Goal: Information Seeking & Learning: Learn about a topic

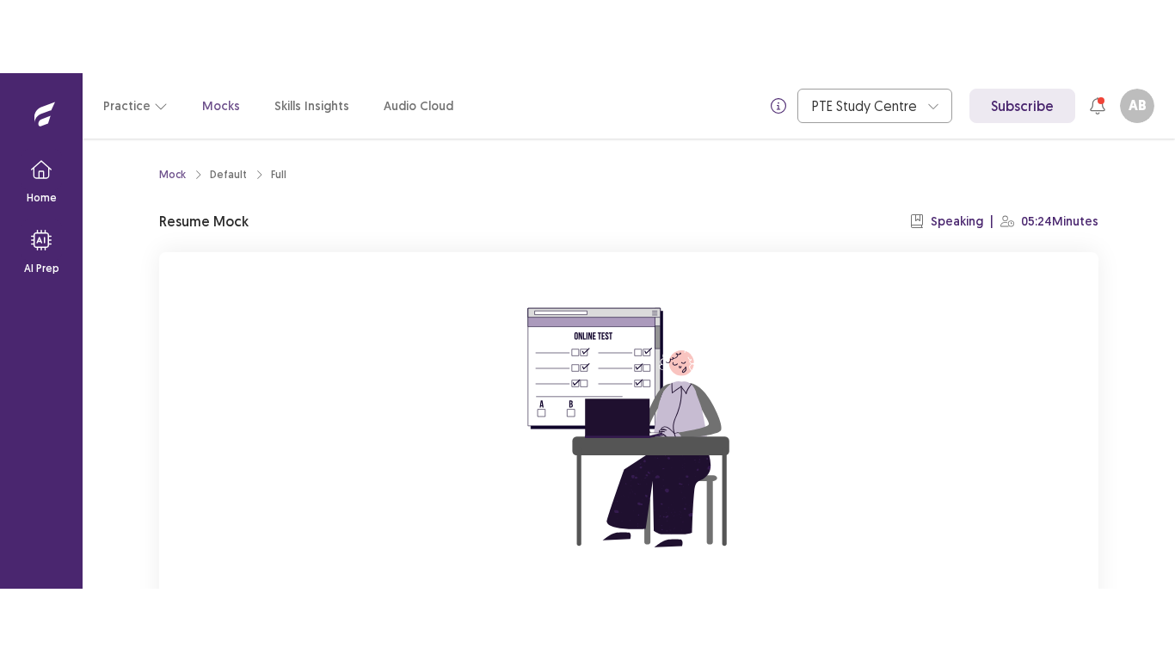
scroll to position [164, 0]
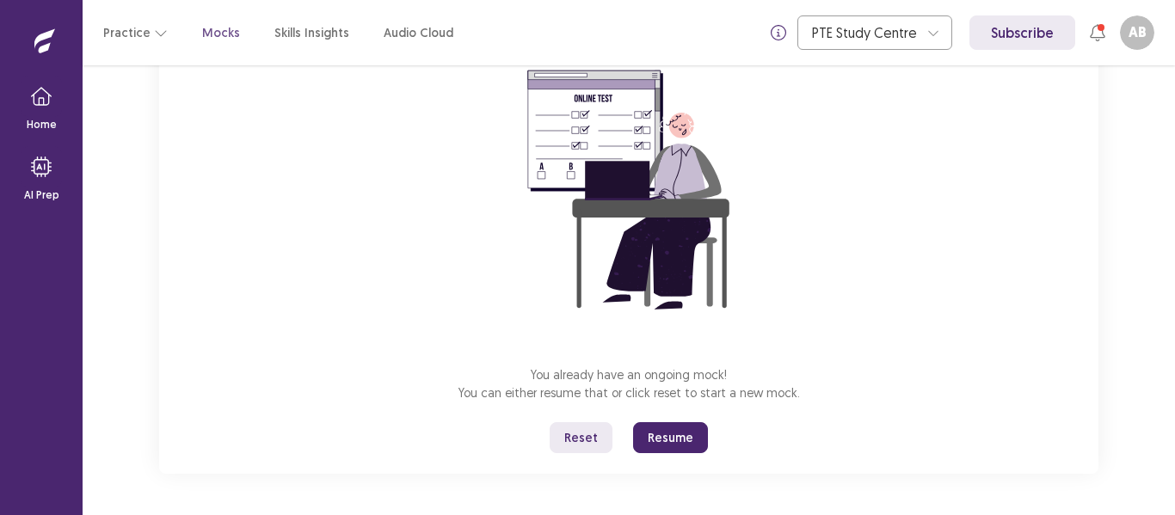
click at [662, 435] on button "Resume" at bounding box center [670, 437] width 75 height 31
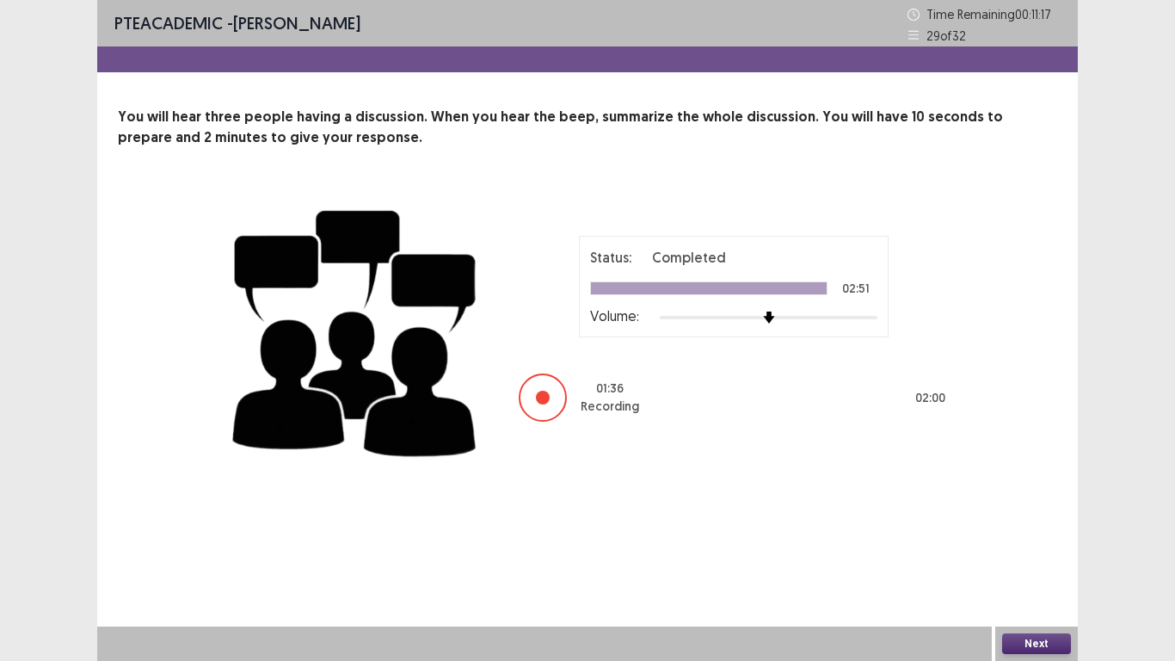
click at [1037, 514] on button "Next" at bounding box center [1036, 643] width 69 height 21
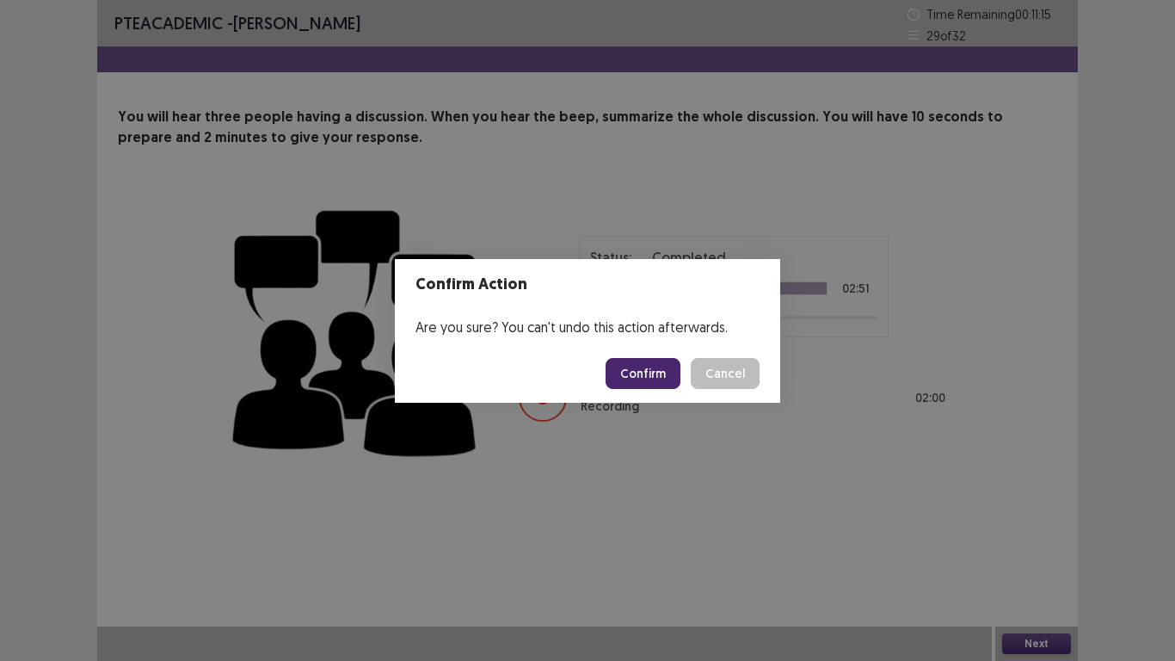
click at [625, 367] on button "Confirm" at bounding box center [643, 373] width 75 height 31
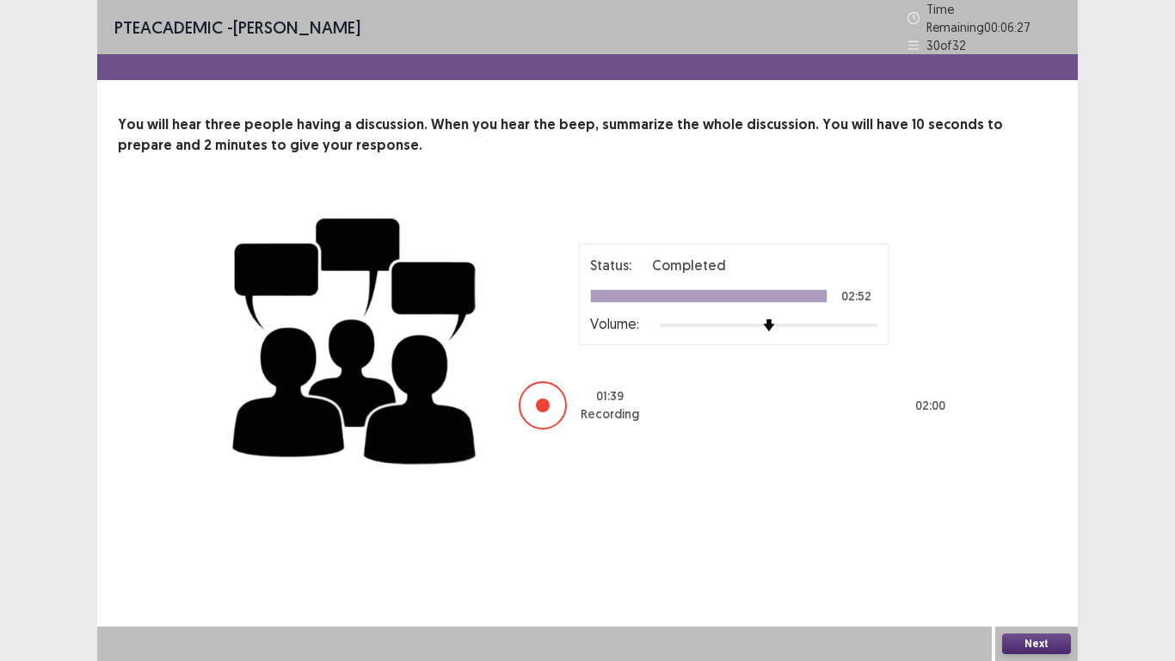
click at [1018, 514] on button "Next" at bounding box center [1036, 643] width 69 height 21
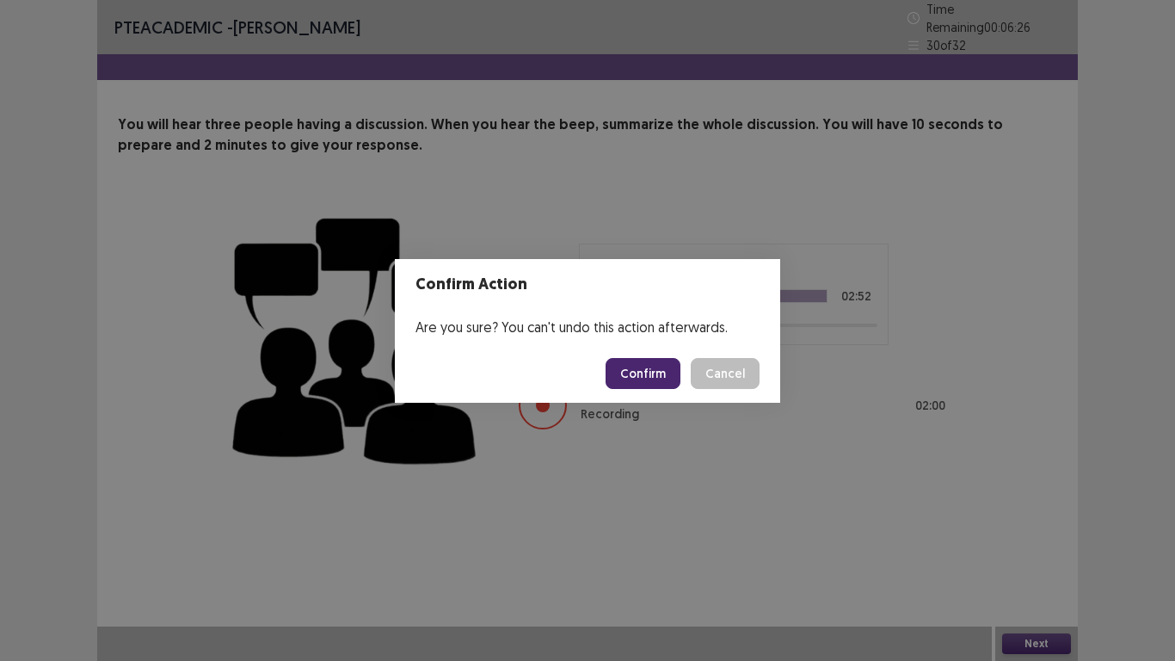
click at [671, 373] on button "Confirm" at bounding box center [643, 373] width 75 height 31
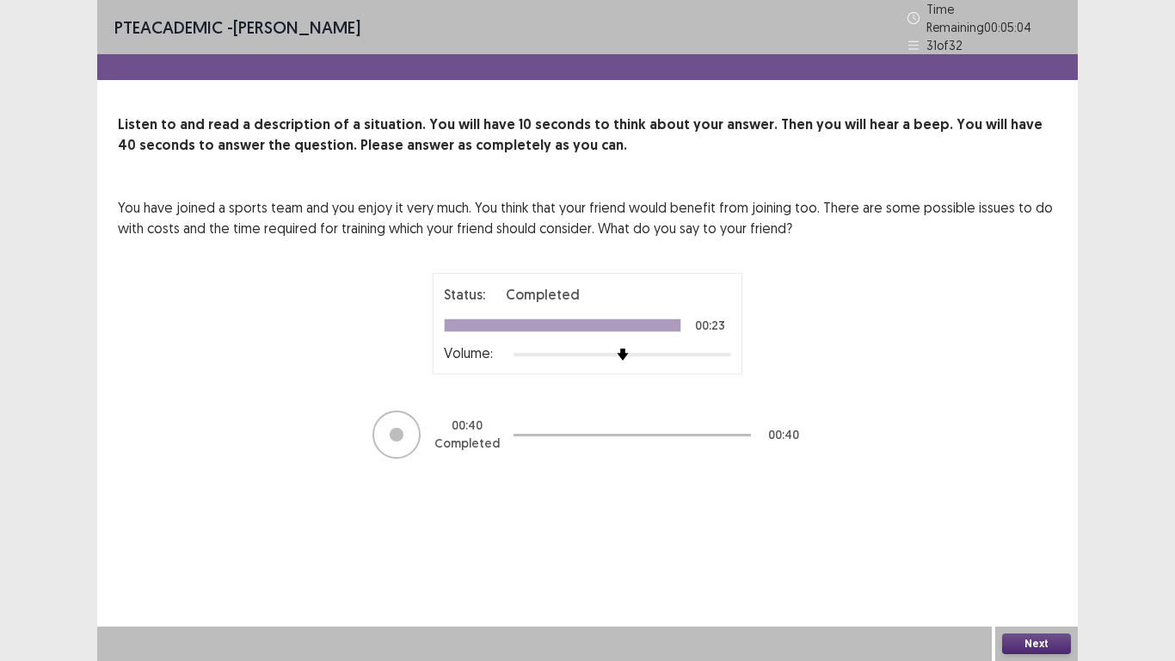
click at [1041, 514] on button "Next" at bounding box center [1036, 643] width 69 height 21
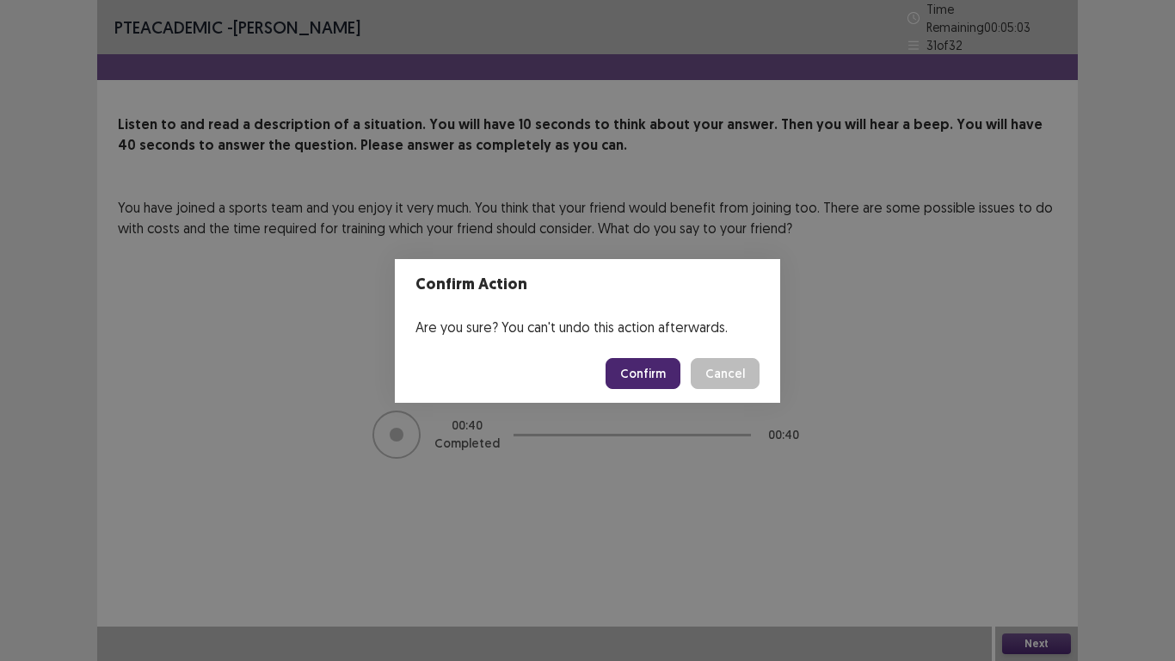
click at [644, 371] on button "Confirm" at bounding box center [643, 373] width 75 height 31
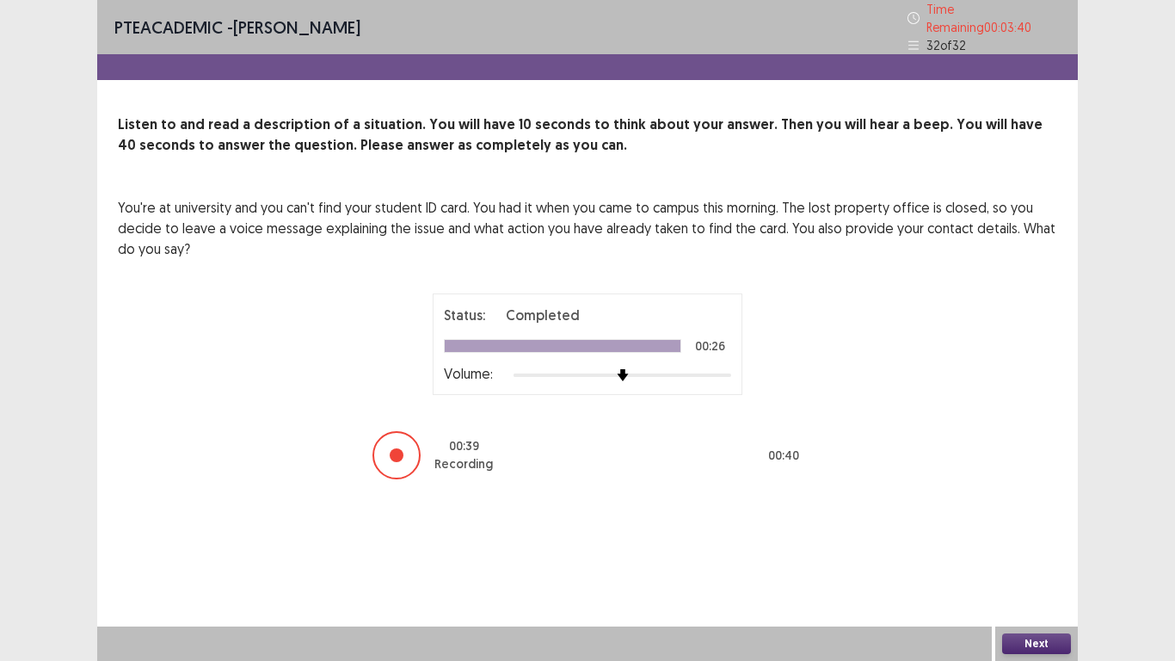
click at [1044, 514] on button "Next" at bounding box center [1036, 643] width 69 height 21
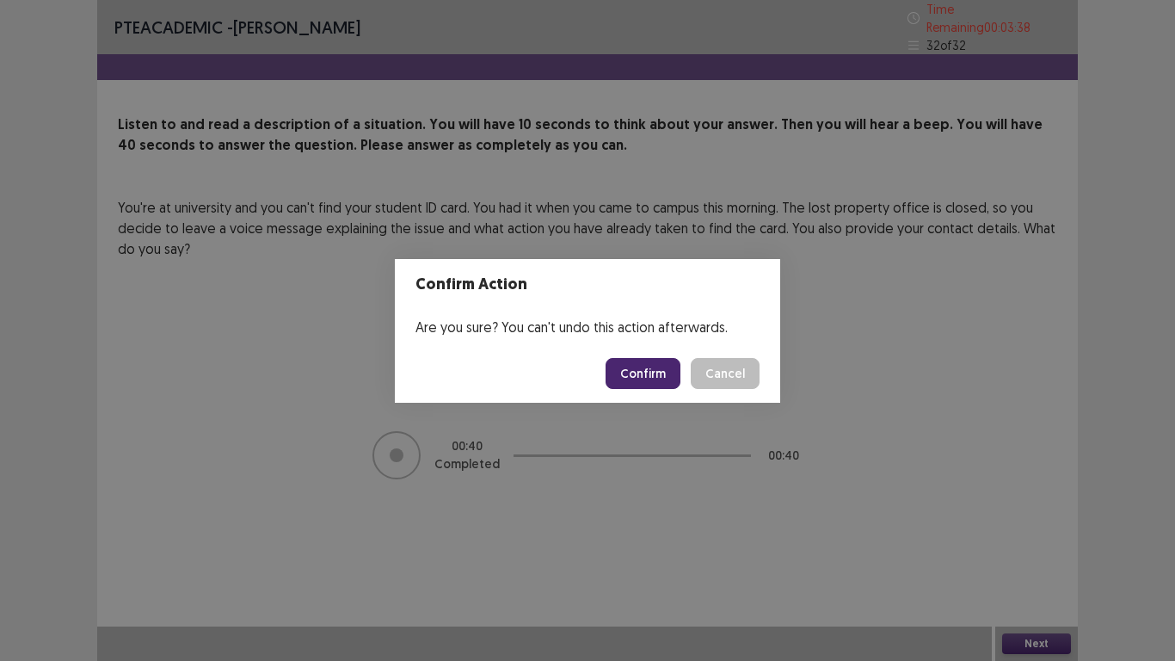
click at [641, 383] on button "Confirm" at bounding box center [643, 373] width 75 height 31
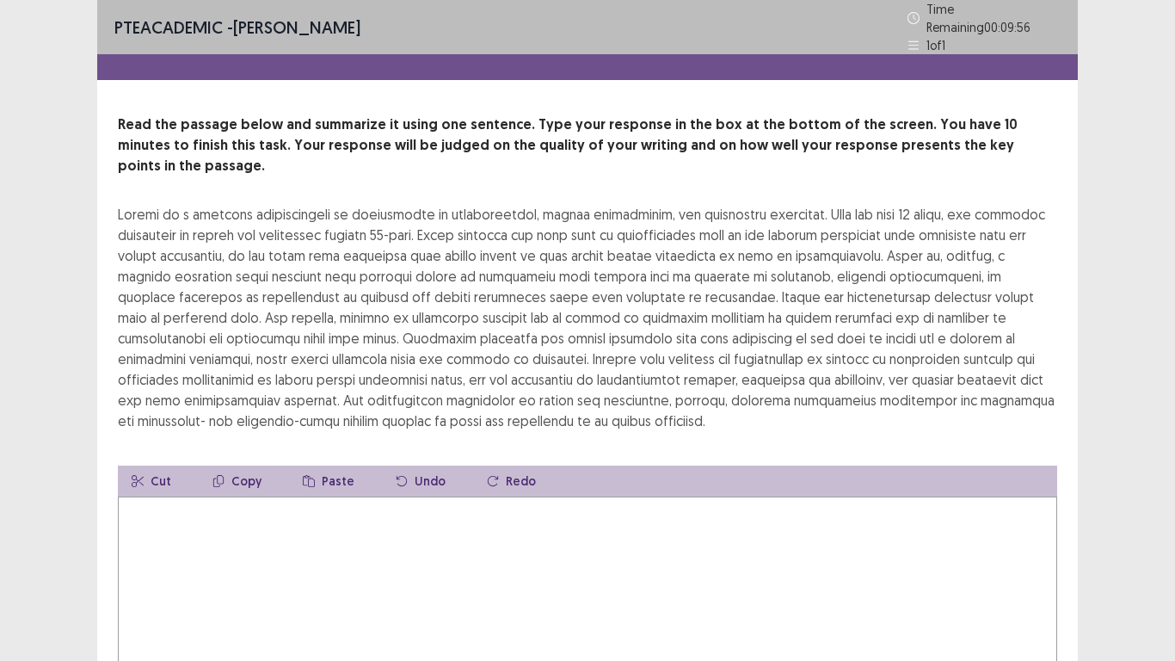
click at [317, 510] on textarea at bounding box center [587, 590] width 939 height 189
click at [359, 496] on textarea at bounding box center [587, 590] width 939 height 189
type textarea "*"
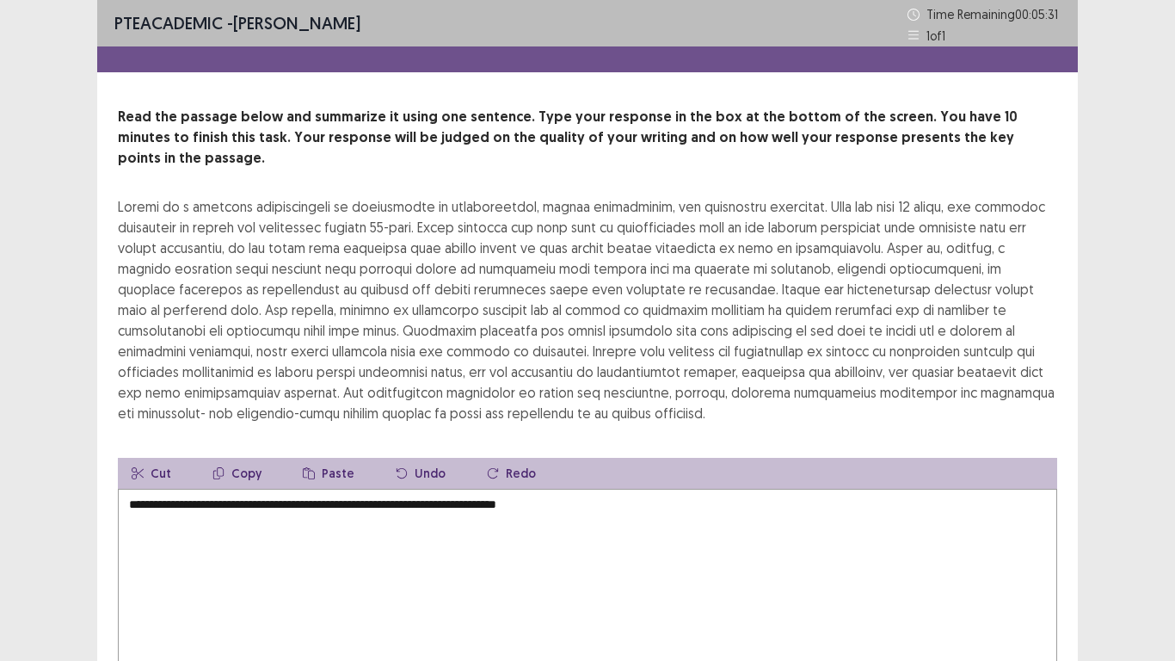
drag, startPoint x: 455, startPoint y: 484, endPoint x: 440, endPoint y: 482, distance: 14.9
click at [440, 489] on textarea "**********" at bounding box center [587, 583] width 939 height 189
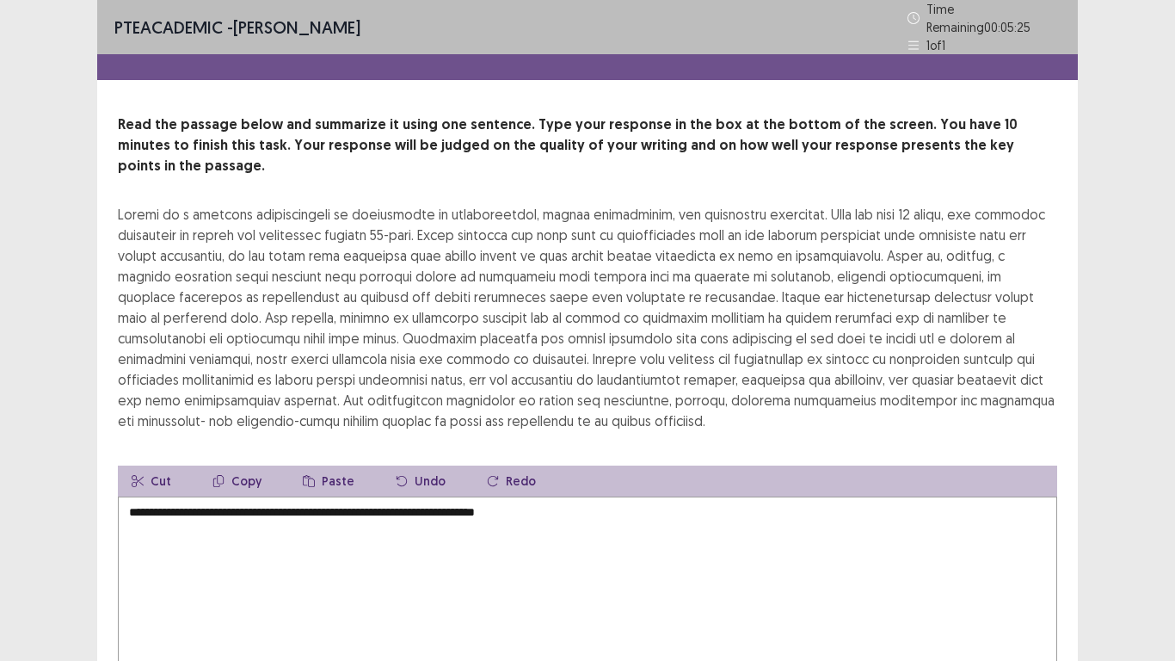
click at [398, 496] on textarea "**********" at bounding box center [587, 590] width 939 height 189
paste textarea "*****"
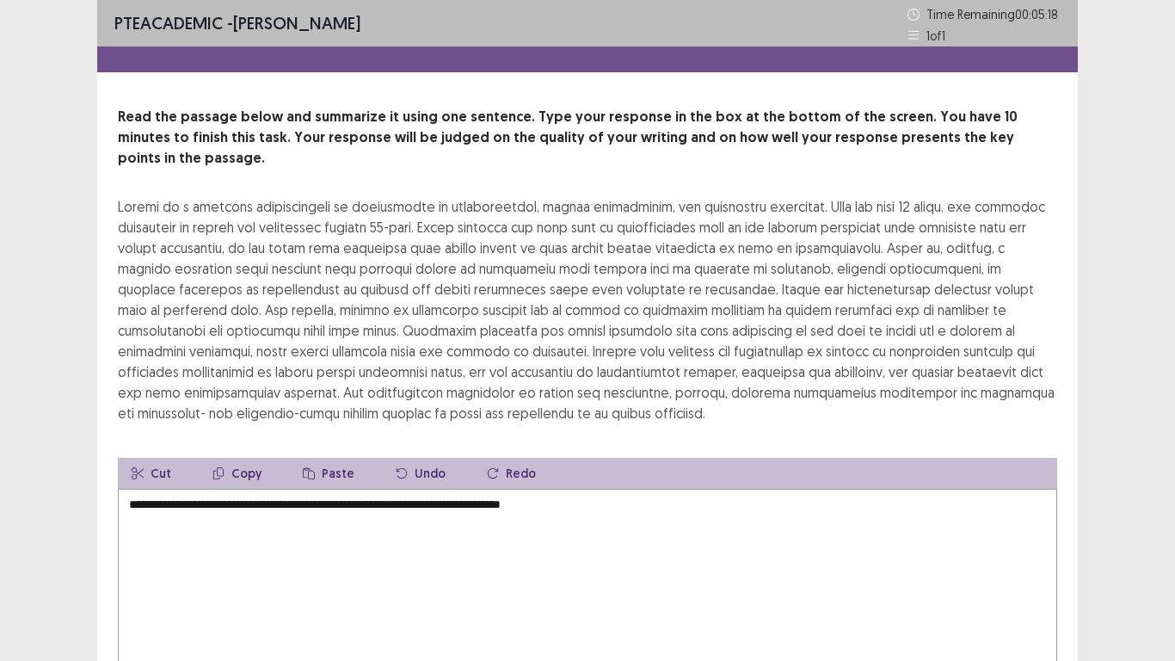
click at [559, 489] on textarea "**********" at bounding box center [587, 583] width 939 height 189
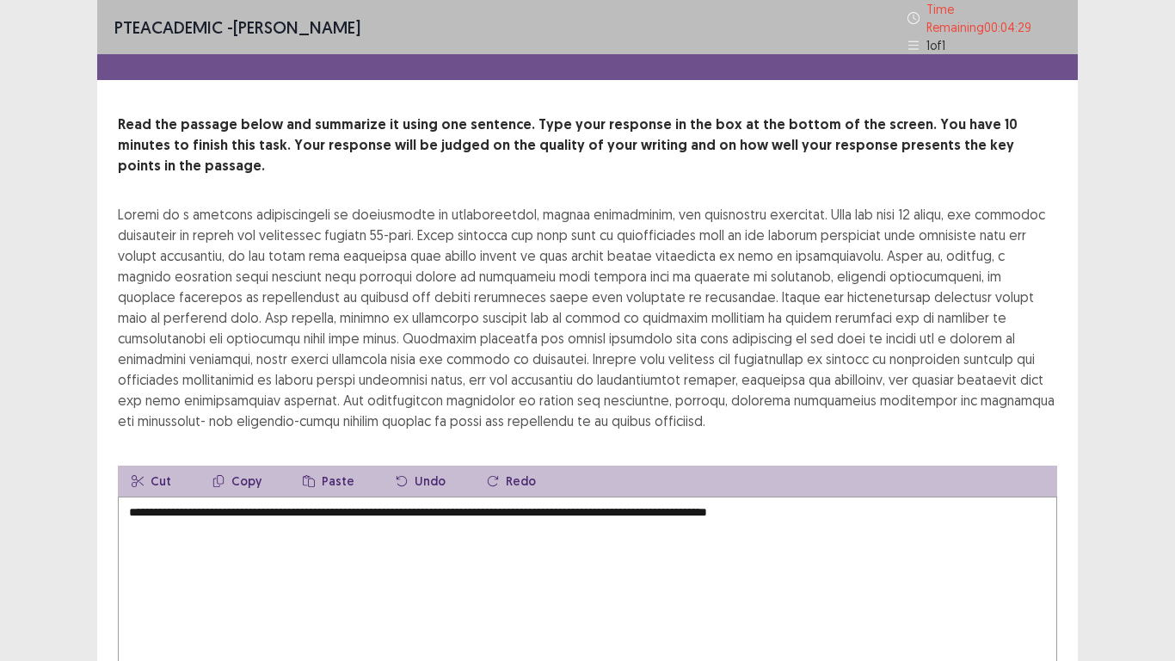
scroll to position [103, 0]
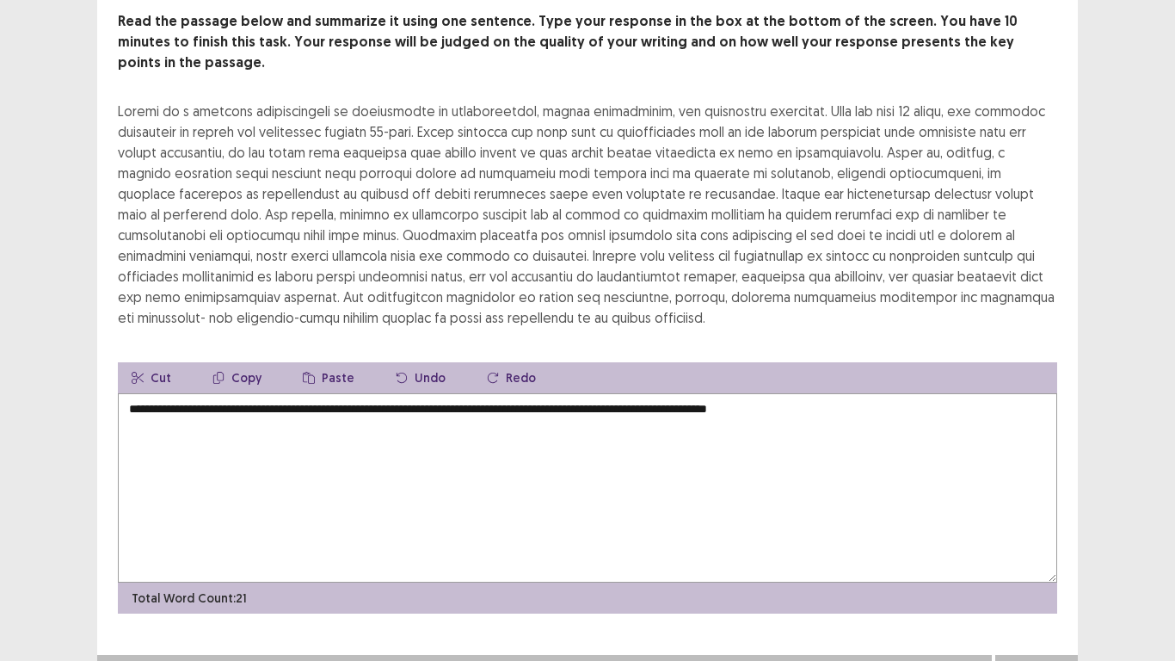
type textarea "**********"
click at [1061, 514] on button "Next" at bounding box center [1036, 672] width 69 height 21
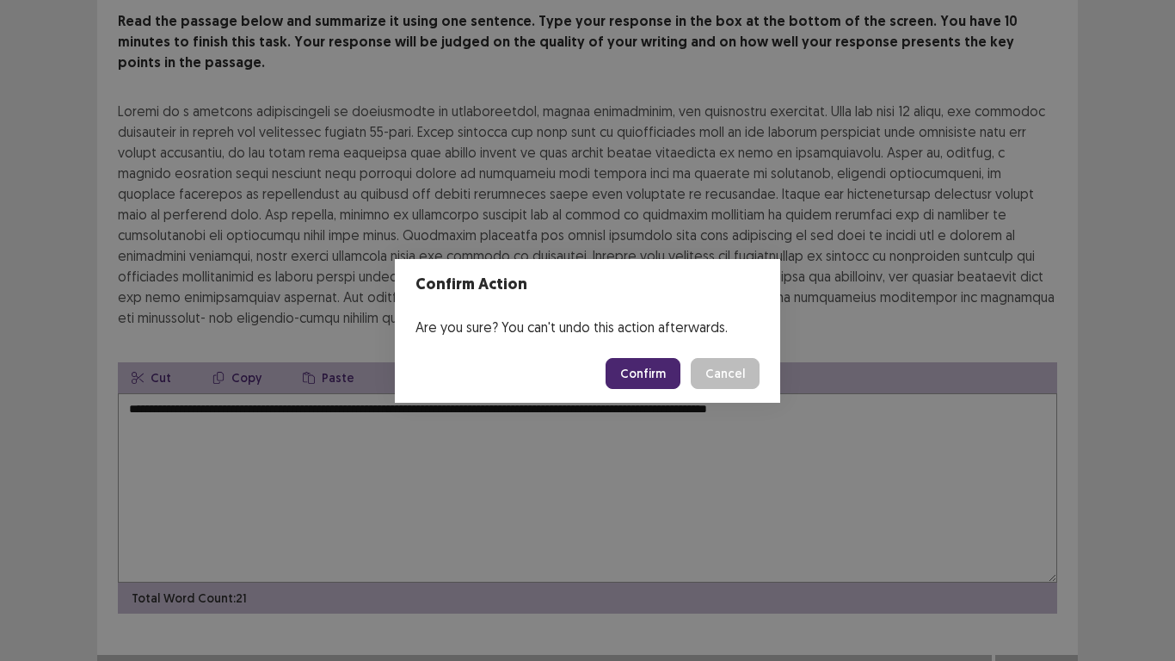
click at [658, 382] on button "Confirm" at bounding box center [643, 373] width 75 height 31
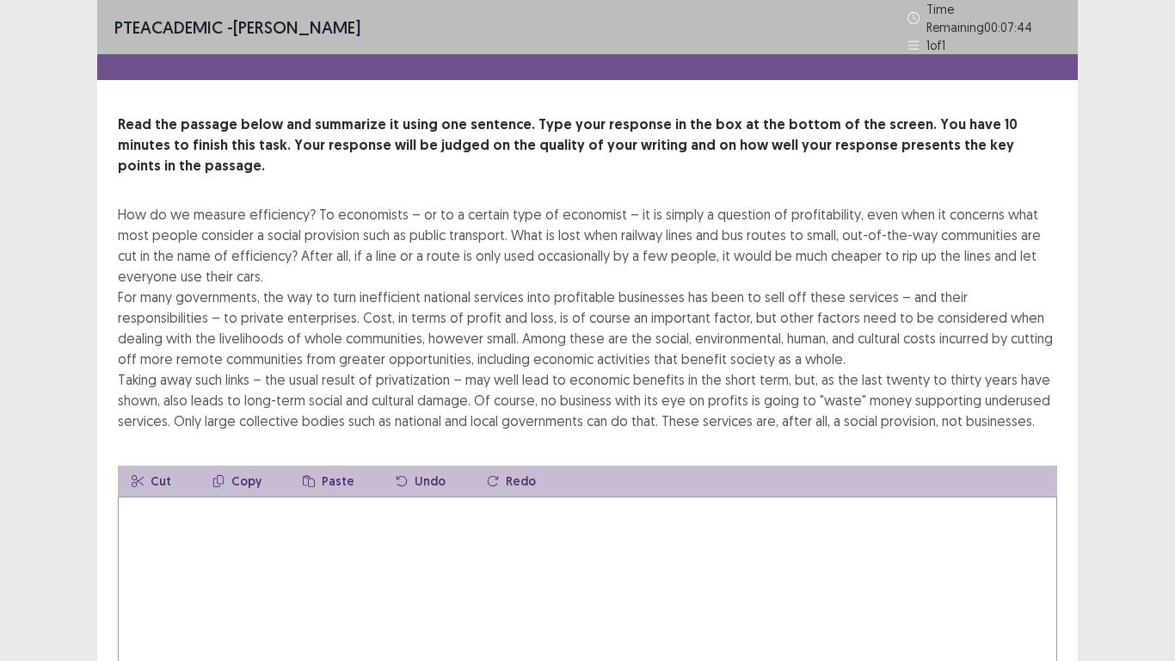
click at [342, 514] on textarea at bounding box center [587, 590] width 939 height 189
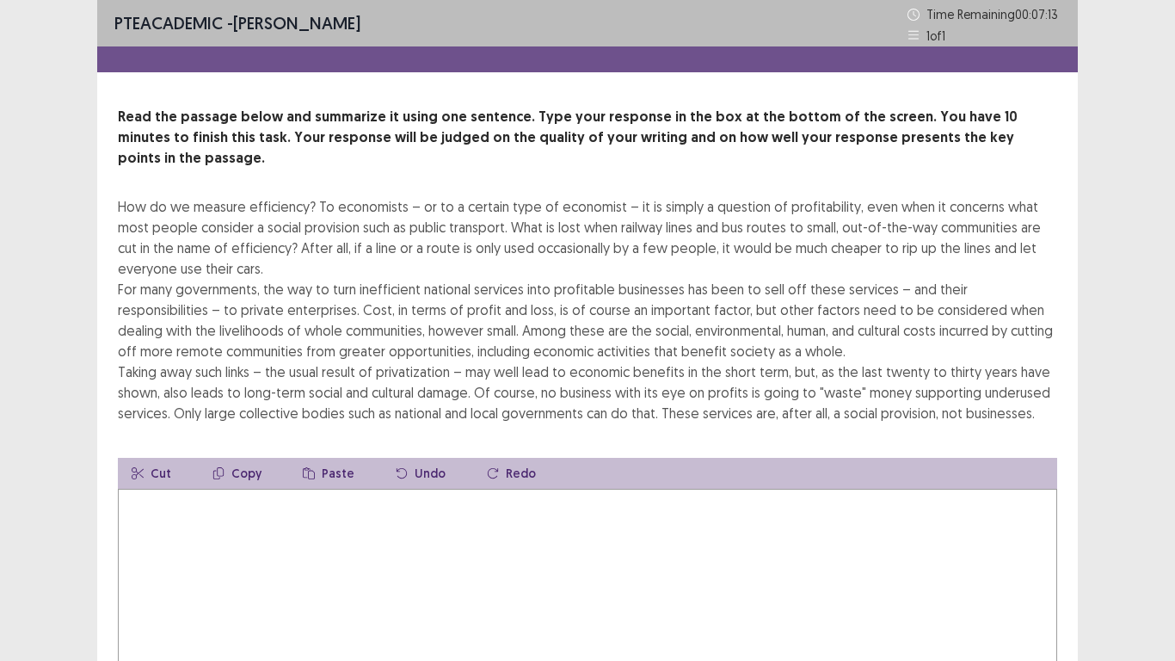
scroll to position [103, 0]
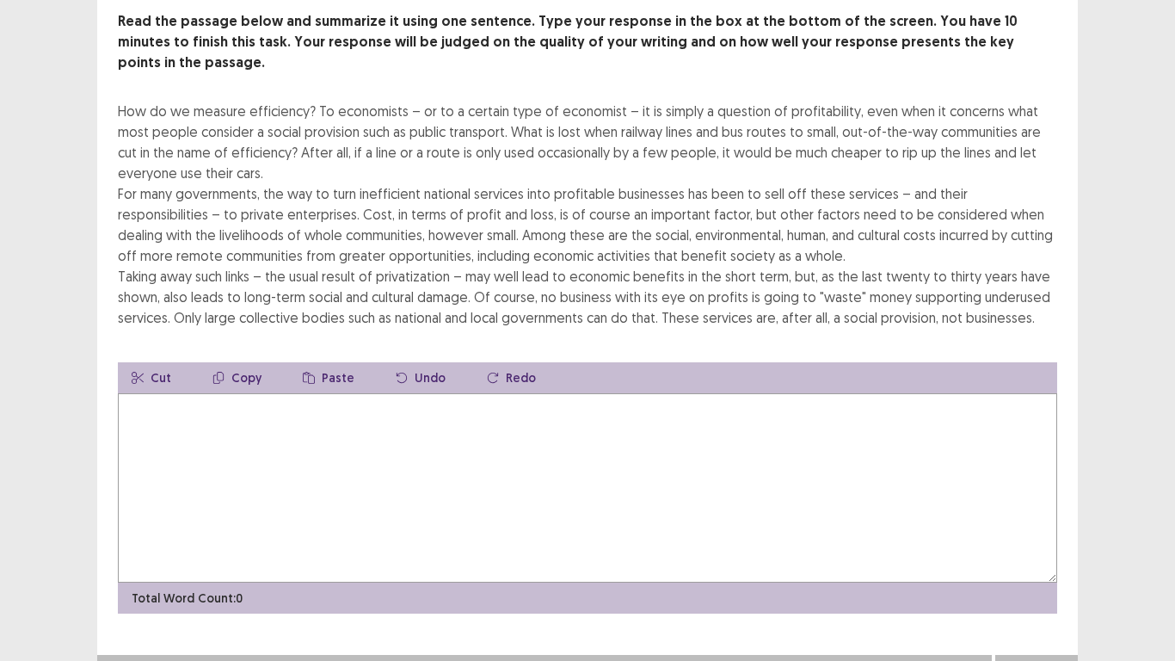
type textarea "*"
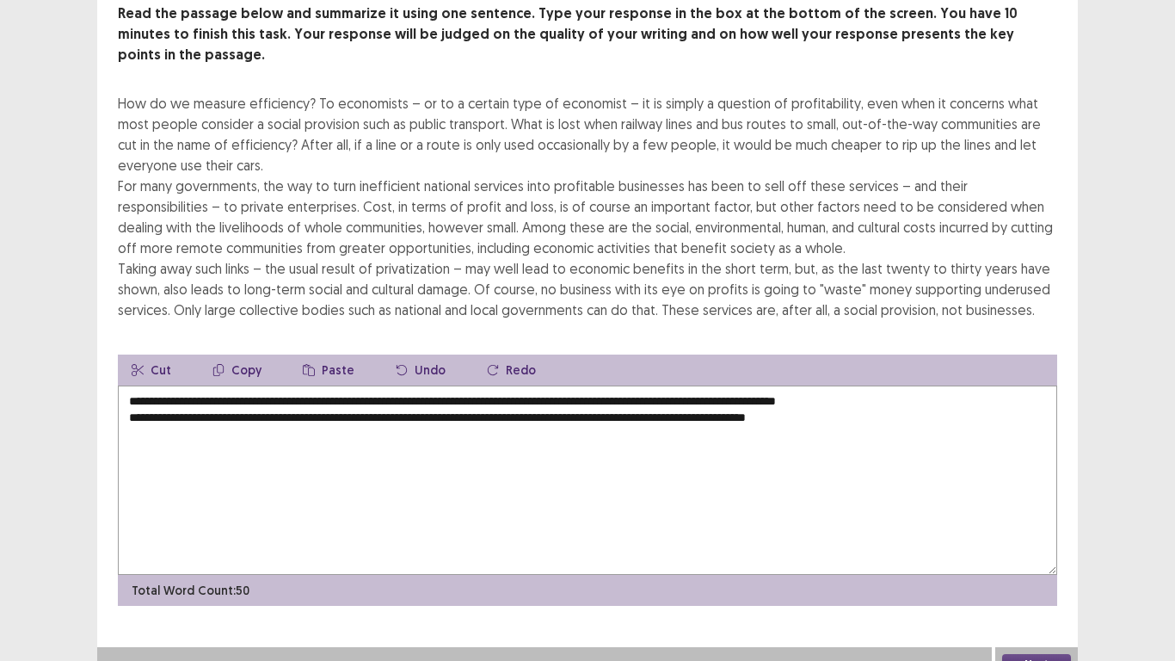
type textarea "**********"
click at [1055, 514] on button "Next" at bounding box center [1036, 664] width 69 height 21
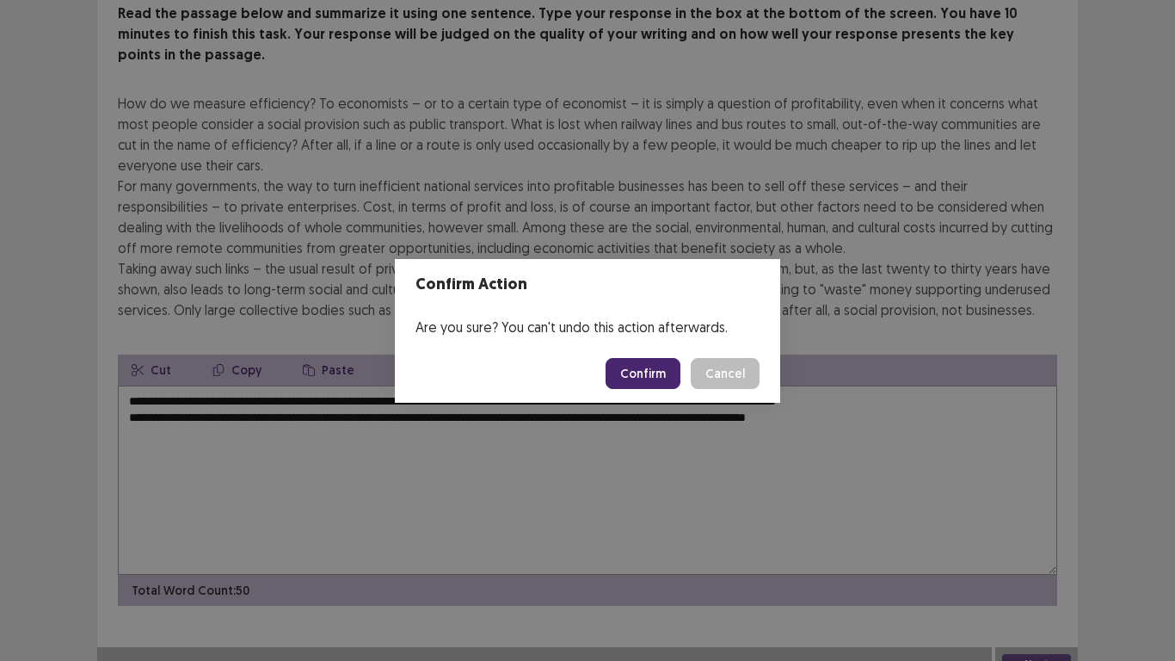
click at [651, 371] on button "Confirm" at bounding box center [643, 373] width 75 height 31
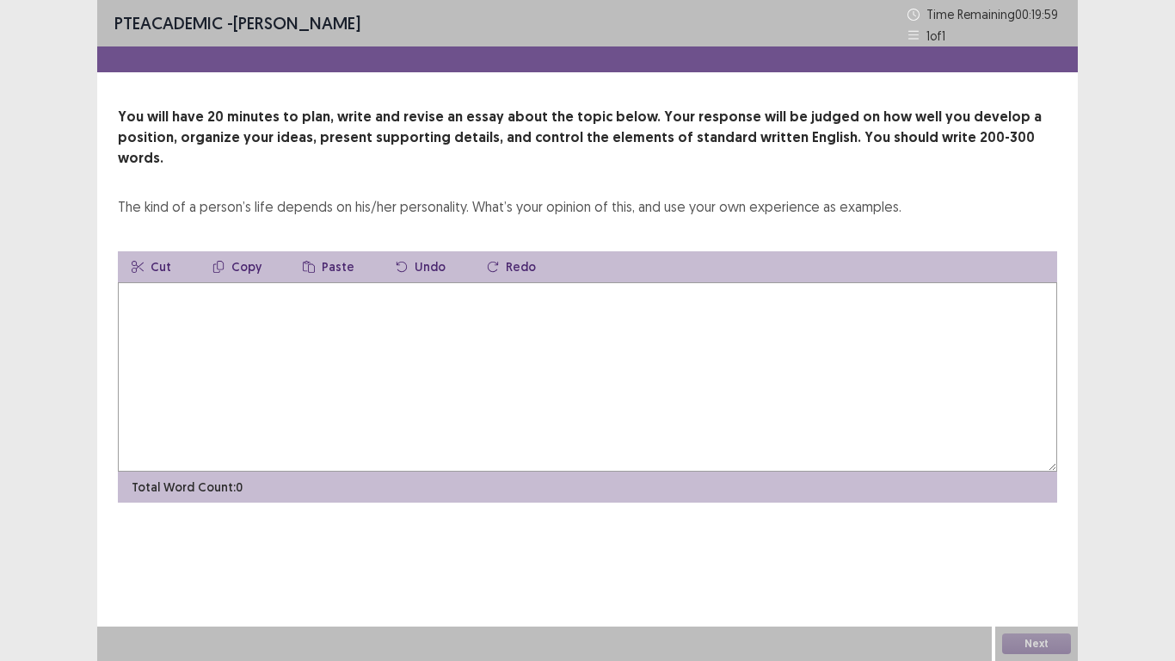
click at [345, 286] on textarea at bounding box center [587, 376] width 939 height 189
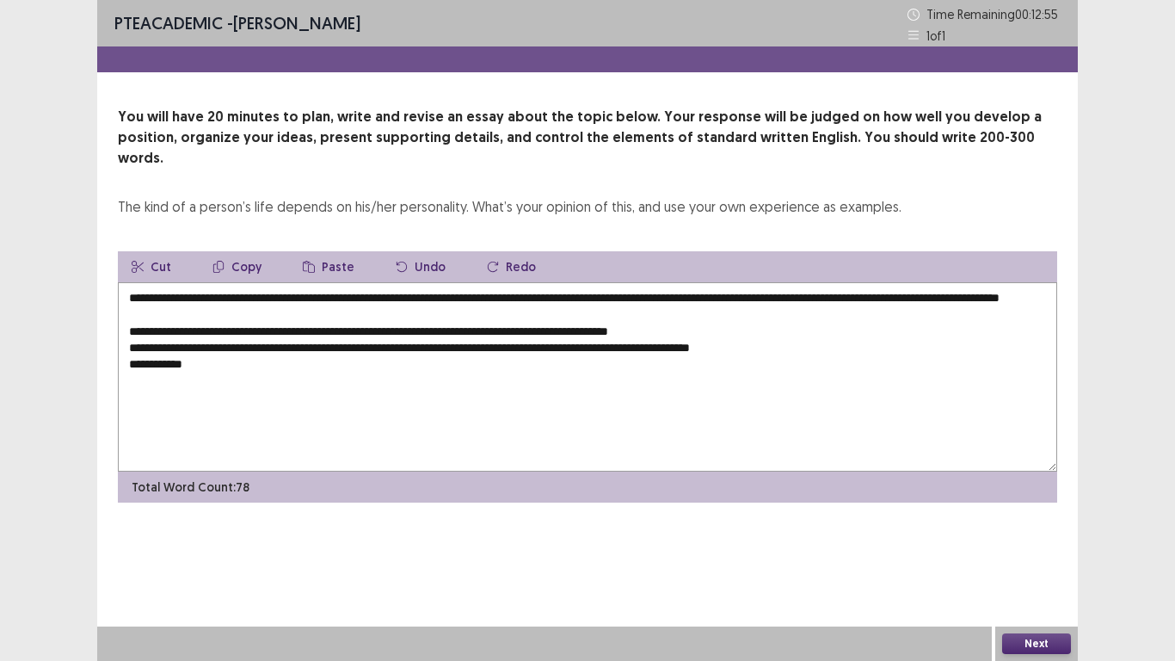
click at [239, 346] on textarea "**********" at bounding box center [587, 376] width 939 height 189
click at [198, 359] on textarea "**********" at bounding box center [587, 376] width 939 height 189
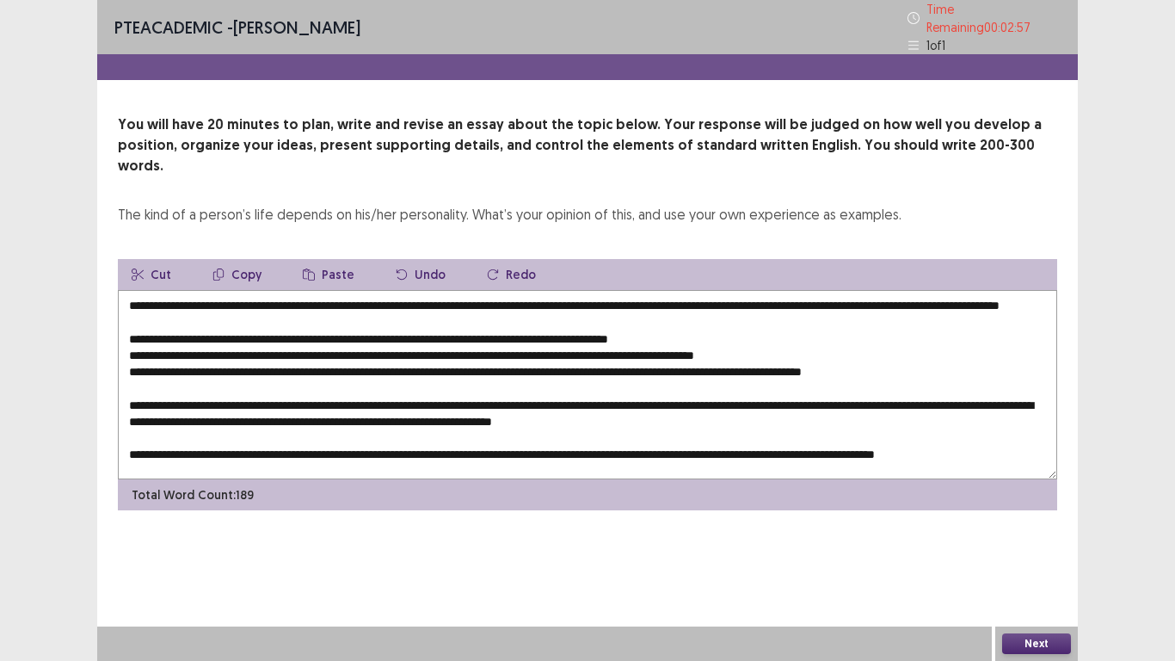
scroll to position [17, 0]
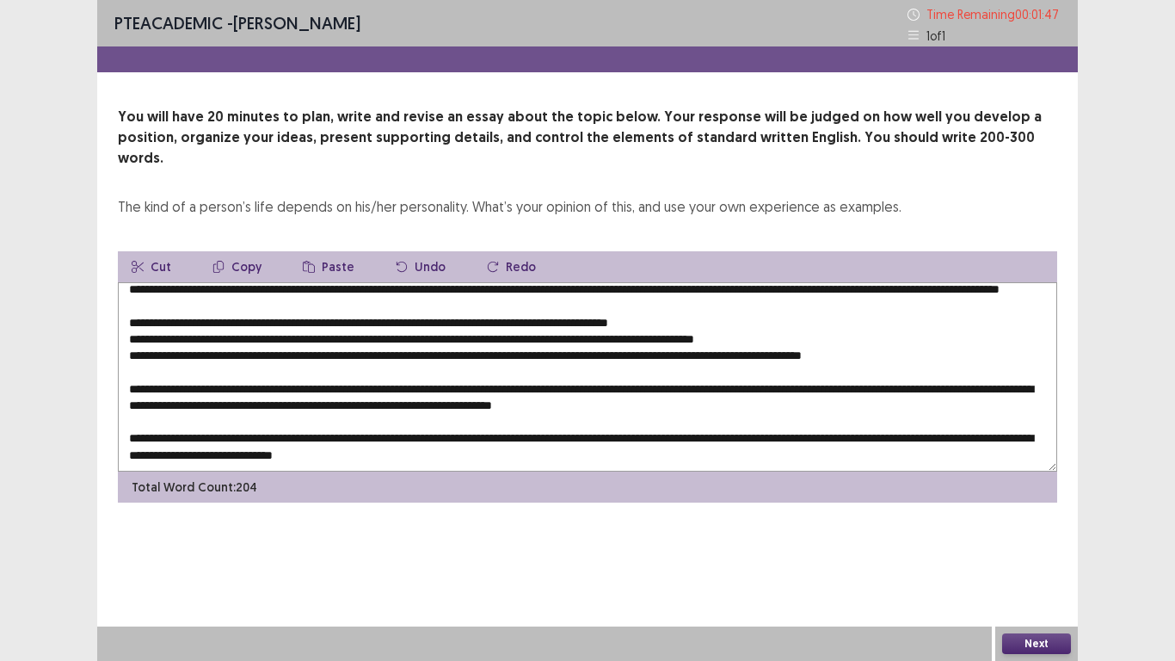
click at [655, 440] on textarea at bounding box center [587, 376] width 939 height 189
type textarea "**********"
click at [1016, 514] on button "Next" at bounding box center [1036, 643] width 69 height 21
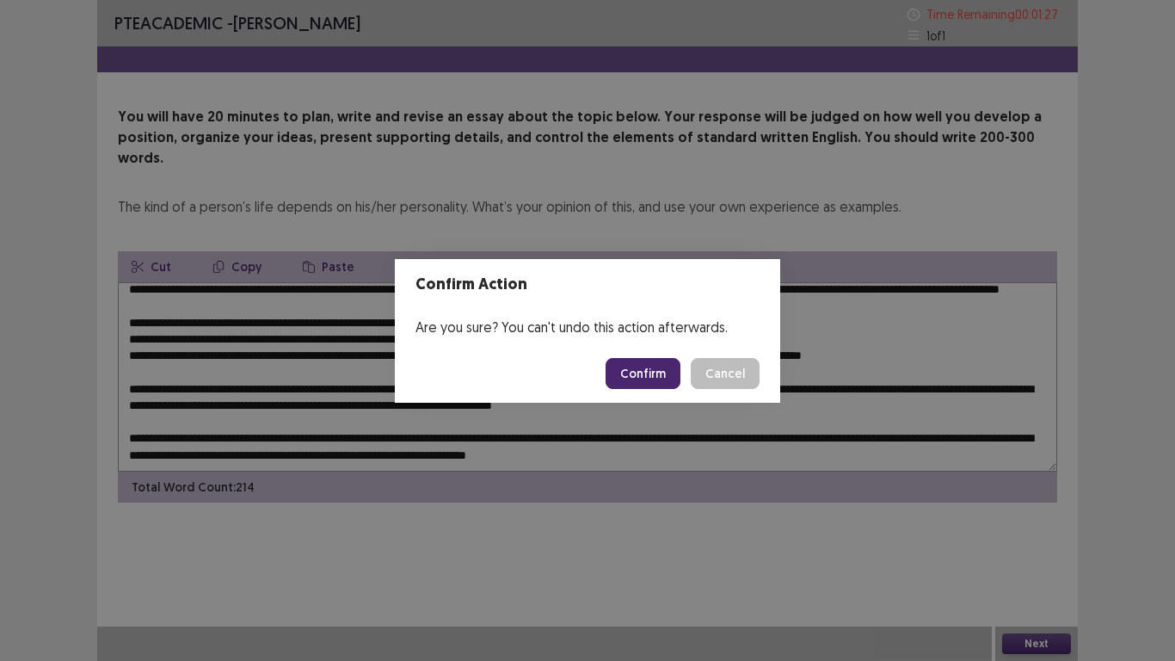
click at [643, 377] on button "Confirm" at bounding box center [643, 373] width 75 height 31
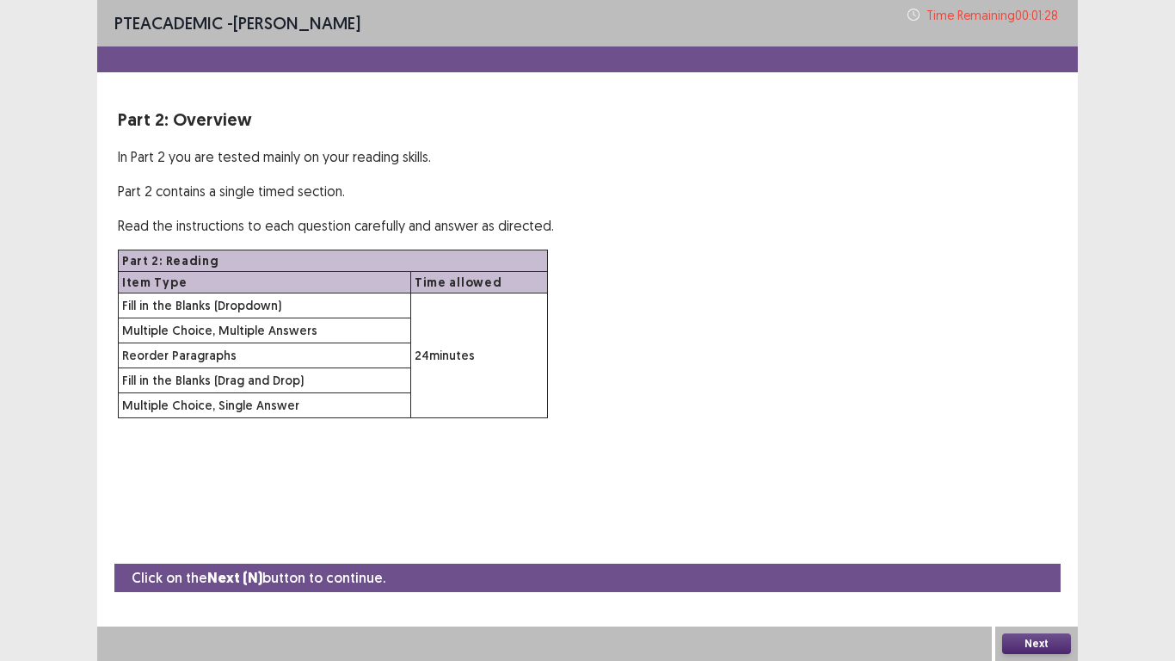
click at [1038, 514] on button "Next" at bounding box center [1036, 643] width 69 height 21
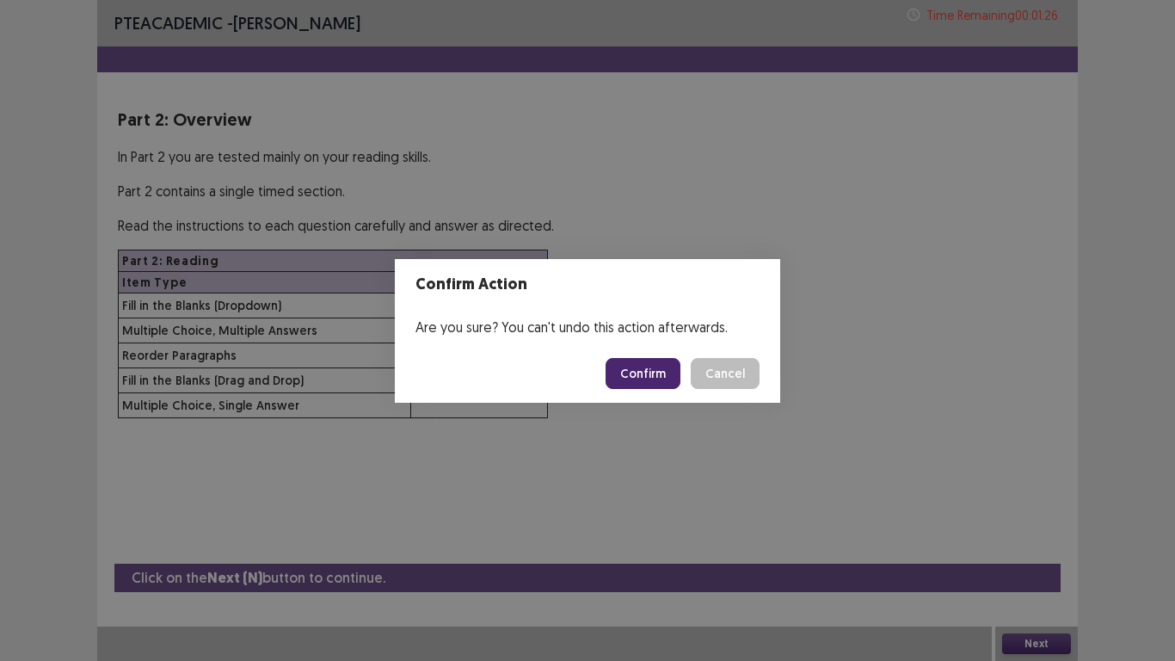
click at [650, 369] on button "Confirm" at bounding box center [643, 373] width 75 height 31
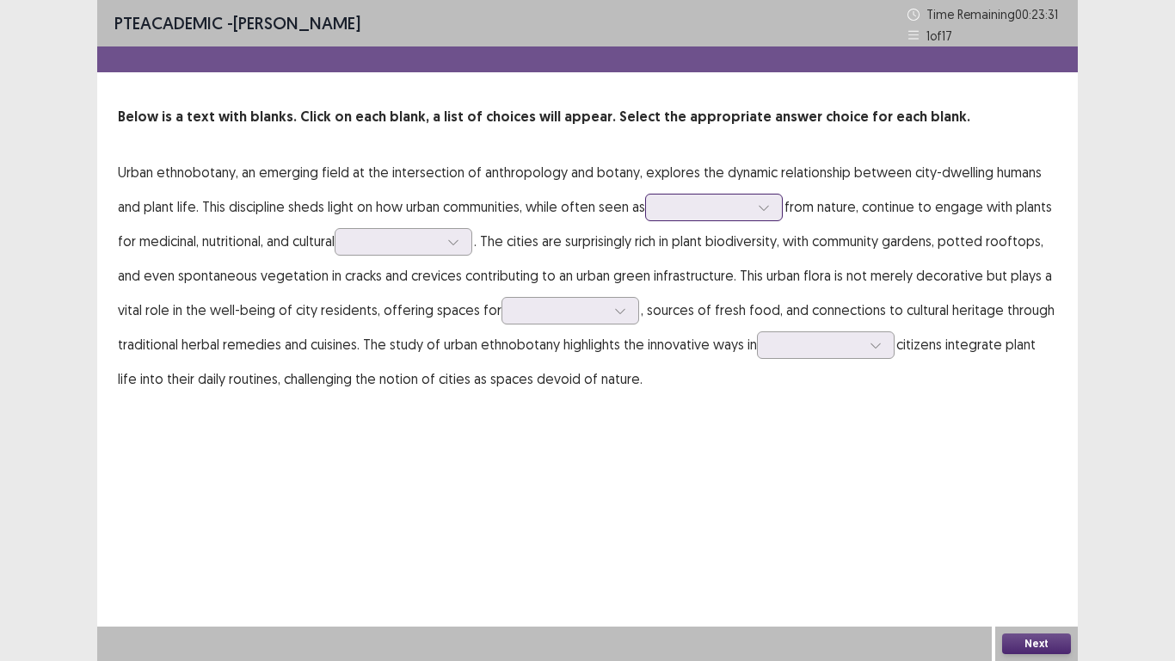
click at [770, 211] on icon at bounding box center [764, 207] width 12 height 12
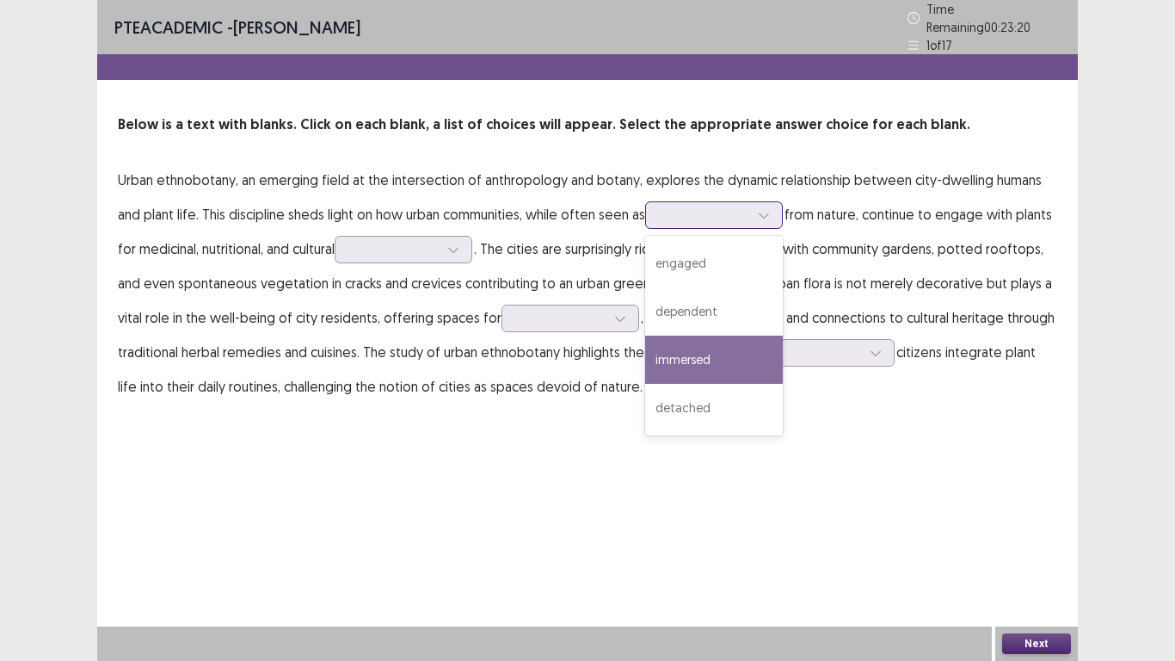
click at [723, 345] on div "immersed" at bounding box center [714, 360] width 138 height 48
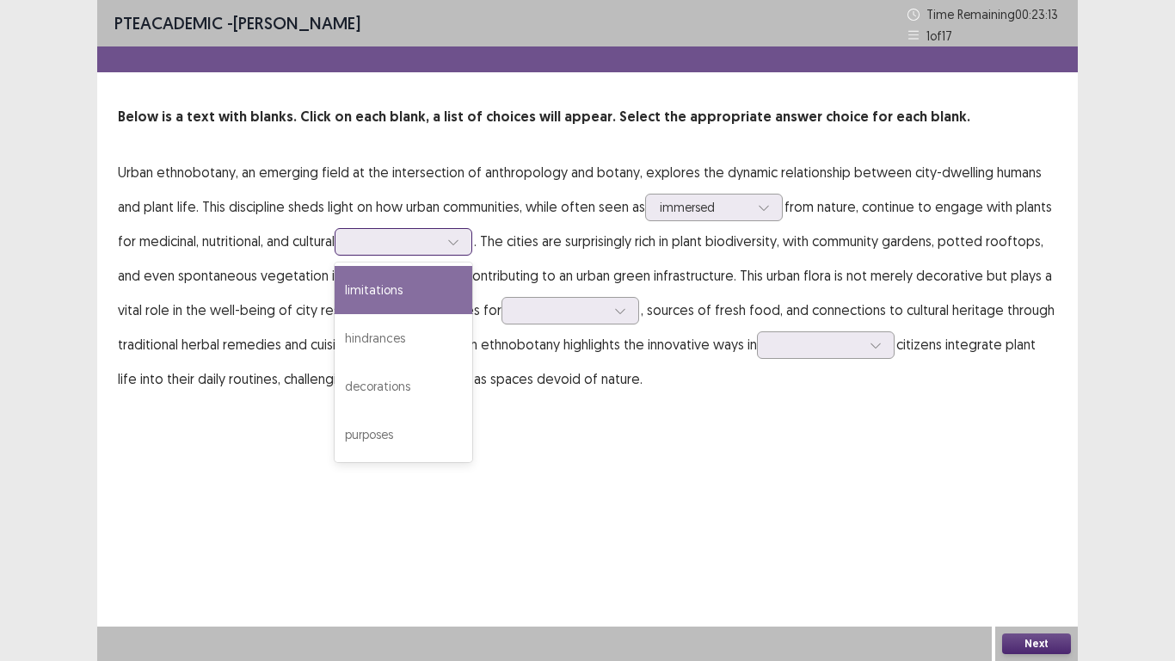
click at [453, 244] on div at bounding box center [453, 242] width 26 height 26
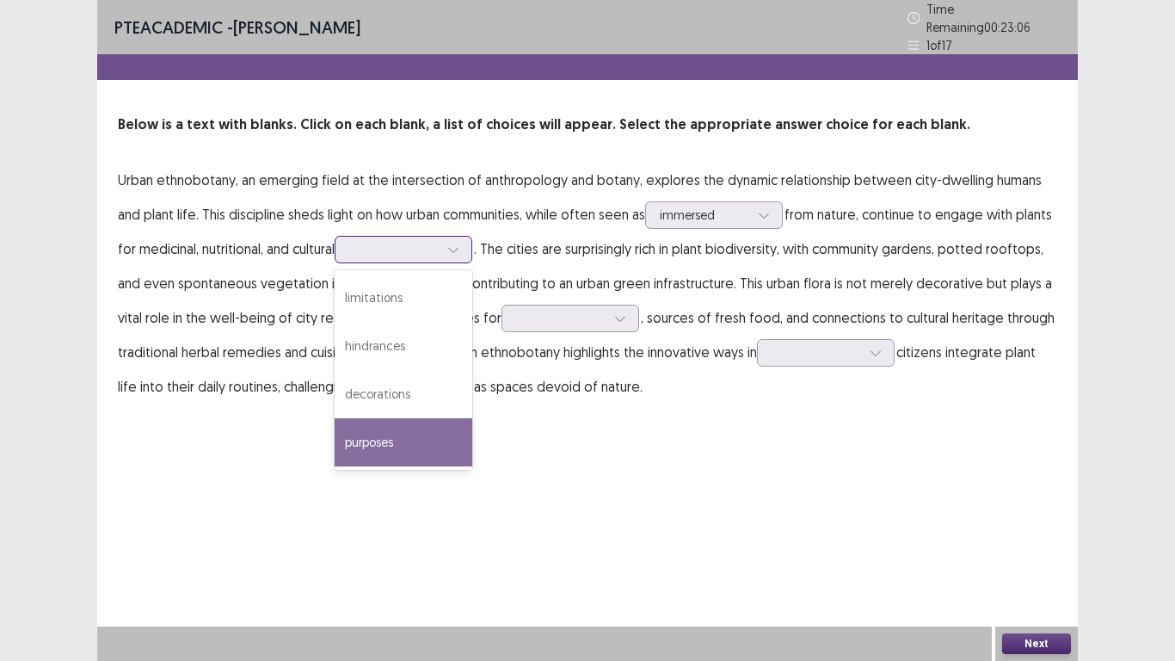
click at [427, 428] on div "purposes" at bounding box center [404, 442] width 138 height 48
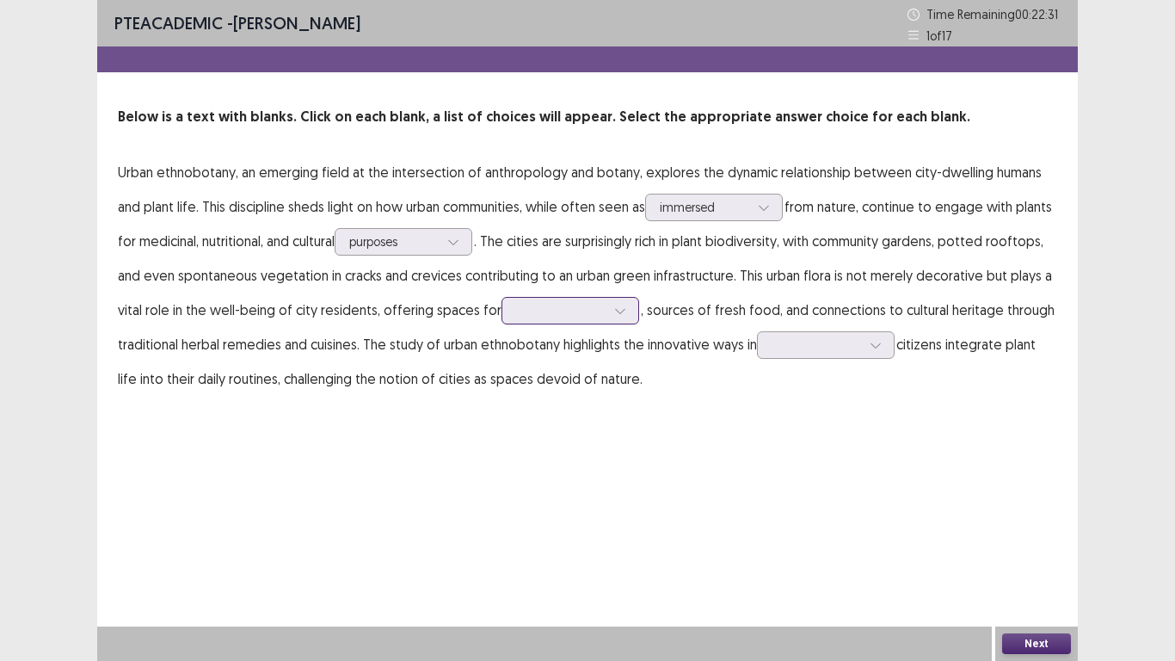
click at [614, 308] on icon at bounding box center [620, 311] width 12 height 12
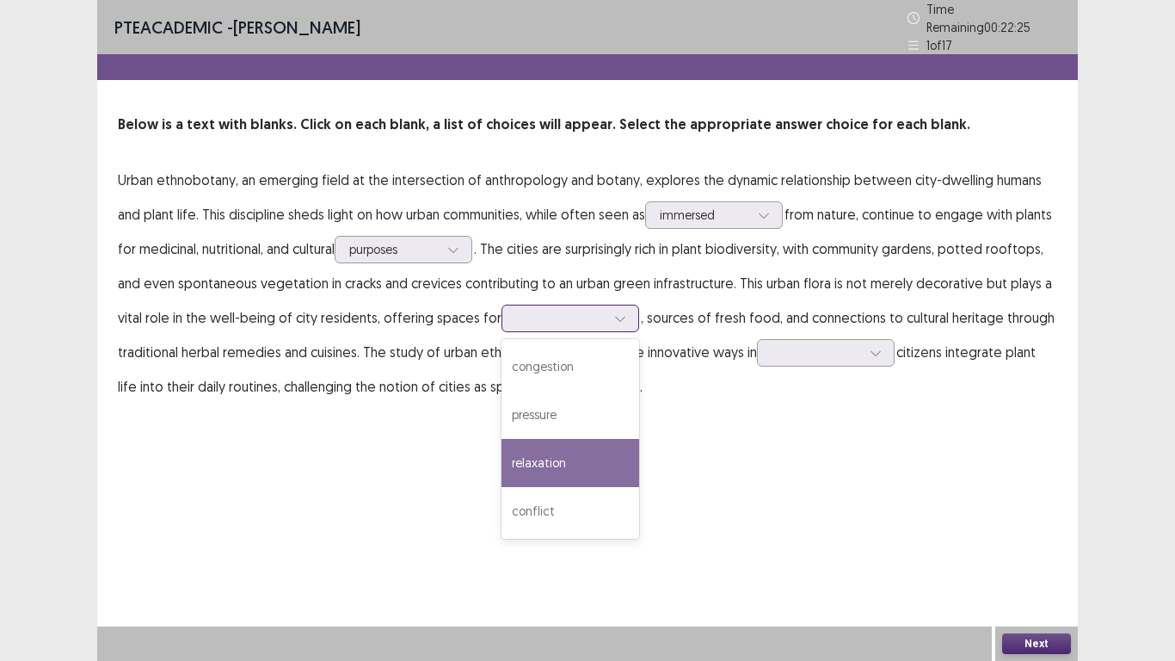
click at [575, 447] on div "relaxation" at bounding box center [571, 463] width 138 height 48
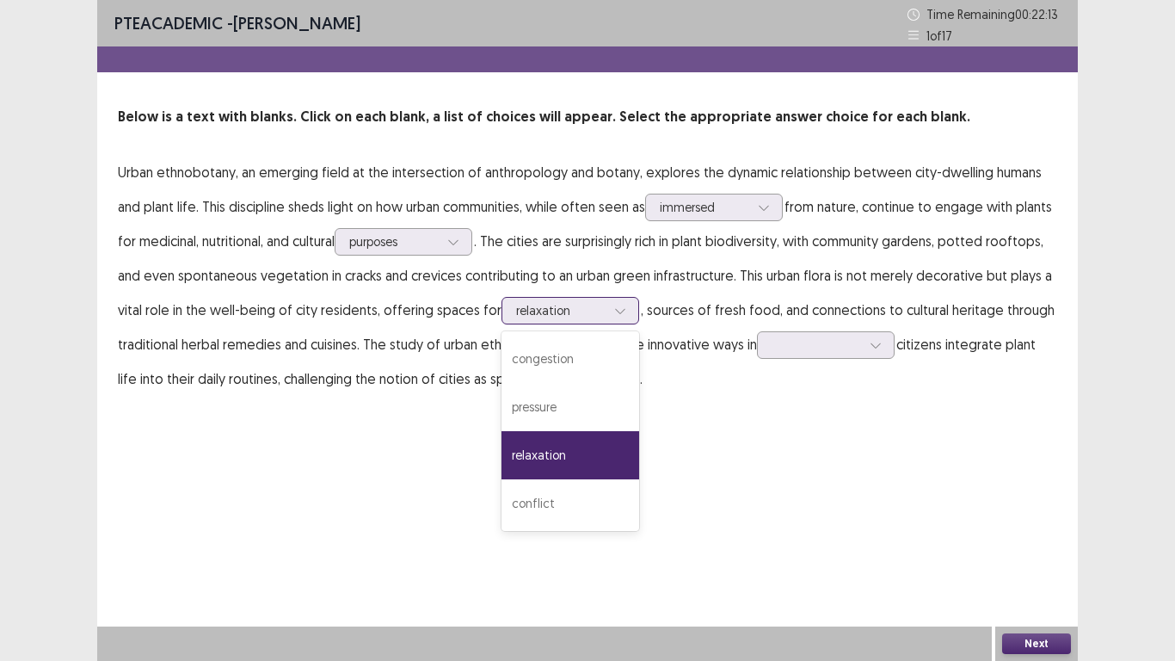
click at [619, 310] on icon at bounding box center [620, 311] width 12 height 12
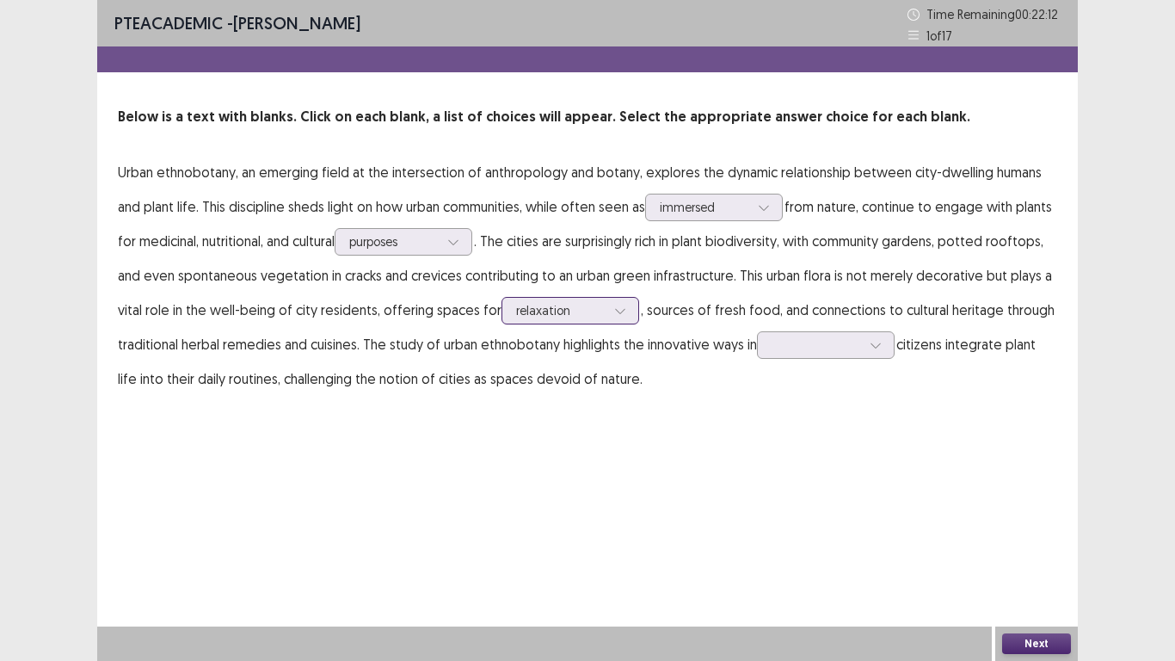
click at [619, 310] on icon at bounding box center [620, 311] width 12 height 12
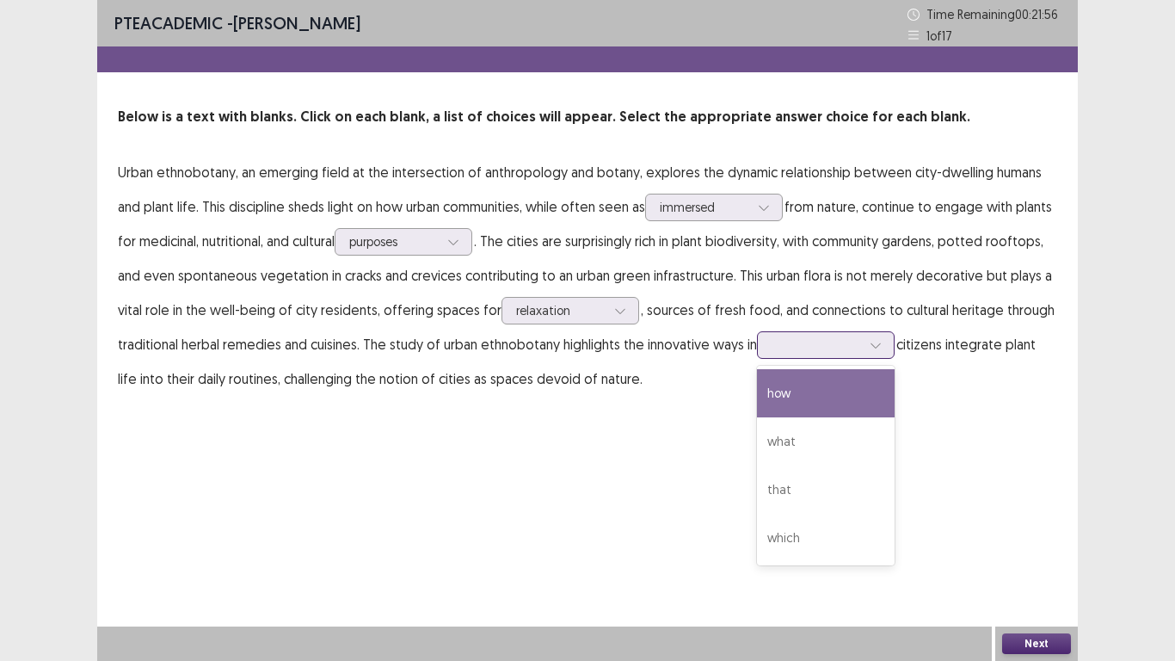
click at [881, 347] on icon at bounding box center [876, 345] width 12 height 12
click at [829, 399] on div "how" at bounding box center [826, 393] width 138 height 48
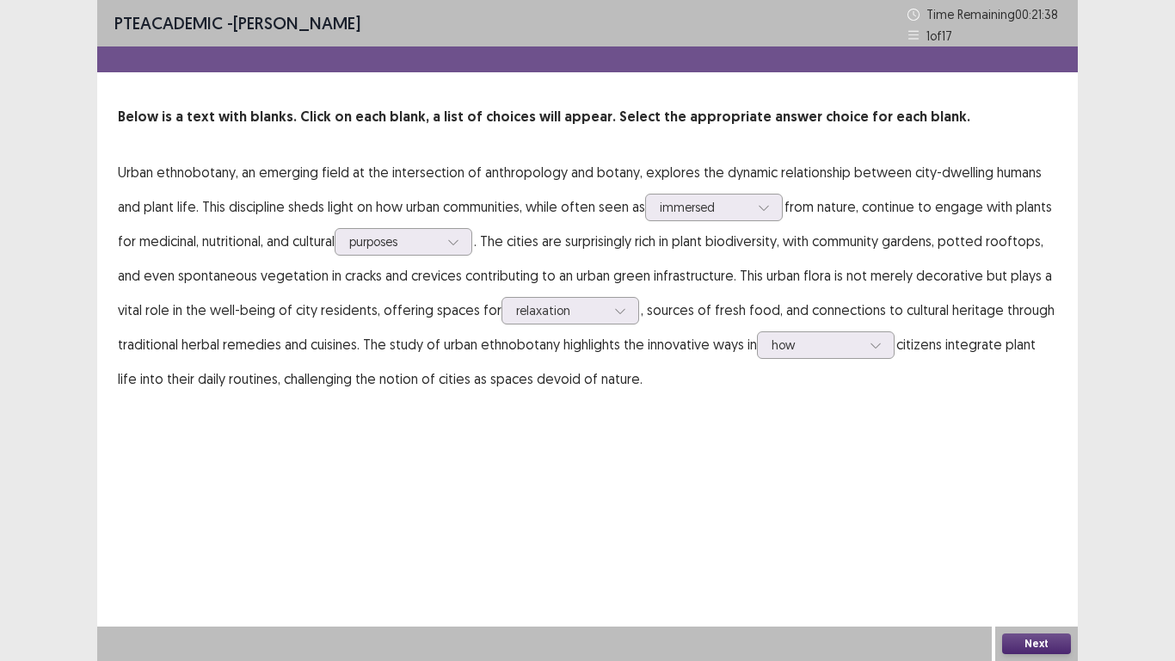
click at [1024, 514] on button "Next" at bounding box center [1036, 643] width 69 height 21
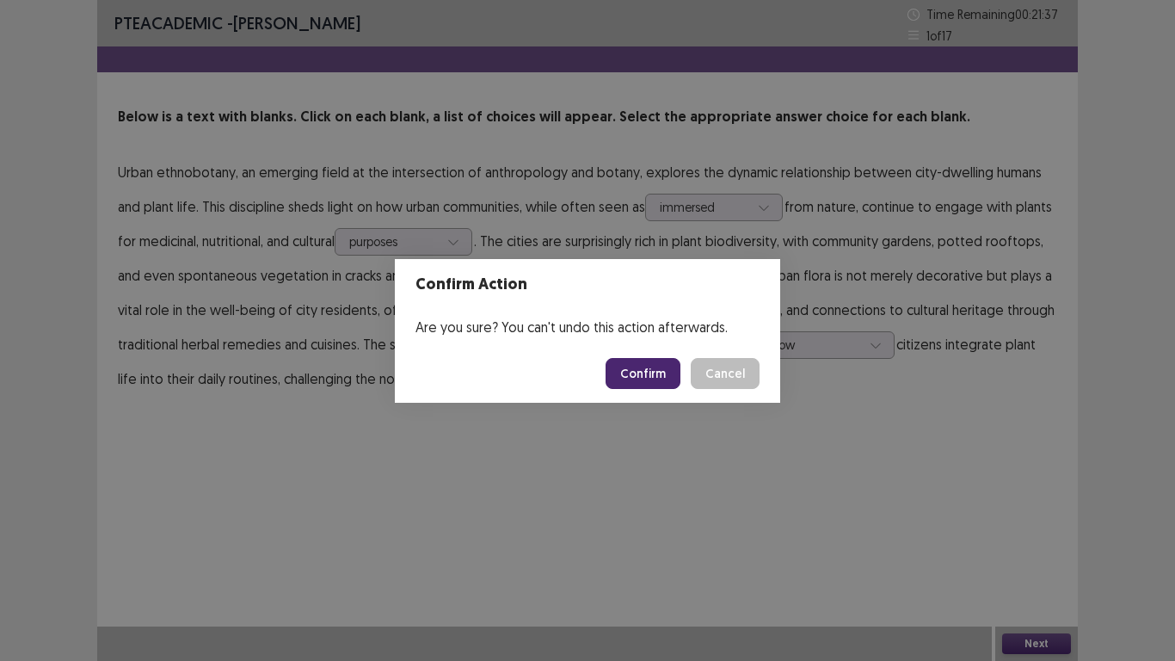
click at [644, 368] on button "Confirm" at bounding box center [643, 373] width 75 height 31
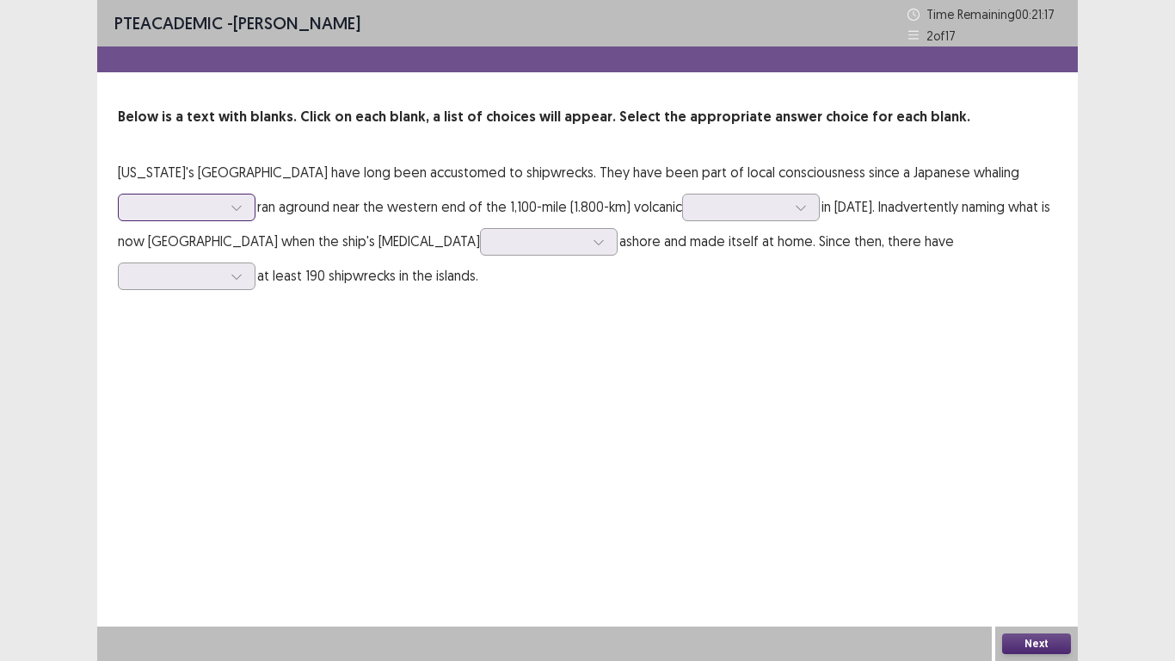
click at [240, 212] on icon at bounding box center [237, 207] width 12 height 12
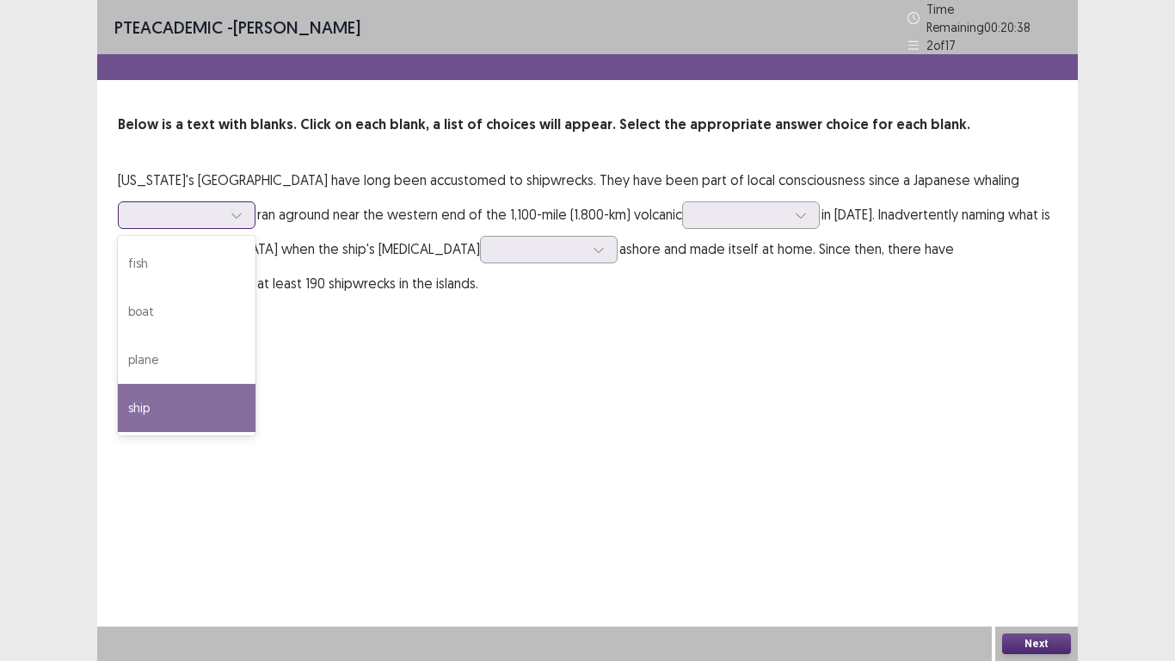
click at [171, 389] on div "ship" at bounding box center [187, 408] width 138 height 48
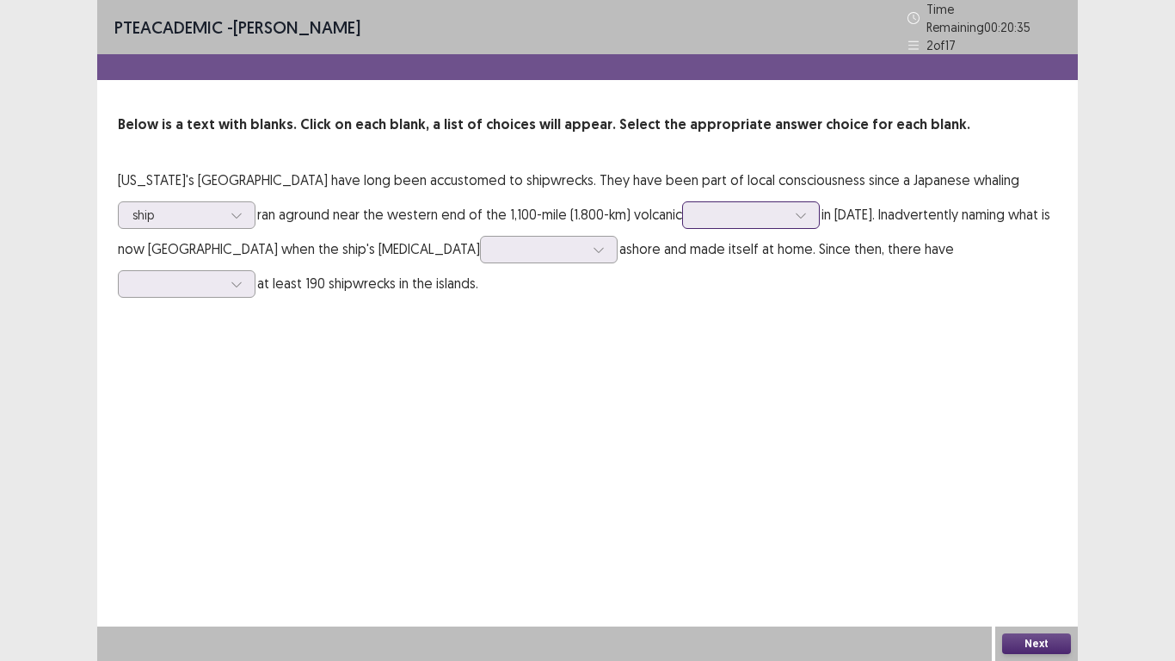
click at [805, 210] on icon at bounding box center [801, 215] width 12 height 12
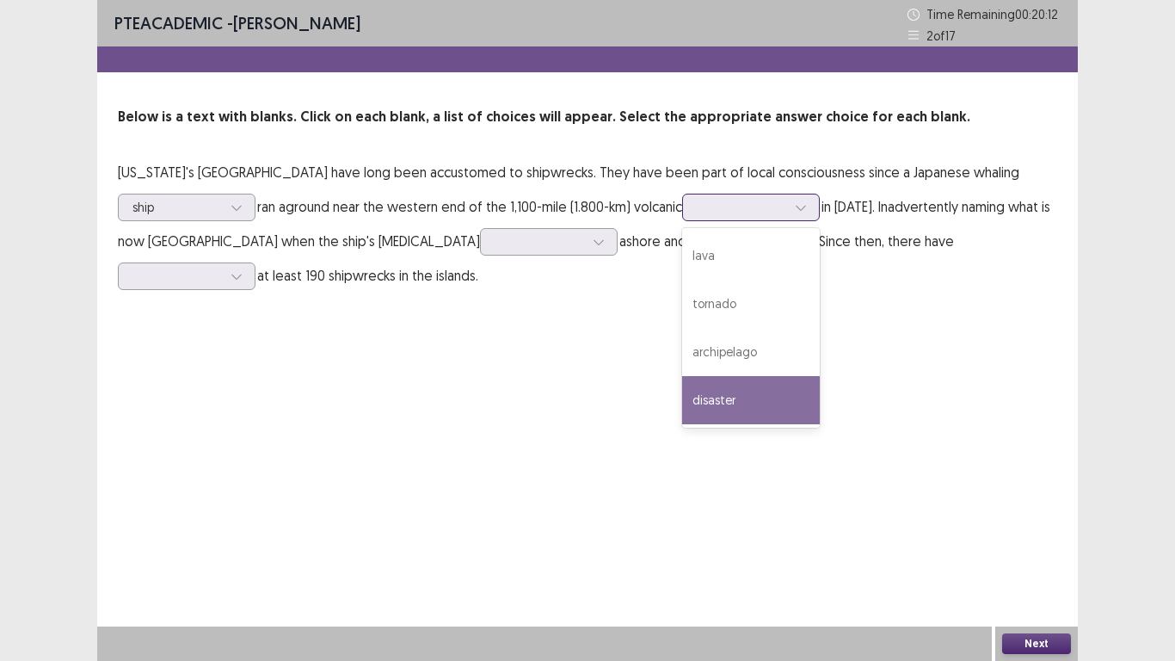
click at [738, 396] on div "disaster" at bounding box center [751, 400] width 138 height 48
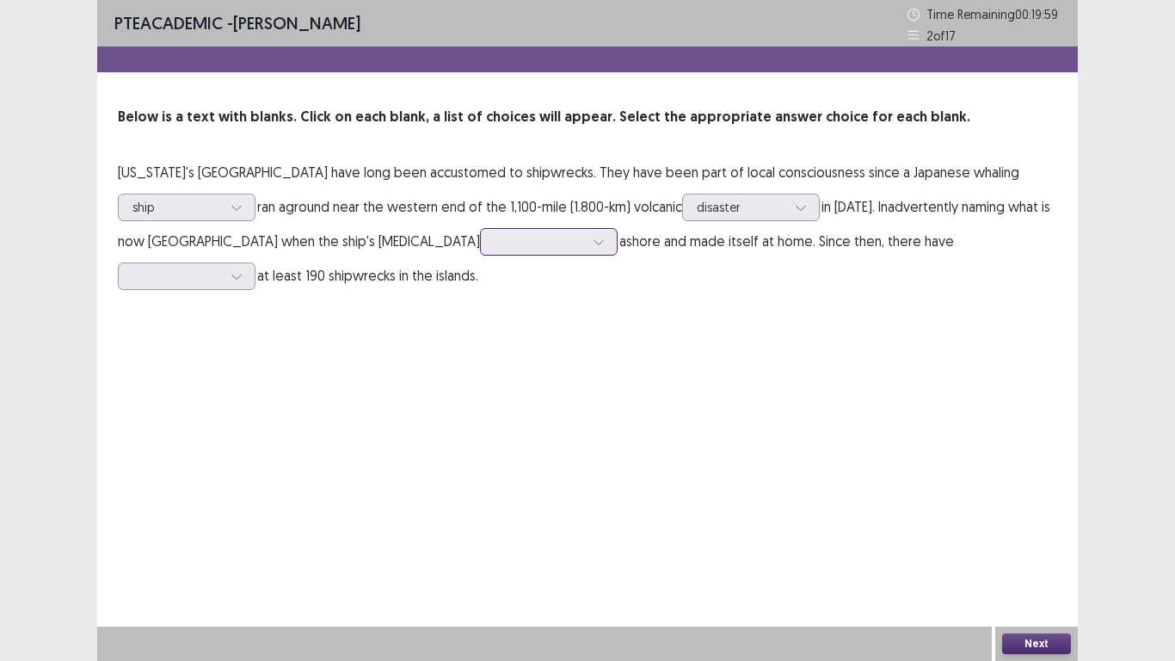
click at [586, 248] on div at bounding box center [599, 242] width 26 height 26
click at [249, 263] on div at bounding box center [237, 276] width 26 height 26
click at [256, 445] on div "been" at bounding box center [187, 469] width 138 height 48
click at [594, 240] on icon at bounding box center [598, 242] width 9 height 5
click at [755, 378] on div "PTE academic - Ariana B Almeida Time Remaining 00 : 18 : 48 2 of 17 Below is a …" at bounding box center [587, 330] width 981 height 661
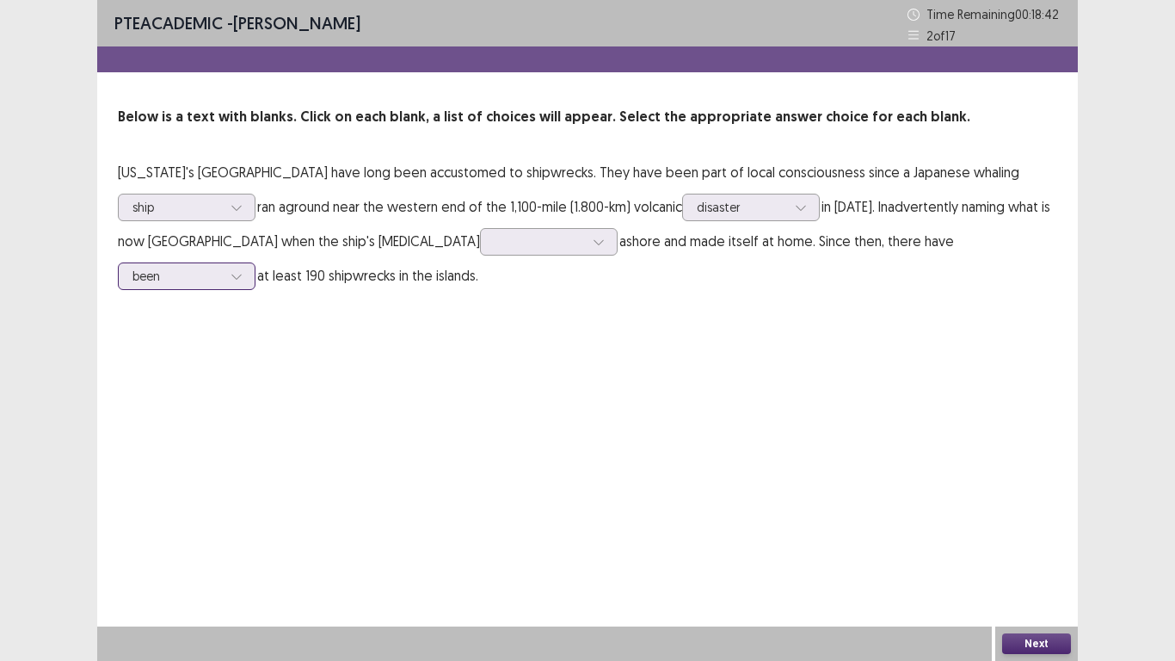
click at [249, 263] on div at bounding box center [237, 276] width 26 height 26
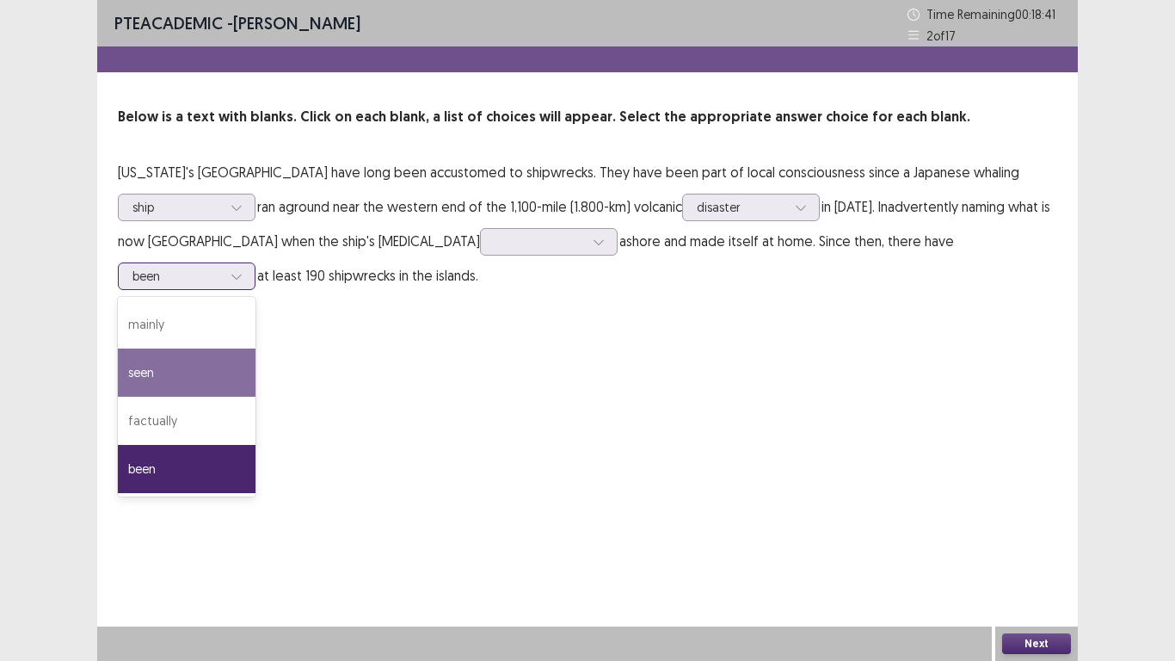
click at [256, 348] on div "seen" at bounding box center [187, 372] width 138 height 48
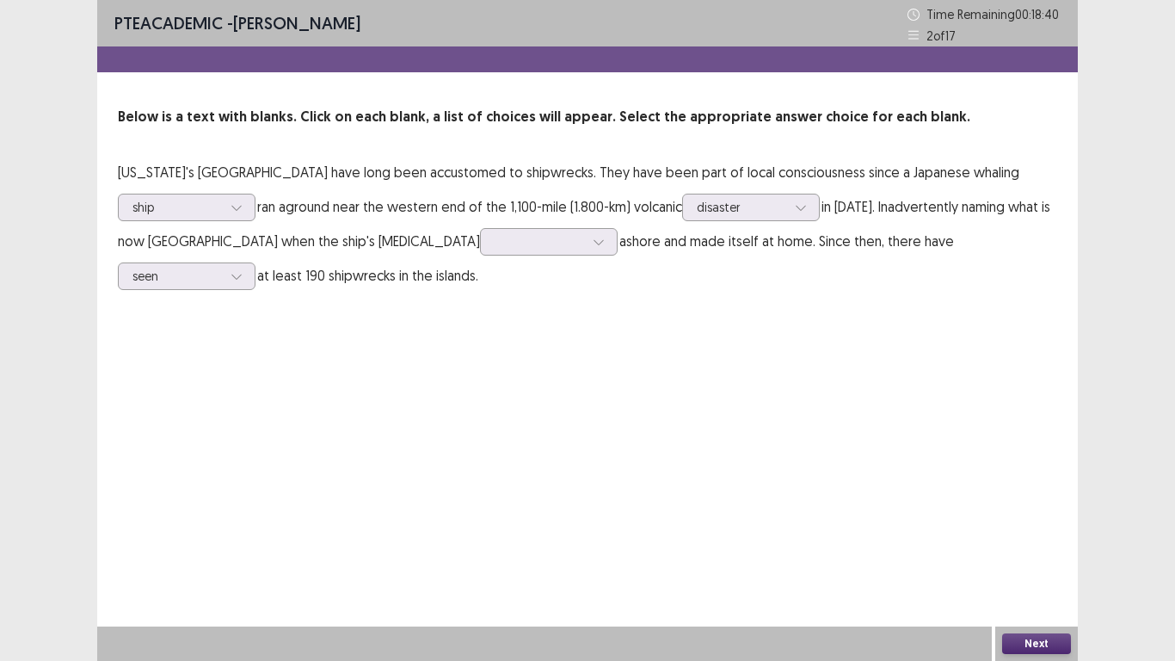
click at [1045, 514] on button "Next" at bounding box center [1036, 643] width 69 height 21
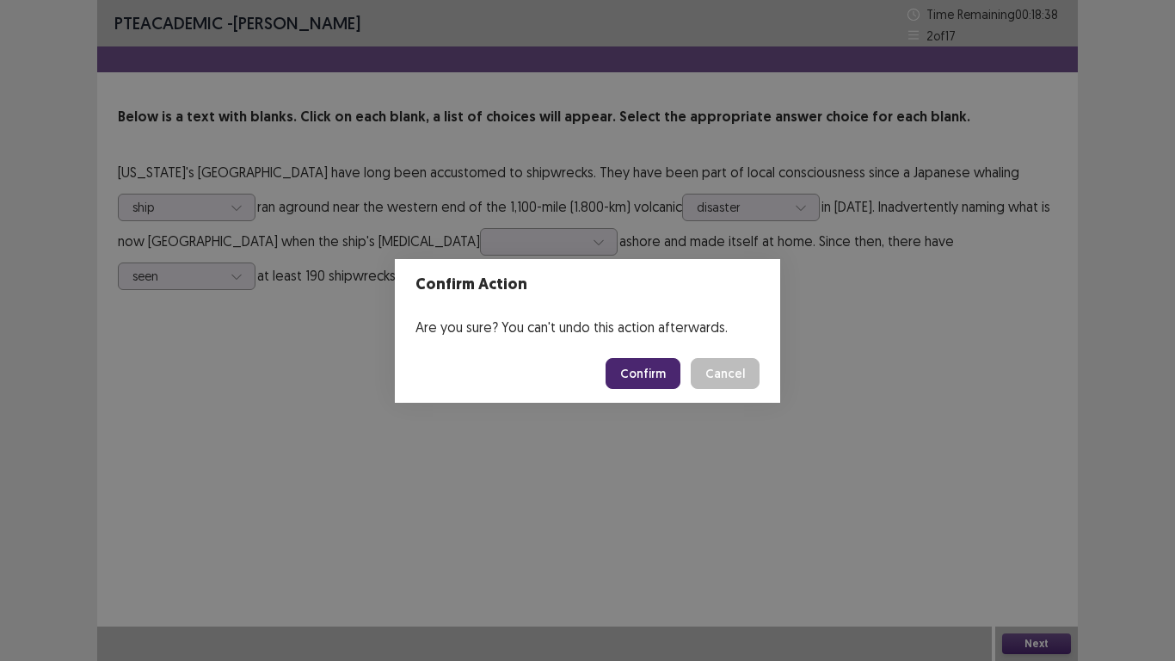
click at [657, 371] on button "Confirm" at bounding box center [643, 373] width 75 height 31
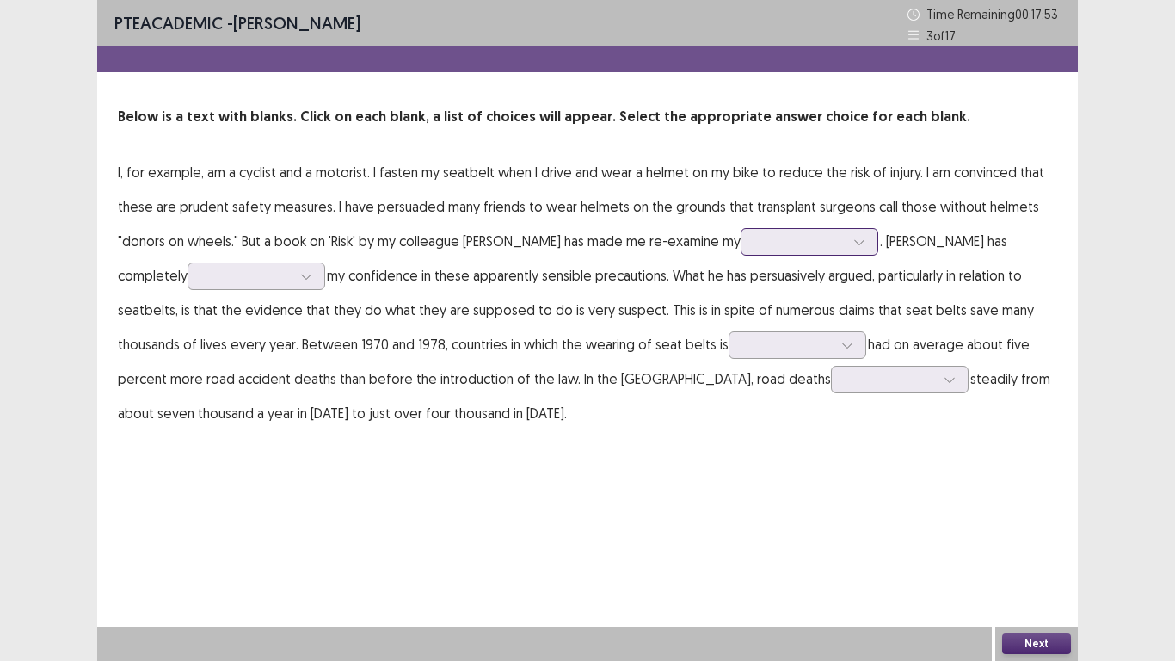
click at [853, 242] on icon at bounding box center [859, 242] width 12 height 12
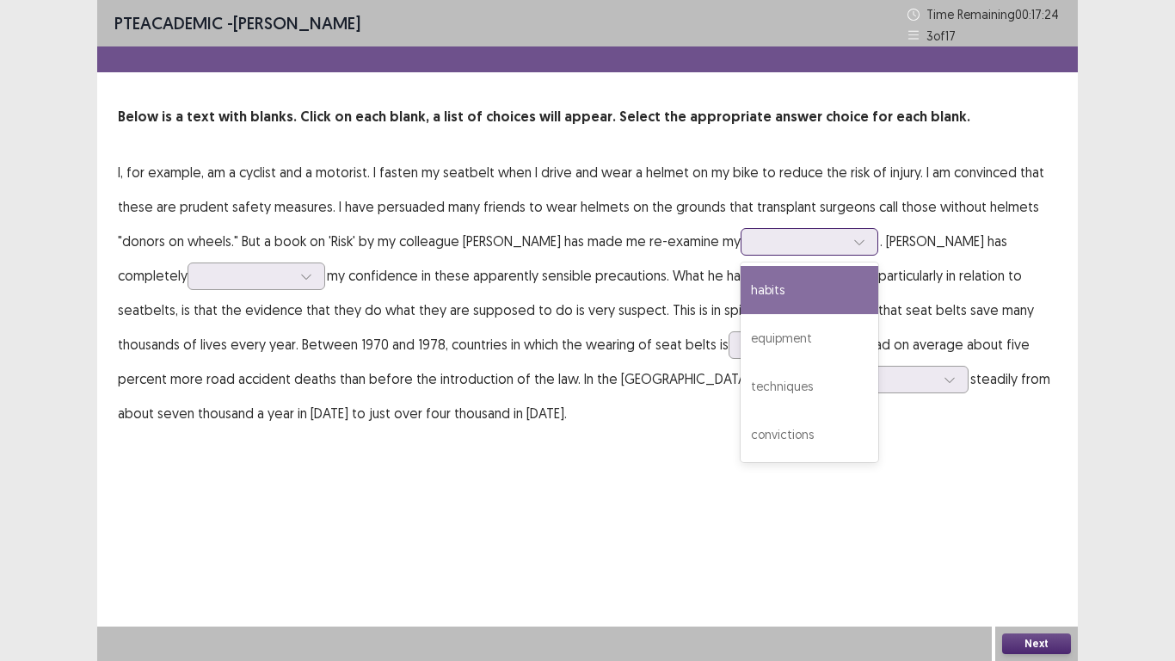
click at [776, 291] on div "habits" at bounding box center [810, 290] width 138 height 48
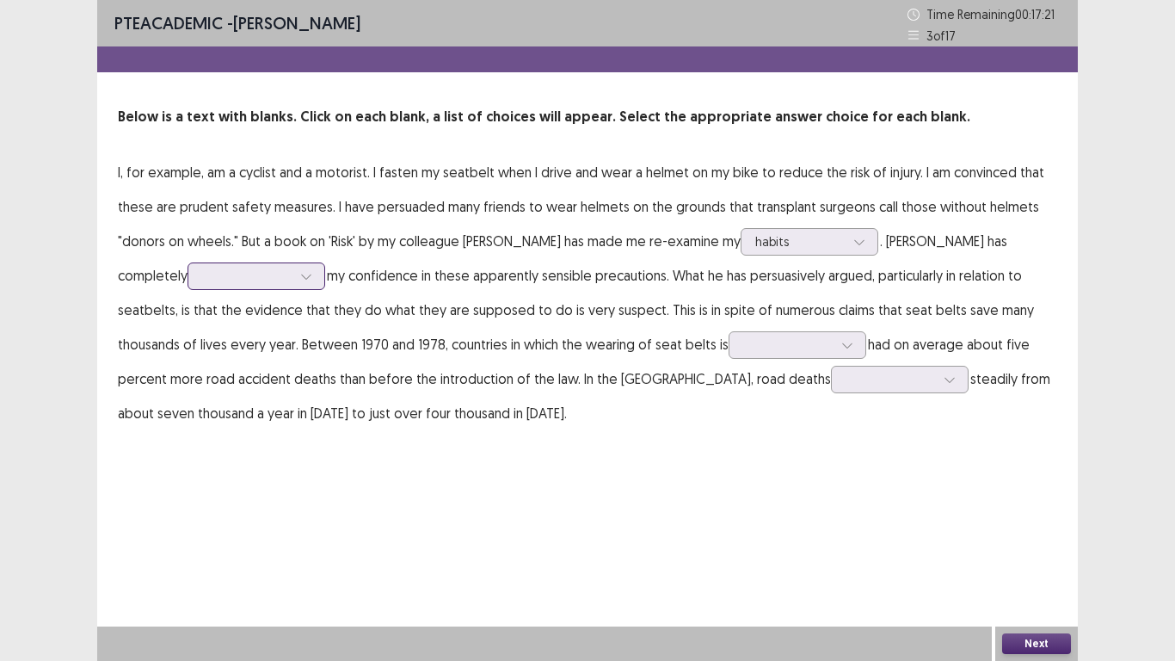
click at [300, 274] on icon at bounding box center [306, 276] width 12 height 12
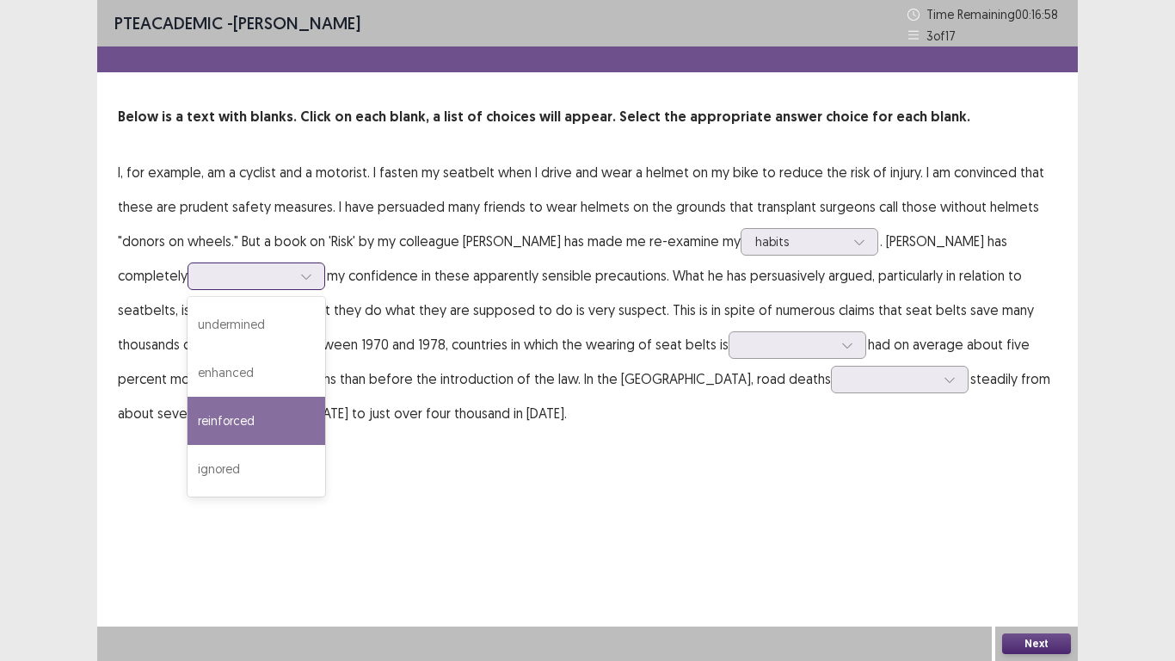
click at [219, 415] on div "reinforced" at bounding box center [257, 421] width 138 height 48
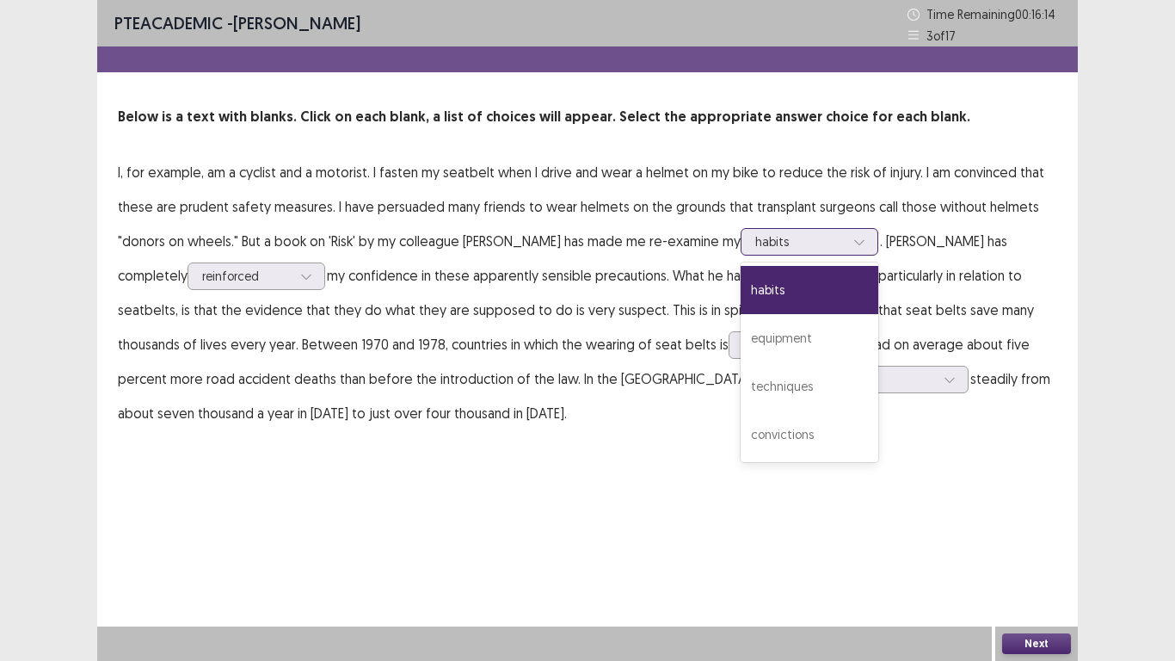
click at [854, 243] on icon at bounding box center [858, 242] width 9 height 5
click at [767, 428] on div "convictions" at bounding box center [810, 434] width 138 height 48
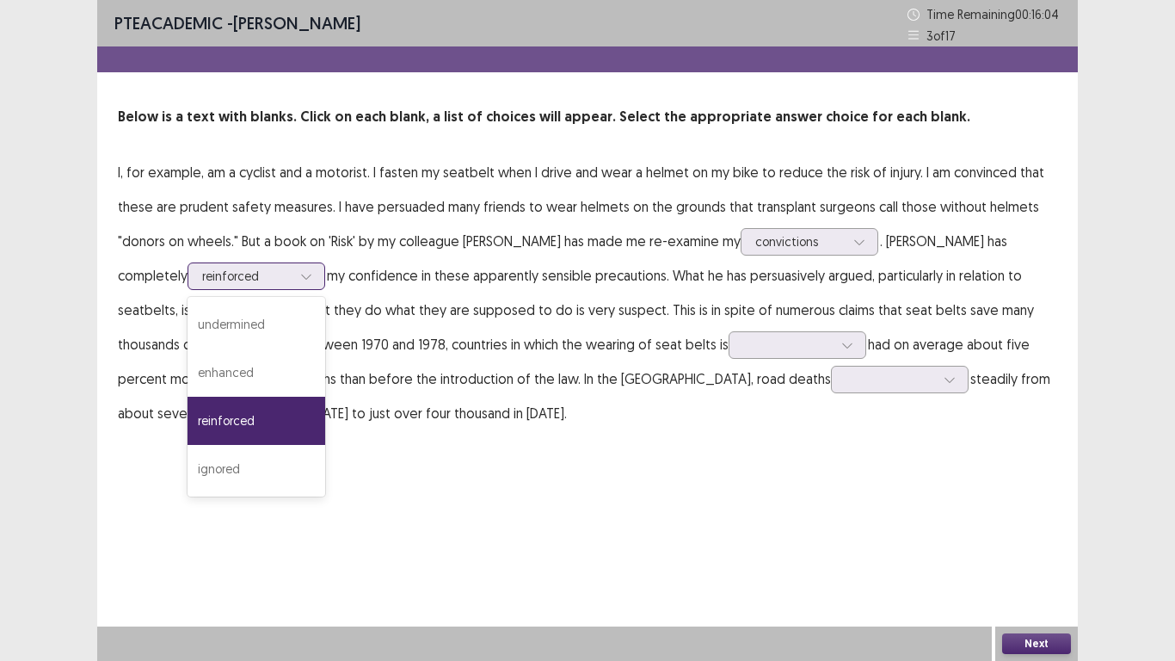
click at [301, 278] on icon at bounding box center [305, 276] width 9 height 5
click at [188, 470] on div "ignored" at bounding box center [257, 469] width 138 height 48
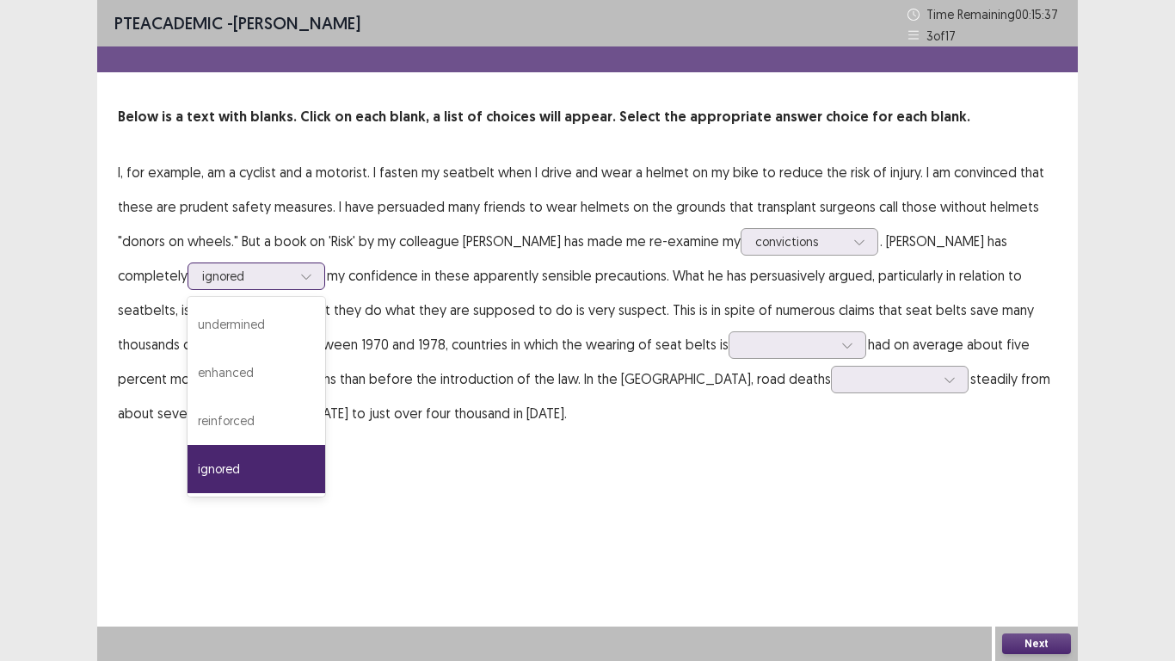
click at [300, 274] on icon at bounding box center [306, 276] width 12 height 12
click at [213, 322] on div "undermined" at bounding box center [257, 324] width 138 height 48
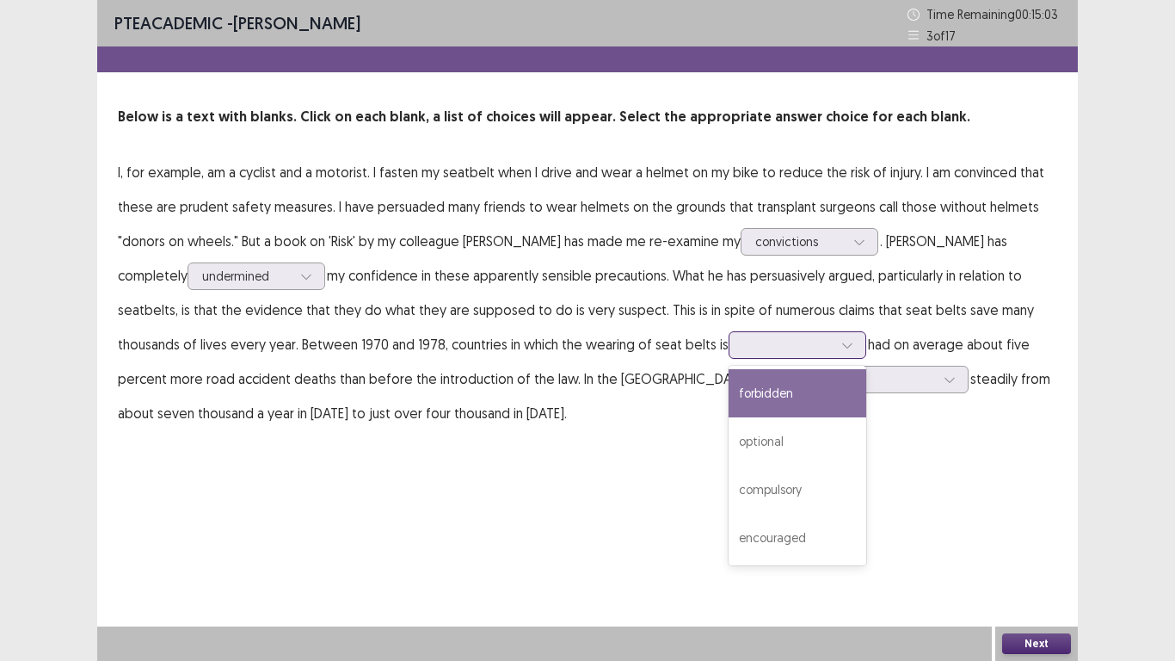
click at [841, 348] on icon at bounding box center [847, 345] width 12 height 12
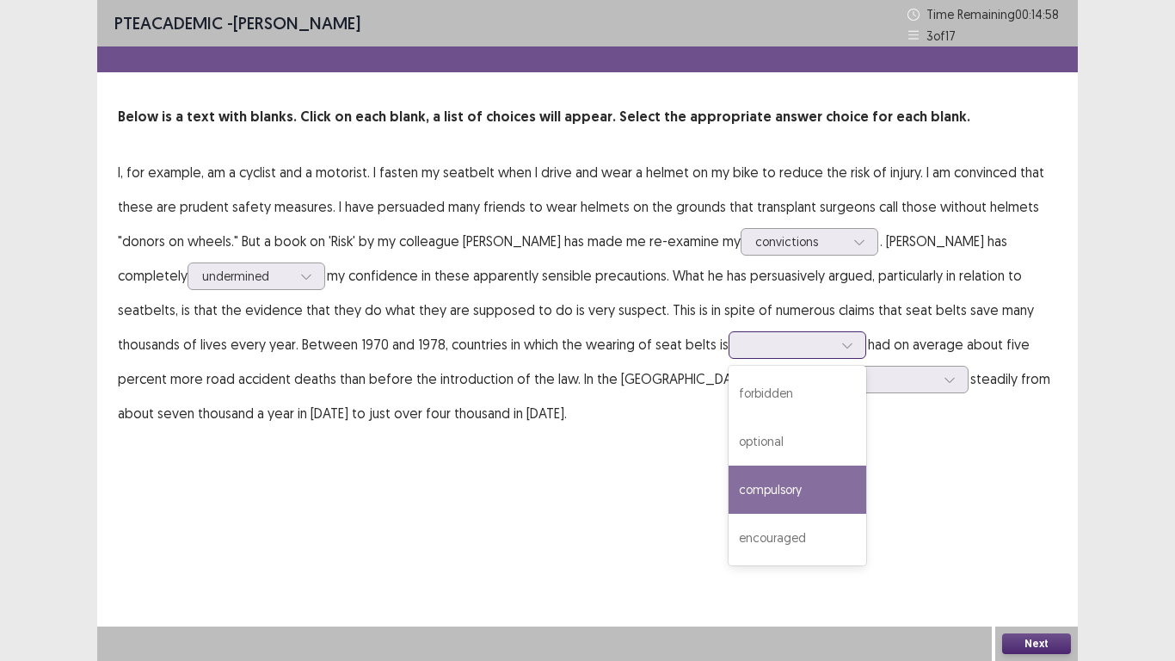
click at [729, 485] on div "compulsory" at bounding box center [798, 489] width 138 height 48
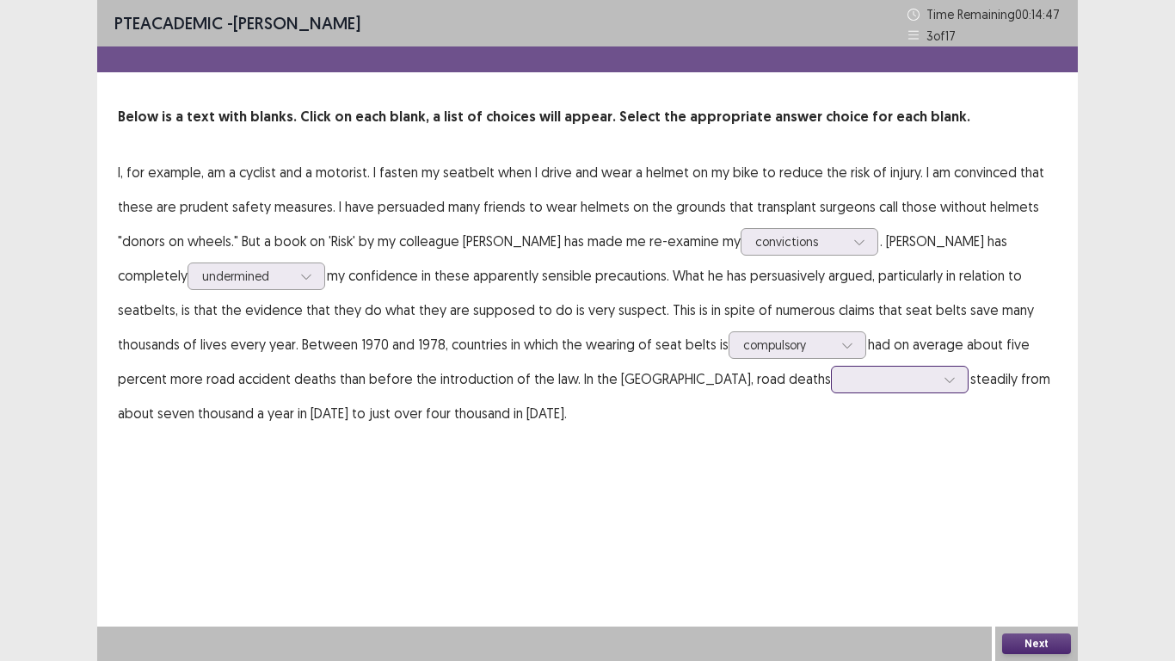
click at [944, 384] on icon at bounding box center [950, 379] width 12 height 12
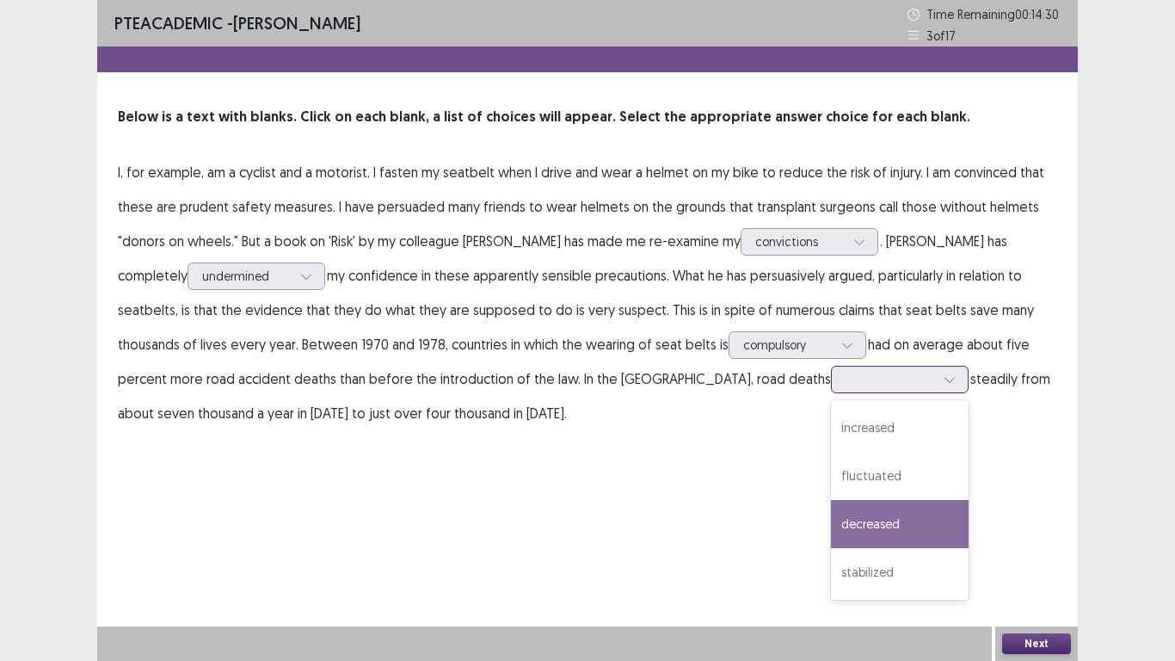
click at [831, 514] on div "decreased" at bounding box center [900, 524] width 138 height 48
click at [937, 377] on div at bounding box center [950, 380] width 26 height 26
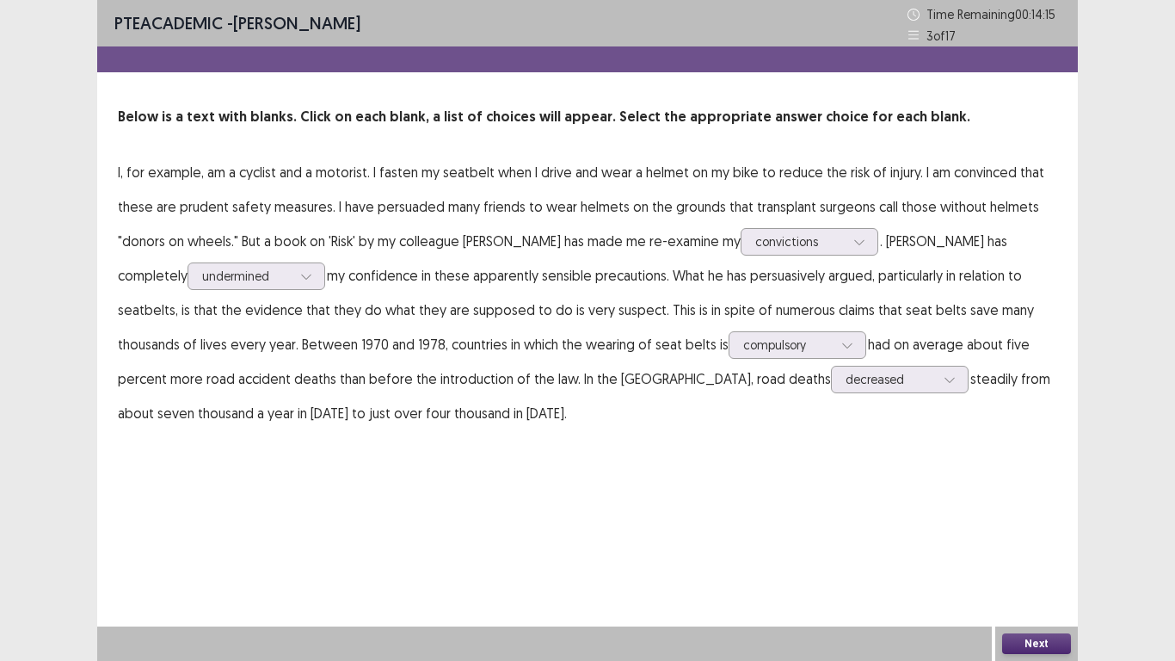
click at [937, 514] on div "PTE academic - Ariana B Almeida Time Remaining 00 : 14 : 15 3 of 17 Below is a …" at bounding box center [587, 330] width 981 height 661
click at [1028, 514] on button "Next" at bounding box center [1036, 643] width 69 height 21
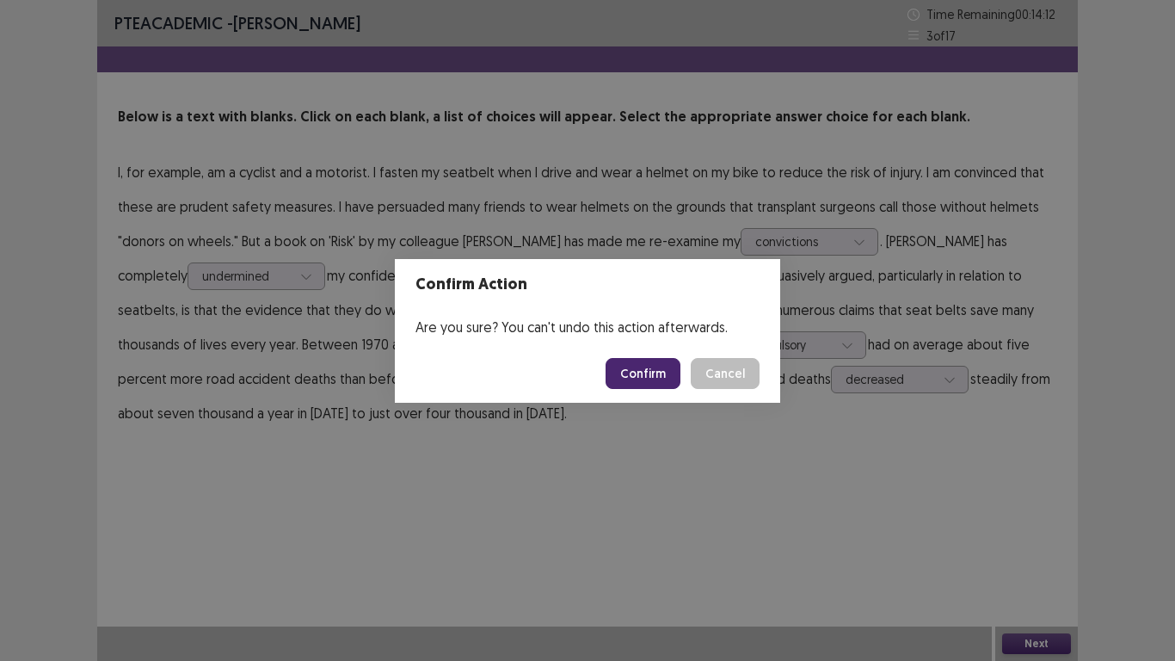
click at [644, 366] on button "Confirm" at bounding box center [643, 373] width 75 height 31
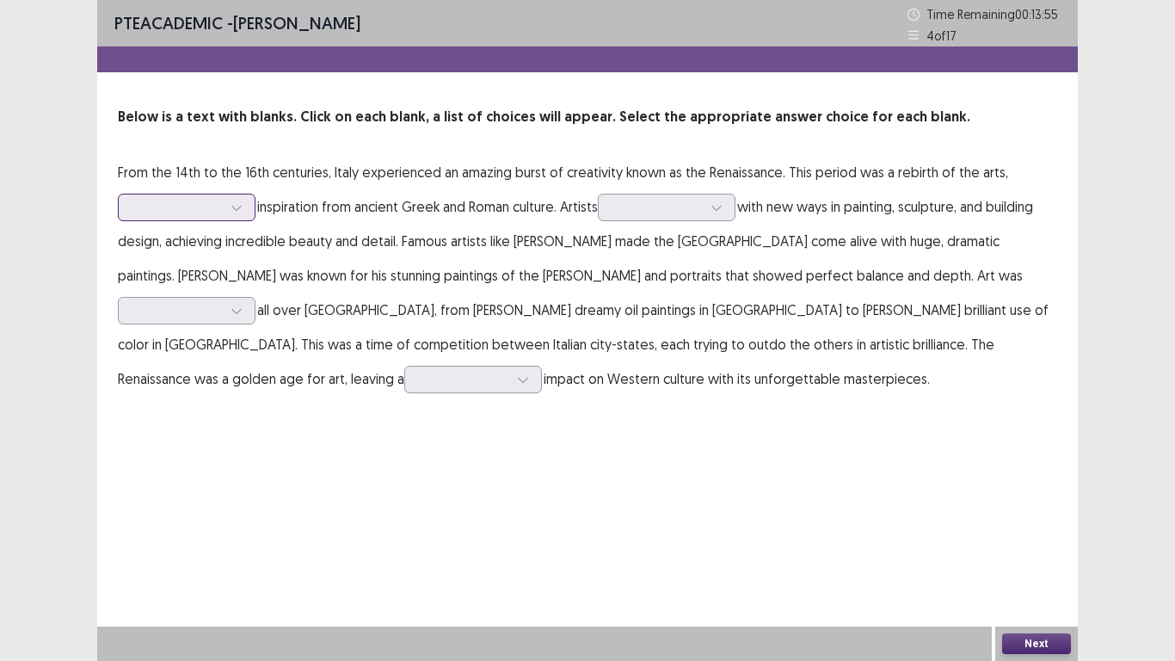
click at [245, 207] on div at bounding box center [237, 207] width 26 height 26
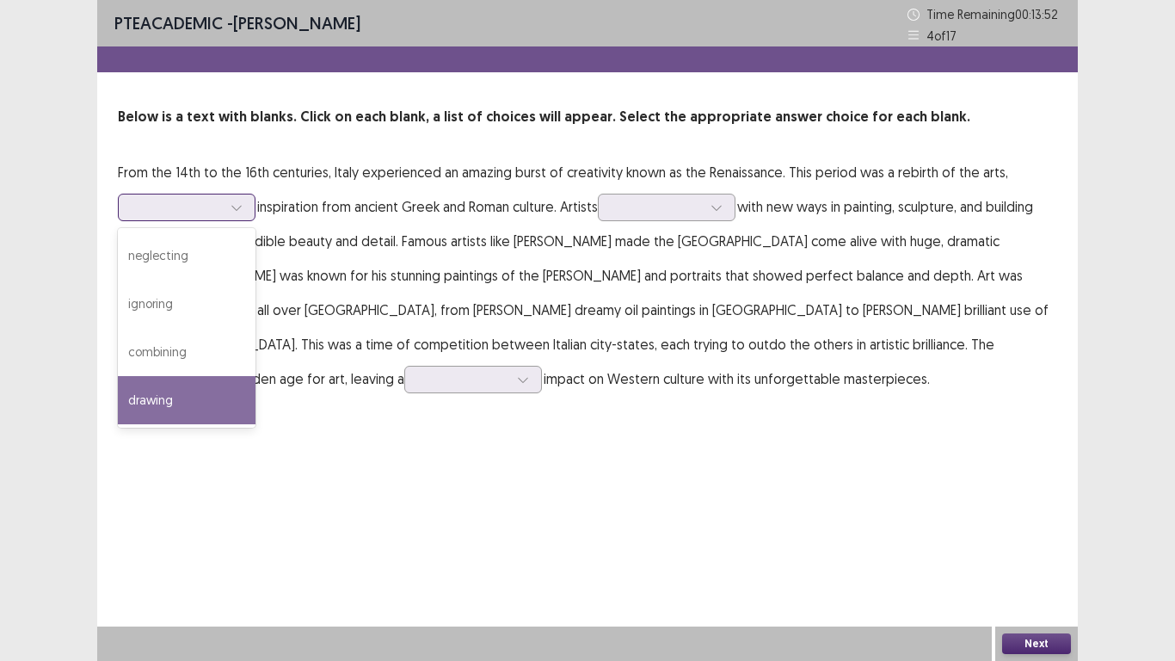
click at [204, 391] on div "drawing" at bounding box center [187, 400] width 138 height 48
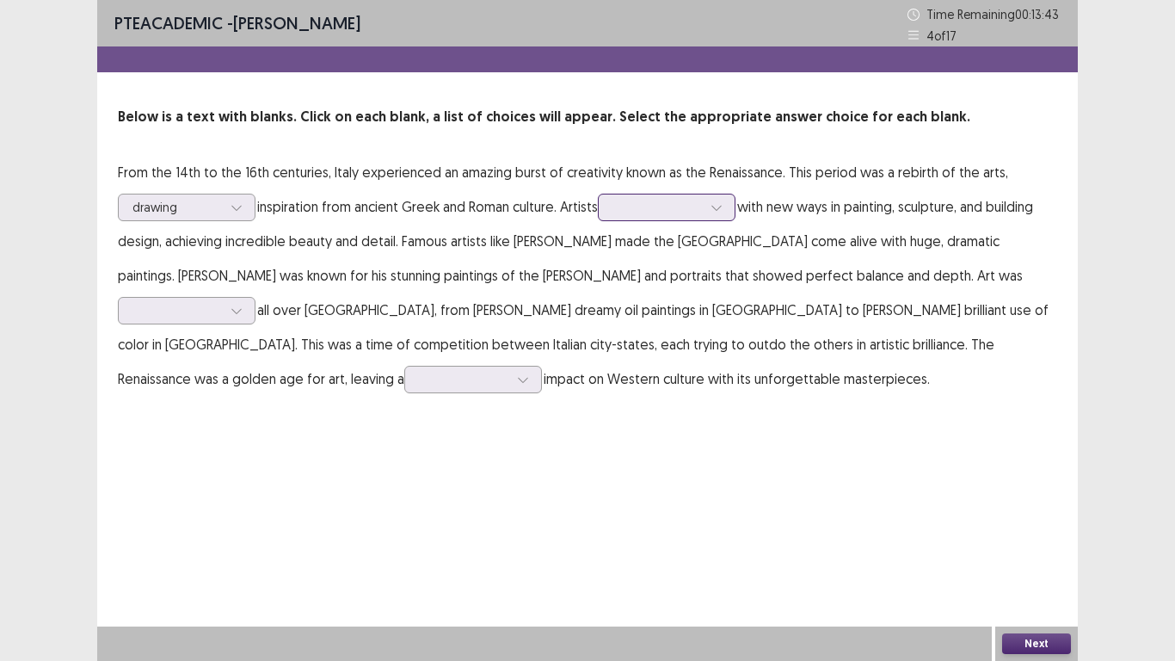
click at [730, 213] on div at bounding box center [717, 207] width 26 height 26
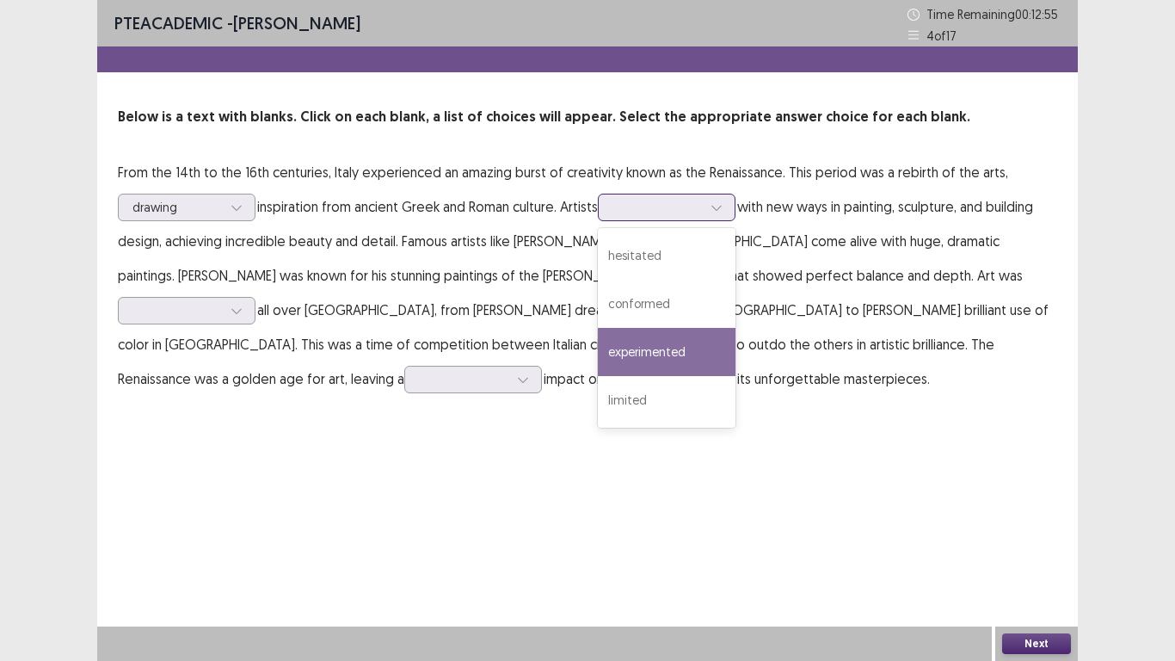
click at [667, 364] on div "experimented" at bounding box center [667, 352] width 138 height 48
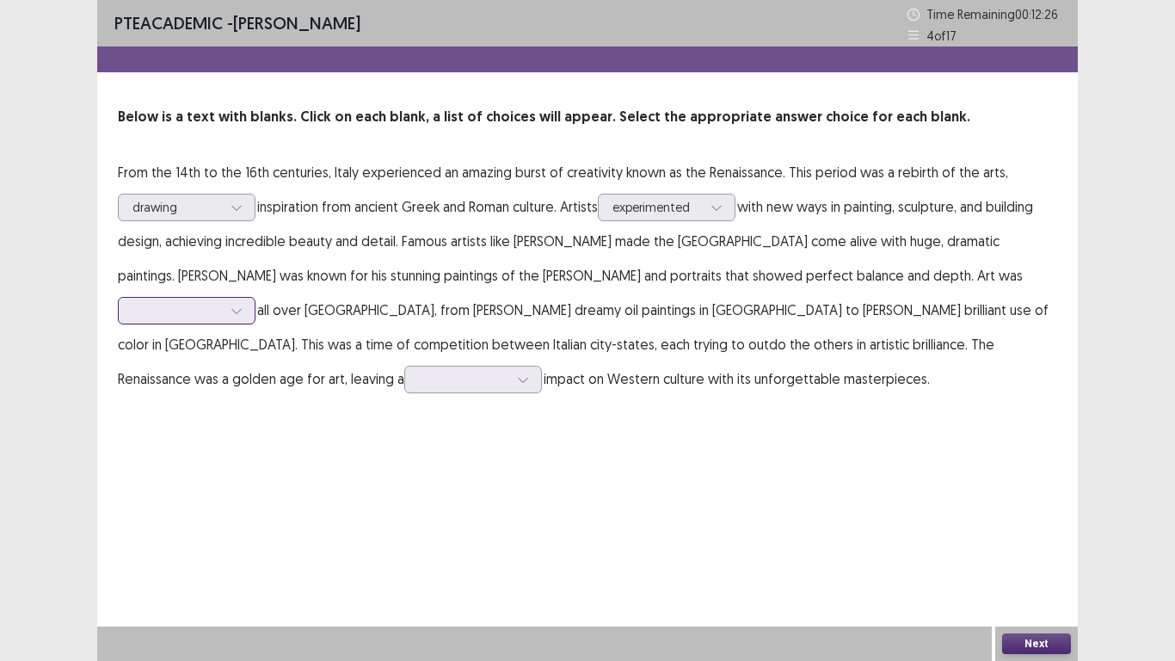
click at [243, 305] on icon at bounding box center [237, 311] width 12 height 12
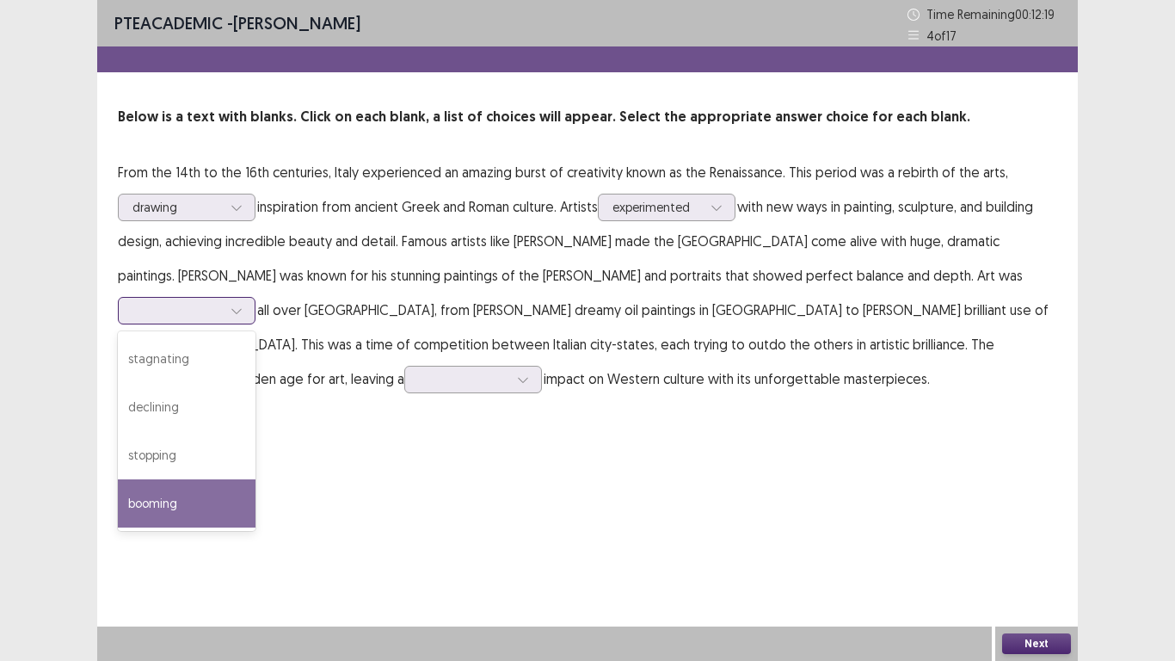
click at [256, 479] on div "booming" at bounding box center [187, 503] width 138 height 48
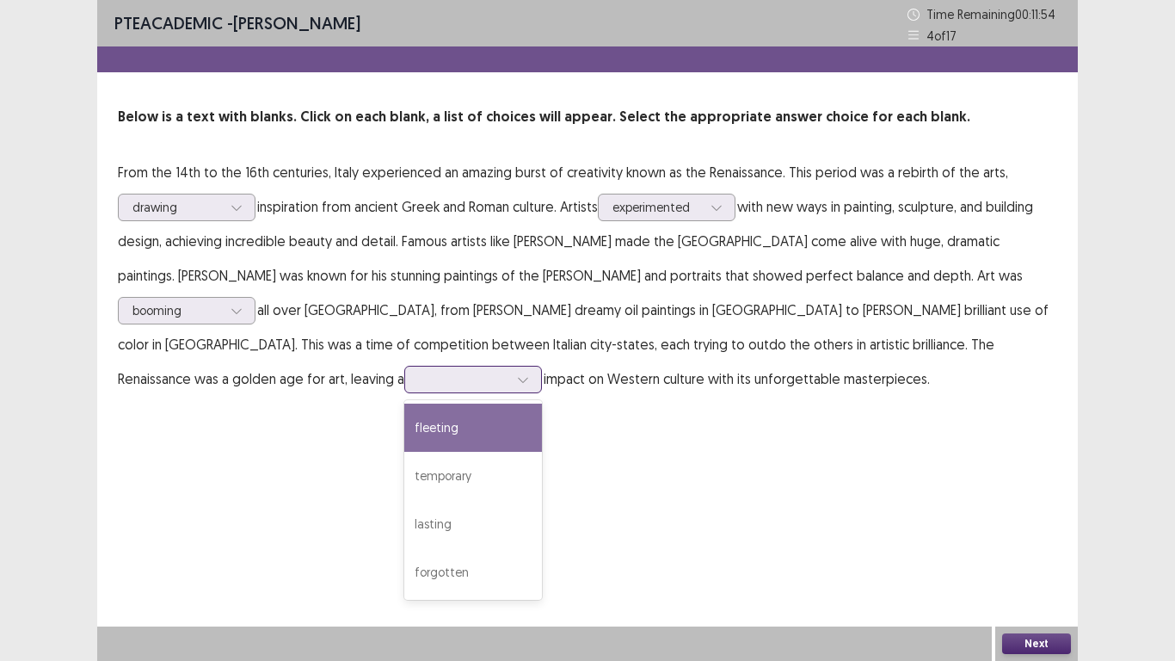
click at [536, 367] on div at bounding box center [523, 380] width 26 height 26
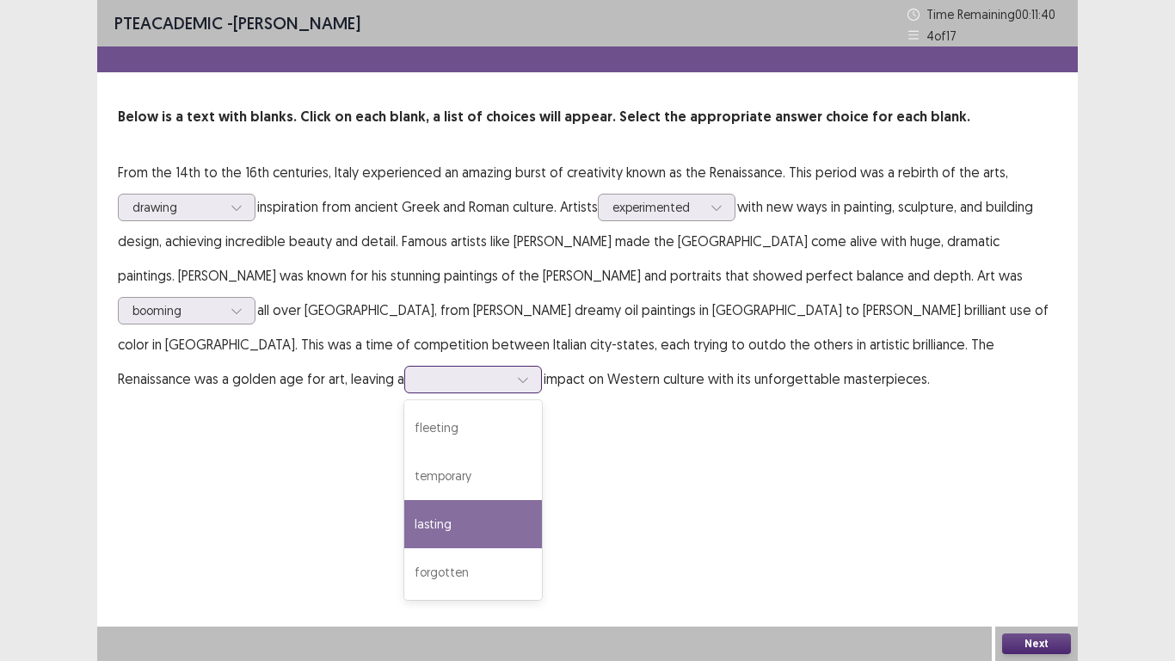
click at [542, 500] on div "lasting" at bounding box center [473, 524] width 138 height 48
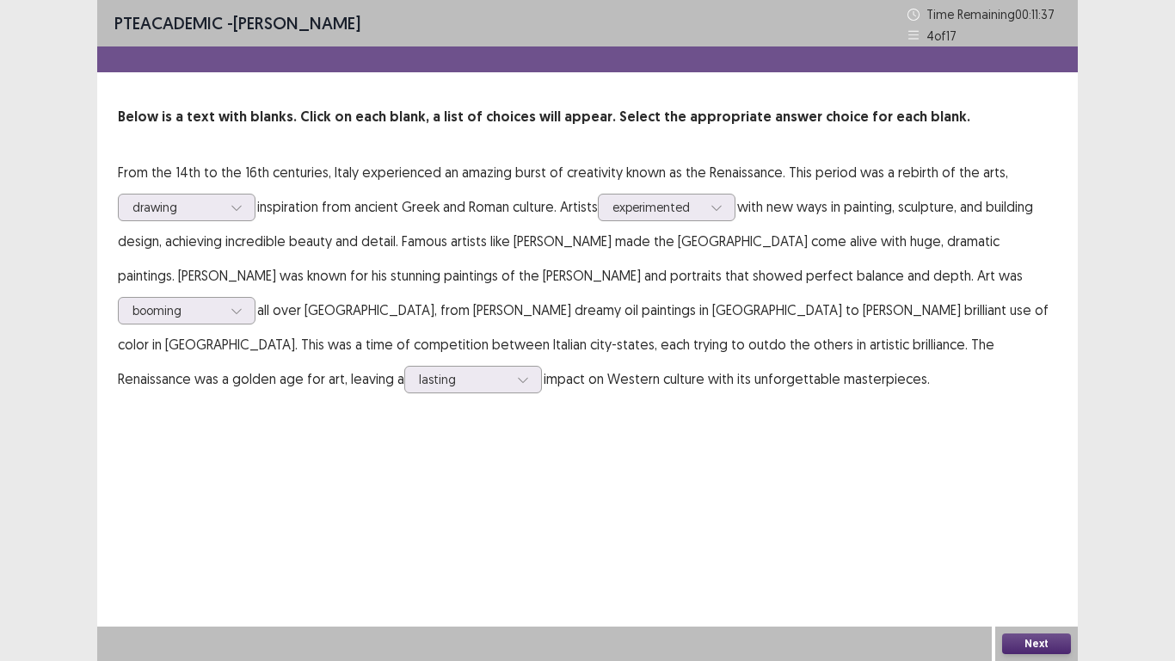
click at [1033, 514] on button "Next" at bounding box center [1036, 643] width 69 height 21
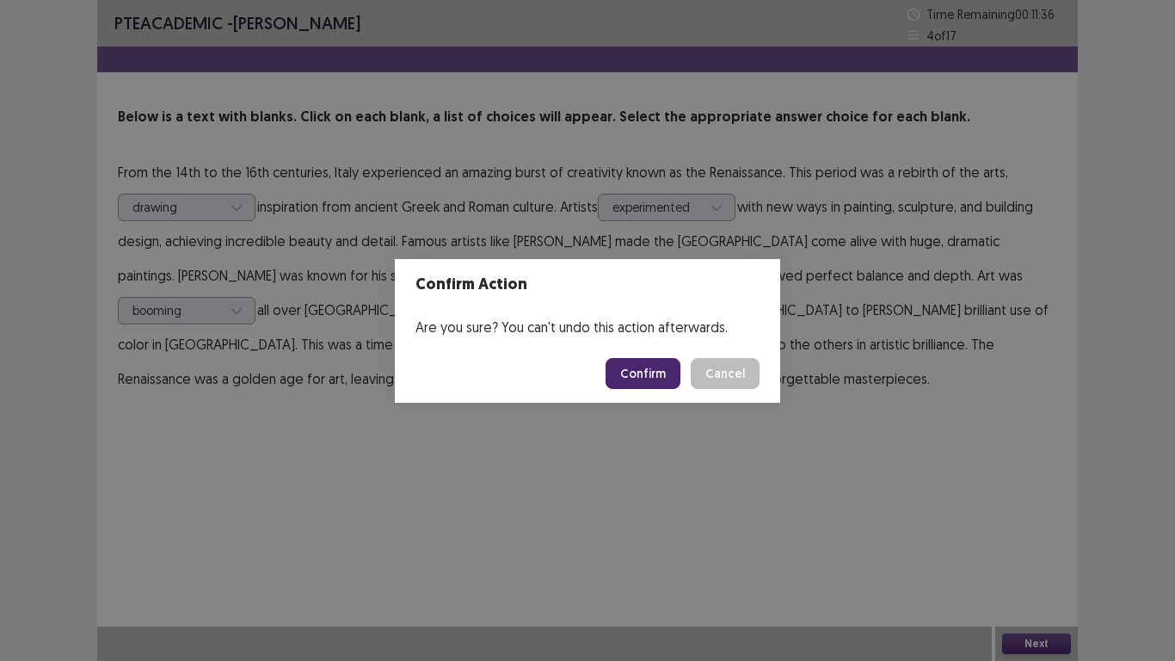
click at [642, 374] on button "Confirm" at bounding box center [643, 373] width 75 height 31
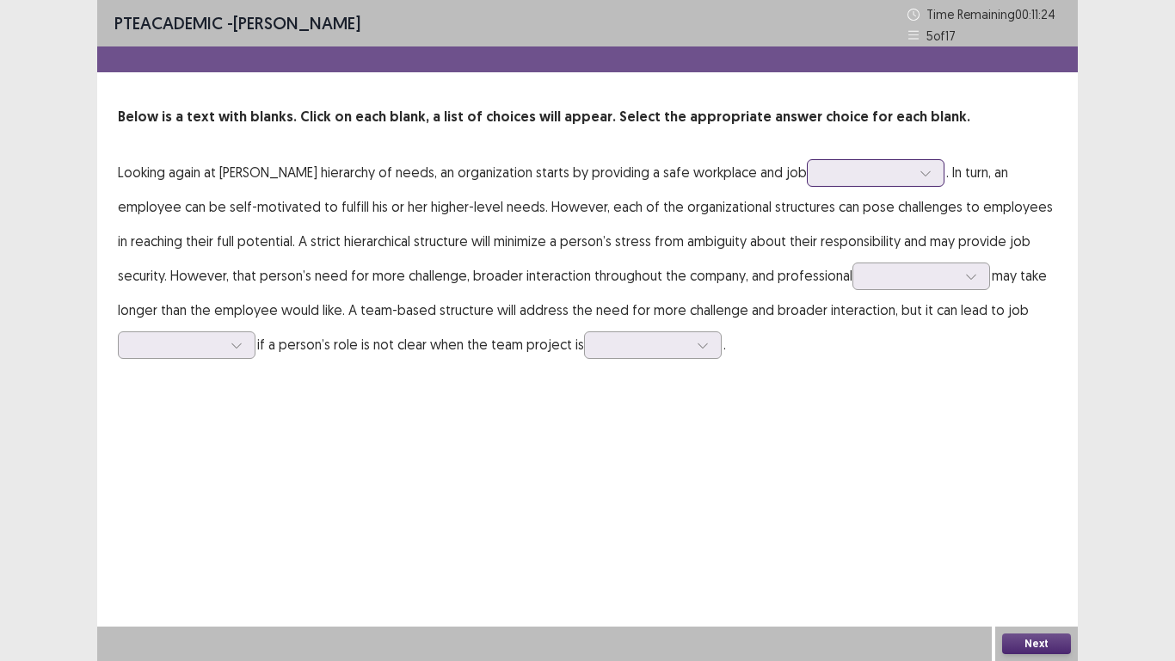
click at [920, 177] on icon at bounding box center [926, 173] width 12 height 12
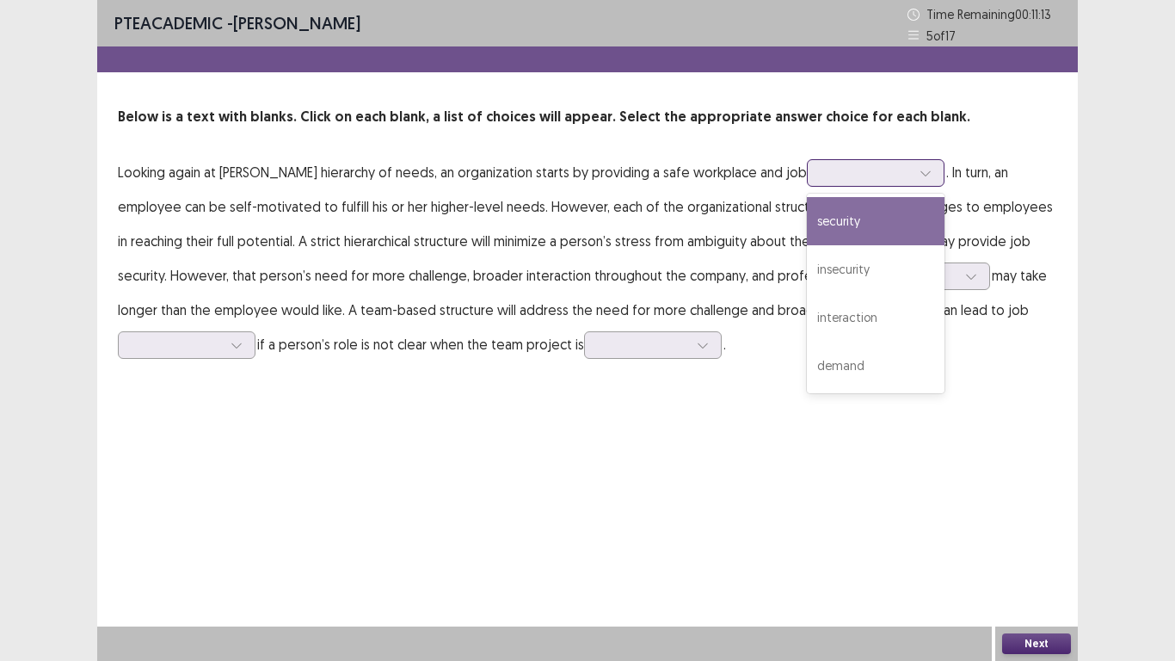
click at [844, 224] on div "security" at bounding box center [876, 221] width 138 height 48
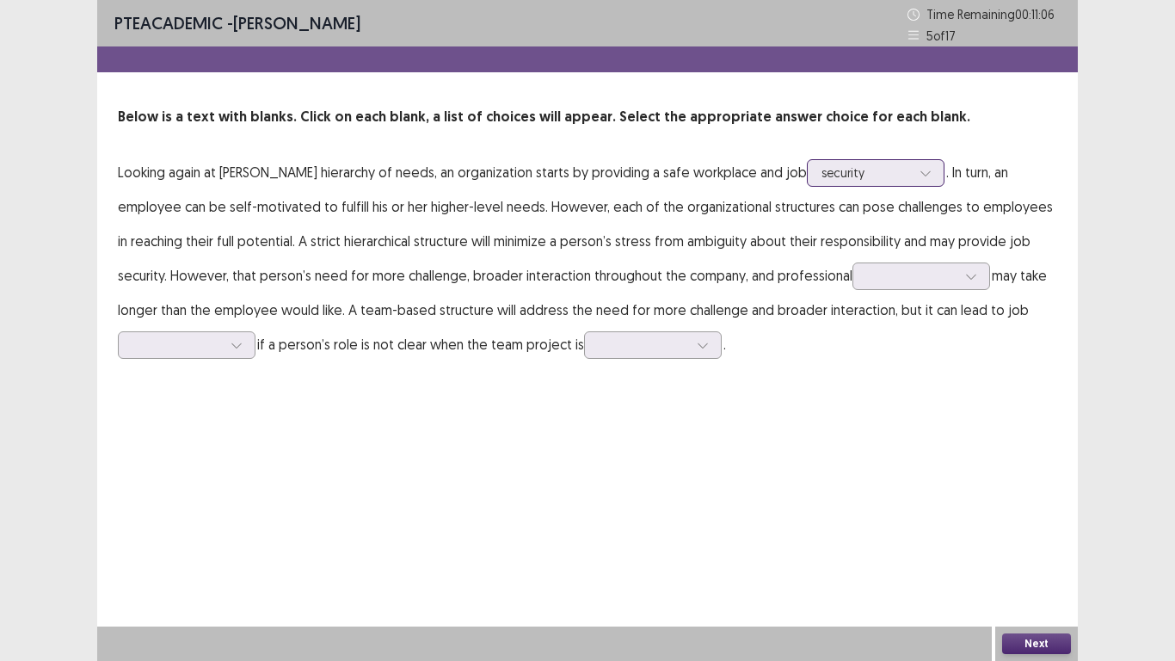
click at [920, 176] on icon at bounding box center [926, 173] width 12 height 12
click at [965, 280] on icon at bounding box center [971, 276] width 12 height 12
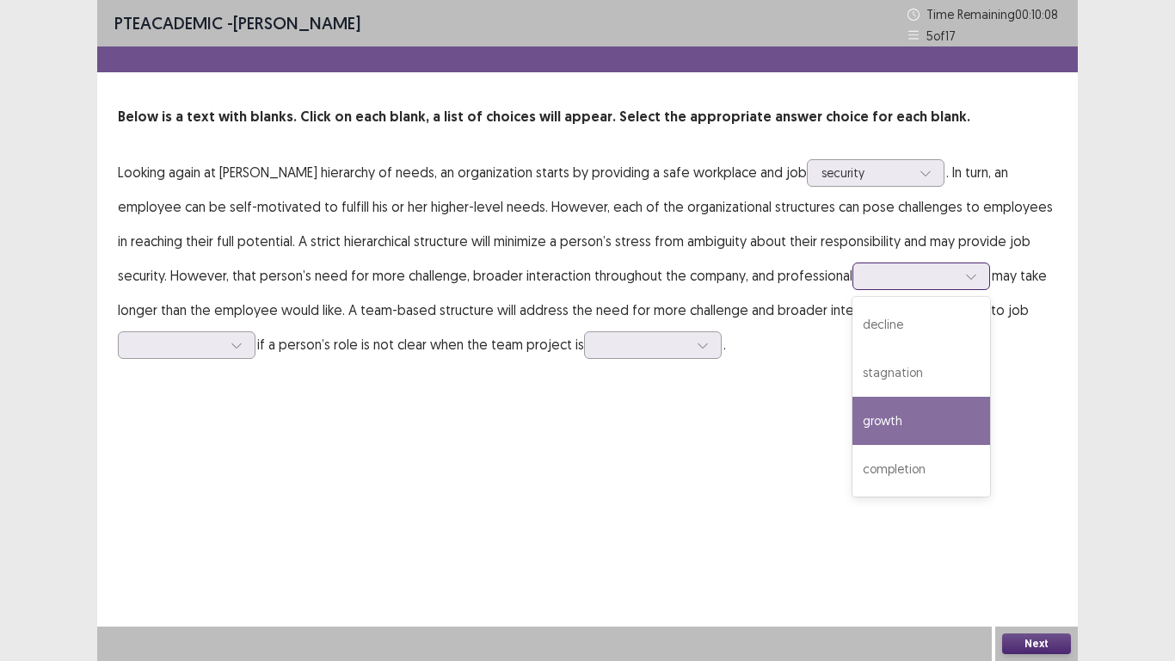
click at [859, 416] on div "growth" at bounding box center [922, 421] width 138 height 48
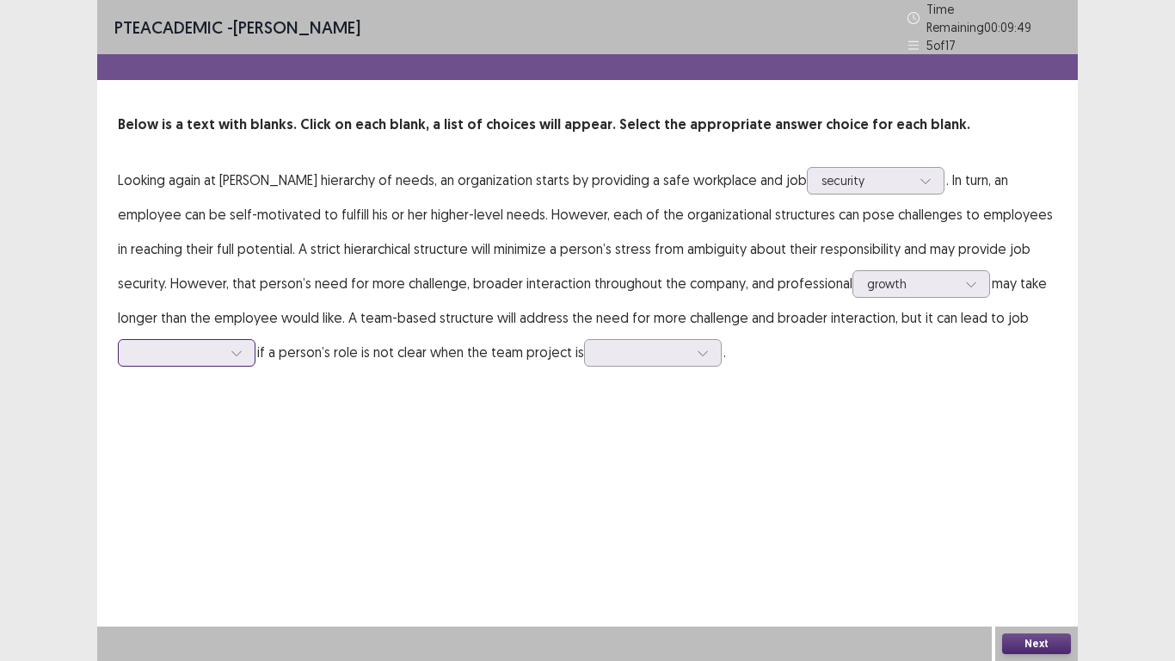
click at [231, 348] on icon at bounding box center [237, 353] width 12 height 12
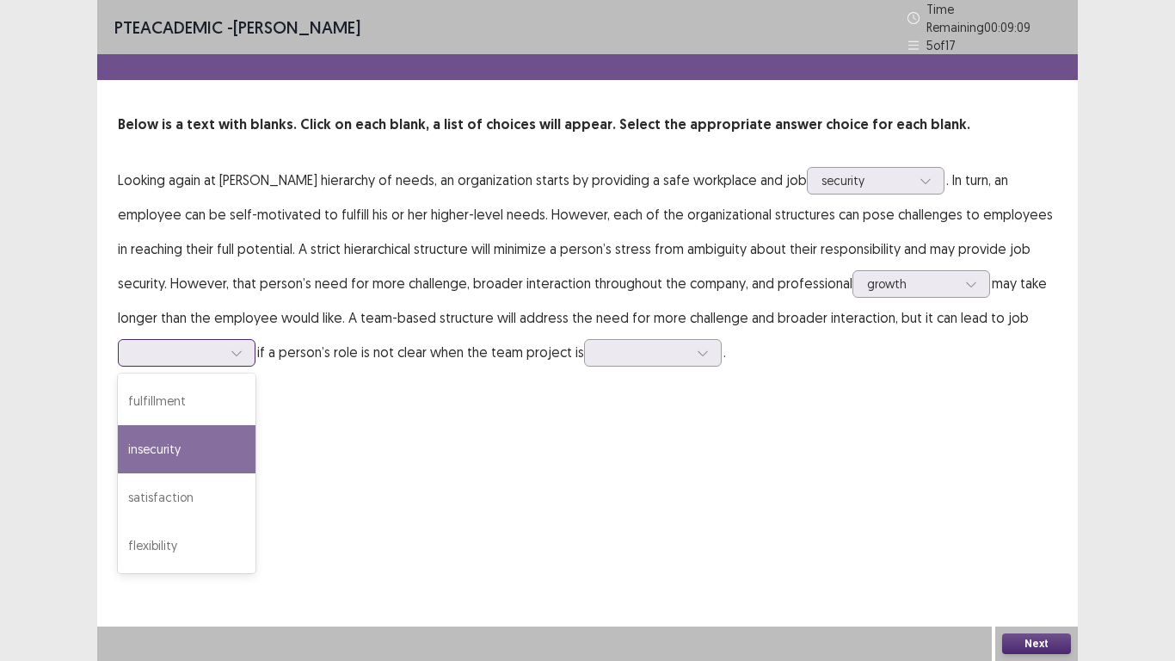
click at [194, 436] on div "insecurity" at bounding box center [187, 449] width 138 height 48
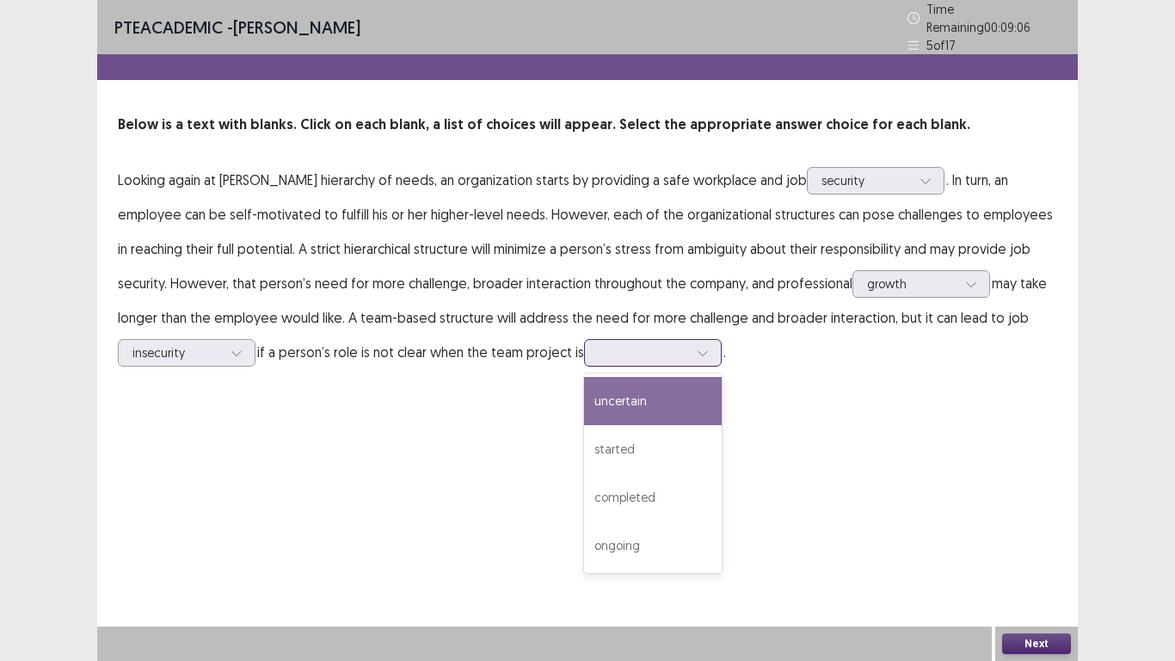
click at [708, 348] on icon at bounding box center [703, 353] width 12 height 12
click at [234, 356] on div at bounding box center [237, 353] width 26 height 26
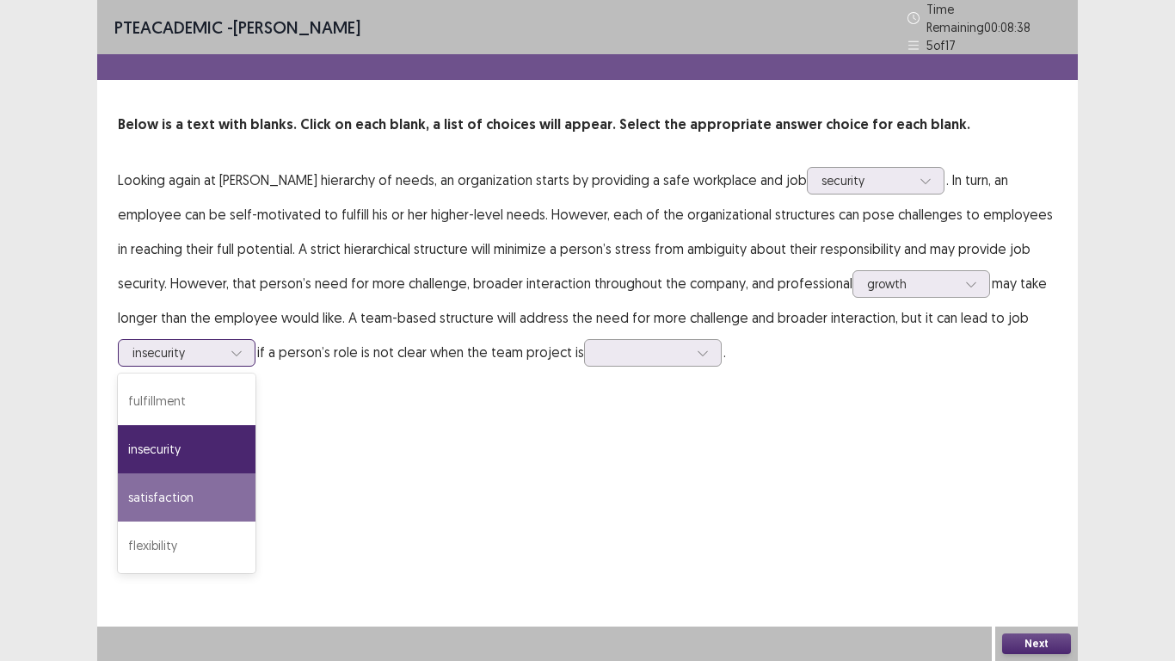
click at [202, 501] on div "satisfaction" at bounding box center [187, 497] width 138 height 48
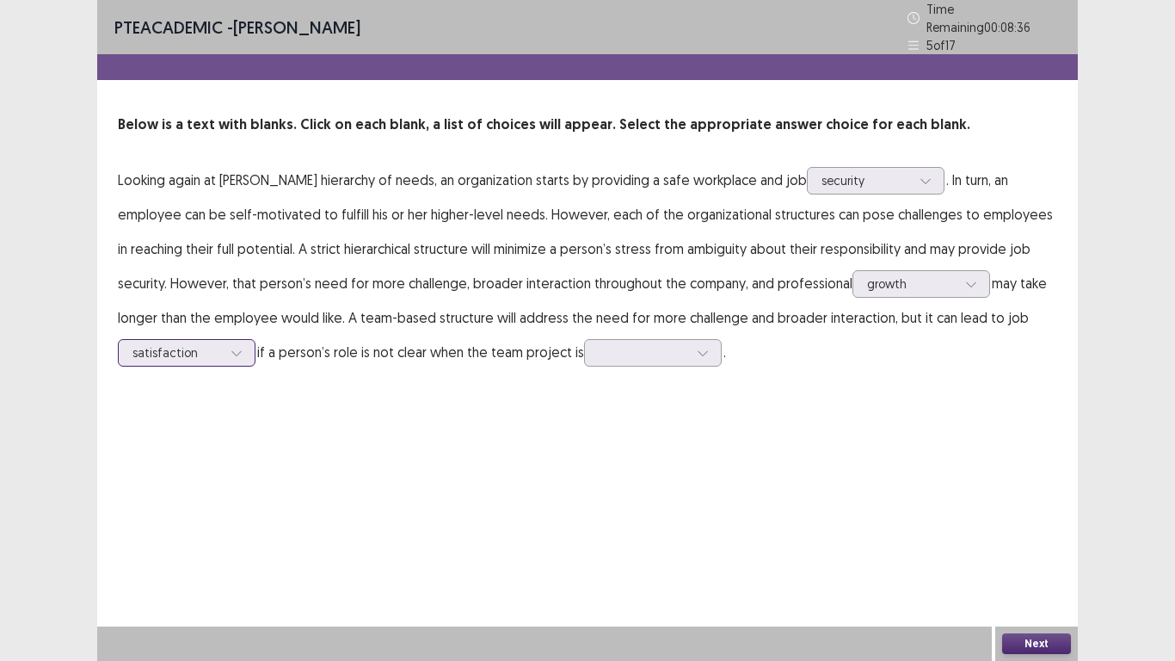
click at [240, 350] on icon at bounding box center [237, 353] width 12 height 12
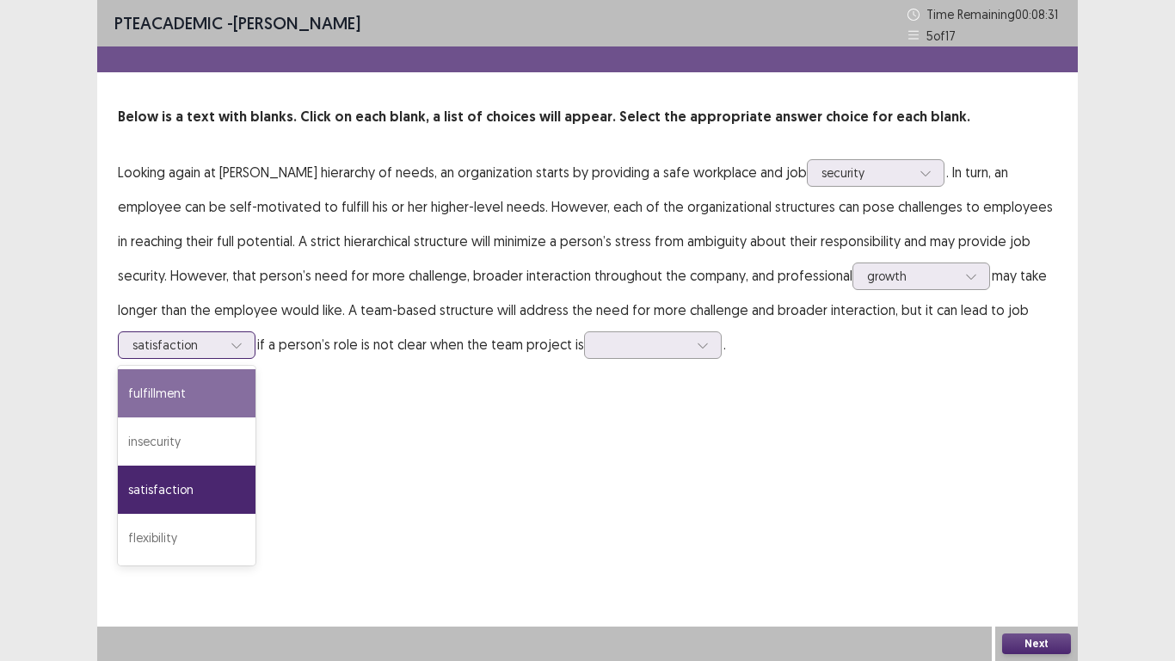
click at [197, 393] on div "fulfillment" at bounding box center [187, 393] width 138 height 48
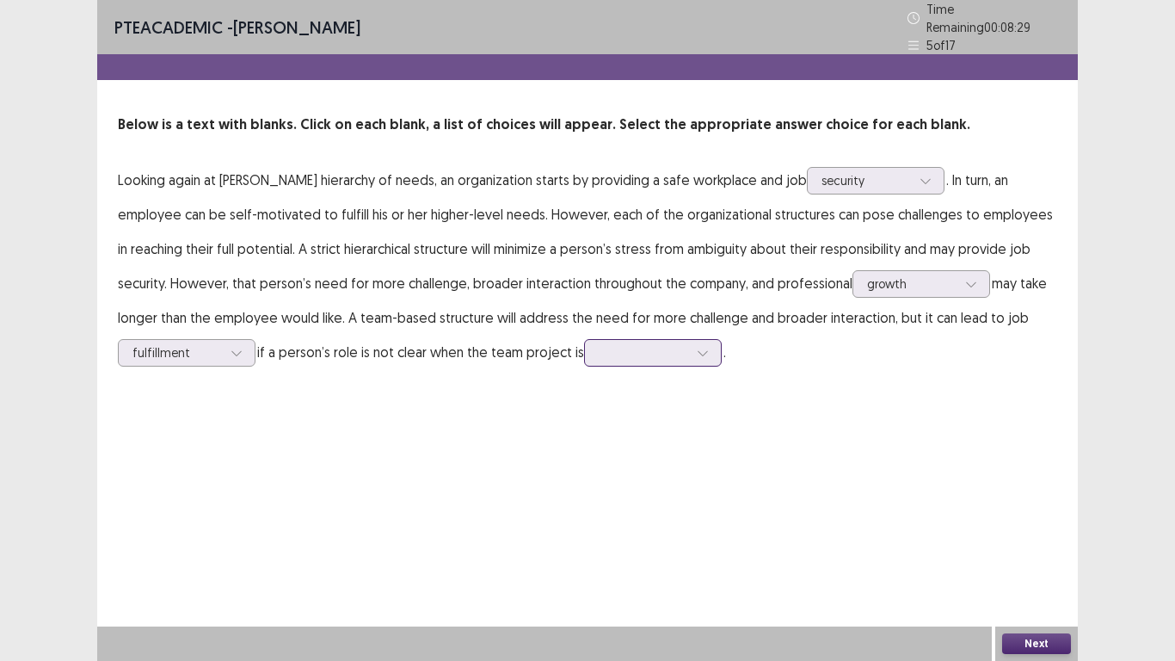
click at [705, 349] on icon at bounding box center [703, 353] width 12 height 12
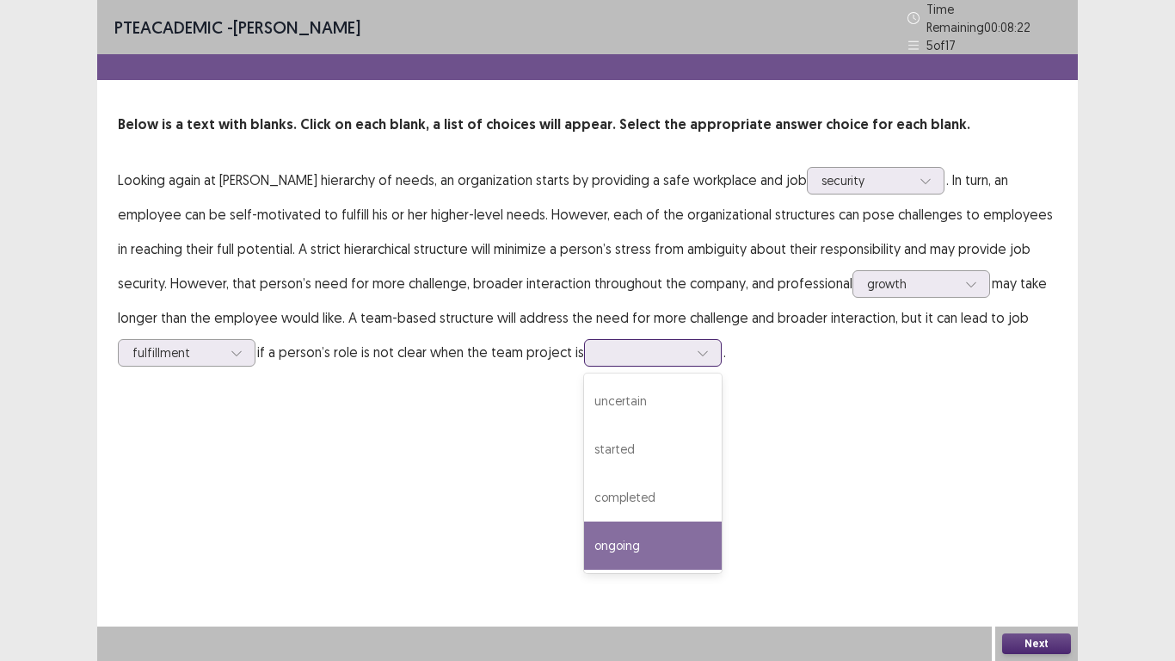
click at [656, 514] on div "ongoing" at bounding box center [653, 545] width 138 height 48
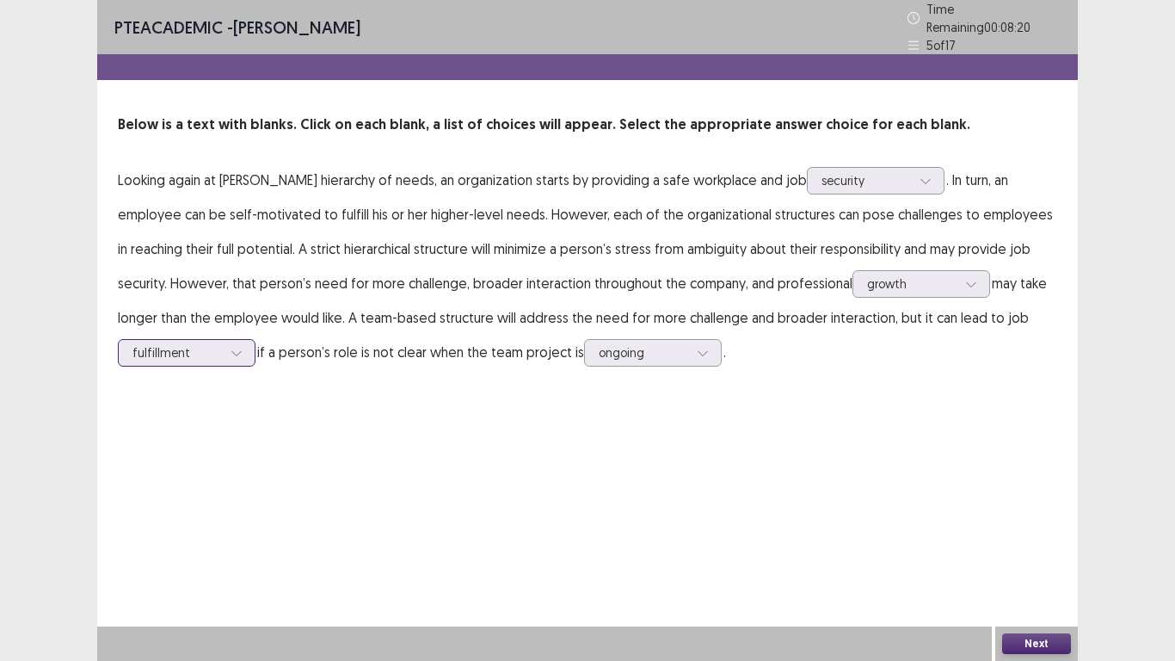
click at [235, 351] on icon at bounding box center [235, 353] width 9 height 5
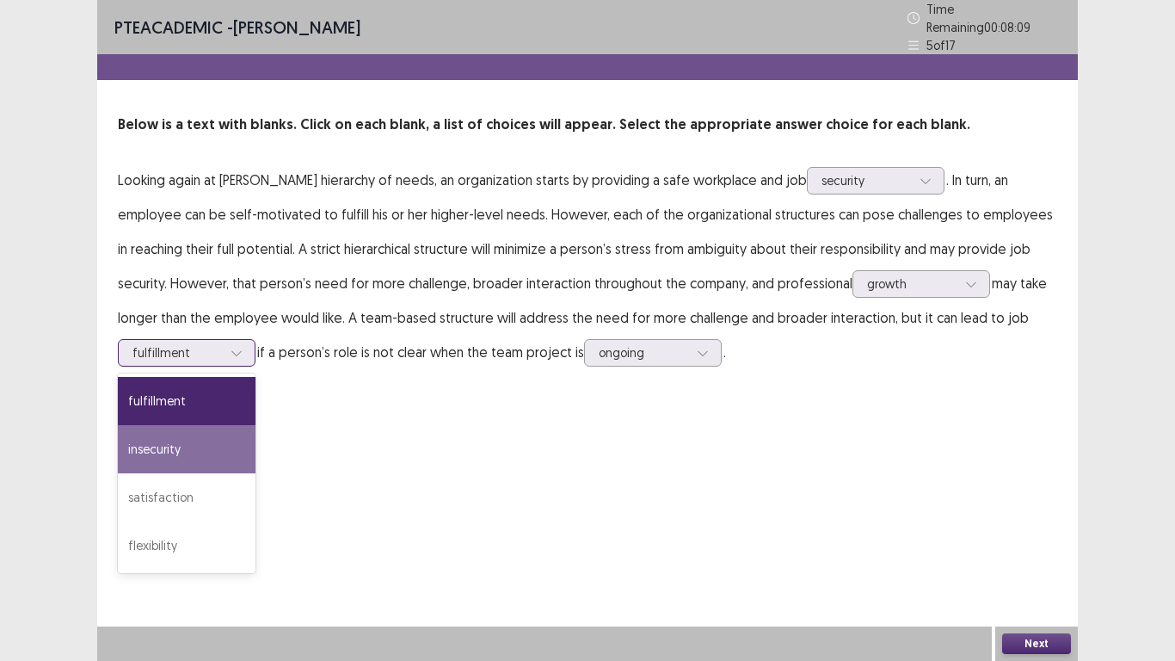
click at [181, 434] on div "insecurity" at bounding box center [187, 449] width 138 height 48
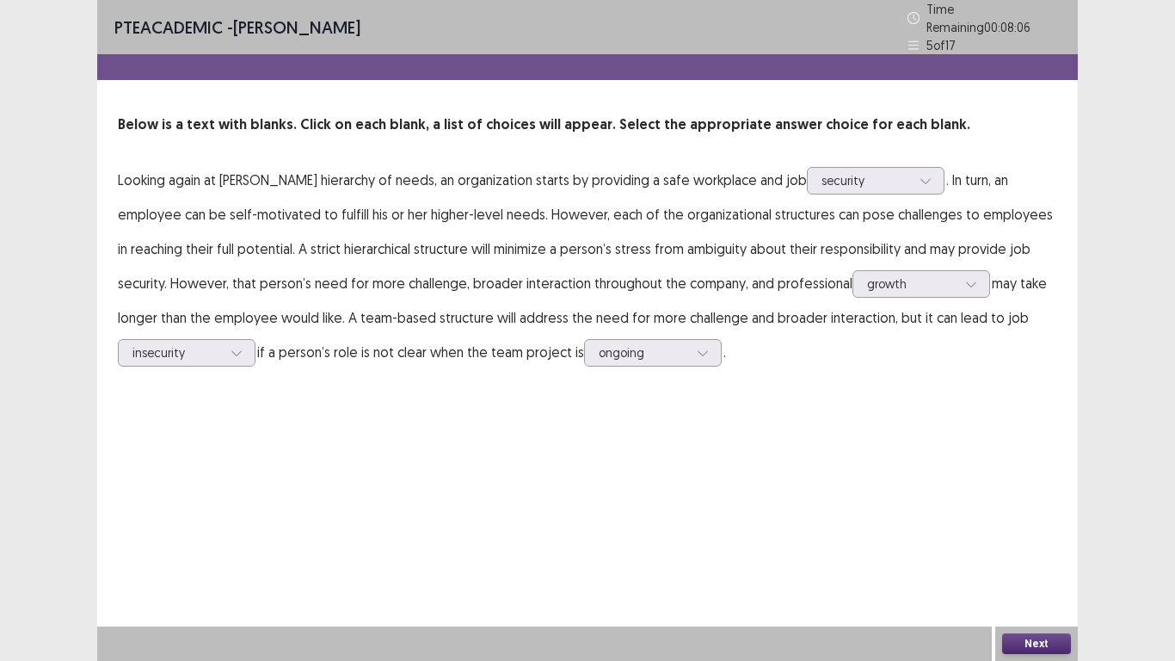
click at [1042, 514] on button "Next" at bounding box center [1036, 643] width 69 height 21
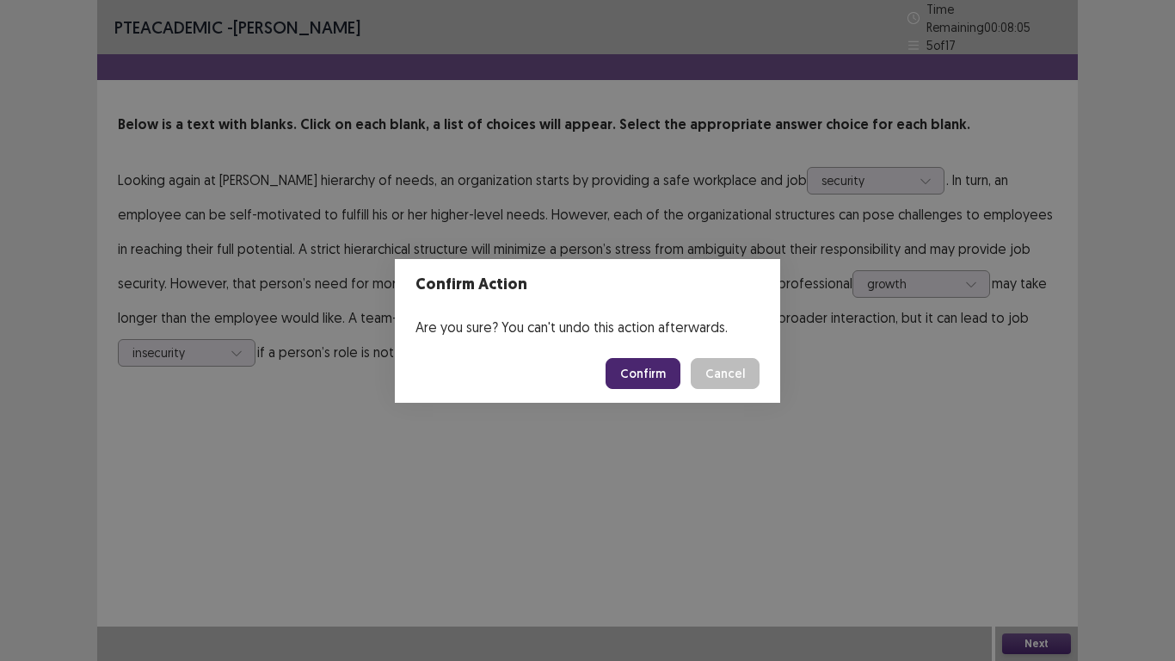
click at [644, 381] on button "Confirm" at bounding box center [643, 373] width 75 height 31
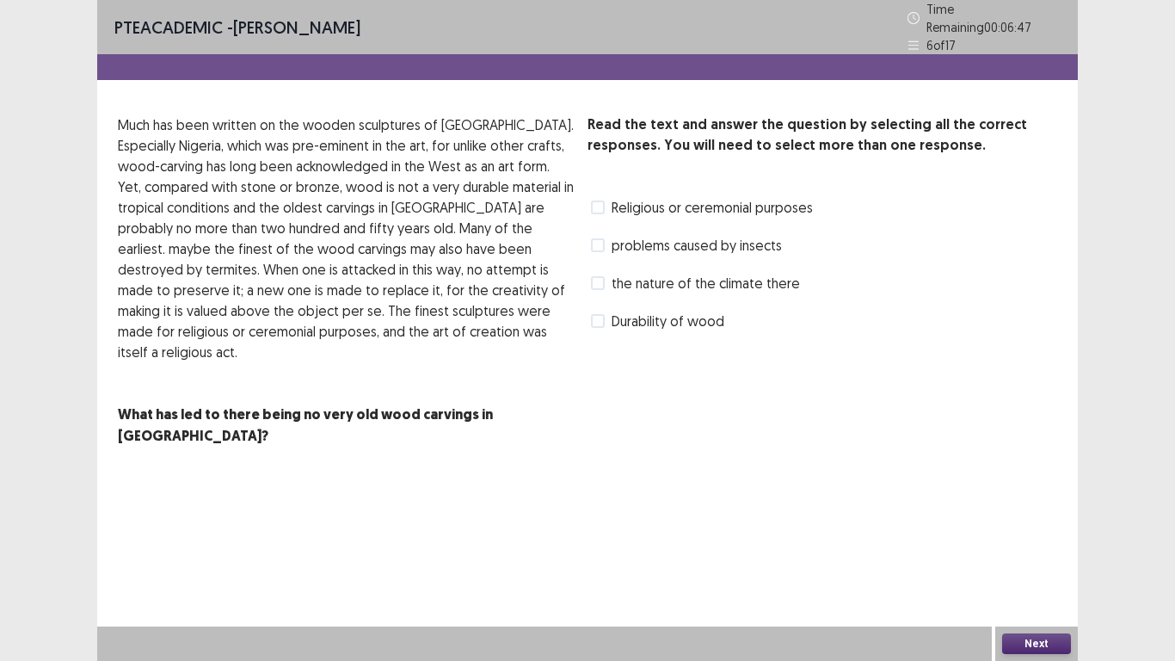
click at [603, 239] on span at bounding box center [598, 245] width 14 height 14
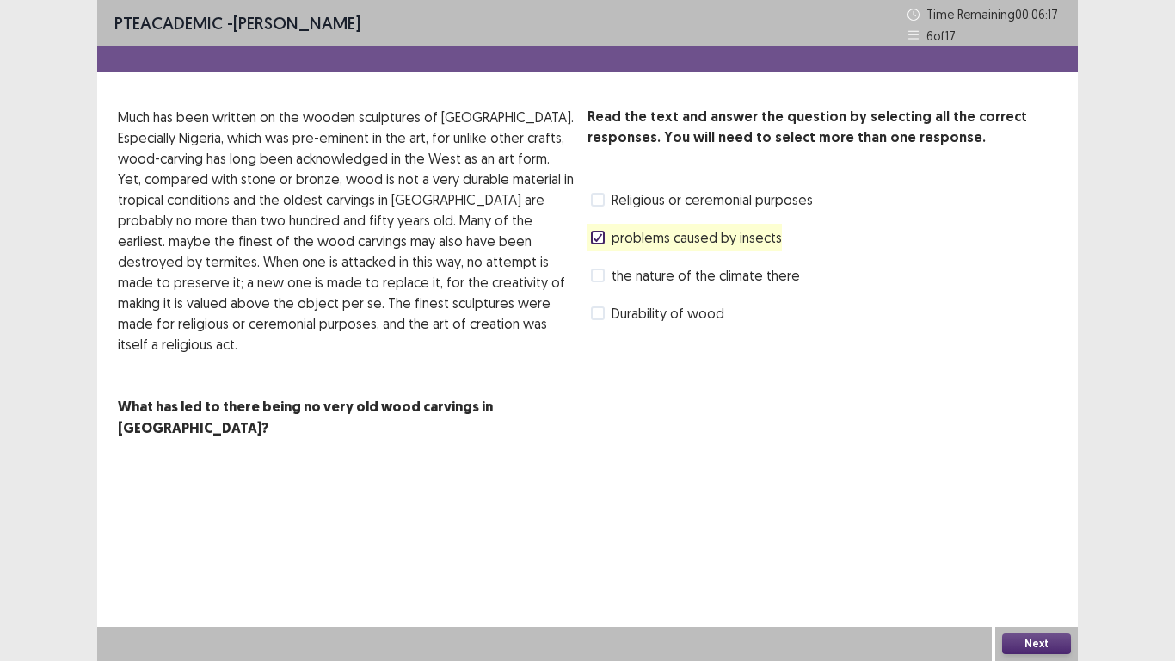
click at [601, 200] on span at bounding box center [598, 200] width 14 height 14
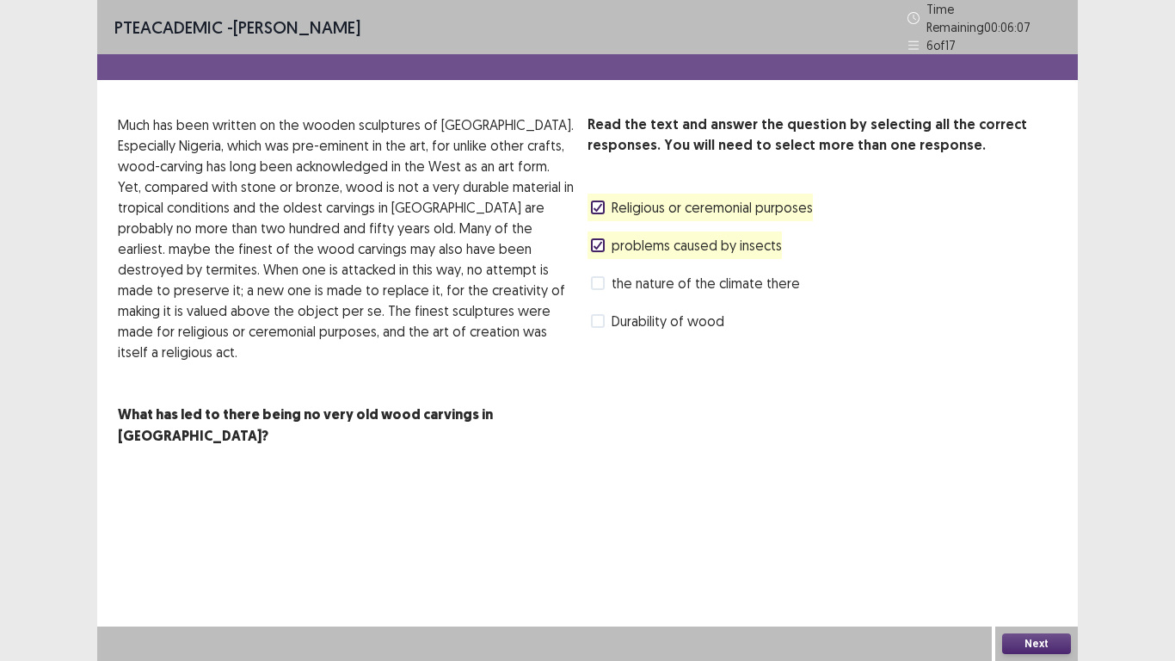
click at [598, 314] on span at bounding box center [598, 321] width 14 height 14
click at [1028, 514] on button "Next" at bounding box center [1036, 643] width 69 height 21
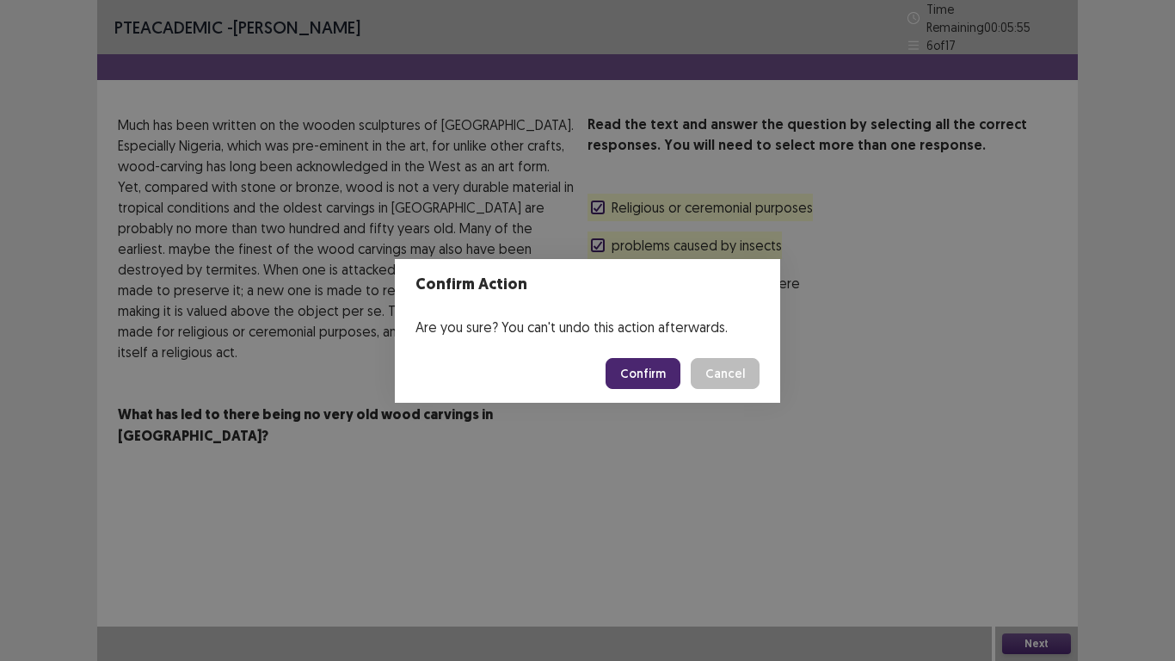
click at [654, 373] on button "Confirm" at bounding box center [643, 373] width 75 height 31
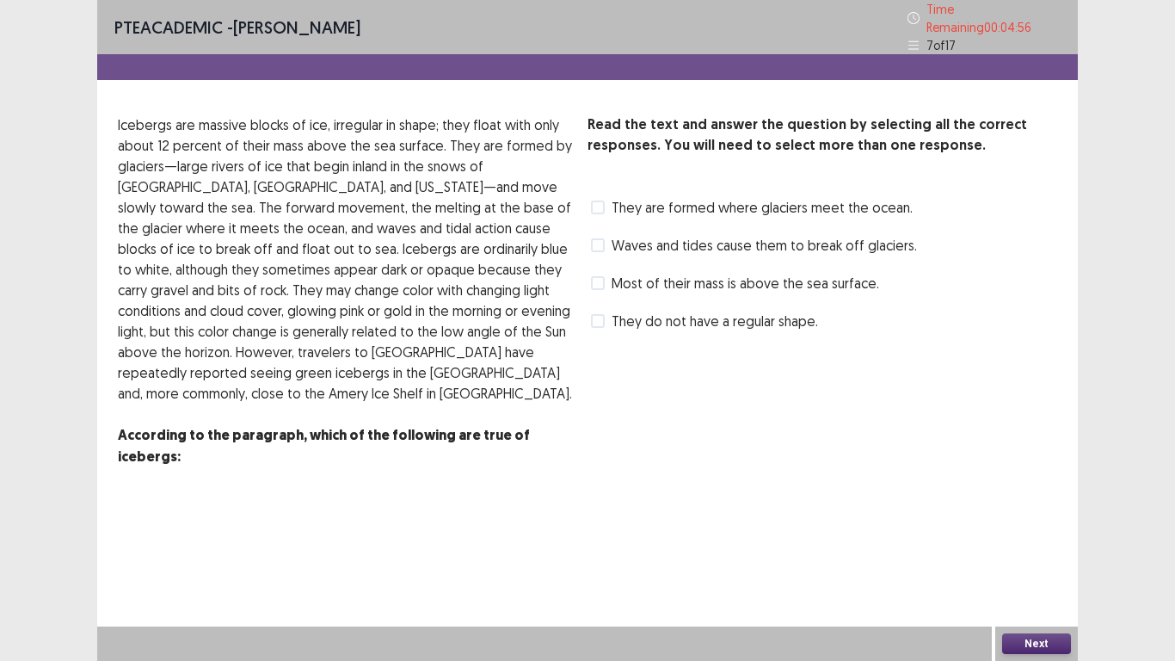
click at [596, 203] on span at bounding box center [598, 207] width 14 height 14
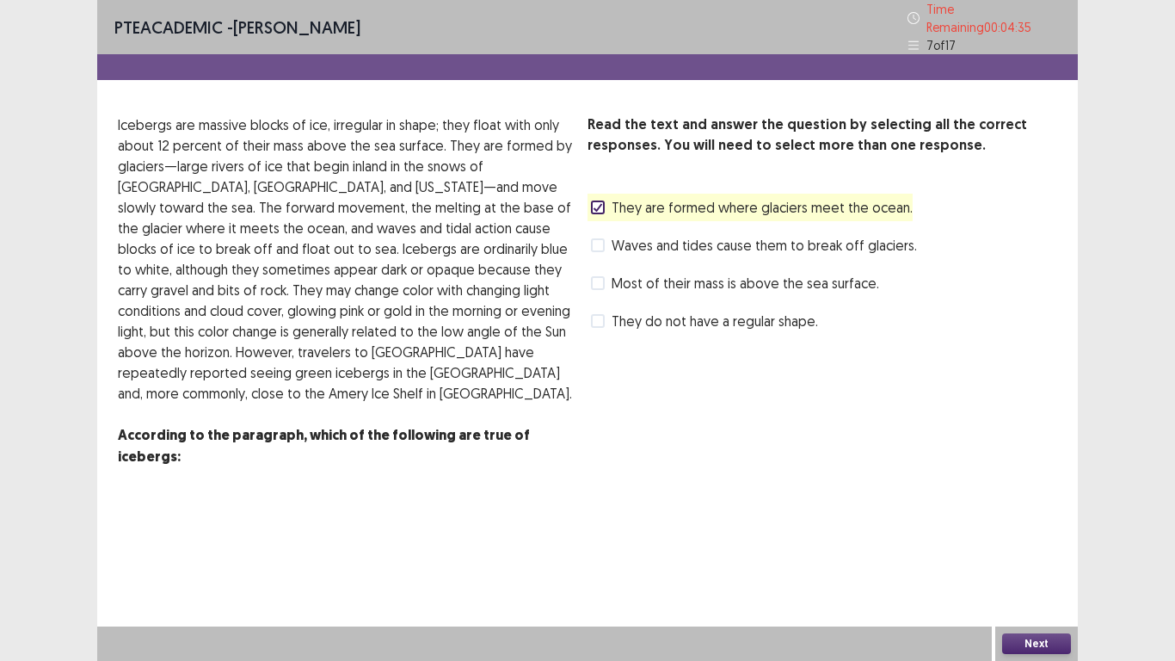
click at [598, 238] on span at bounding box center [598, 245] width 14 height 14
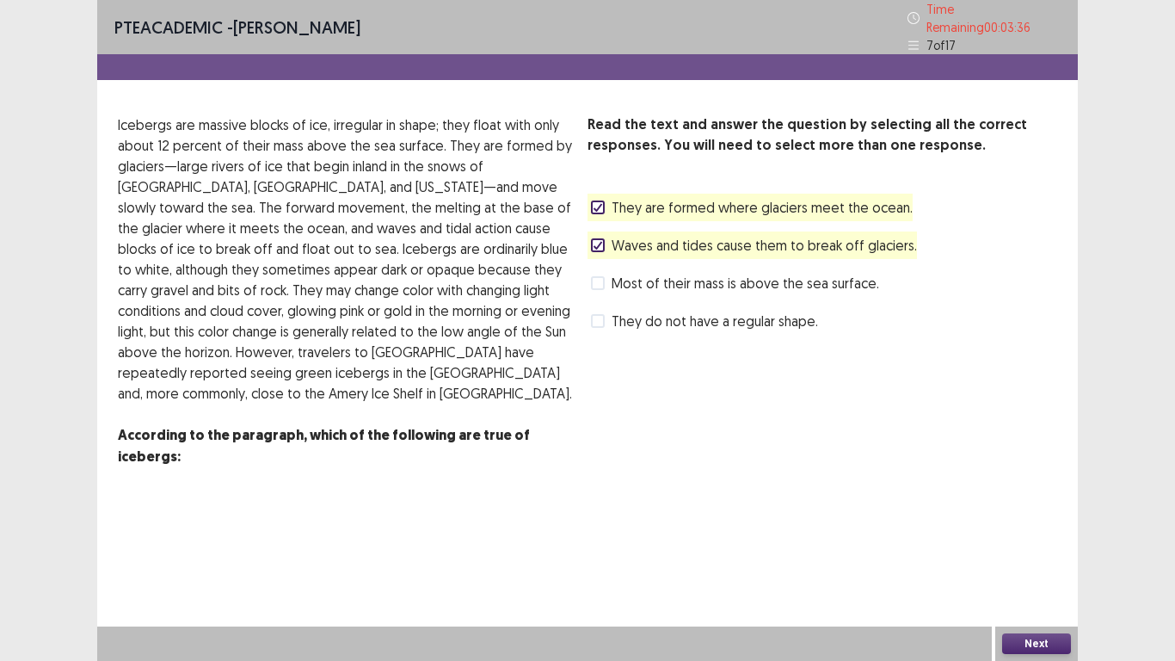
click at [656, 312] on span "They do not have a regular shape." at bounding box center [715, 321] width 206 height 21
click at [1034, 514] on button "Next" at bounding box center [1036, 643] width 69 height 21
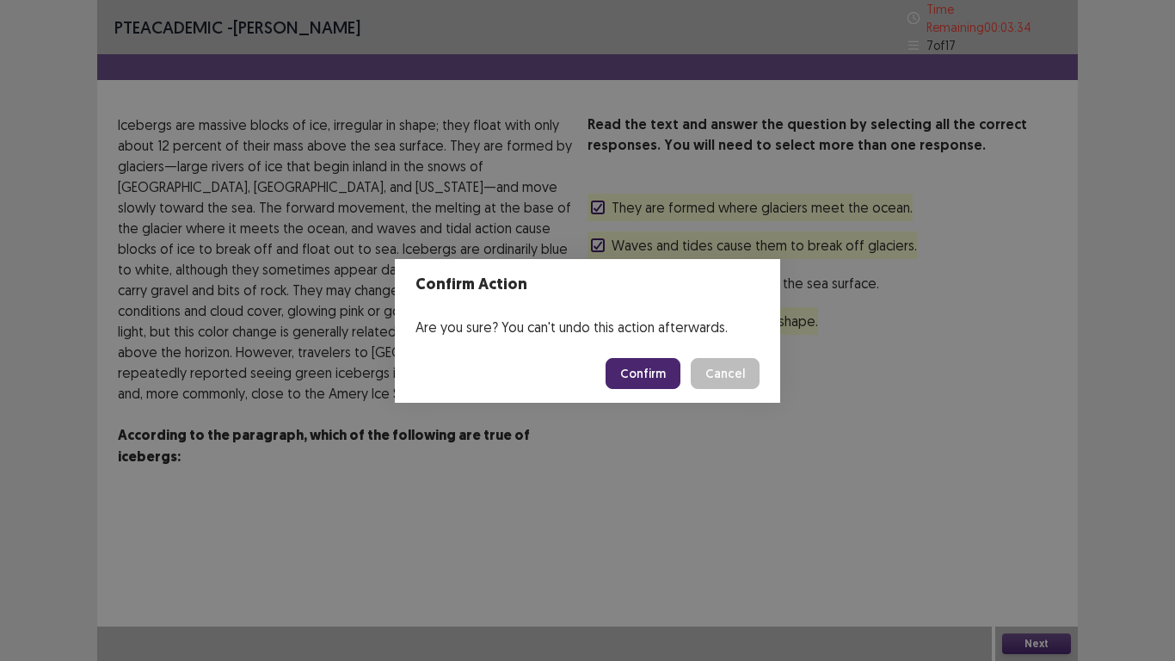
click at [649, 370] on button "Confirm" at bounding box center [643, 373] width 75 height 31
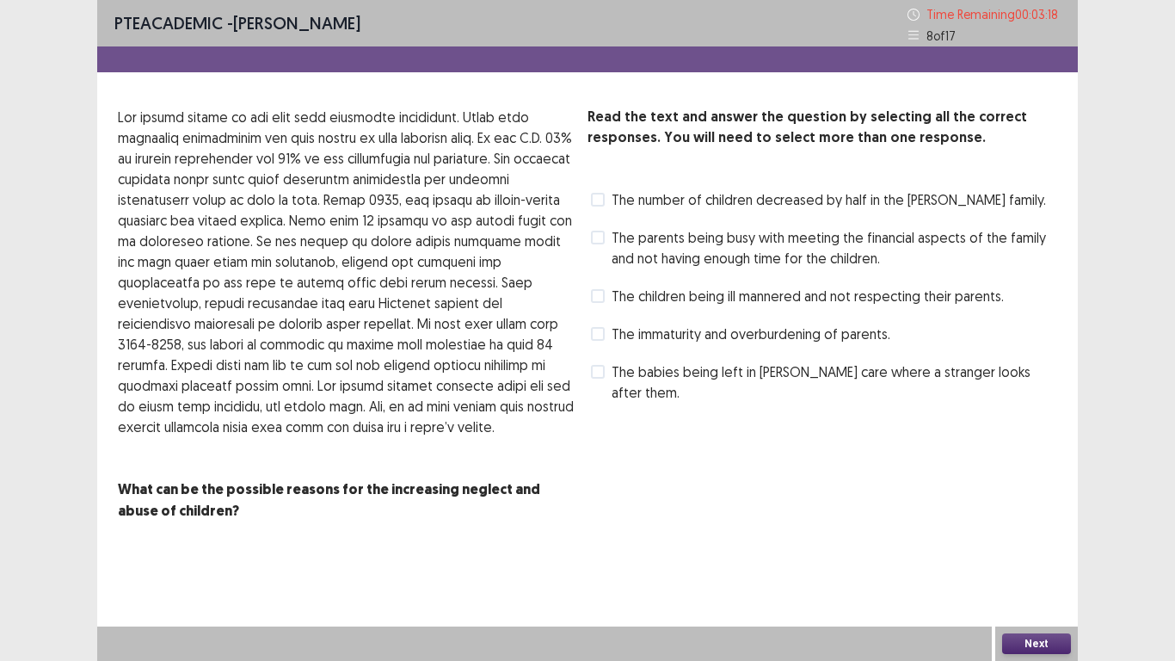
click at [690, 245] on span "The parents being busy with meeting the financial aspects of the family and not…" at bounding box center [835, 247] width 446 height 41
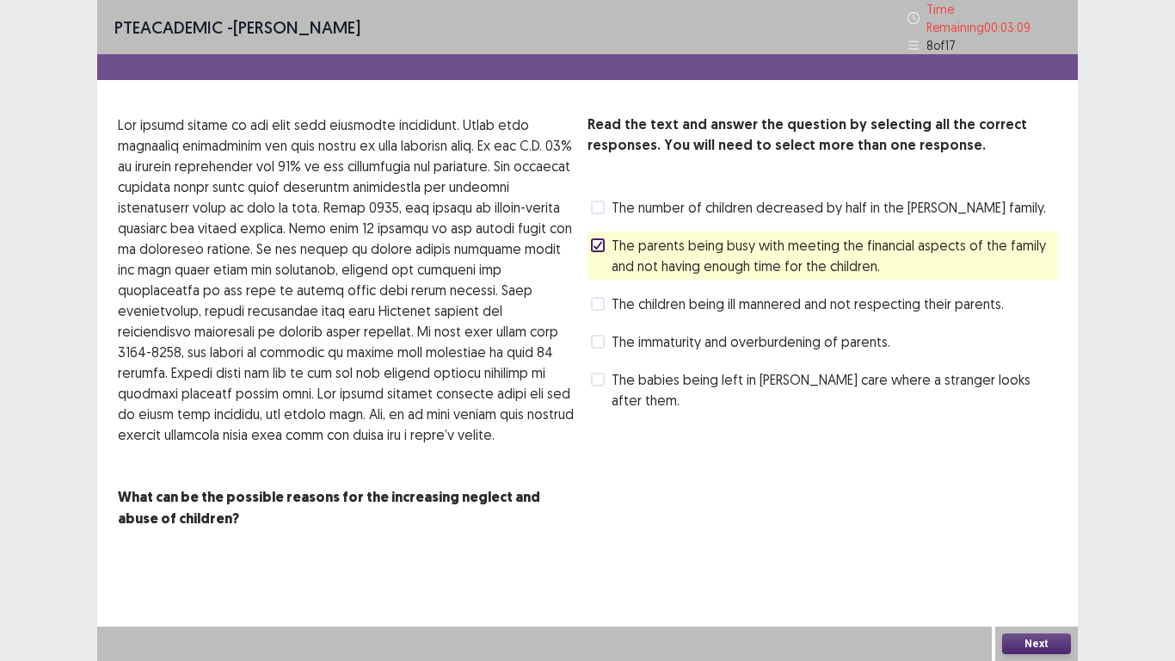
click at [1033, 514] on button "Next" at bounding box center [1036, 643] width 69 height 21
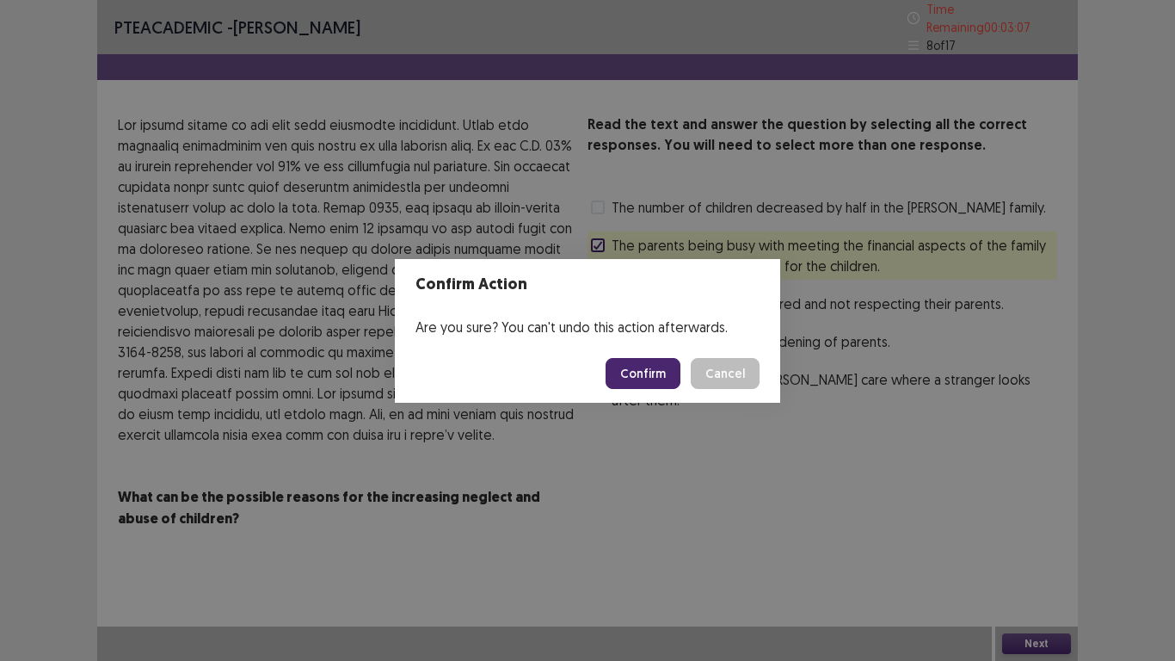
click at [632, 372] on button "Confirm" at bounding box center [643, 373] width 75 height 31
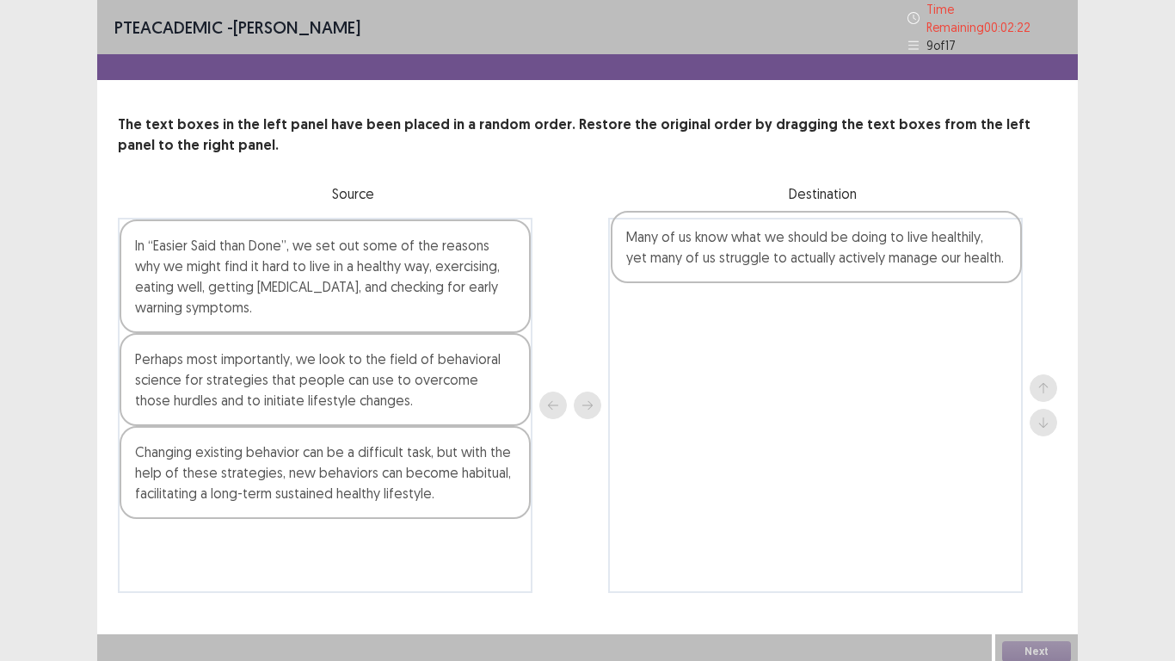
drag, startPoint x: 422, startPoint y: 560, endPoint x: 926, endPoint y: 243, distance: 595.8
click at [926, 243] on div "In “Easier Said than Done”, we set out some of the reasons why we might find it…" at bounding box center [587, 405] width 939 height 375
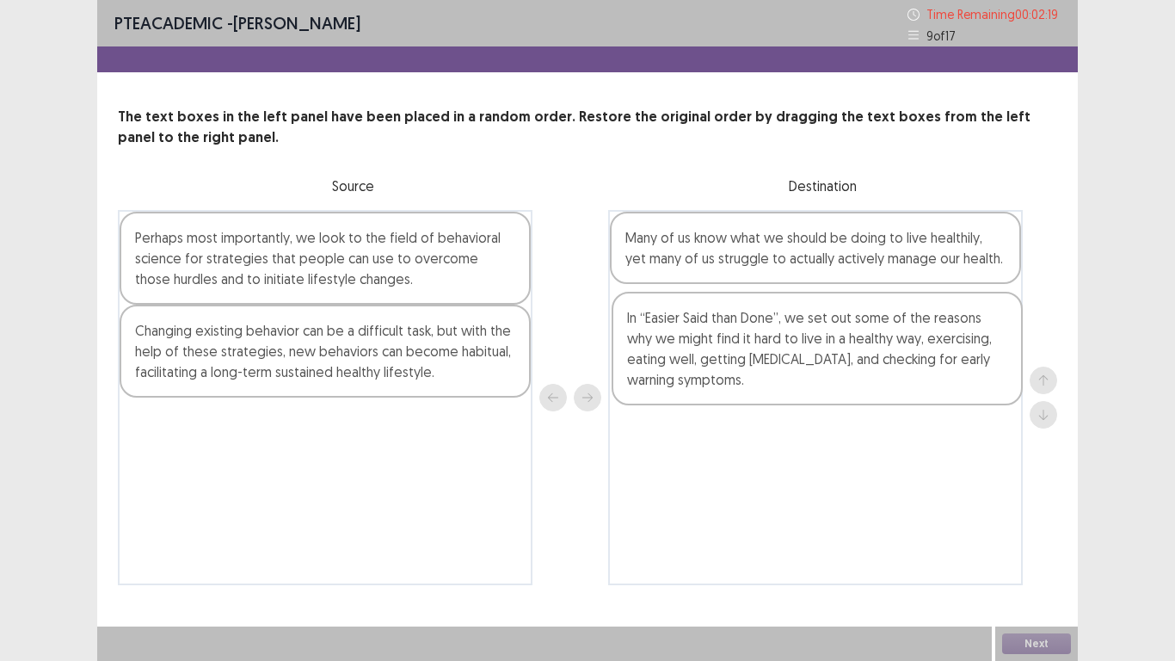
drag, startPoint x: 307, startPoint y: 287, endPoint x: 810, endPoint y: 366, distance: 509.3
click at [810, 366] on div "In “Easier Said than Done”, we set out some of the reasons why we might find it…" at bounding box center [587, 397] width 939 height 375
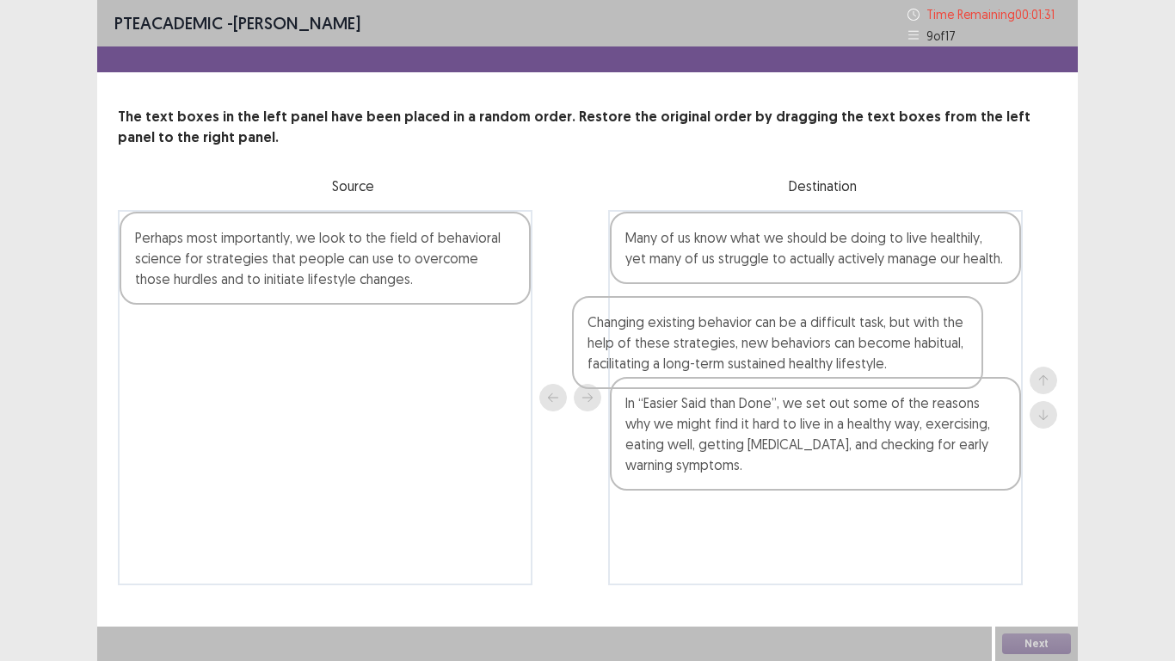
drag, startPoint x: 436, startPoint y: 369, endPoint x: 906, endPoint y: 355, distance: 469.9
click at [906, 355] on div "Perhaps most importantly, we look to the field of behavioral science for strate…" at bounding box center [587, 397] width 939 height 375
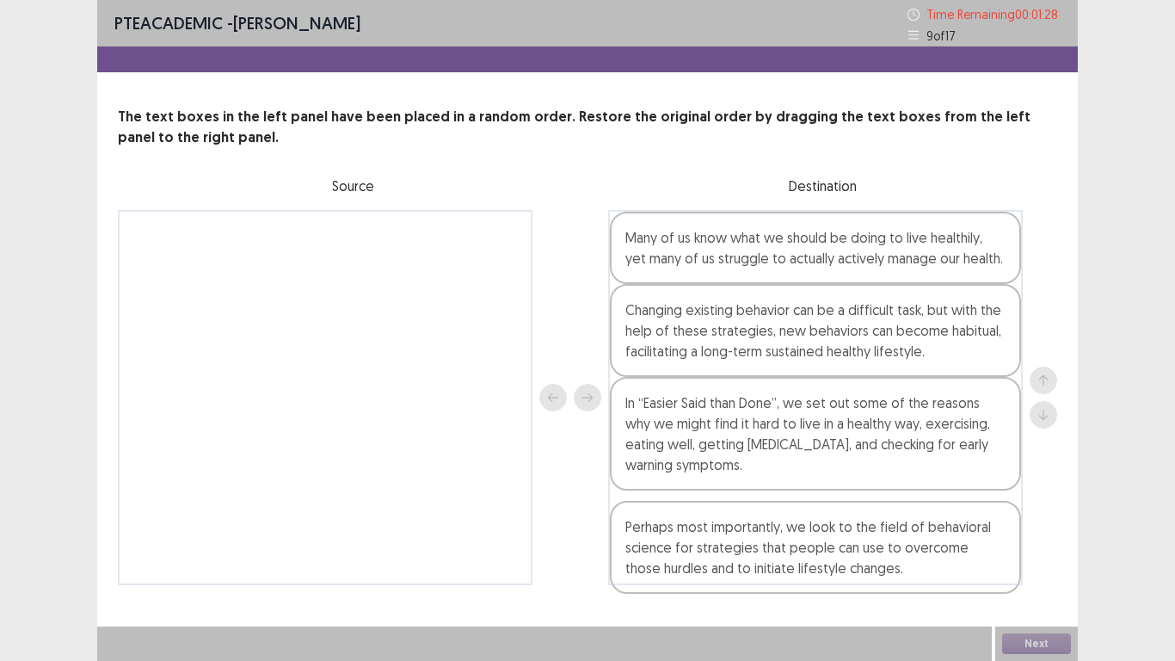
drag, startPoint x: 277, startPoint y: 262, endPoint x: 771, endPoint y: 556, distance: 574.4
click at [771, 514] on div "Perhaps most importantly, we look to the field of behavioral science for strate…" at bounding box center [587, 397] width 939 height 375
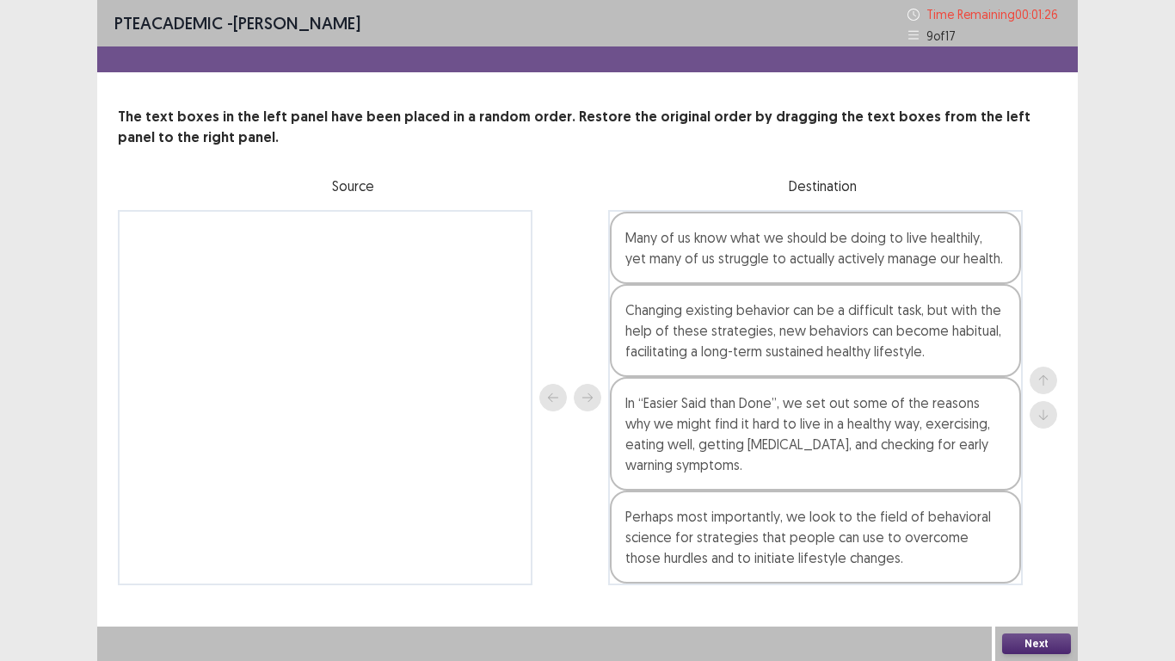
click at [1048, 514] on button "Next" at bounding box center [1036, 643] width 69 height 21
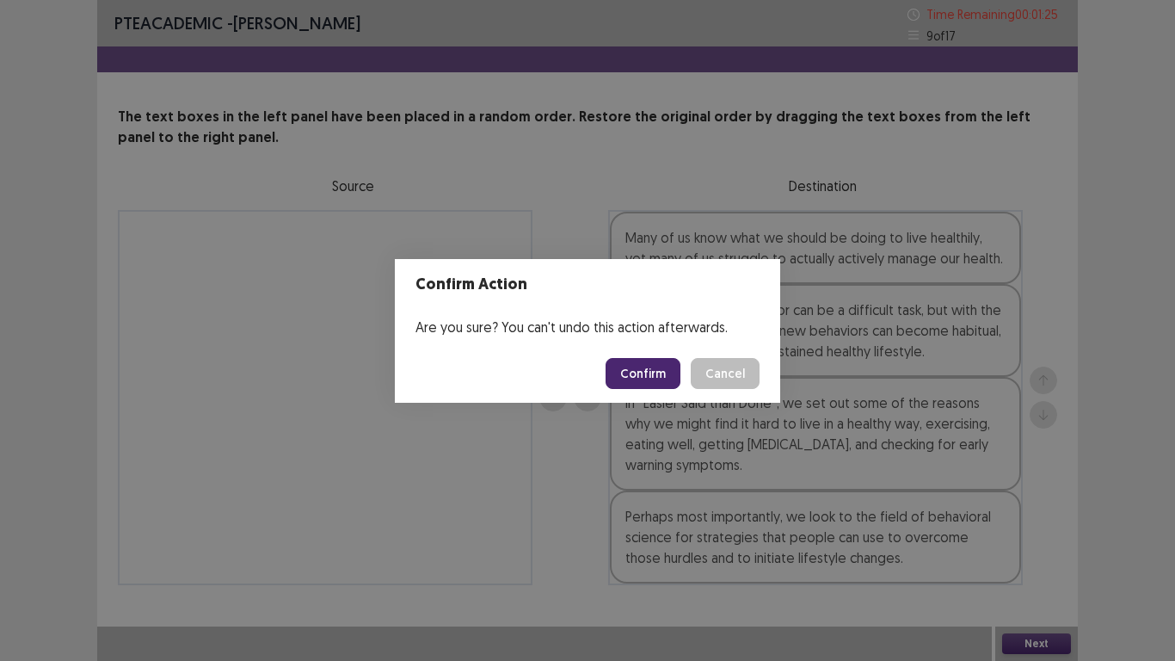
click at [642, 373] on button "Confirm" at bounding box center [643, 373] width 75 height 31
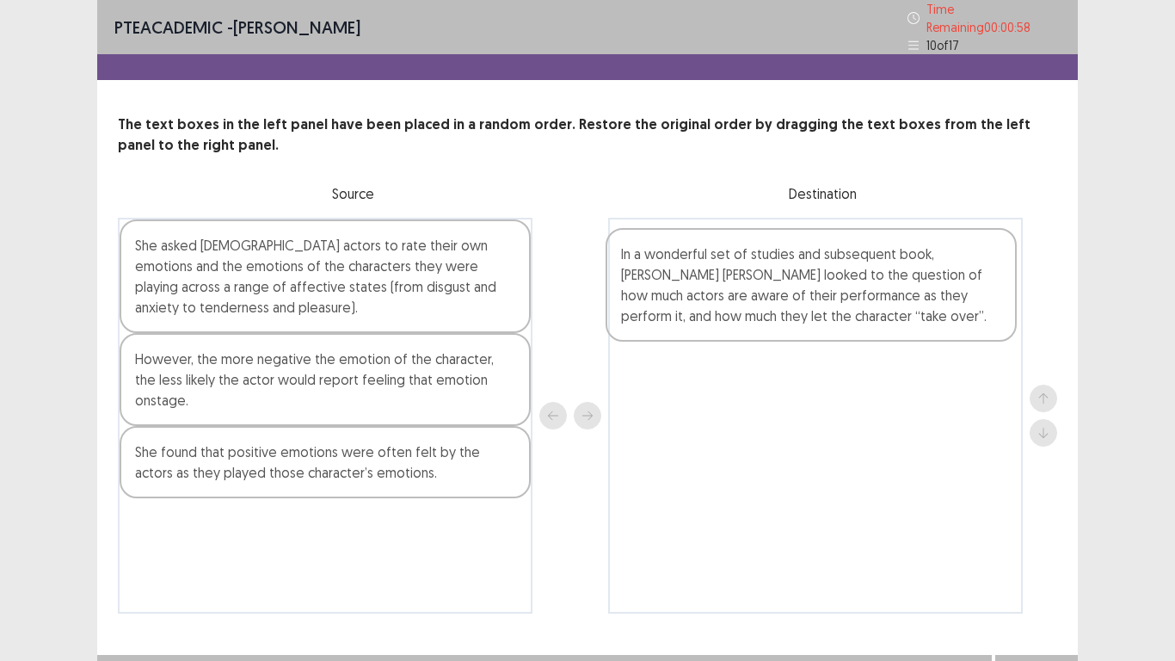
drag, startPoint x: 361, startPoint y: 552, endPoint x: 854, endPoint y: 305, distance: 551.3
click at [854, 305] on div "She asked Dutch actors to rate their own emotions and the emotions of the chara…" at bounding box center [587, 416] width 939 height 396
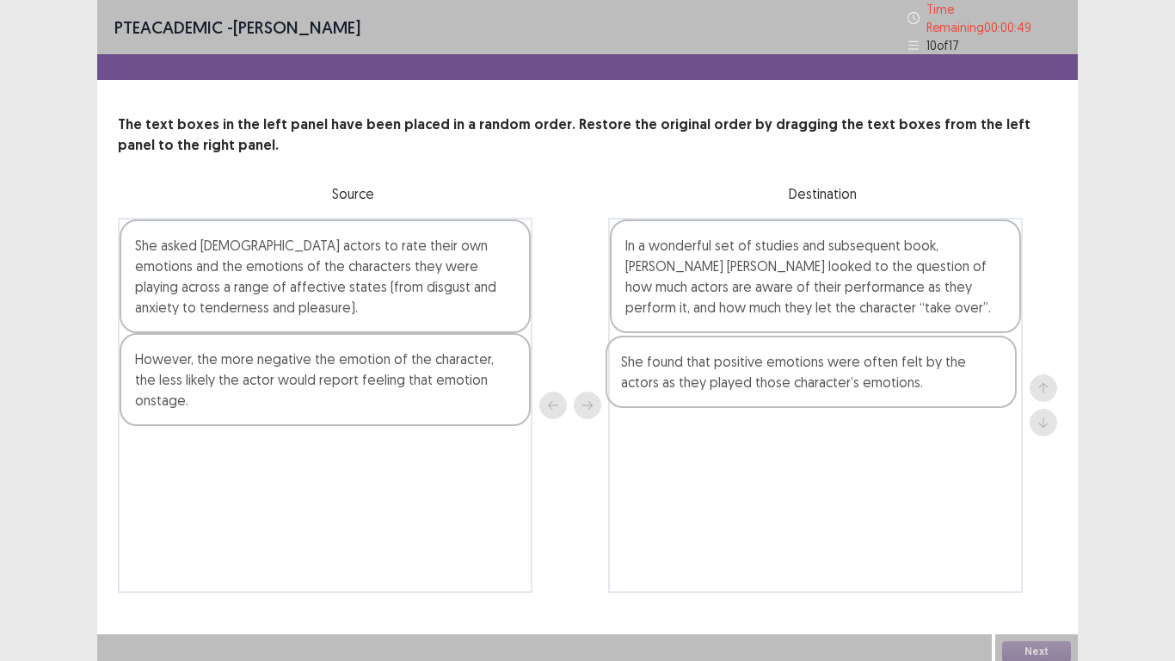
drag, startPoint x: 351, startPoint y: 434, endPoint x: 844, endPoint y: 370, distance: 497.2
click at [844, 370] on div "She asked Dutch actors to rate their own emotions and the emotions of the chara…" at bounding box center [587, 405] width 939 height 375
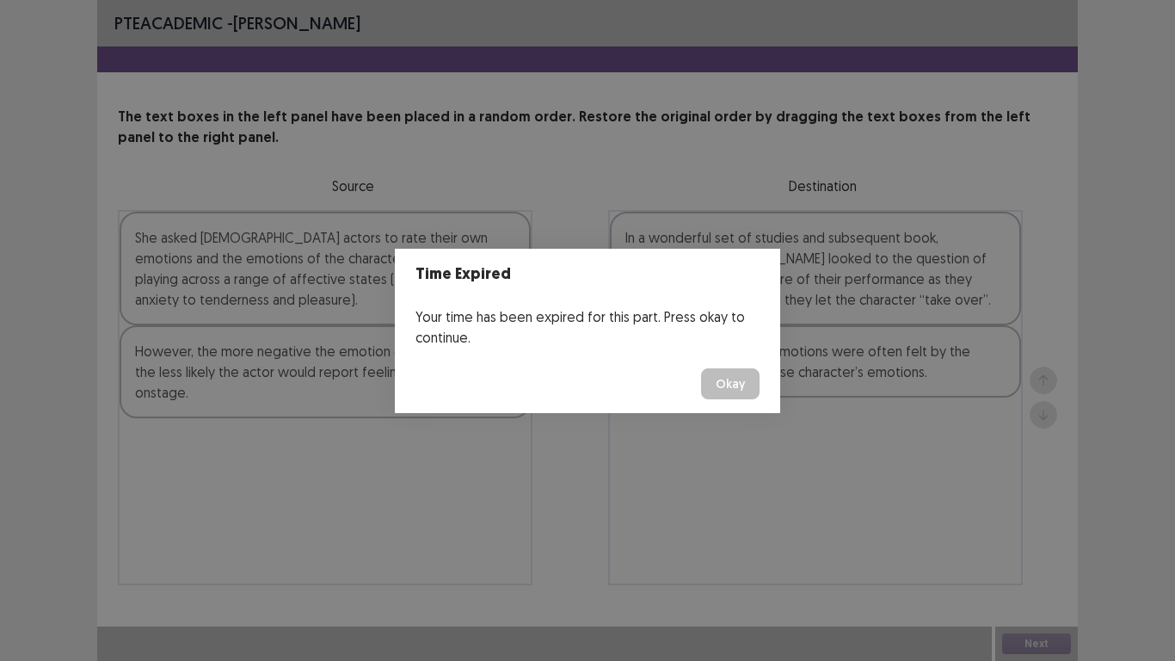
click at [741, 384] on button "Okay" at bounding box center [730, 383] width 59 height 31
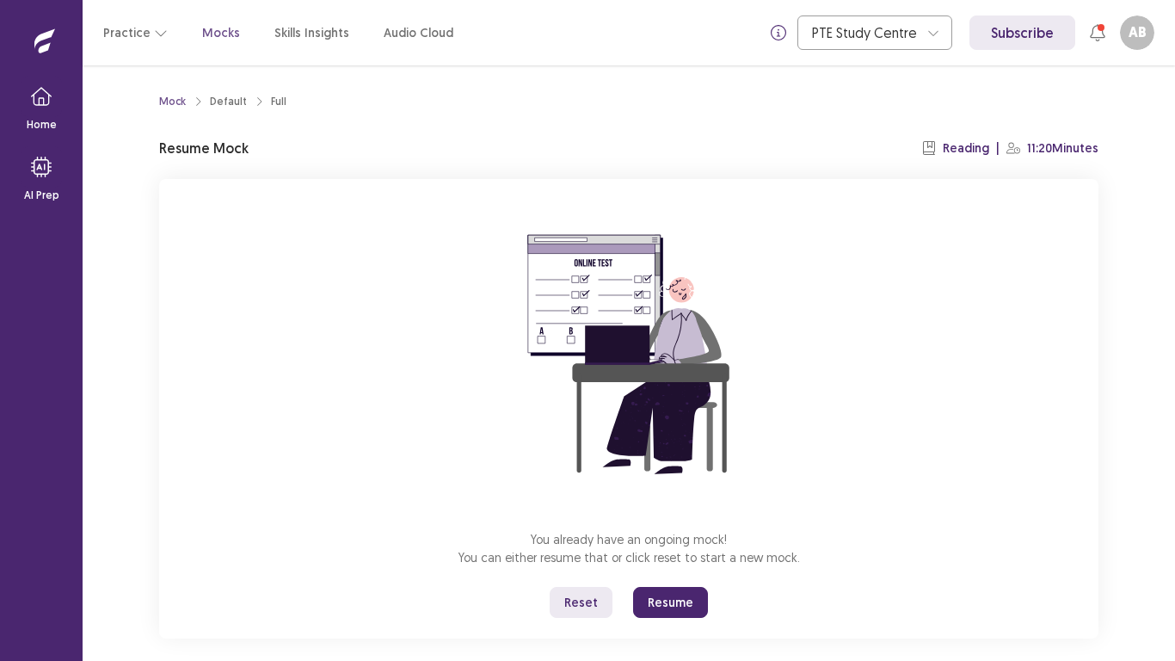
click at [684, 514] on button "Resume" at bounding box center [670, 602] width 75 height 31
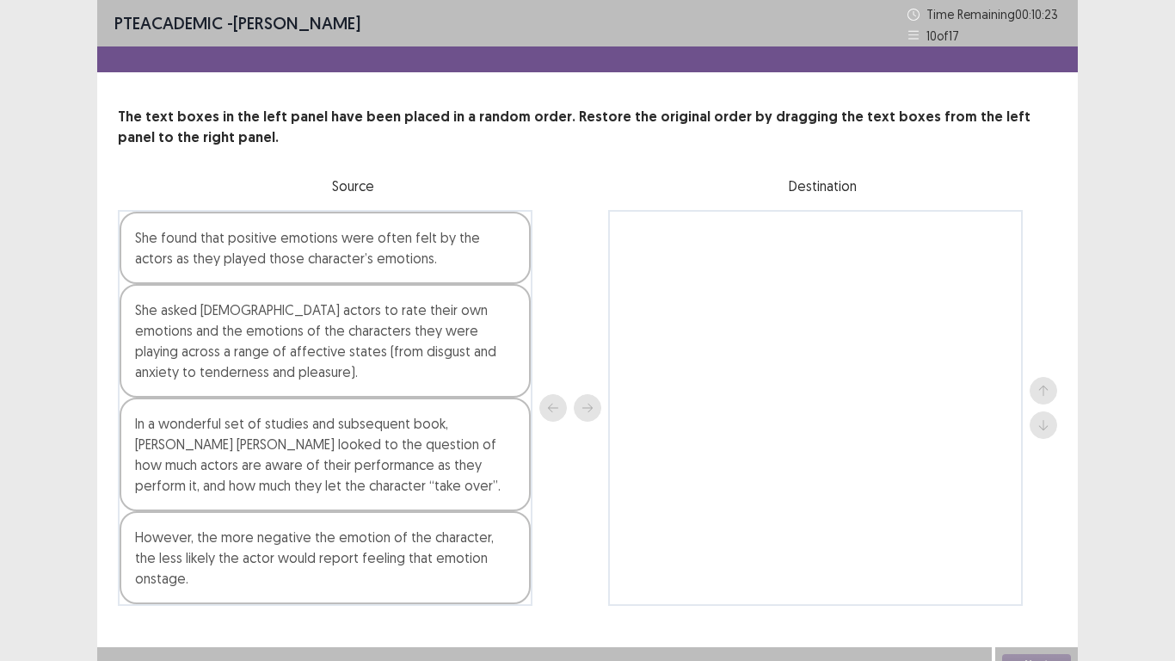
drag, startPoint x: 329, startPoint y: 440, endPoint x: 777, endPoint y: 317, distance: 464.6
click at [777, 317] on div "She found that positive emotions were often felt by the actors as they played t…" at bounding box center [587, 408] width 939 height 396
drag, startPoint x: 390, startPoint y: 448, endPoint x: 806, endPoint y: 356, distance: 426.5
click at [806, 356] on div "She found that positive emotions were often felt by the actors as they played t…" at bounding box center [587, 408] width 939 height 396
drag, startPoint x: 439, startPoint y: 439, endPoint x: 739, endPoint y: 421, distance: 300.8
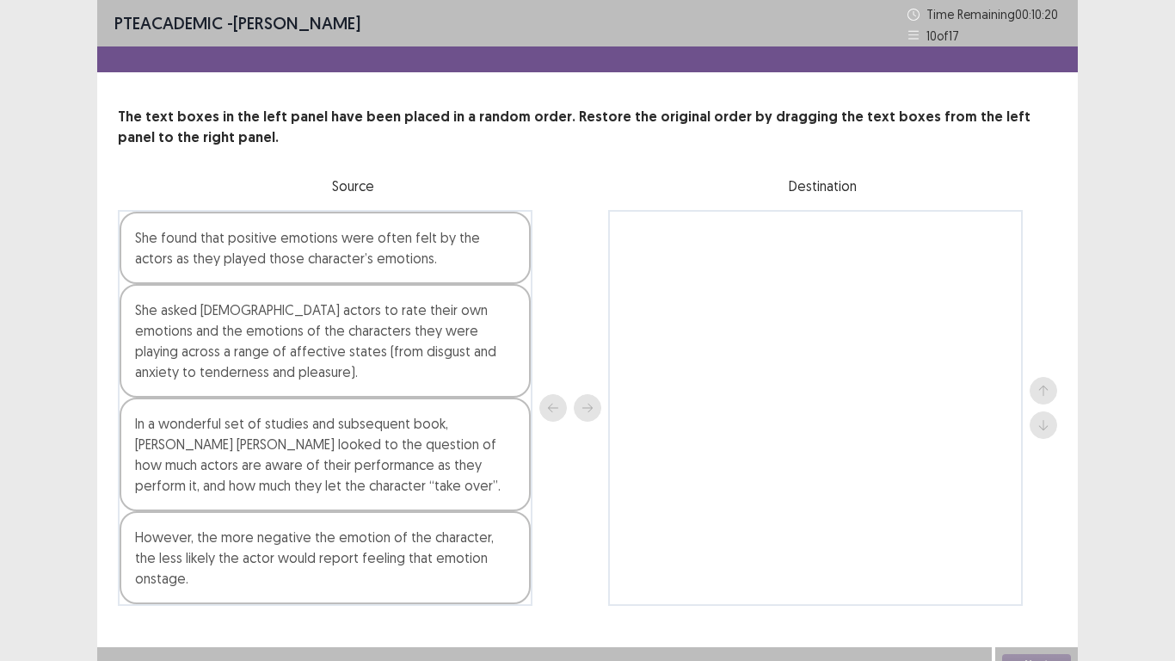
click at [739, 421] on div "She found that positive emotions were often felt by the actors as they played t…" at bounding box center [587, 408] width 939 height 396
click at [459, 434] on div "In a wonderful set of studies and subsequent book, Elly A. Konijn looked to the…" at bounding box center [325, 454] width 411 height 114
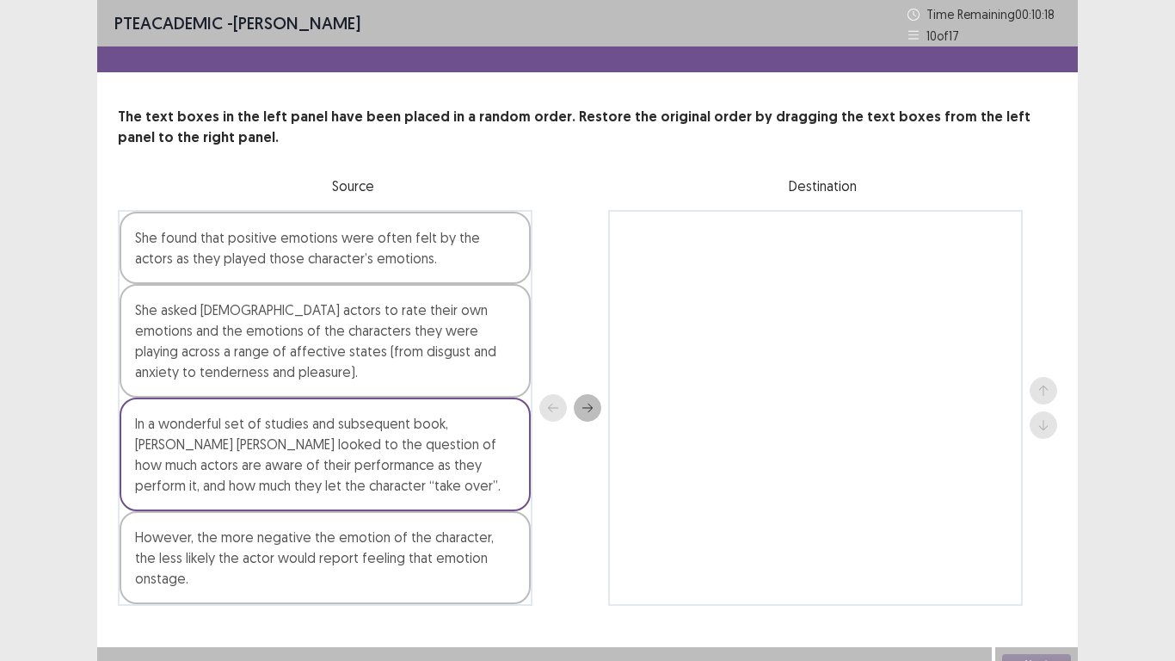
drag, startPoint x: 459, startPoint y: 434, endPoint x: 883, endPoint y: 372, distance: 427.9
click at [883, 372] on div "She found that positive emotions were often felt by the actors as they played t…" at bounding box center [587, 408] width 939 height 396
click at [588, 402] on icon "next" at bounding box center [588, 408] width 12 height 12
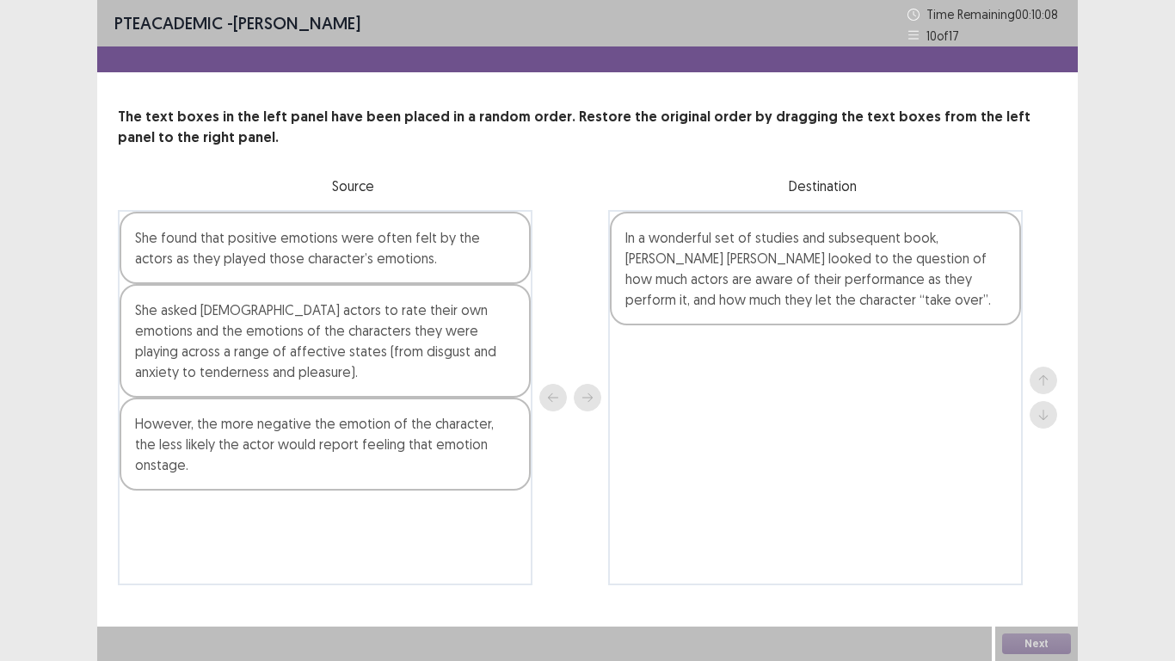
click at [325, 332] on div "She asked Dutch actors to rate their own emotions and the emotions of the chara…" at bounding box center [325, 341] width 411 height 114
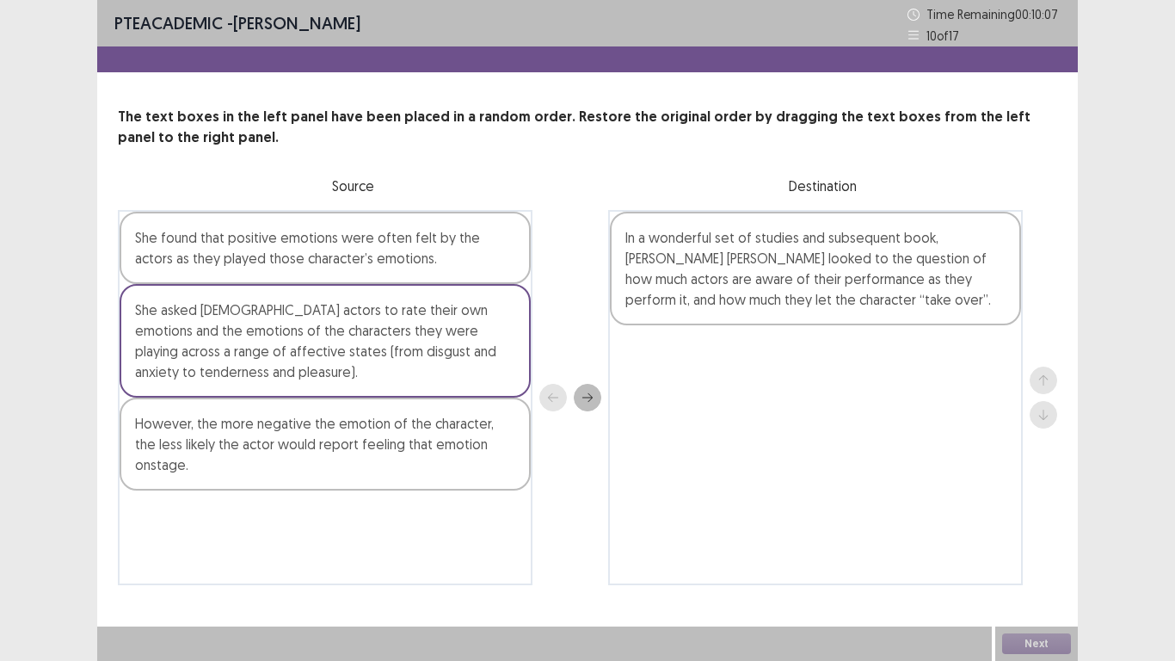
click at [589, 397] on icon "next" at bounding box center [588, 397] width 12 height 12
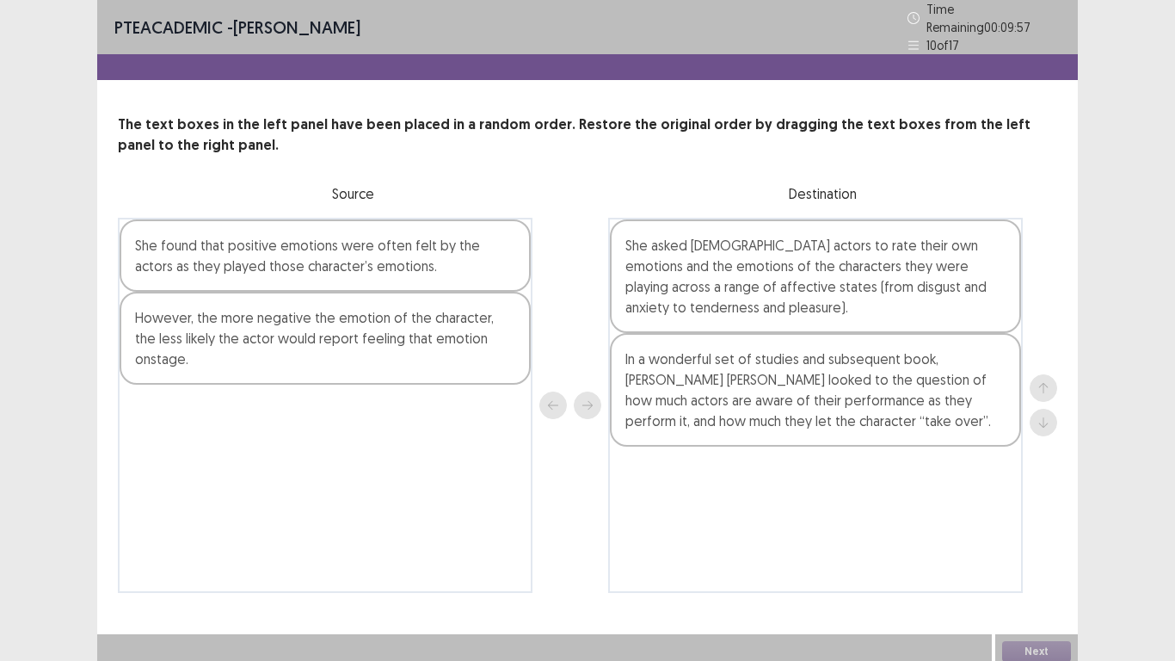
click at [390, 252] on div "She found that positive emotions were often felt by the actors as they played t…" at bounding box center [325, 255] width 411 height 72
click at [587, 399] on icon "next" at bounding box center [588, 405] width 12 height 12
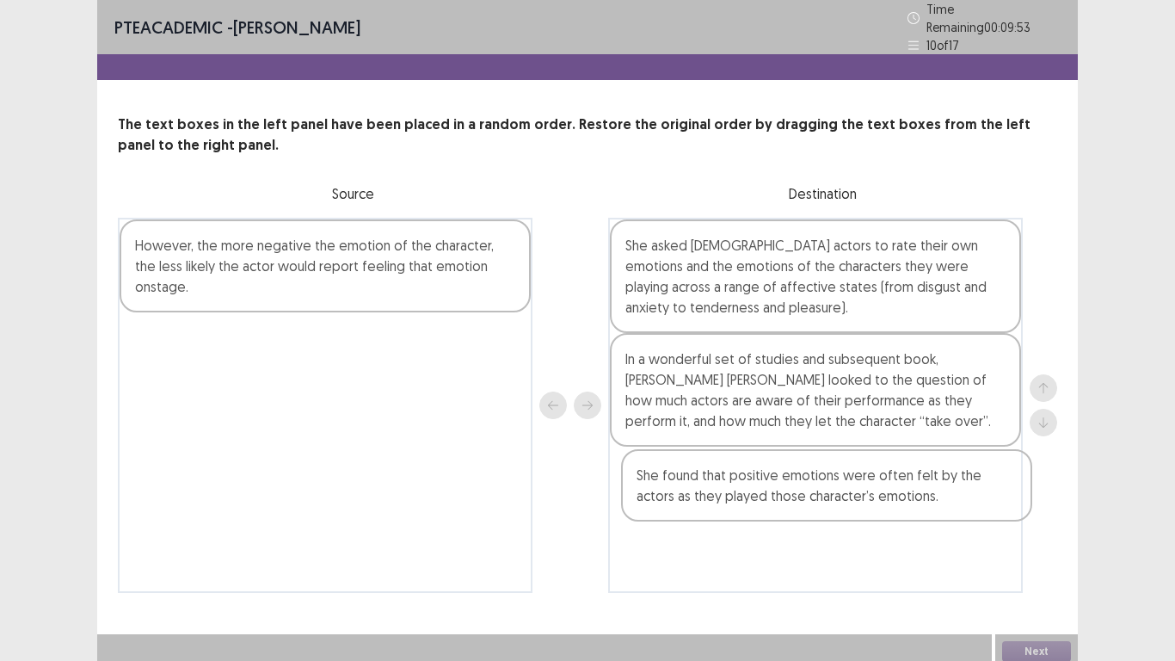
drag, startPoint x: 717, startPoint y: 265, endPoint x: 729, endPoint y: 512, distance: 247.2
click at [729, 512] on div "She found that positive emotions were often felt by the actors as they played t…" at bounding box center [815, 405] width 415 height 375
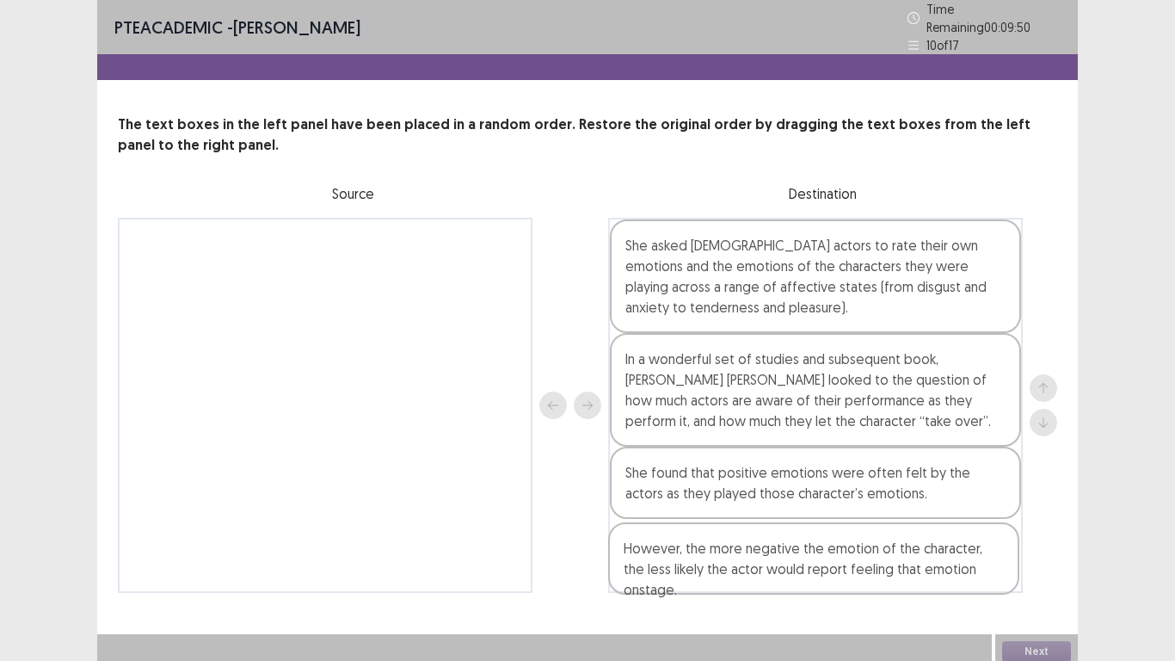
drag, startPoint x: 413, startPoint y: 242, endPoint x: 927, endPoint y: 569, distance: 609.6
click at [927, 514] on div "However, the more negative the emotion of the character, the less likely the ac…" at bounding box center [587, 405] width 939 height 375
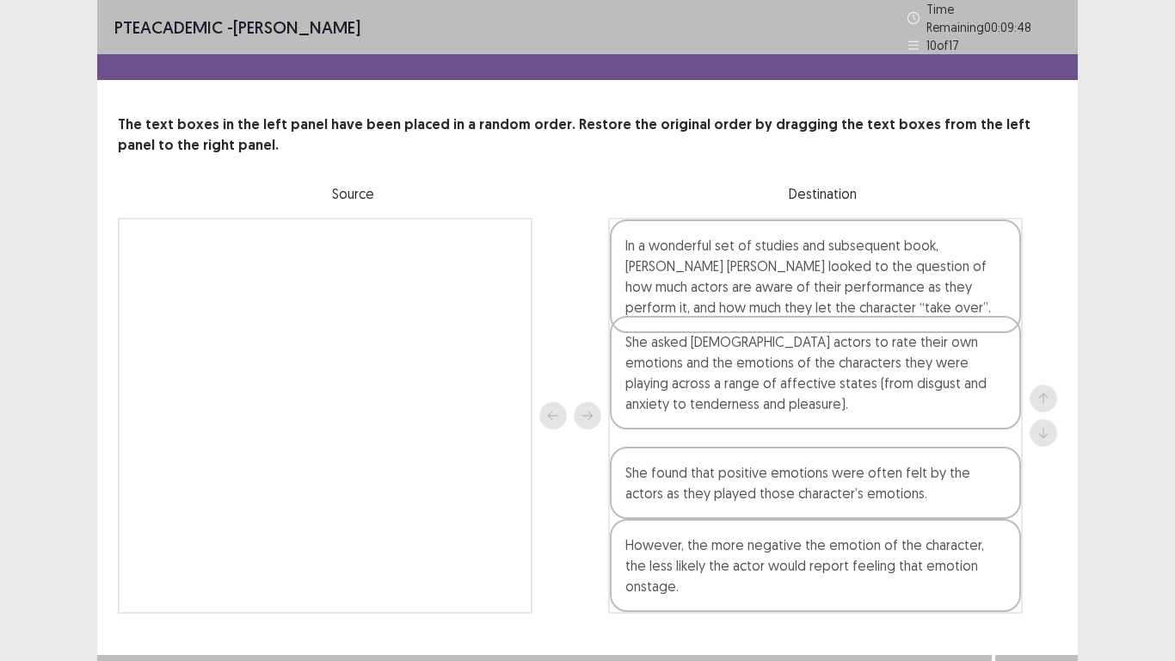
drag, startPoint x: 829, startPoint y: 286, endPoint x: 827, endPoint y: 397, distance: 110.2
click at [827, 397] on div "She asked Dutch actors to rate their own emotions and the emotions of the chara…" at bounding box center [815, 416] width 415 height 396
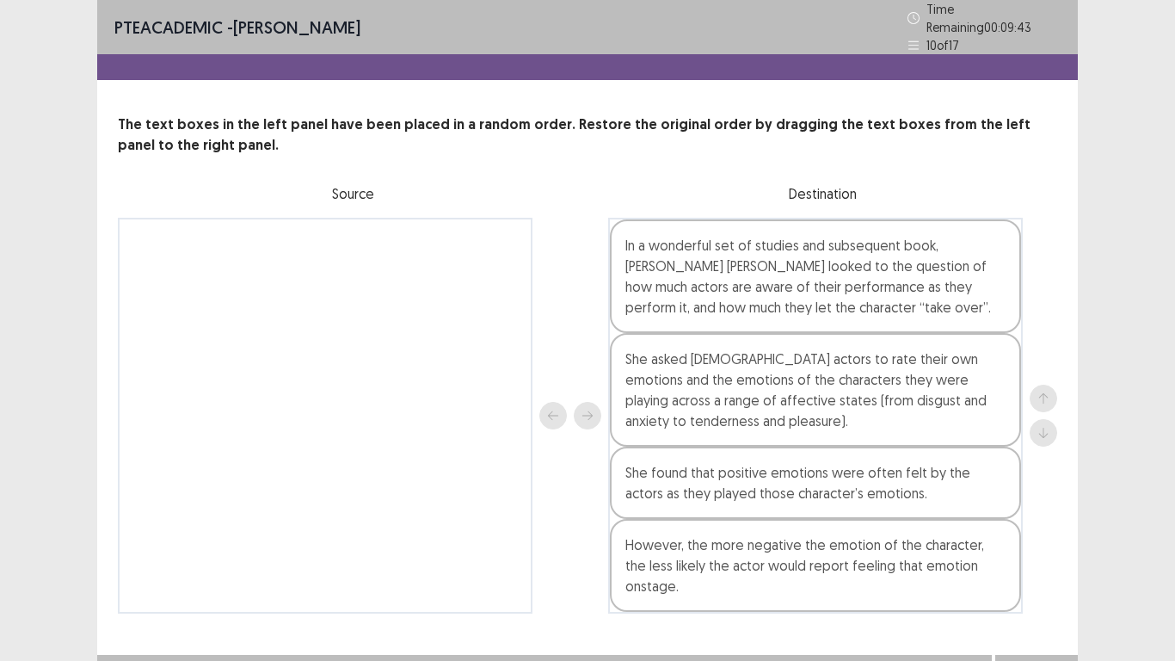
click at [1050, 514] on button "Next" at bounding box center [1036, 672] width 69 height 21
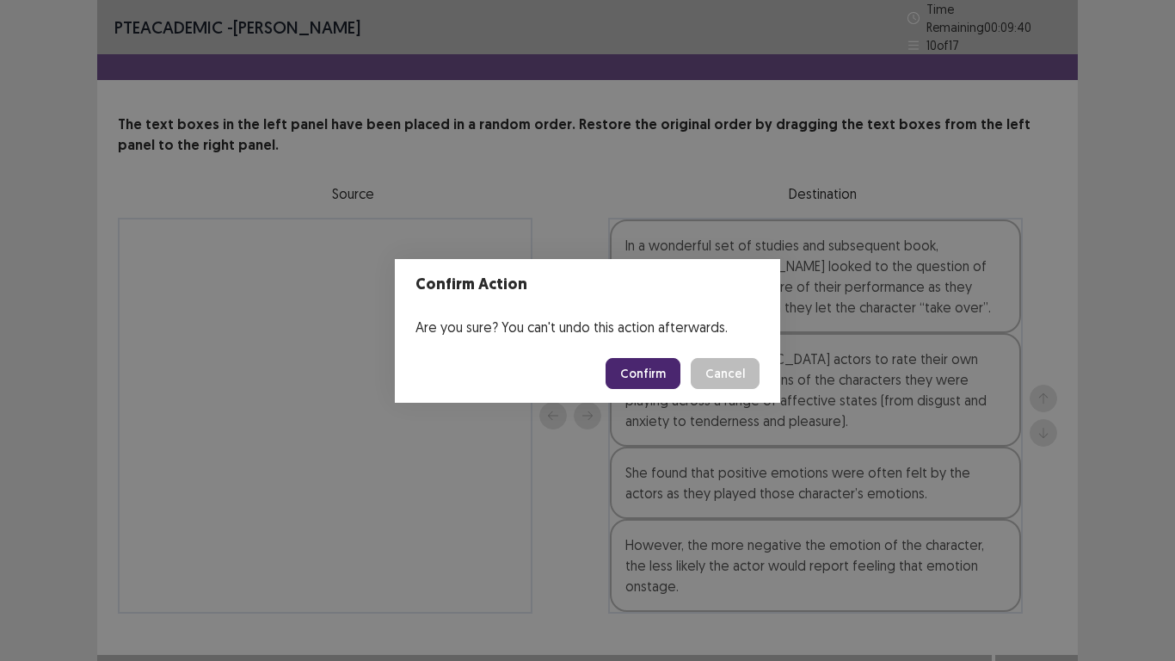
click at [646, 377] on button "Confirm" at bounding box center [643, 373] width 75 height 31
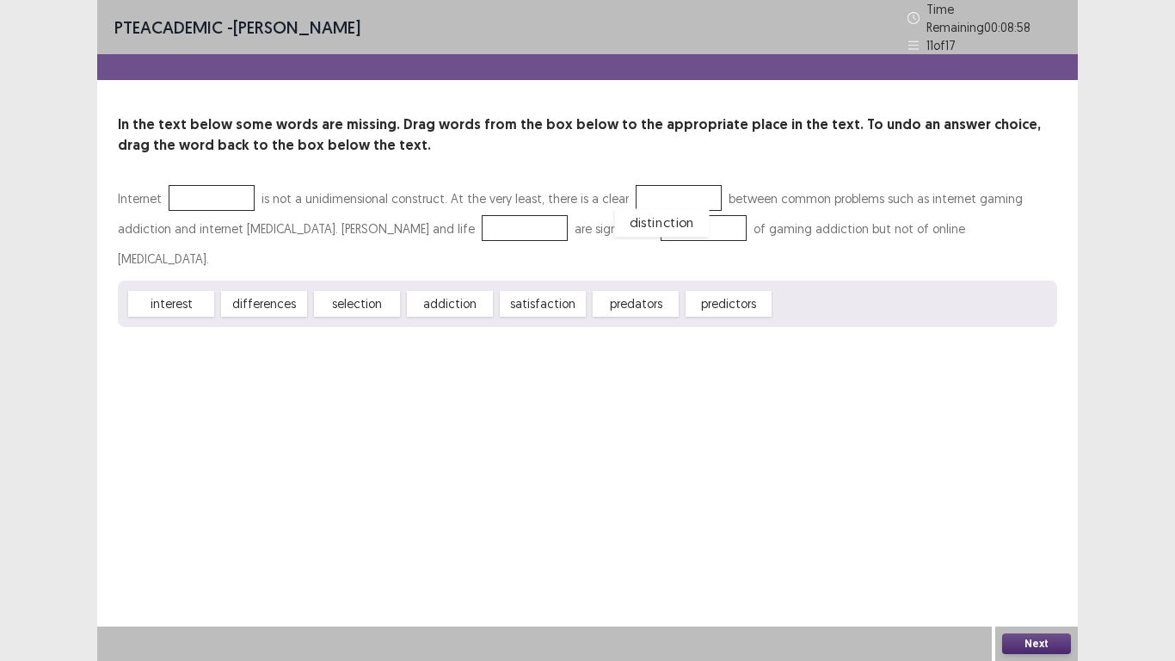
drag, startPoint x: 833, startPoint y: 274, endPoint x: 674, endPoint y: 196, distance: 176.2
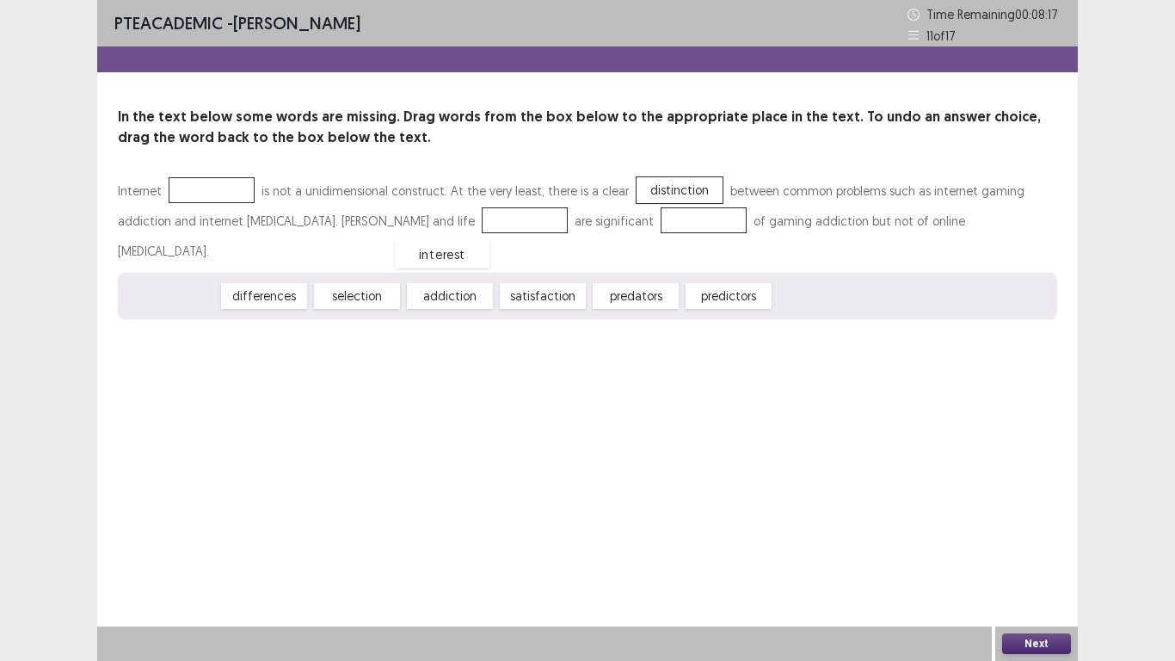
drag, startPoint x: 178, startPoint y: 264, endPoint x: 449, endPoint y: 222, distance: 274.3
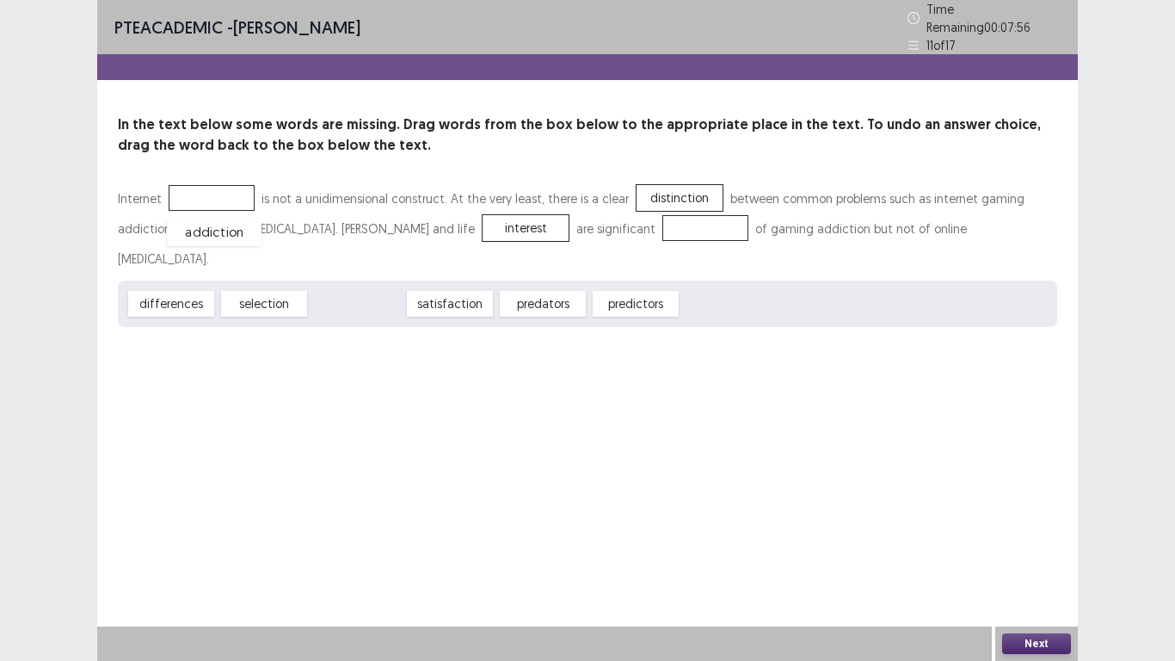
drag, startPoint x: 356, startPoint y: 265, endPoint x: 214, endPoint y: 194, distance: 158.9
drag, startPoint x: 547, startPoint y: 271, endPoint x: 634, endPoint y: 233, distance: 94.8
click at [1060, 514] on button "Next" at bounding box center [1036, 643] width 69 height 21
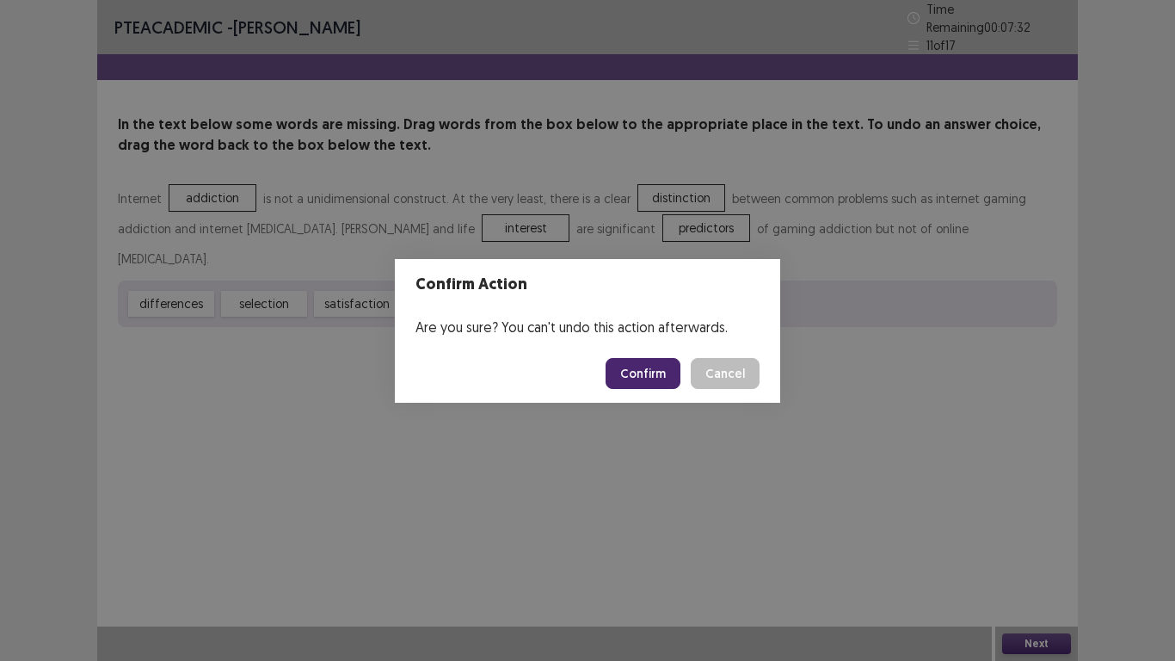
click at [636, 366] on button "Confirm" at bounding box center [643, 373] width 75 height 31
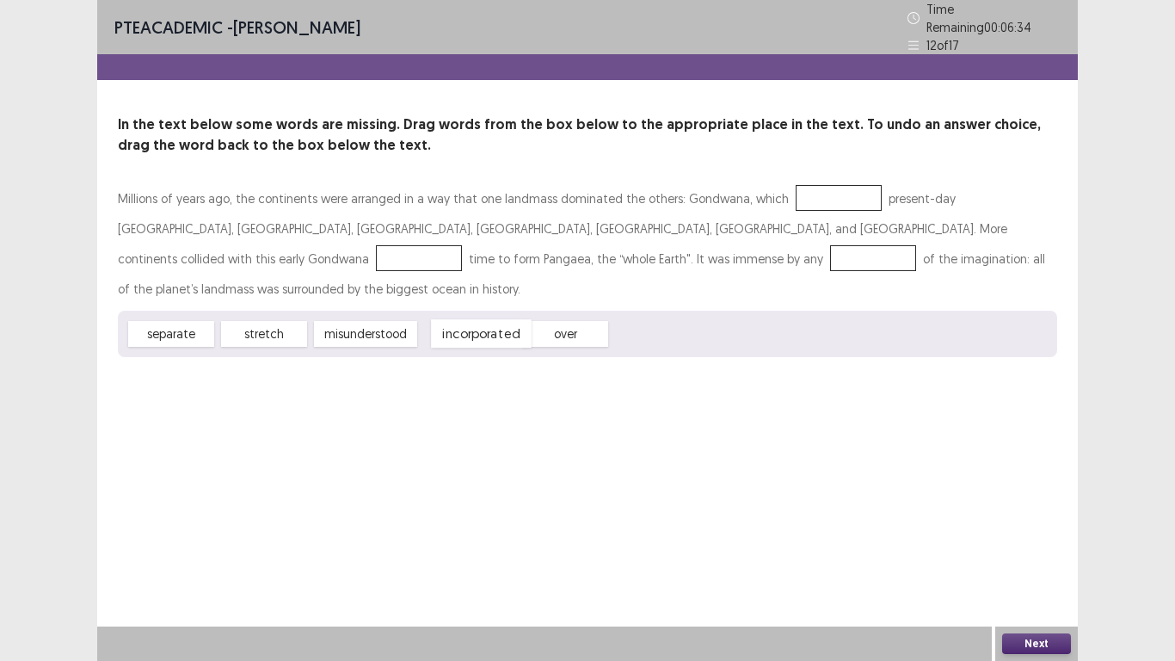
drag, startPoint x: 462, startPoint y: 300, endPoint x: 473, endPoint y: 300, distance: 11.2
click at [473, 319] on div "incorporated" at bounding box center [481, 333] width 101 height 28
drag, startPoint x: 182, startPoint y: 301, endPoint x: 722, endPoint y: 227, distance: 545.3
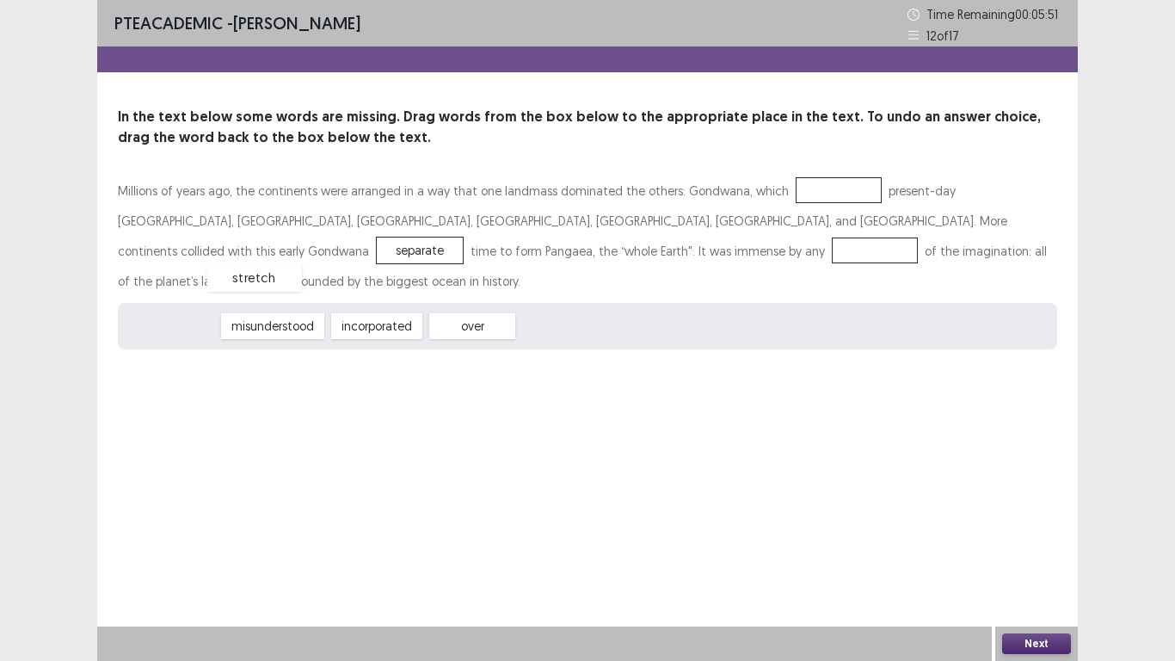
drag, startPoint x: 187, startPoint y: 295, endPoint x: 273, endPoint y: 247, distance: 98.6
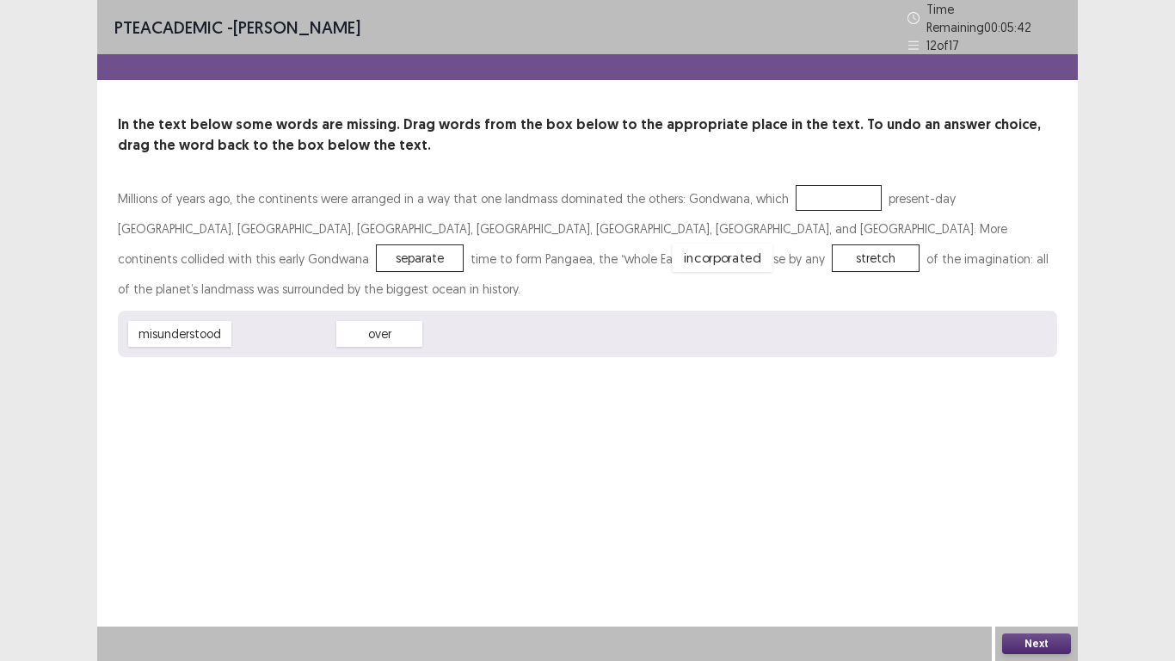
drag, startPoint x: 293, startPoint y: 299, endPoint x: 731, endPoint y: 222, distance: 444.6
drag, startPoint x: 720, startPoint y: 220, endPoint x: 810, endPoint y: 194, distance: 93.9
drag, startPoint x: 174, startPoint y: 292, endPoint x: 243, endPoint y: 249, distance: 80.7
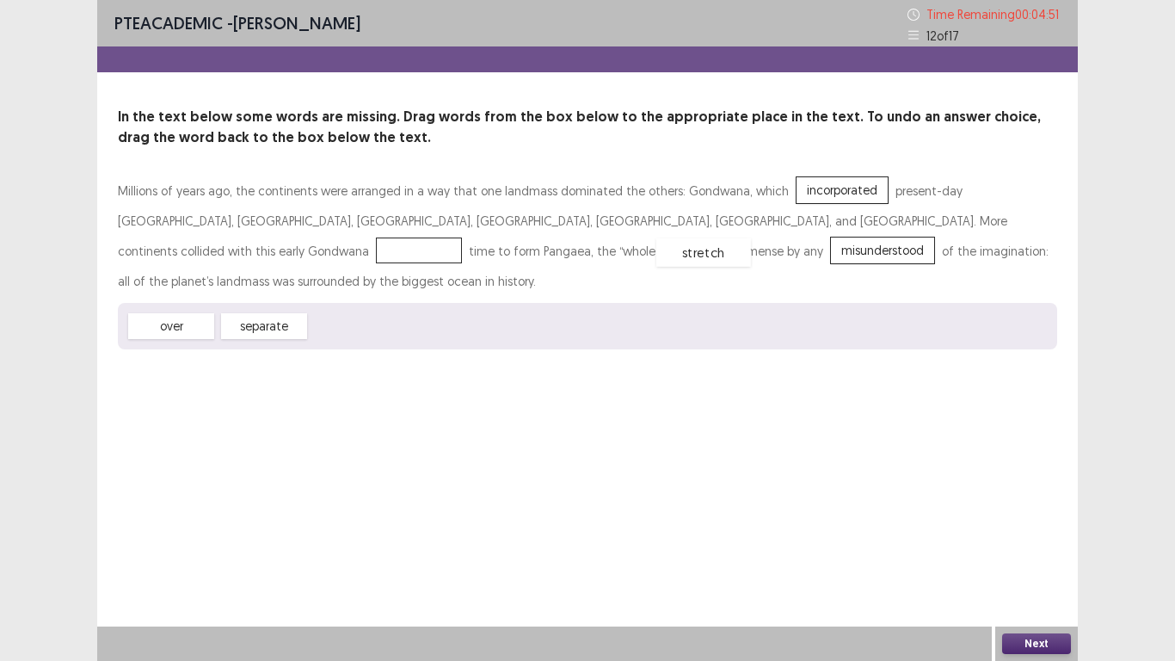
drag, startPoint x: 352, startPoint y: 301, endPoint x: 699, endPoint y: 227, distance: 354.5
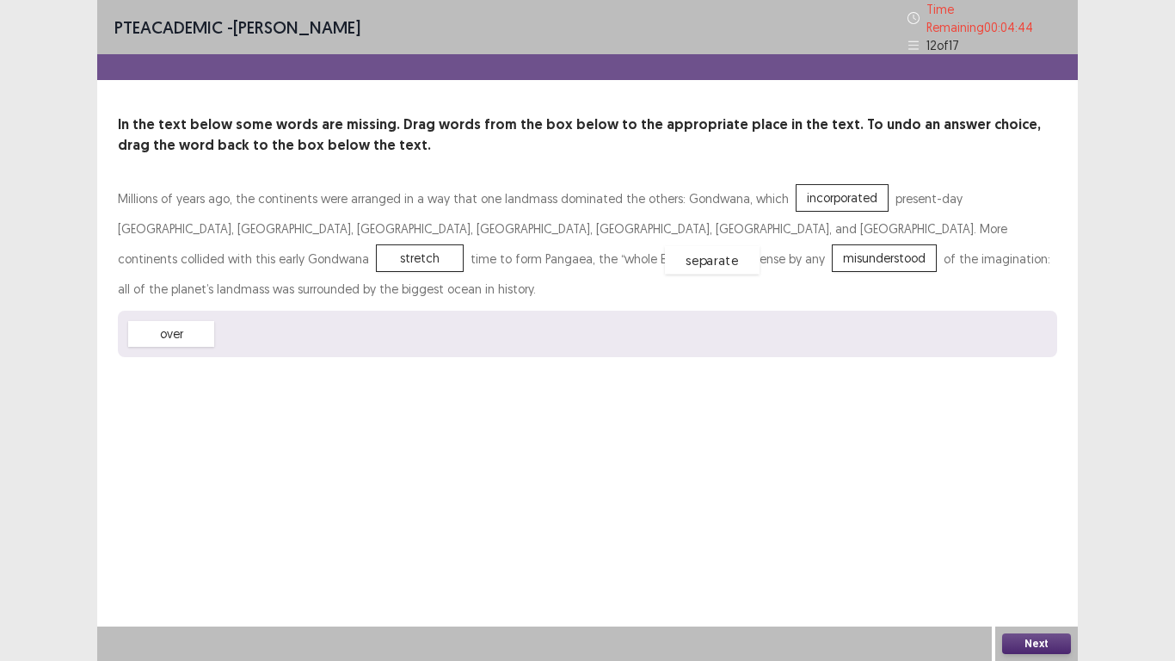
drag, startPoint x: 260, startPoint y: 299, endPoint x: 708, endPoint y: 225, distance: 454.3
click at [1032, 514] on button "Next" at bounding box center [1036, 643] width 69 height 21
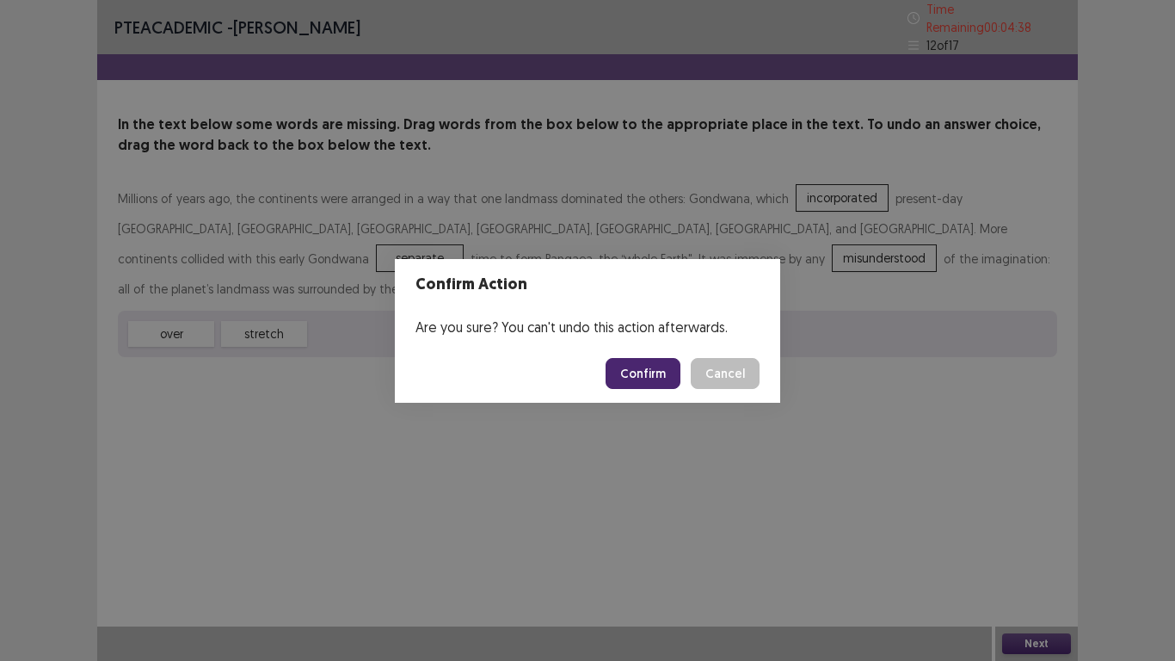
click at [647, 373] on button "Confirm" at bounding box center [643, 373] width 75 height 31
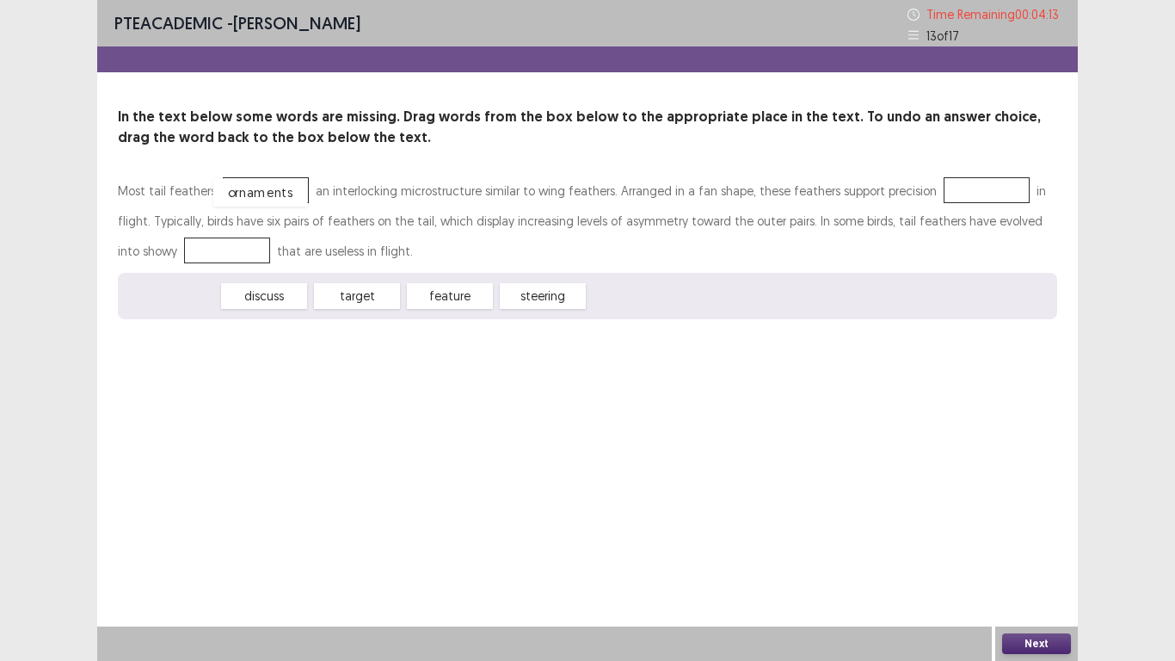
drag, startPoint x: 176, startPoint y: 298, endPoint x: 266, endPoint y: 193, distance: 137.9
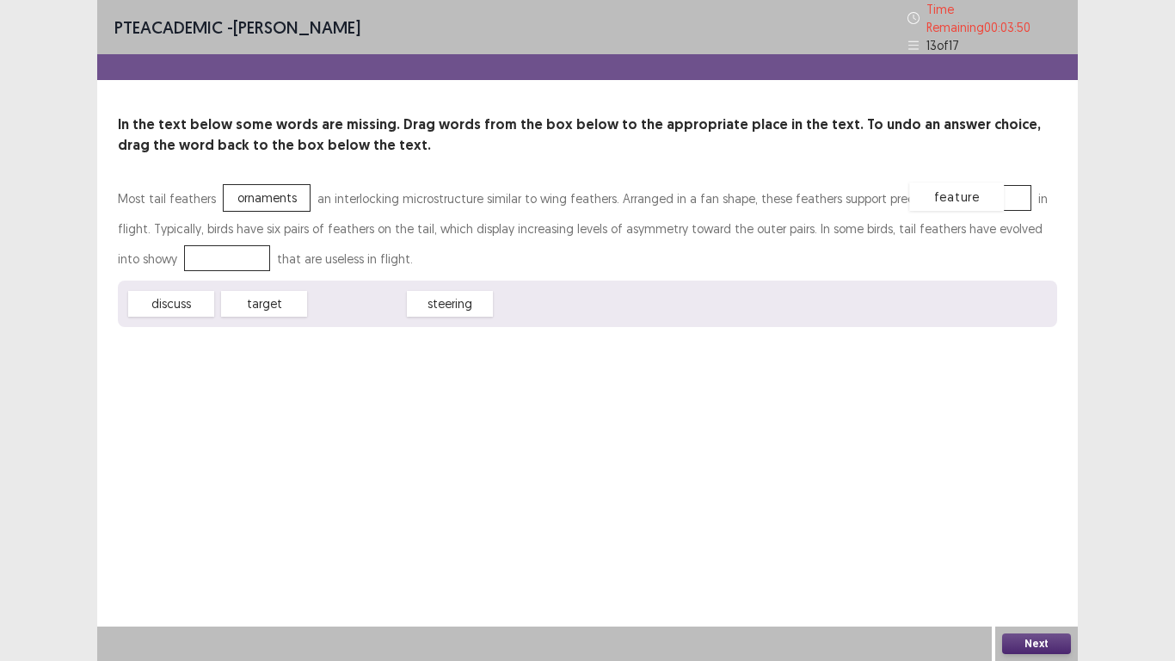
drag, startPoint x: 355, startPoint y: 302, endPoint x: 955, endPoint y: 194, distance: 609.2
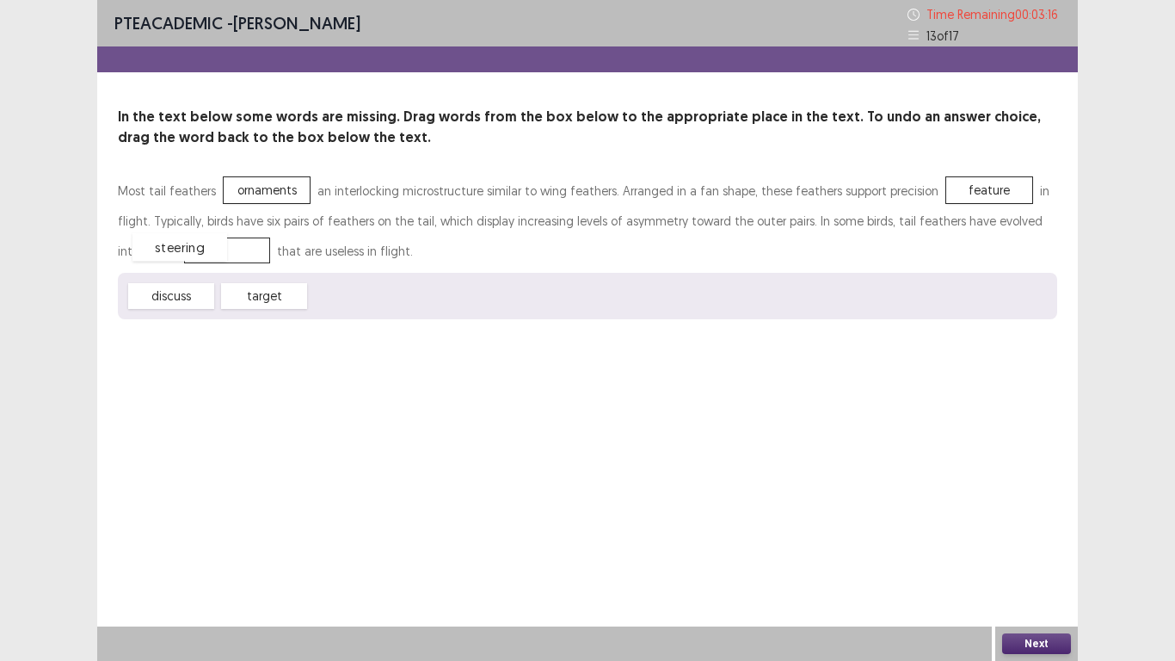
drag, startPoint x: 327, startPoint y: 298, endPoint x: 150, endPoint y: 249, distance: 183.9
click at [1022, 514] on button "Next" at bounding box center [1036, 643] width 69 height 21
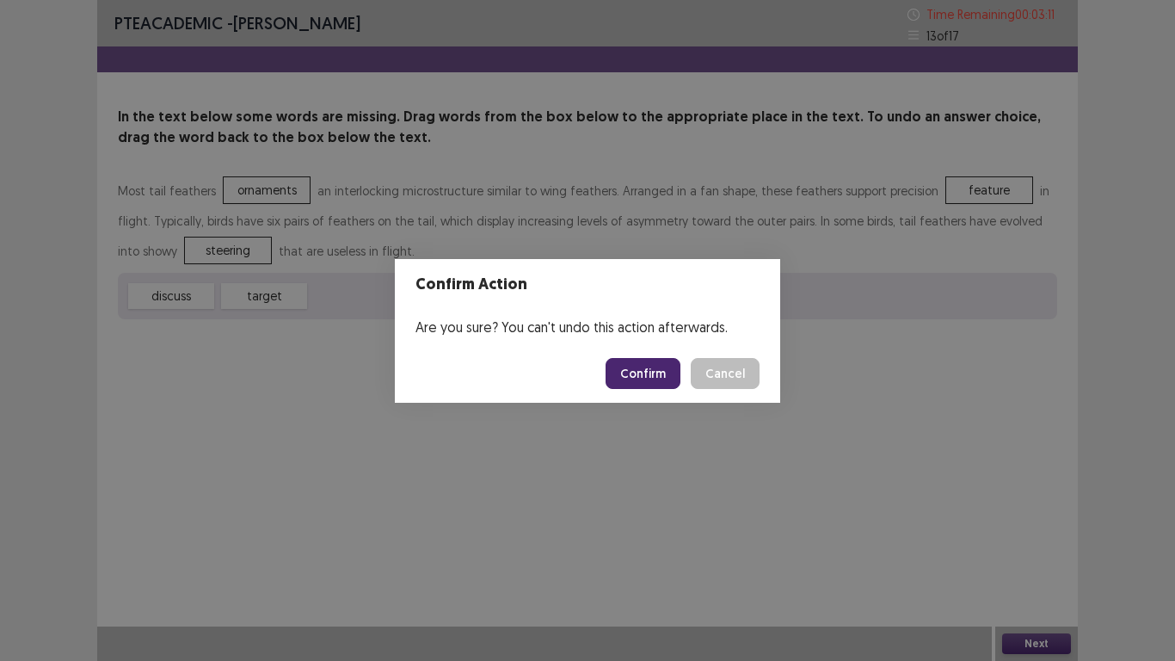
click at [650, 373] on button "Confirm" at bounding box center [643, 373] width 75 height 31
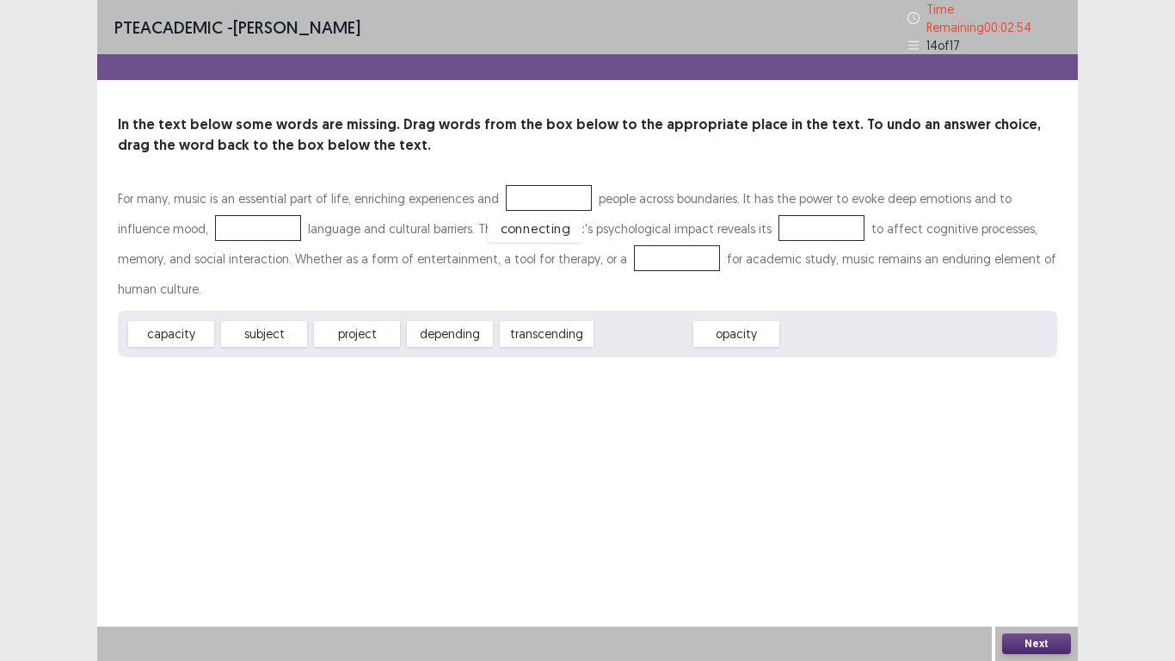
drag, startPoint x: 624, startPoint y: 289, endPoint x: 516, endPoint y: 183, distance: 150.9
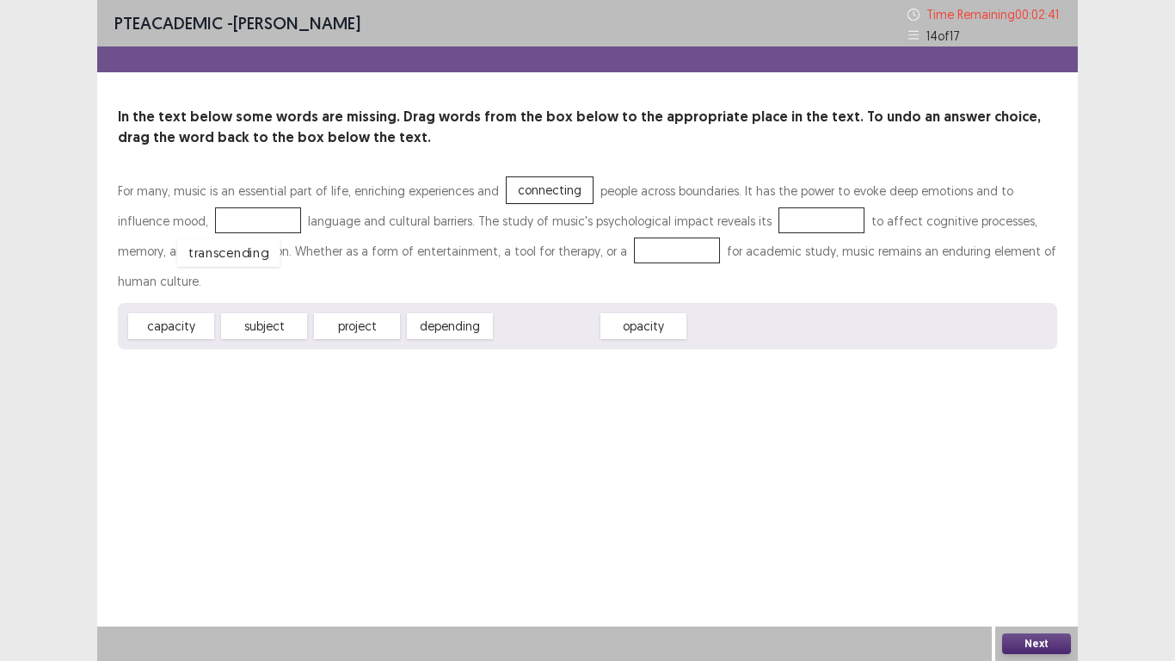
drag, startPoint x: 560, startPoint y: 298, endPoint x: 242, endPoint y: 224, distance: 326.8
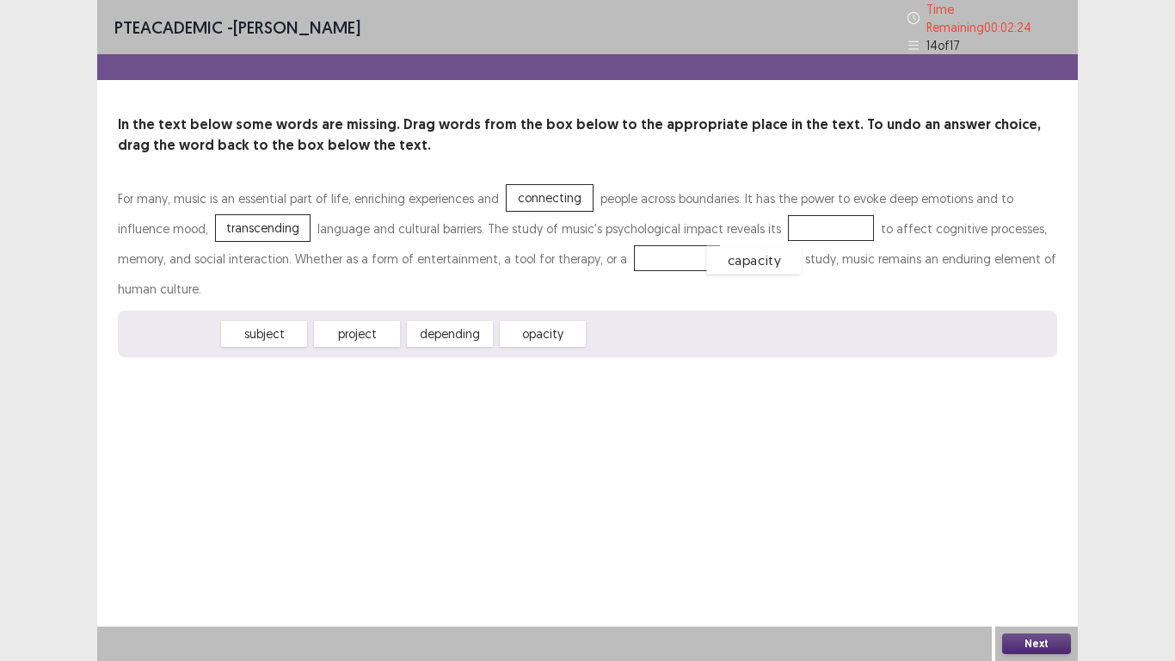
drag, startPoint x: 169, startPoint y: 297, endPoint x: 752, endPoint y: 223, distance: 587.1
drag, startPoint x: 273, startPoint y: 299, endPoint x: 584, endPoint y: 249, distance: 315.3
click at [1023, 514] on button "Next" at bounding box center [1036, 643] width 69 height 21
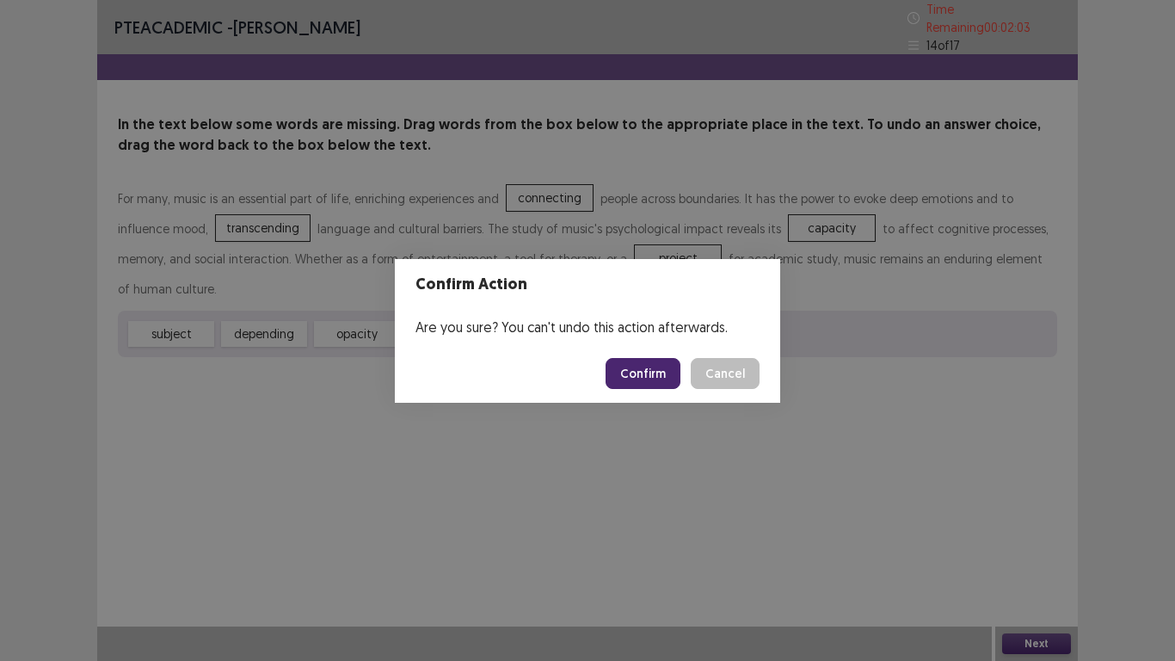
click at [643, 373] on button "Confirm" at bounding box center [643, 373] width 75 height 31
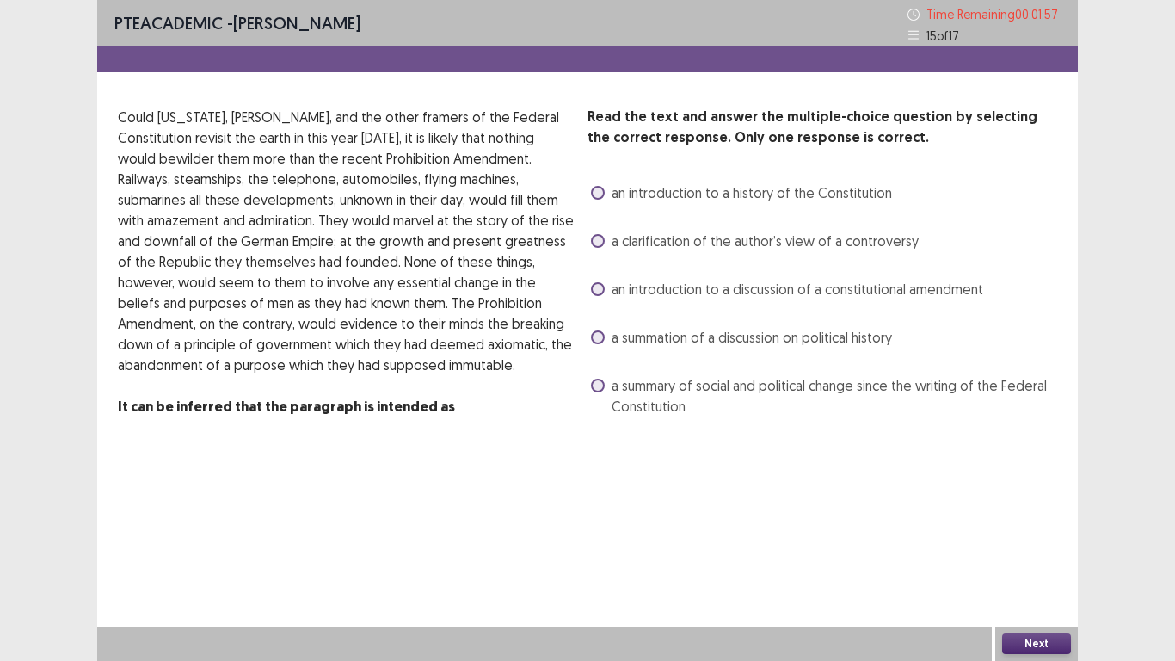
click at [599, 237] on span at bounding box center [598, 241] width 14 height 14
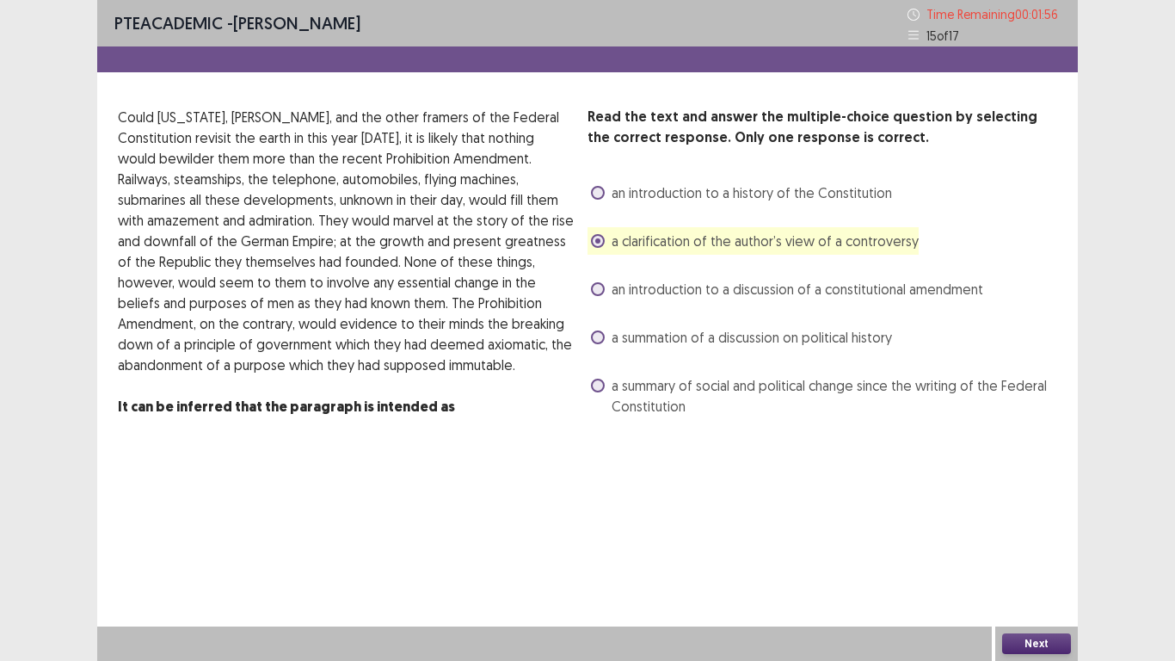
click at [599, 237] on span at bounding box center [598, 241] width 14 height 14
click at [596, 196] on span at bounding box center [598, 193] width 14 height 14
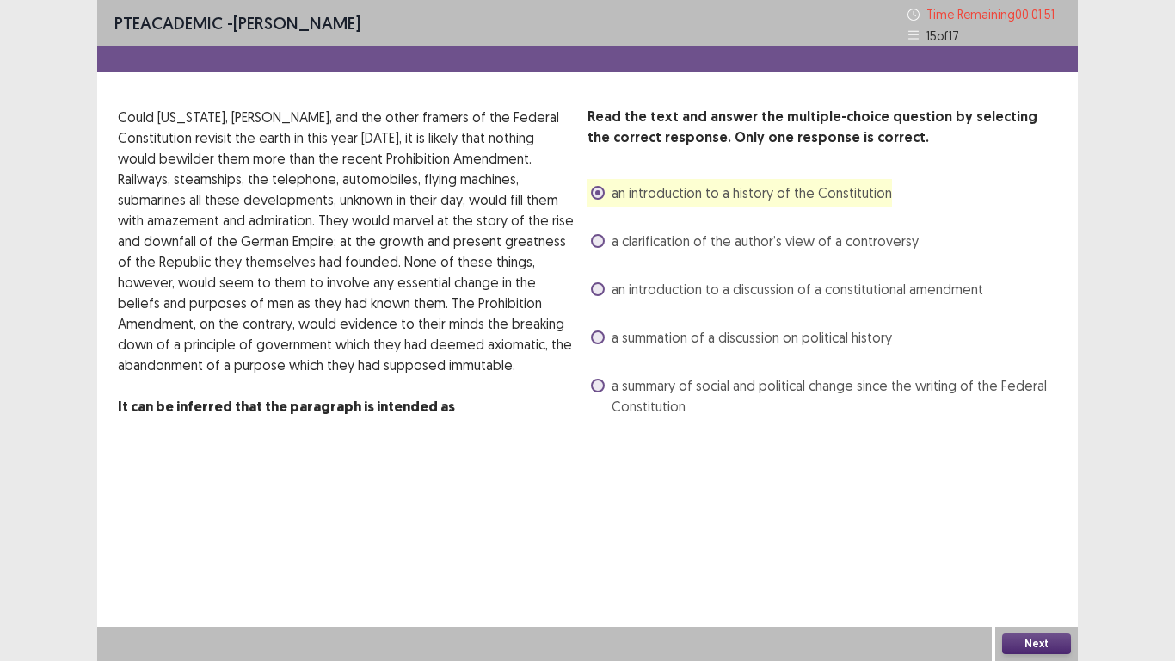
click at [597, 289] on span at bounding box center [598, 289] width 14 height 14
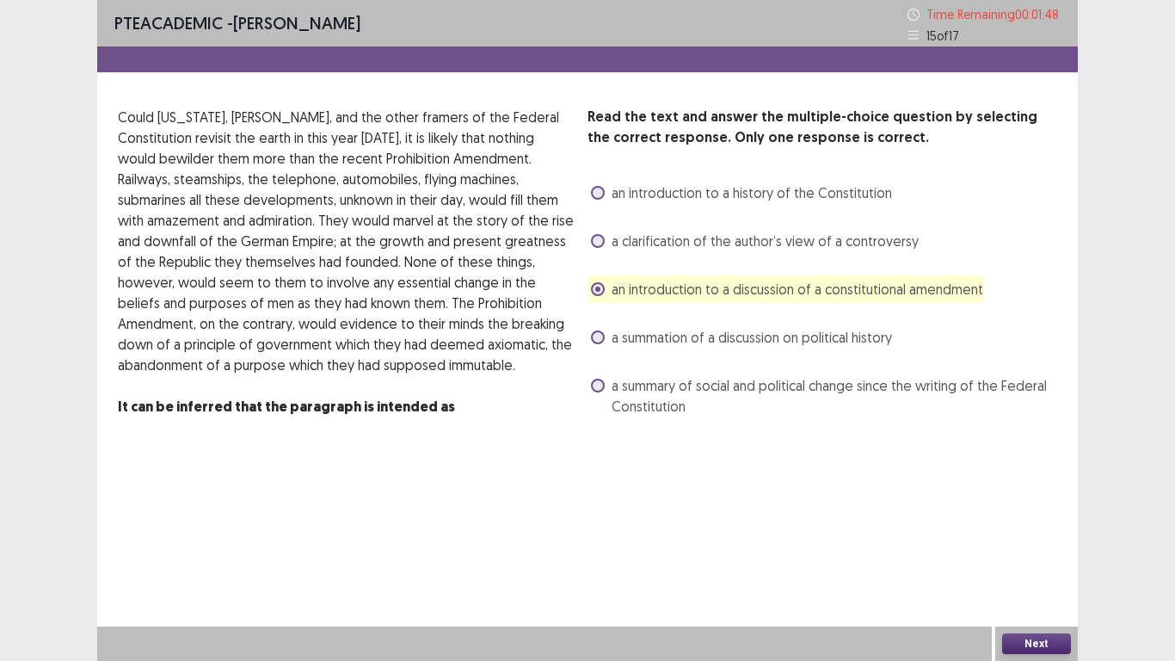
click at [601, 397] on label "a summary of social and political change since the writing of the Federal Const…" at bounding box center [824, 395] width 466 height 41
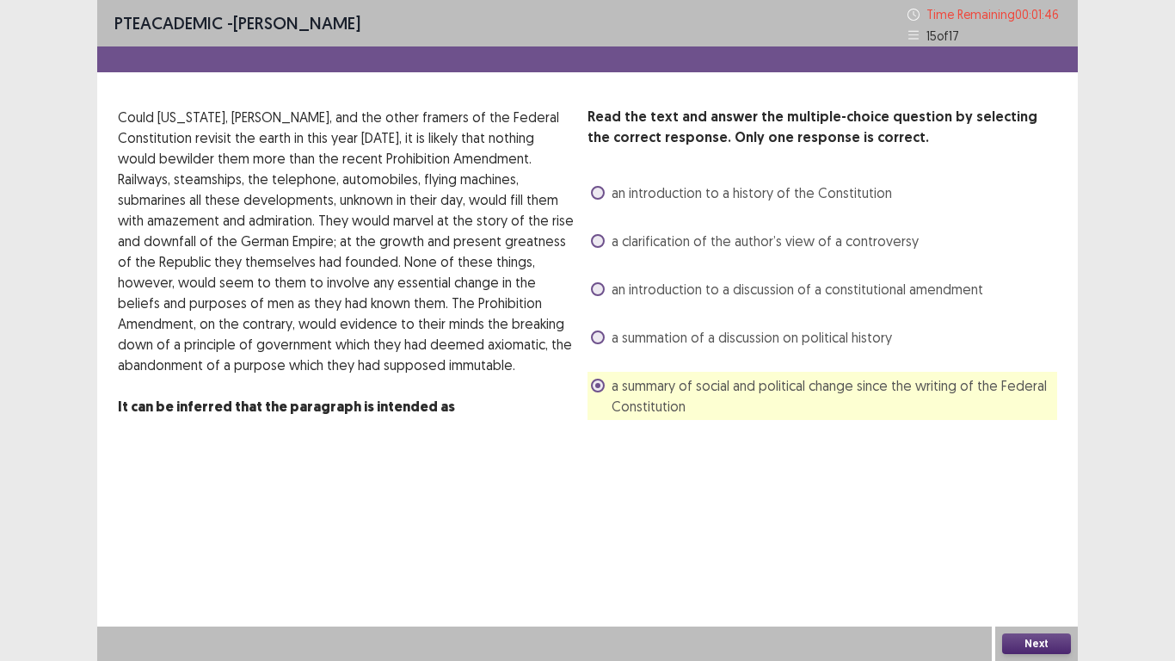
click at [1032, 514] on button "Next" at bounding box center [1036, 643] width 69 height 21
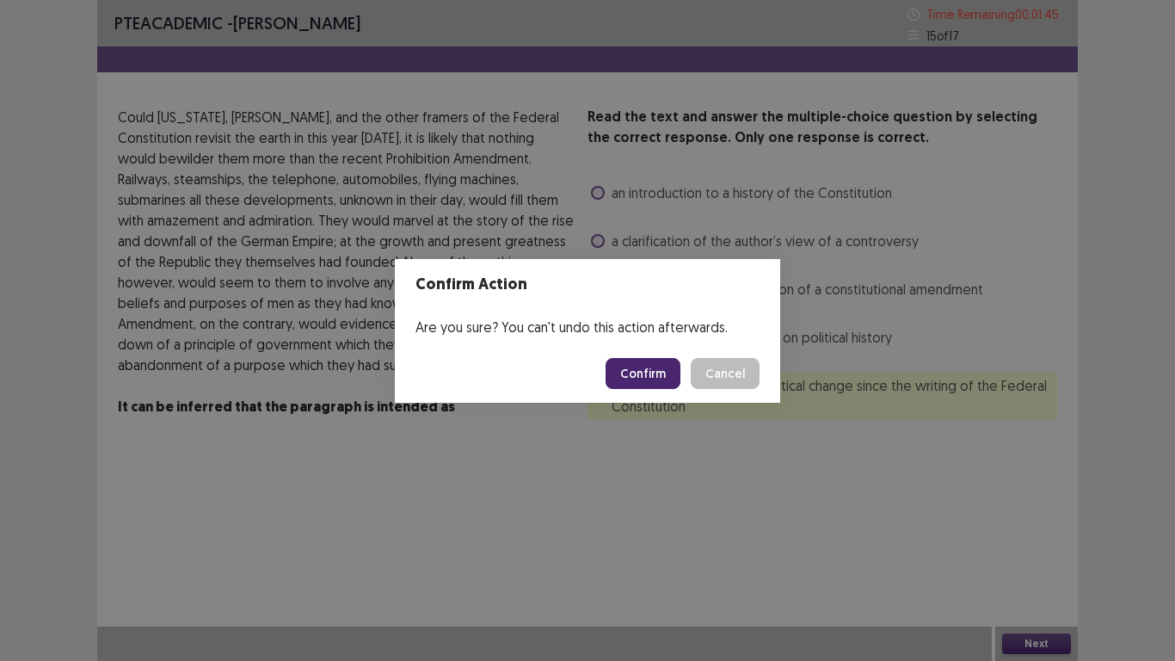
click at [651, 368] on button "Confirm" at bounding box center [643, 373] width 75 height 31
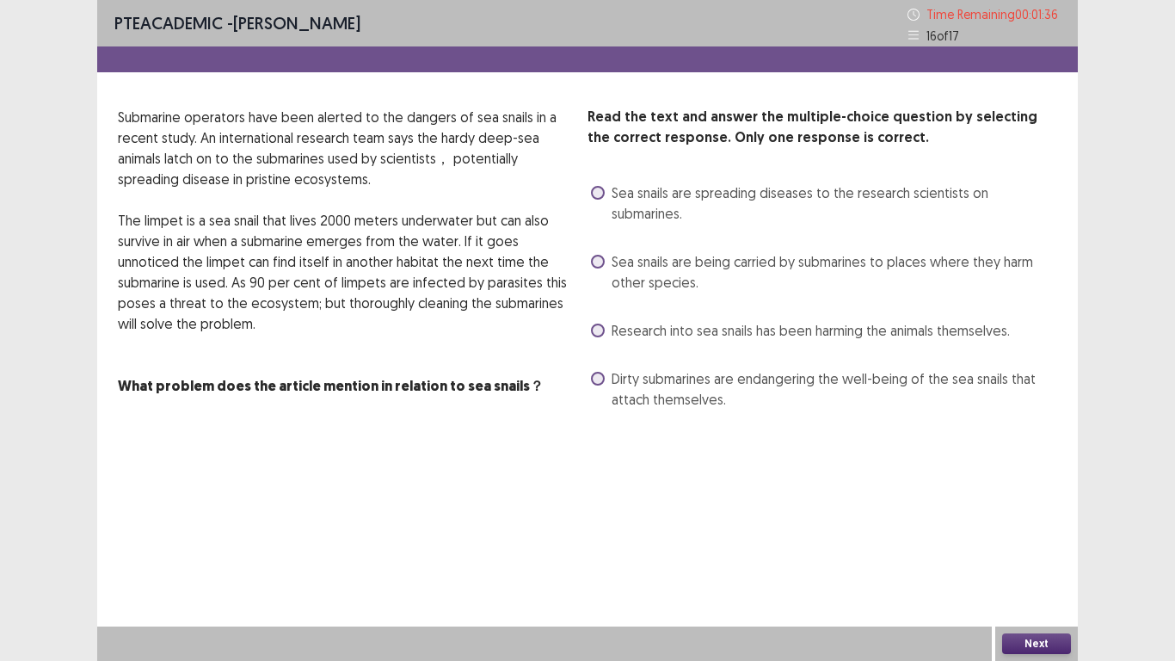
click at [596, 372] on span at bounding box center [598, 379] width 14 height 14
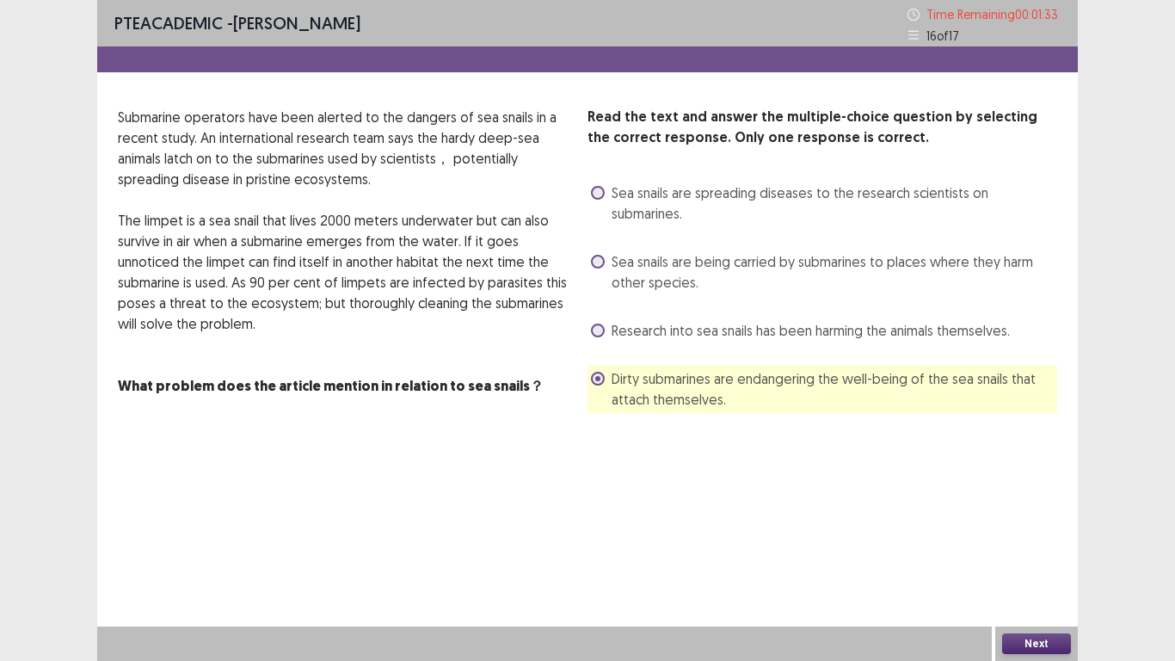
click at [1023, 514] on button "Next" at bounding box center [1036, 643] width 69 height 21
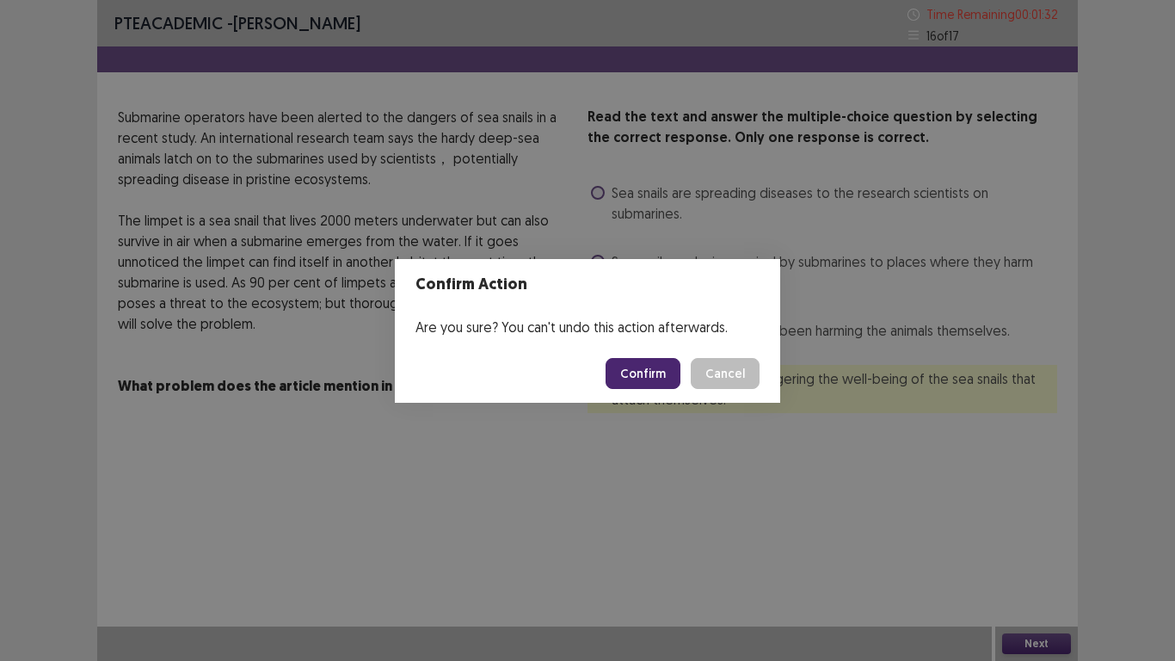
click at [651, 366] on button "Confirm" at bounding box center [643, 373] width 75 height 31
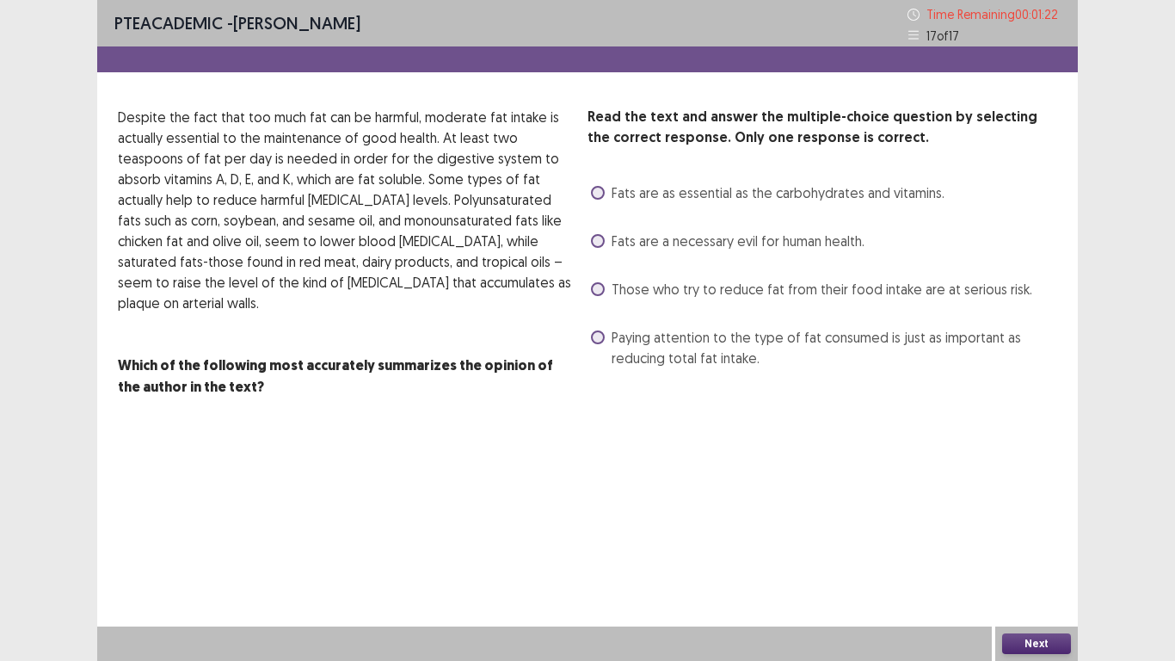
click at [596, 336] on span at bounding box center [598, 337] width 14 height 14
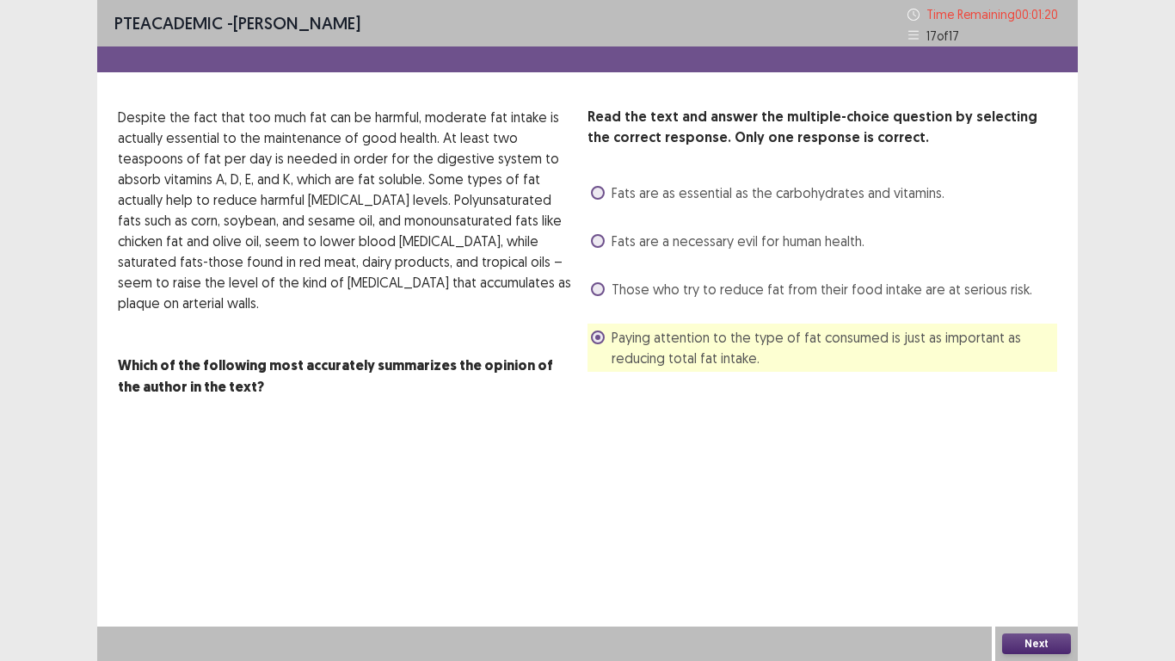
click at [1042, 514] on button "Next" at bounding box center [1036, 643] width 69 height 21
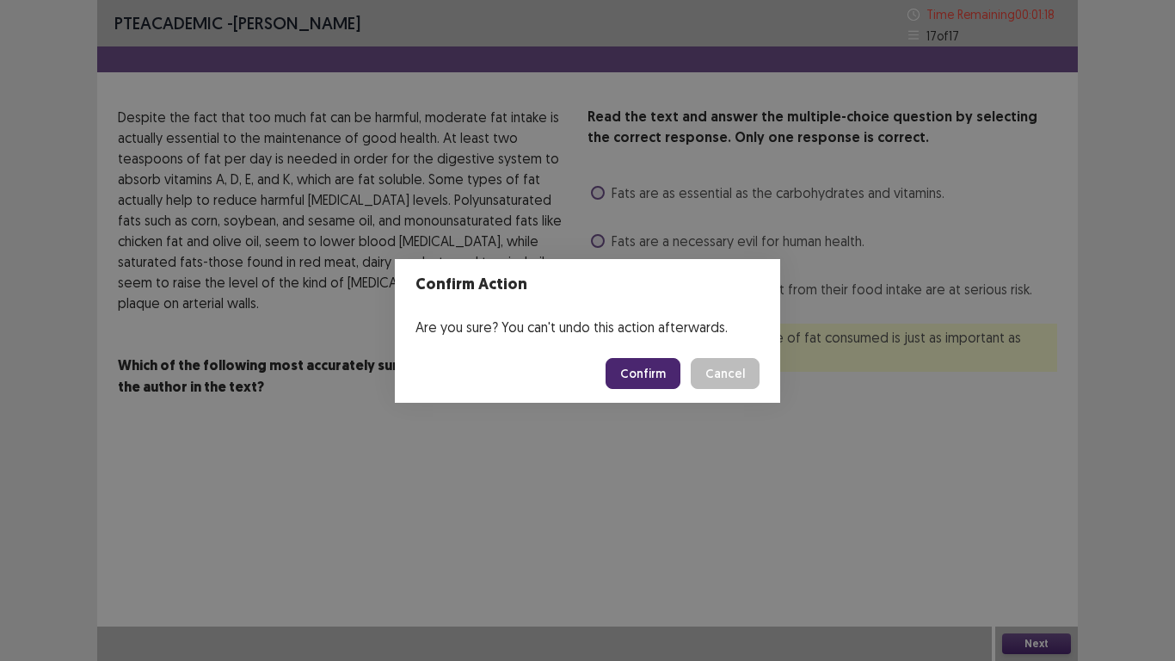
click at [643, 381] on button "Confirm" at bounding box center [643, 373] width 75 height 31
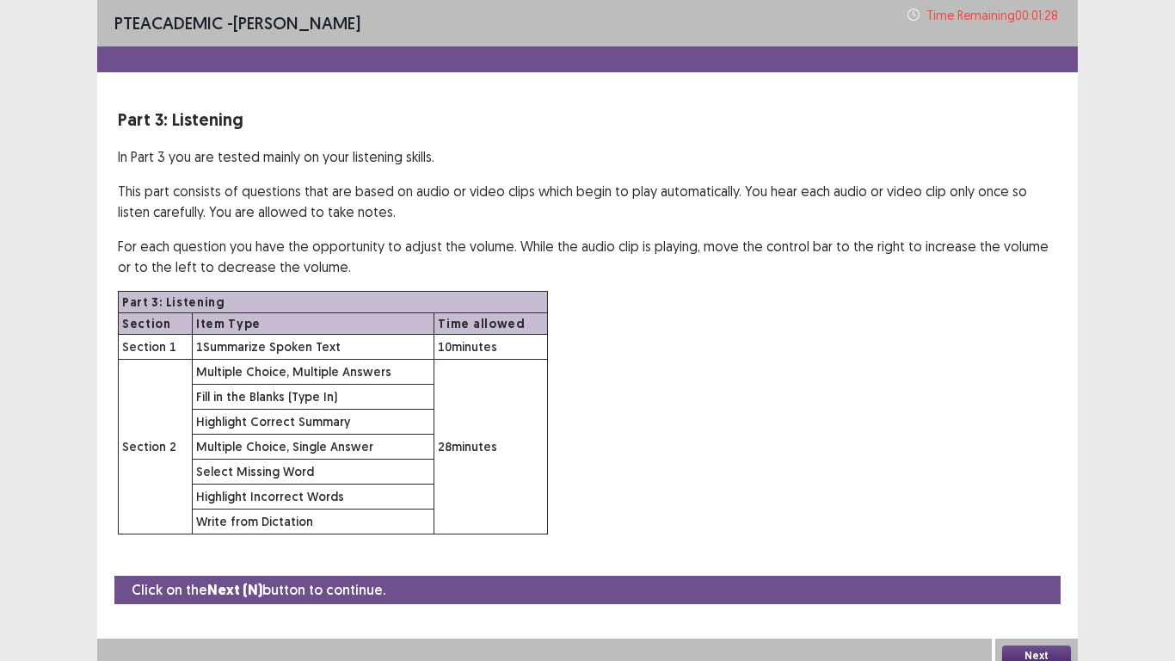
click at [1034, 514] on button "Next" at bounding box center [1036, 655] width 69 height 21
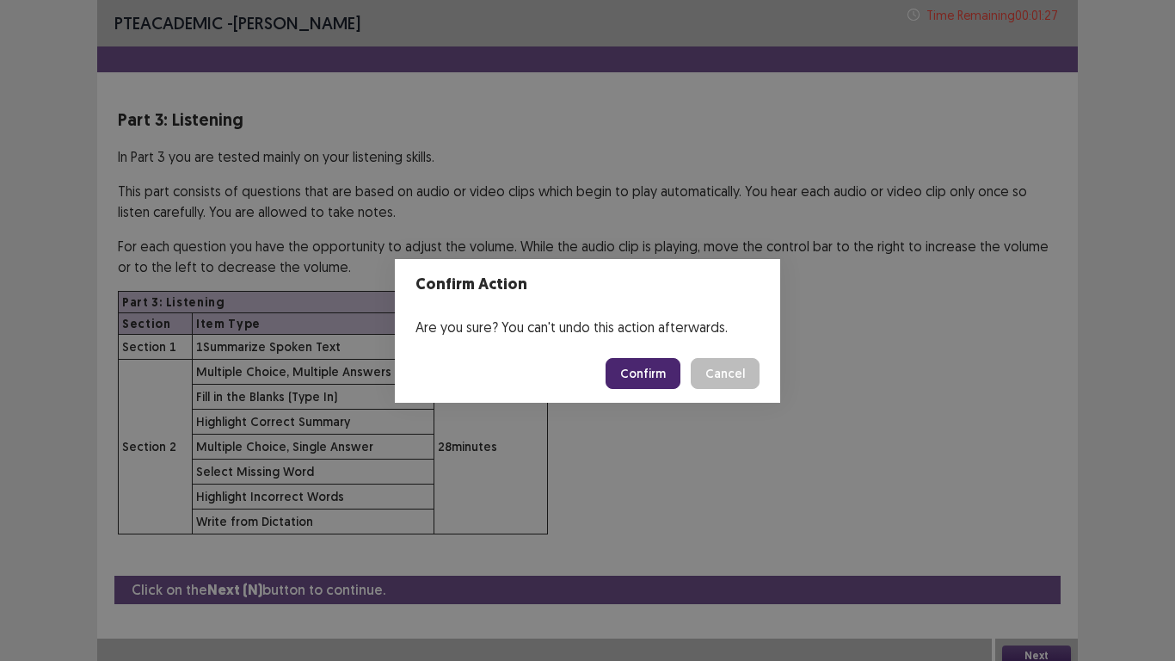
click at [665, 377] on button "Confirm" at bounding box center [643, 373] width 75 height 31
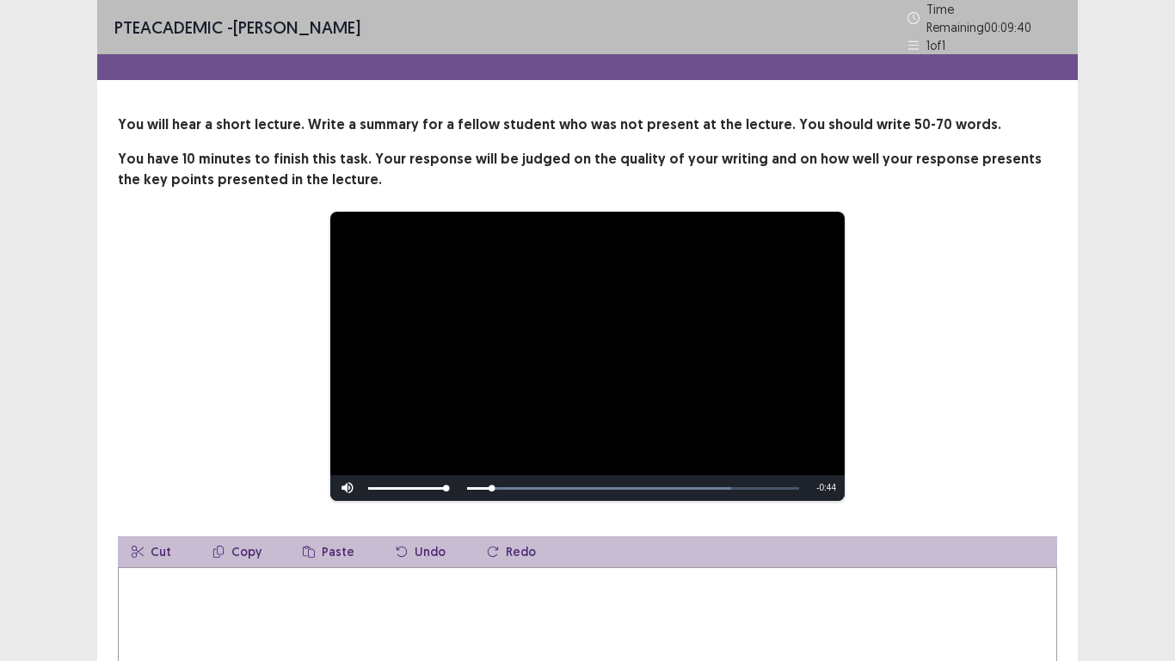
click at [229, 514] on textarea at bounding box center [587, 661] width 939 height 189
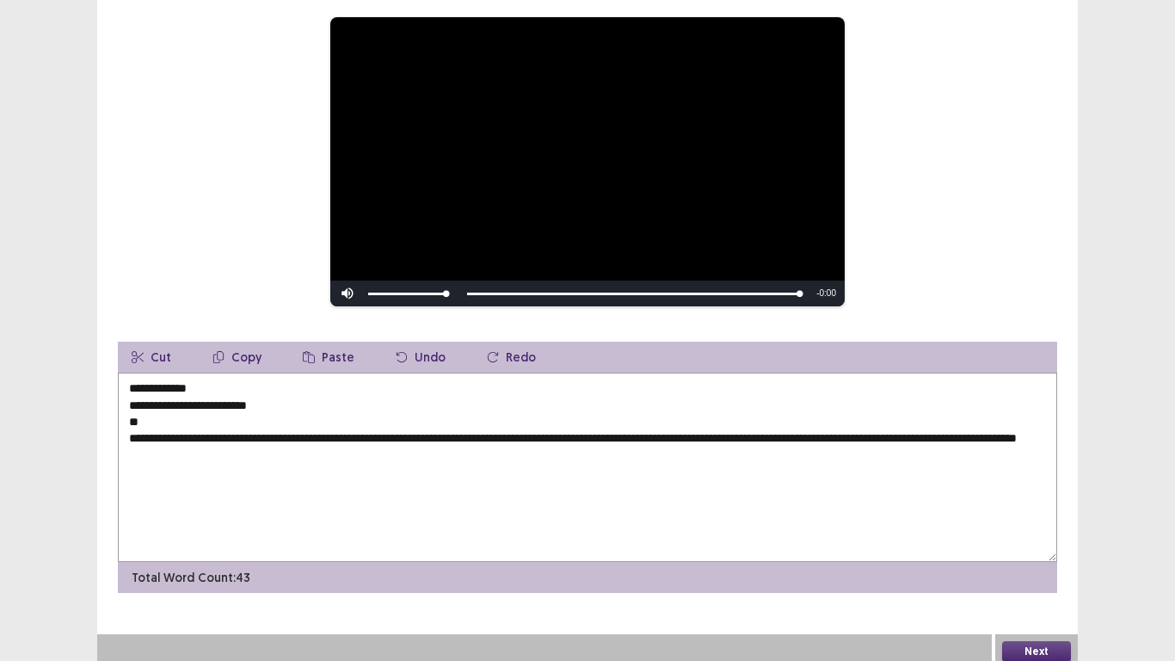
scroll to position [194, 0]
drag, startPoint x: 148, startPoint y: 413, endPoint x: 125, endPoint y: 381, distance: 39.4
click at [125, 381] on textarea "**********" at bounding box center [587, 467] width 939 height 189
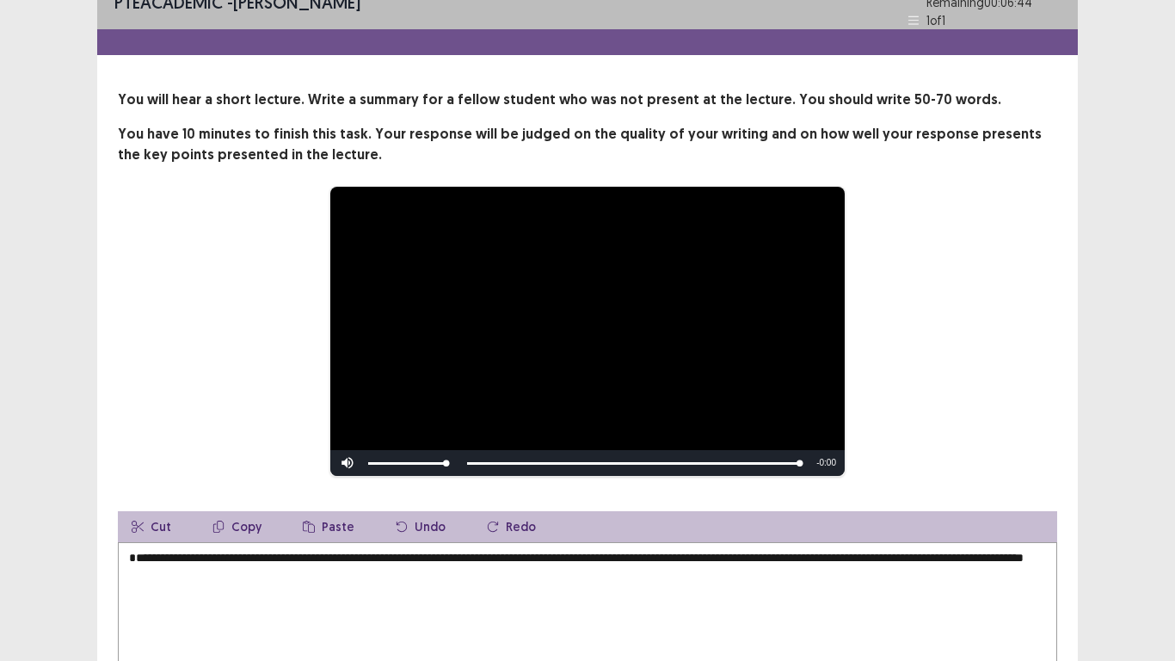
scroll to position [194, 0]
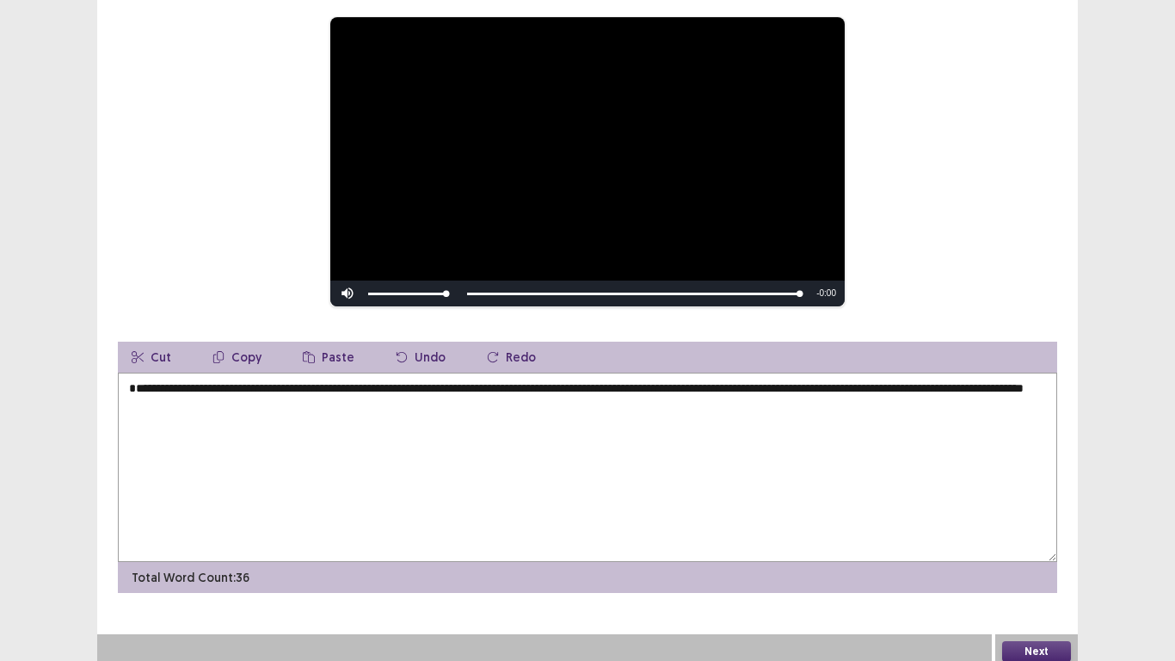
click at [316, 421] on textarea "**********" at bounding box center [587, 467] width 939 height 189
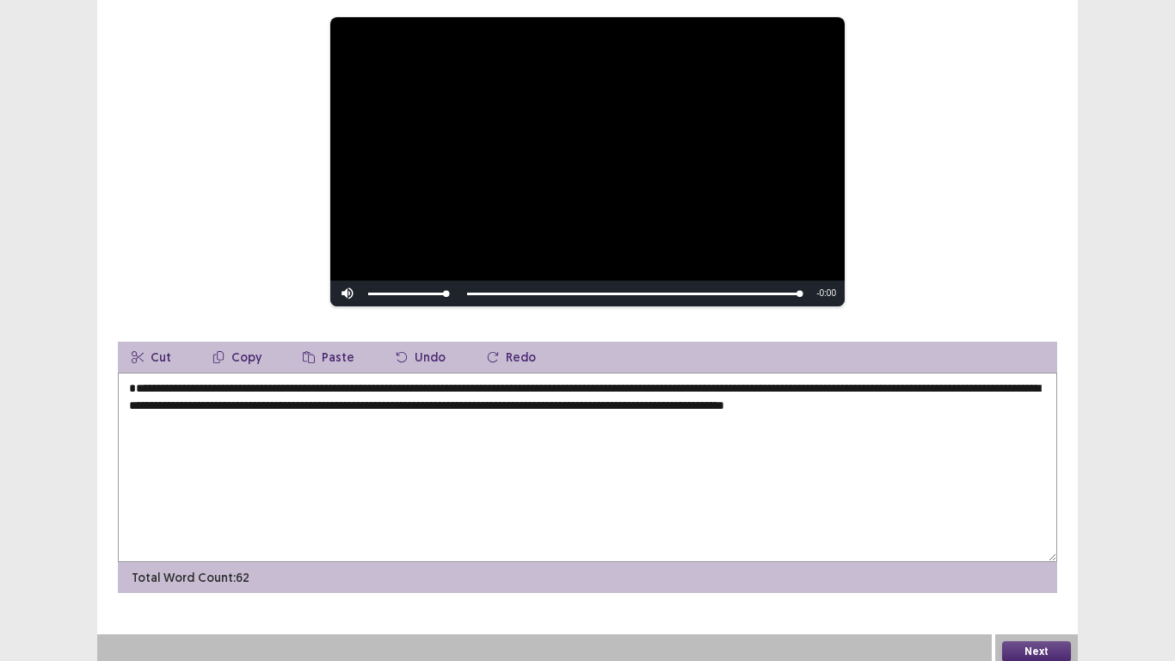
type textarea "**********"
click at [1032, 514] on button "Next" at bounding box center [1036, 651] width 69 height 21
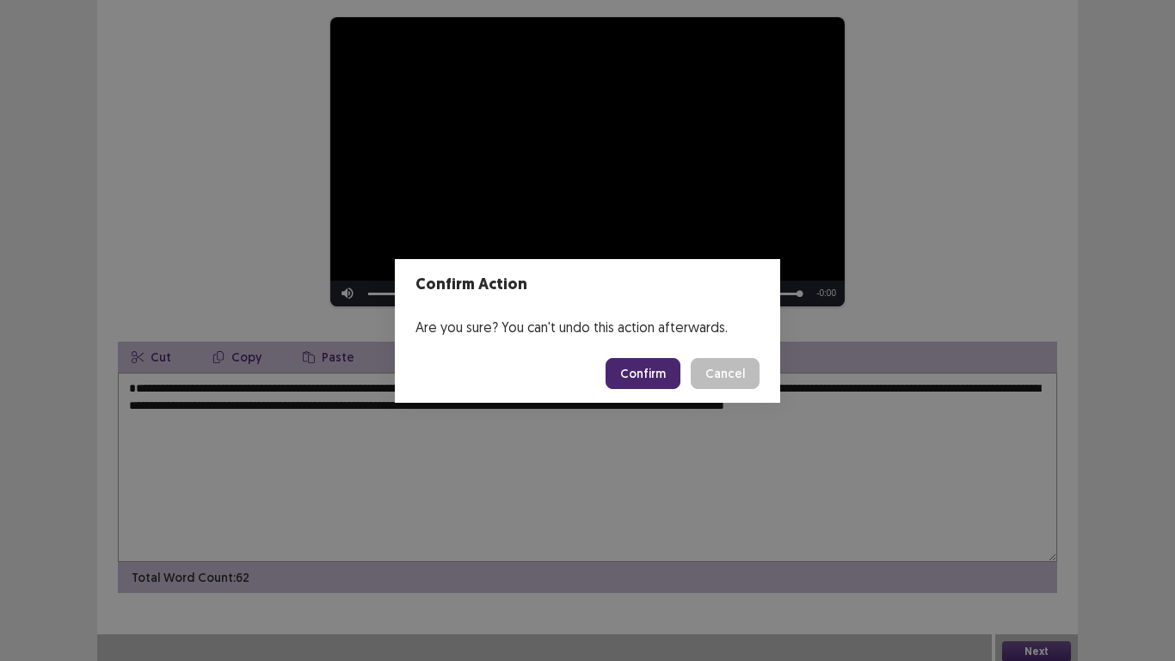
click at [617, 373] on button "Confirm" at bounding box center [643, 373] width 75 height 31
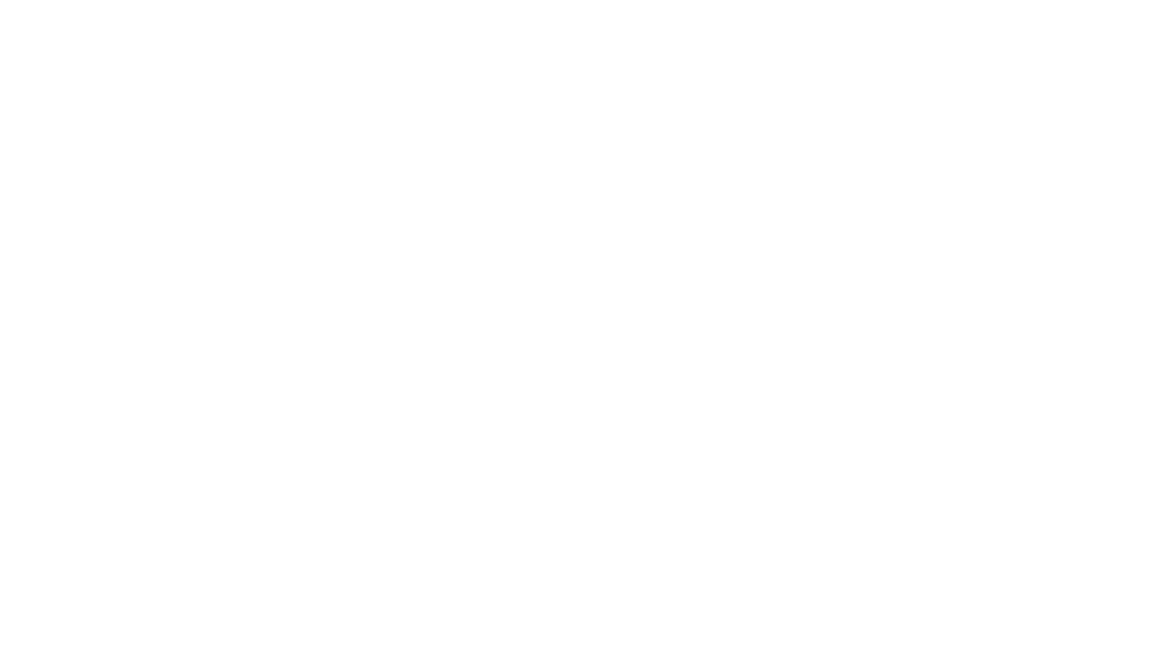
scroll to position [0, 0]
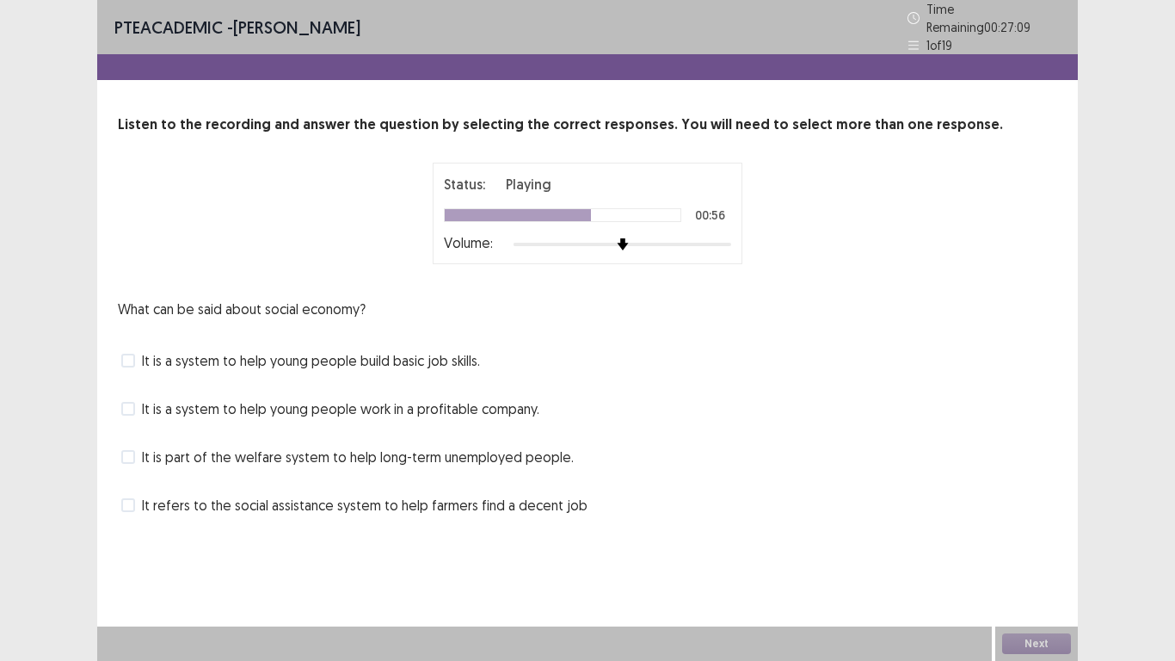
click at [329, 354] on span "It is a system to help young people build basic job skills." at bounding box center [311, 360] width 338 height 21
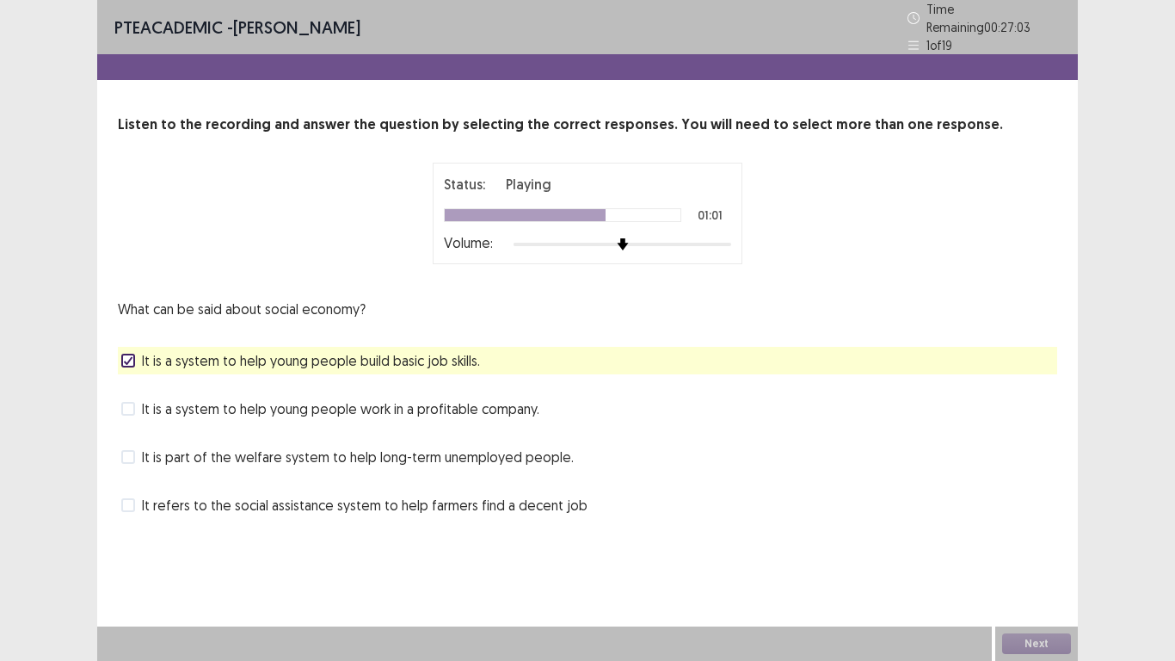
click at [366, 454] on span "It is part of the welfare system to help long-term unemployed people." at bounding box center [358, 457] width 432 height 21
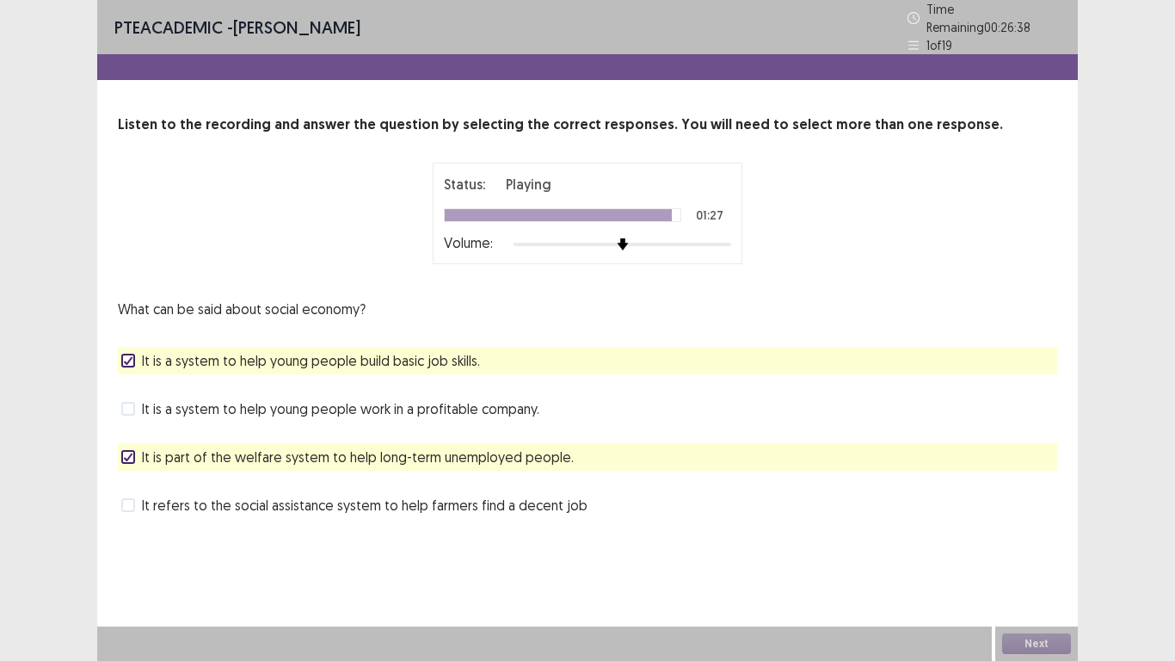
click at [369, 406] on span "It is a system to help young people work in a profitable company." at bounding box center [340, 408] width 397 height 21
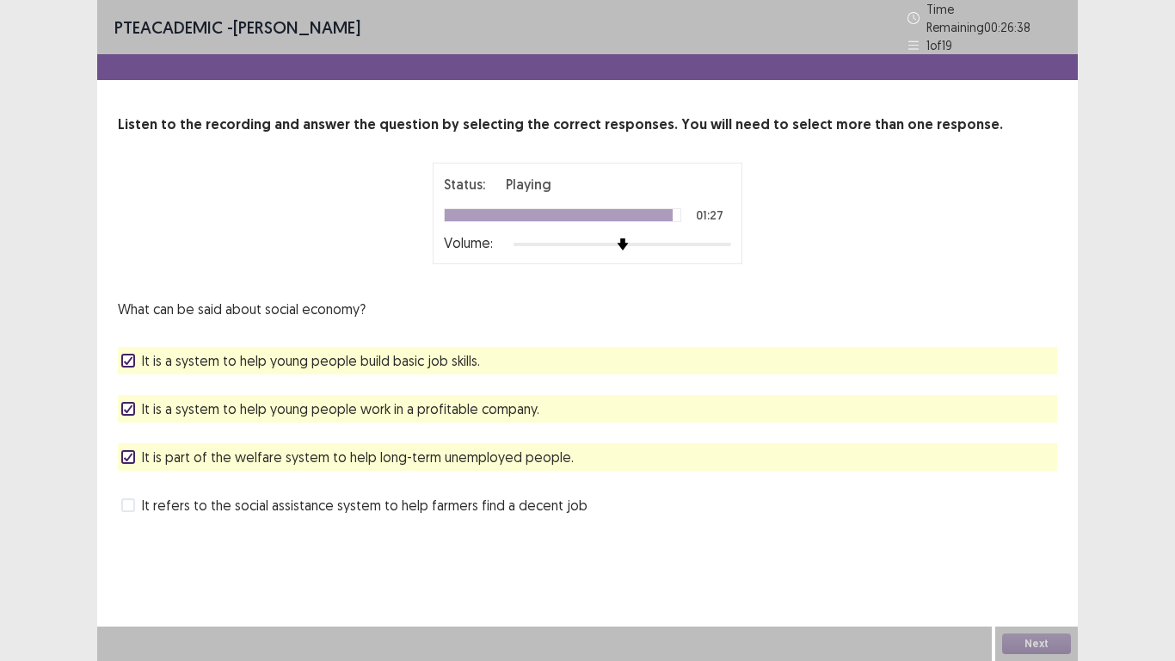
click at [369, 406] on span "It is a system to help young people work in a profitable company." at bounding box center [340, 408] width 397 height 21
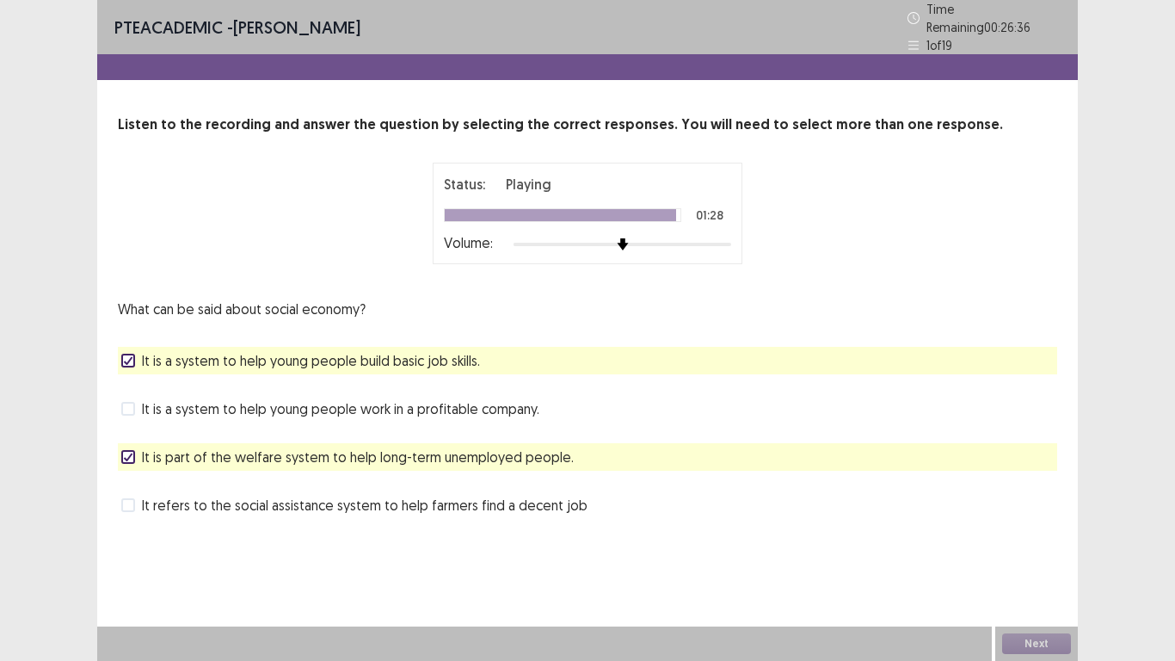
click at [369, 406] on span "It is a system to help young people work in a profitable company." at bounding box center [340, 408] width 397 height 21
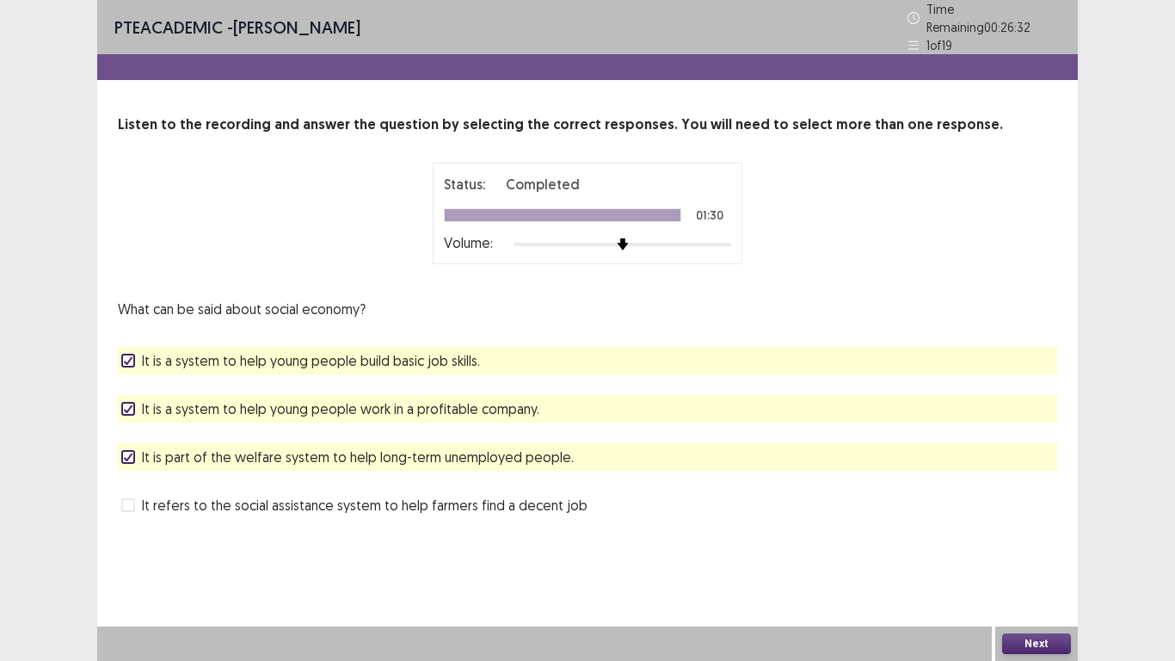
click at [1041, 514] on button "Next" at bounding box center [1036, 643] width 69 height 21
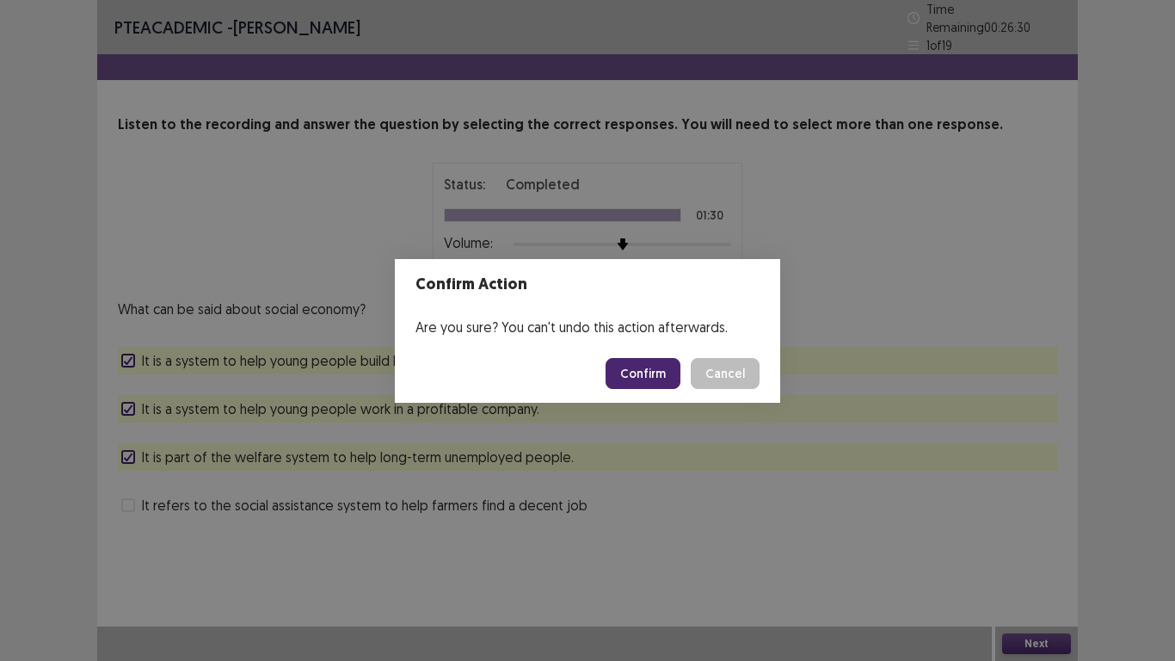
click at [662, 373] on button "Confirm" at bounding box center [643, 373] width 75 height 31
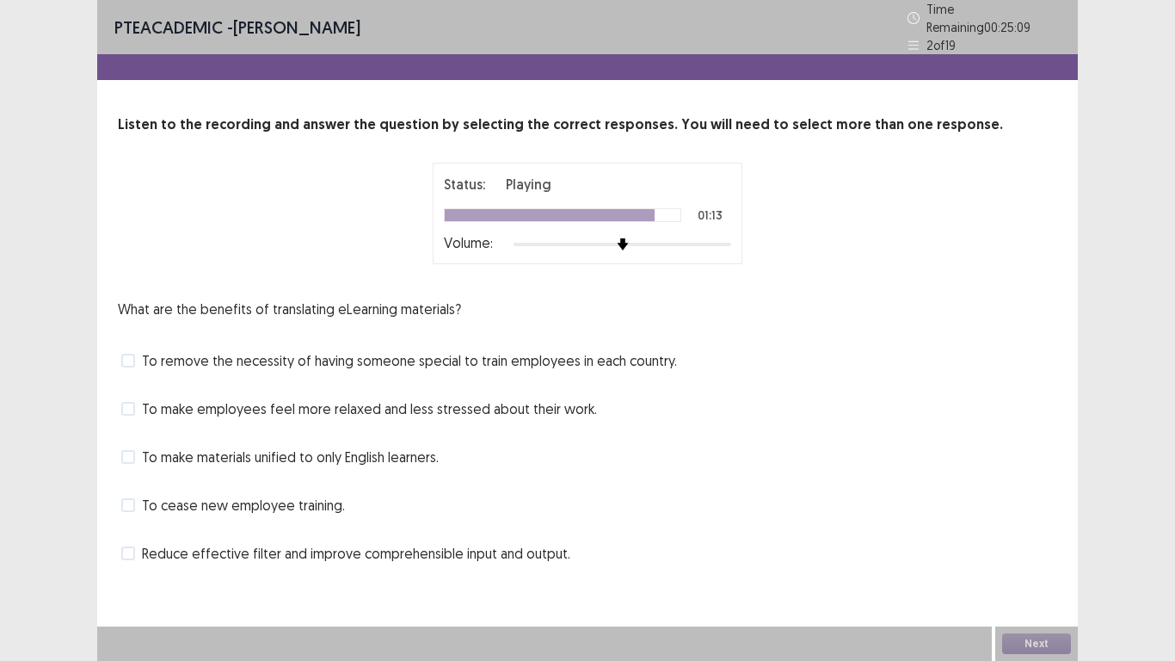
click at [323, 359] on span "To remove the necessity of having someone special to train employees in each co…" at bounding box center [409, 360] width 535 height 21
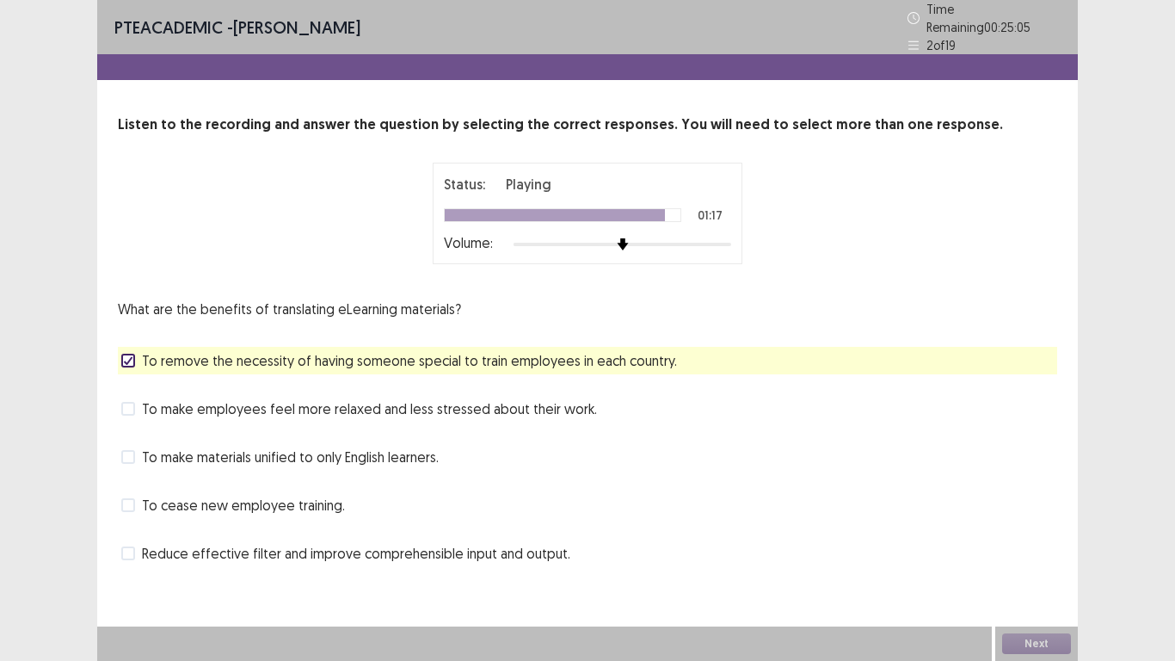
click at [320, 451] on span "To make materials unified to only English learners." at bounding box center [290, 457] width 297 height 21
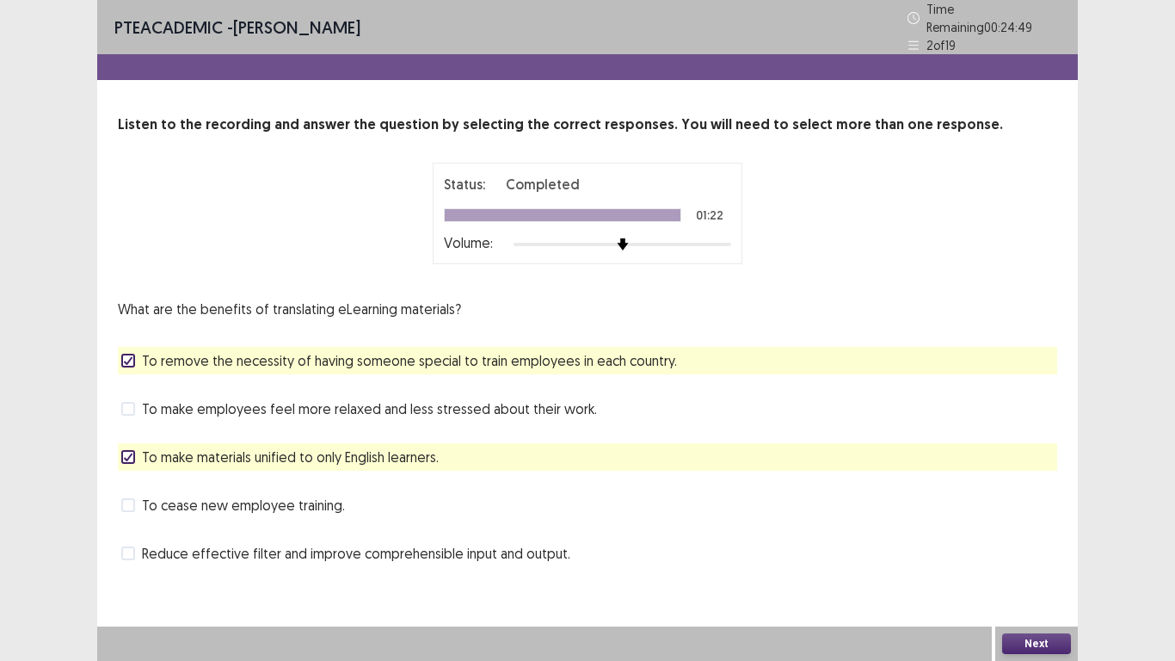
click at [1038, 514] on button "Next" at bounding box center [1036, 643] width 69 height 21
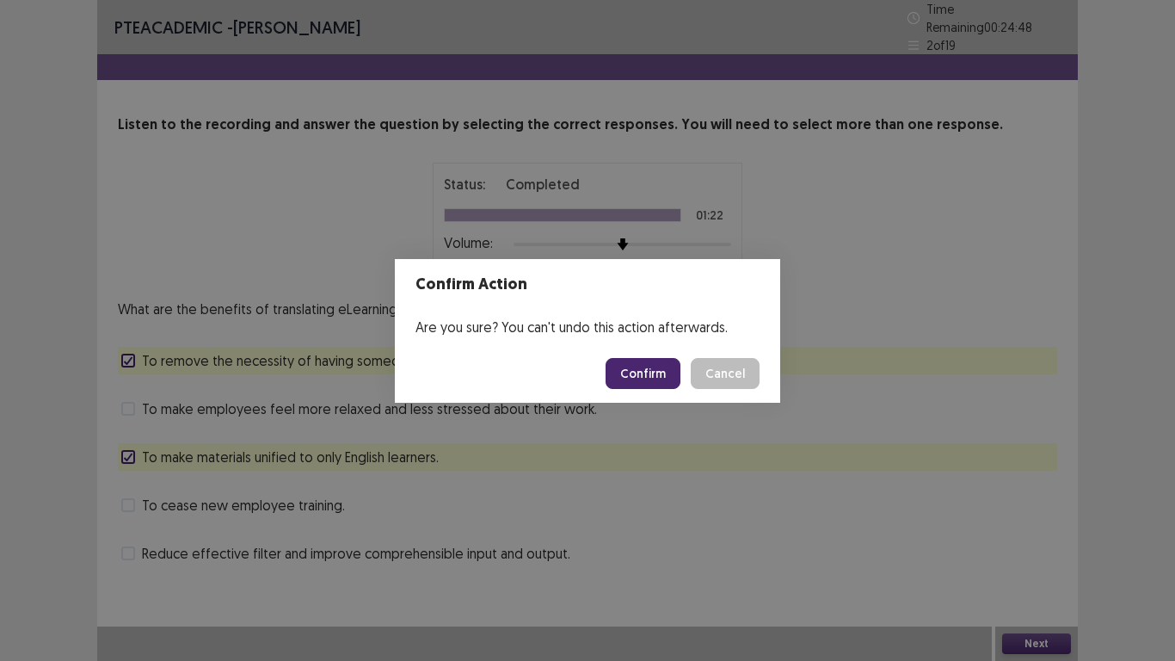
click at [651, 367] on button "Confirm" at bounding box center [643, 373] width 75 height 31
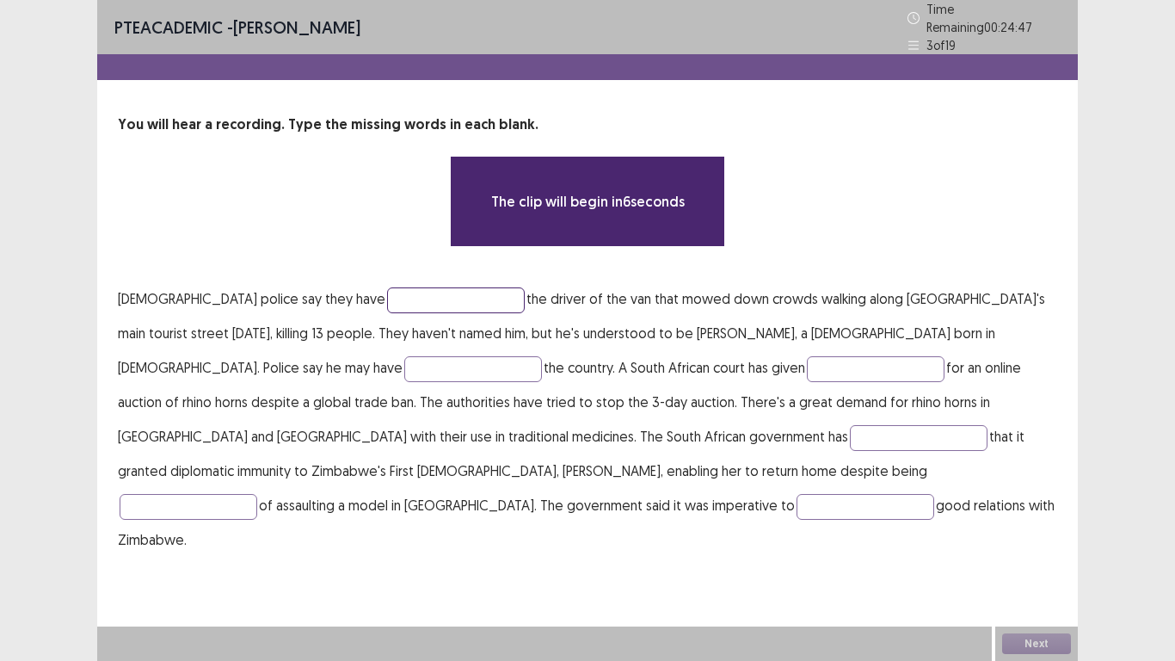
click at [387, 293] on input "text" at bounding box center [456, 300] width 138 height 26
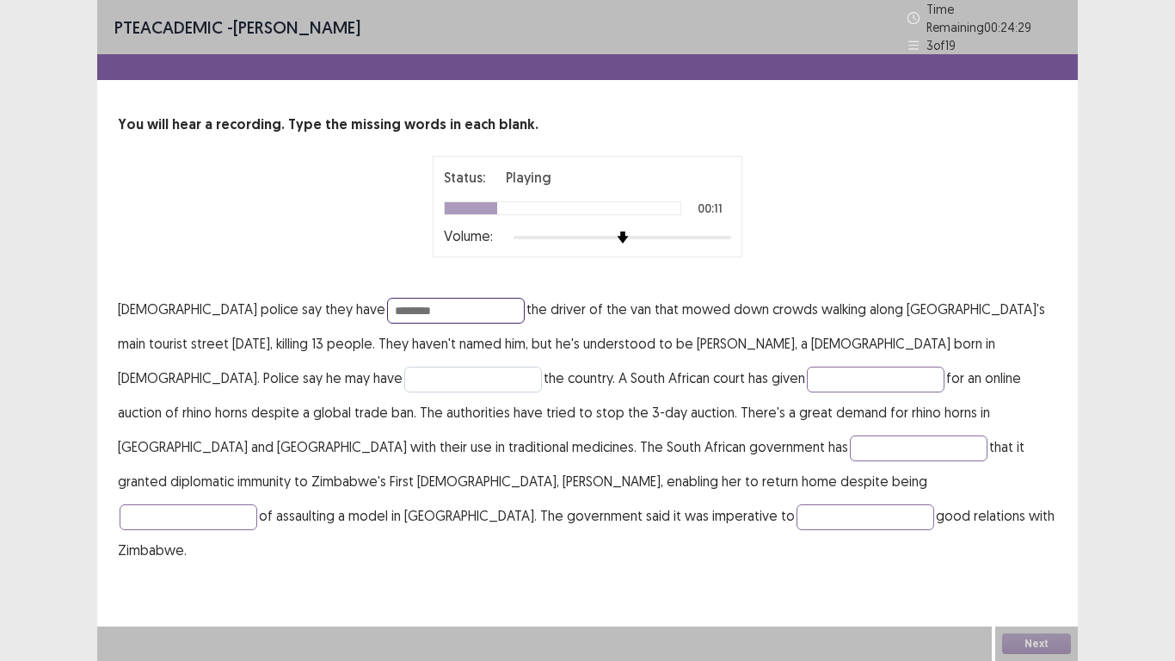
type input "********"
click at [404, 368] on input "text" at bounding box center [473, 380] width 138 height 26
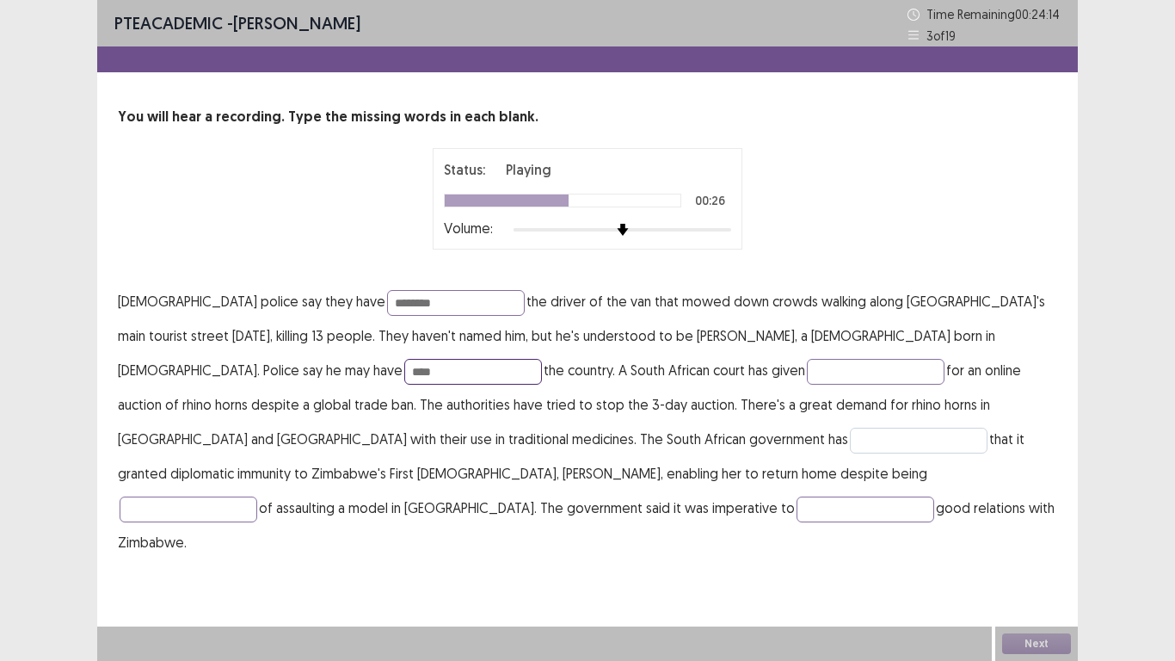
type input "****"
click at [850, 428] on input "text" at bounding box center [919, 441] width 138 height 26
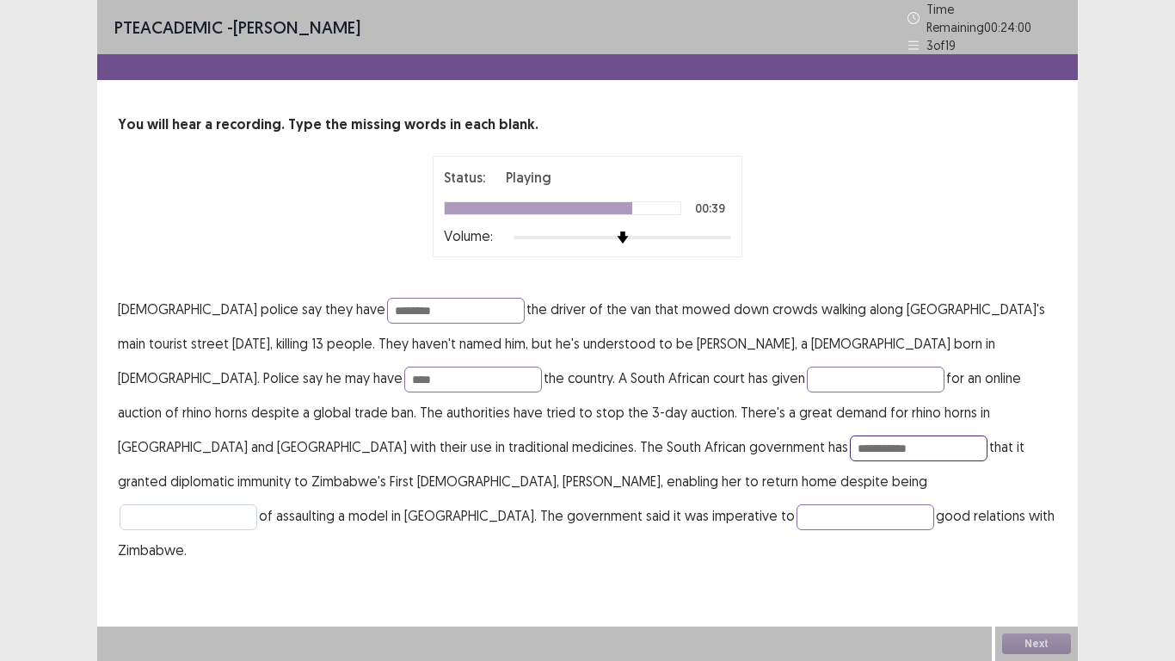
type input "**********"
click at [257, 504] on input "text" at bounding box center [189, 517] width 138 height 26
type input "*******"
click at [797, 507] on input "text" at bounding box center [866, 517] width 138 height 26
type input "*******"
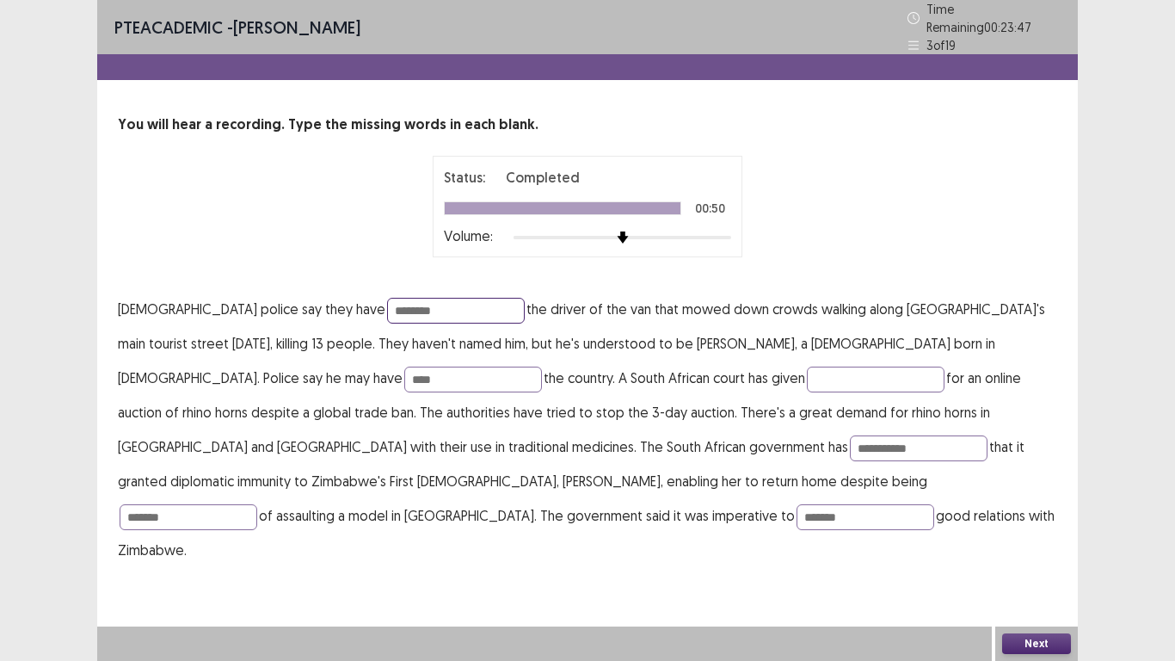
click at [387, 302] on input "********" at bounding box center [456, 311] width 138 height 26
type input "********"
click at [850, 438] on input "**********" at bounding box center [919, 448] width 138 height 26
type input "*********"
click at [797, 510] on input "*******" at bounding box center [866, 517] width 138 height 26
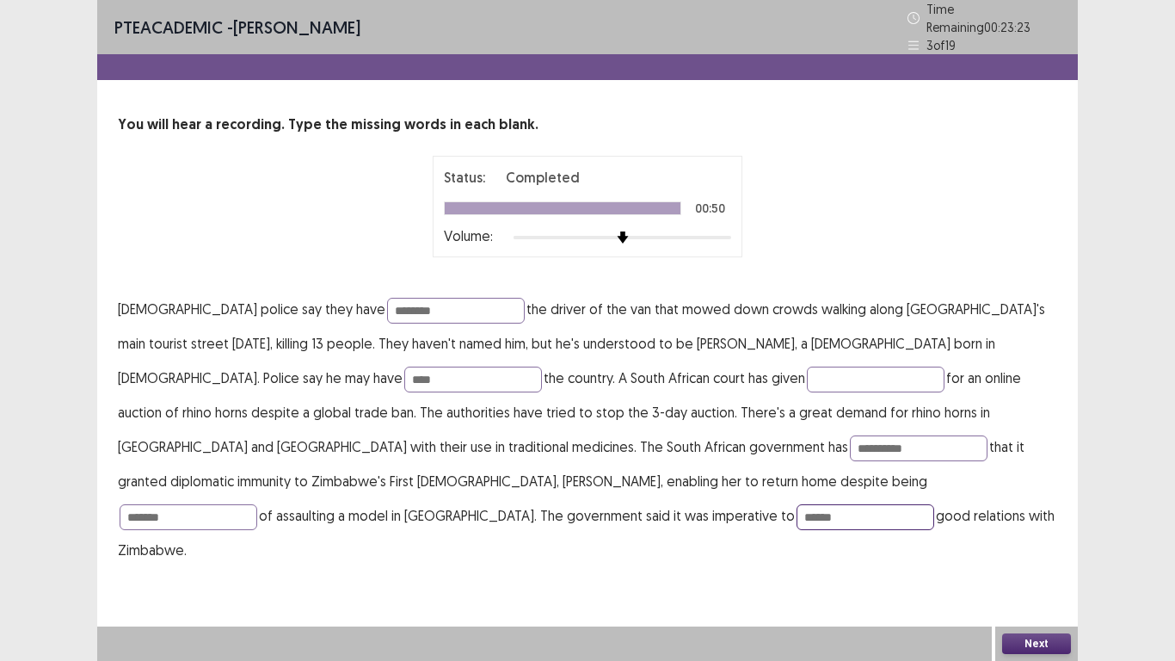
click at [797, 510] on input "******" at bounding box center [866, 517] width 138 height 26
click at [797, 511] on input "*****" at bounding box center [866, 517] width 138 height 26
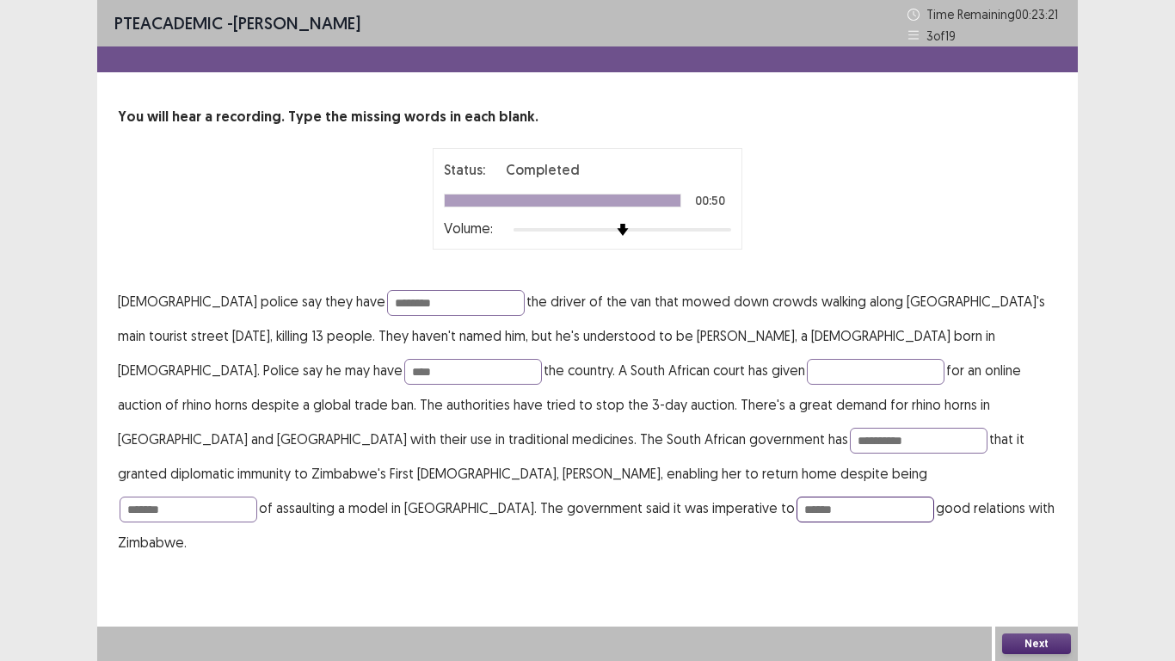
type input "*******"
click at [1045, 514] on button "Next" at bounding box center [1036, 643] width 69 height 21
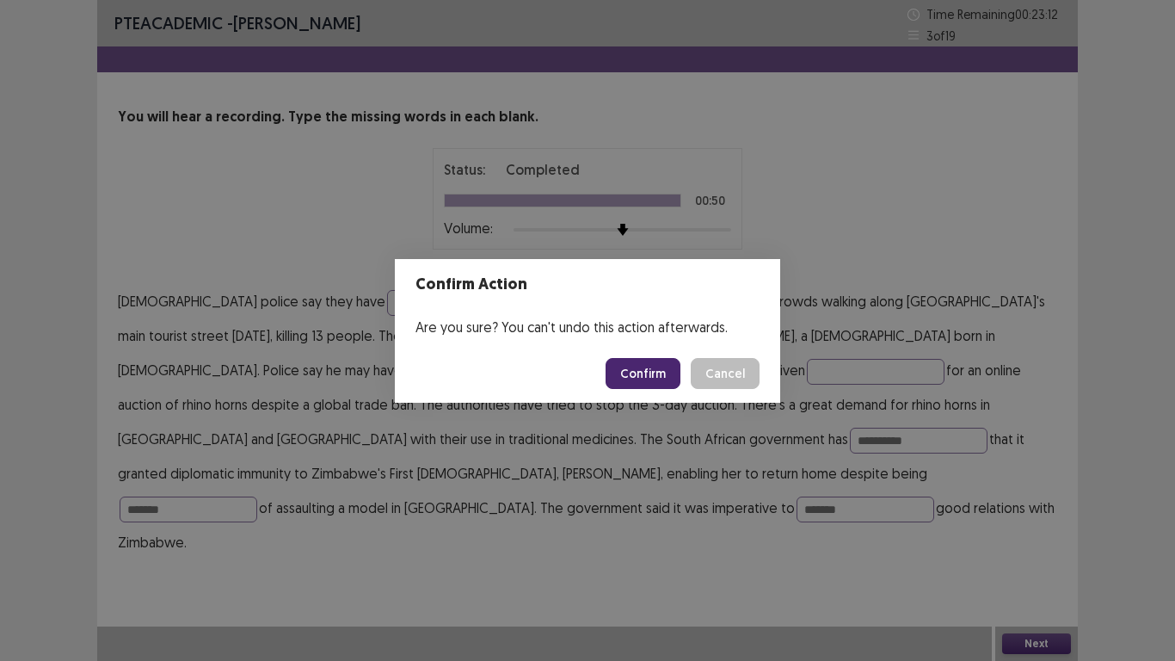
click at [639, 356] on footer "Confirm Cancel" at bounding box center [587, 373] width 385 height 59
click at [643, 375] on button "Confirm" at bounding box center [643, 373] width 75 height 31
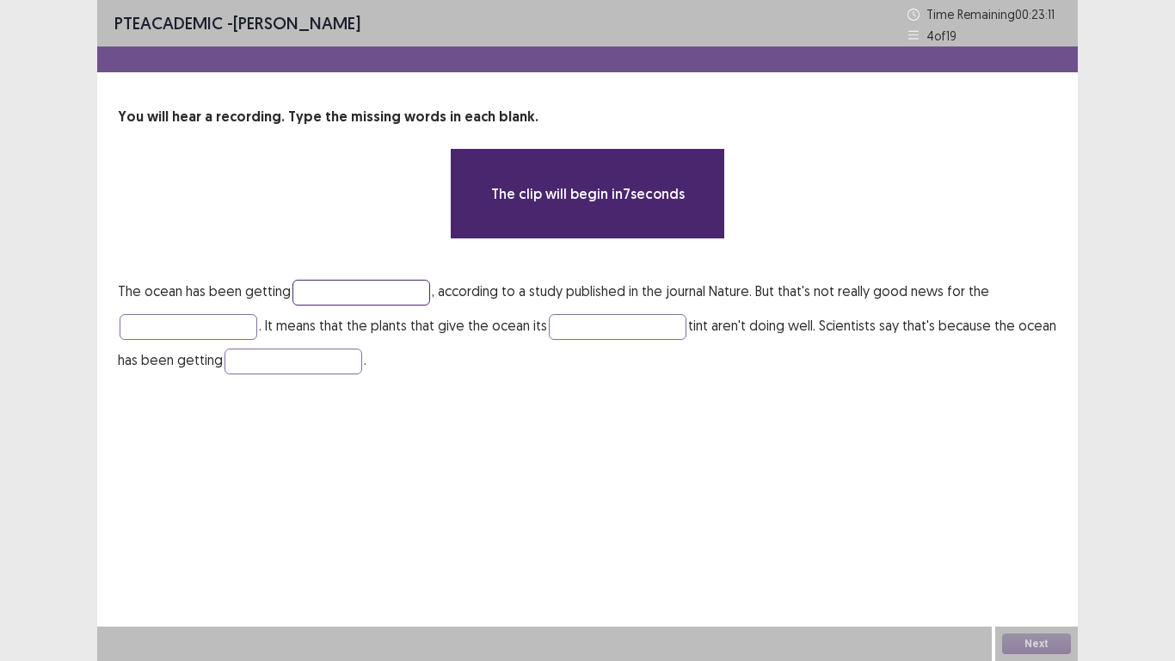
click at [323, 291] on input "text" at bounding box center [362, 293] width 138 height 26
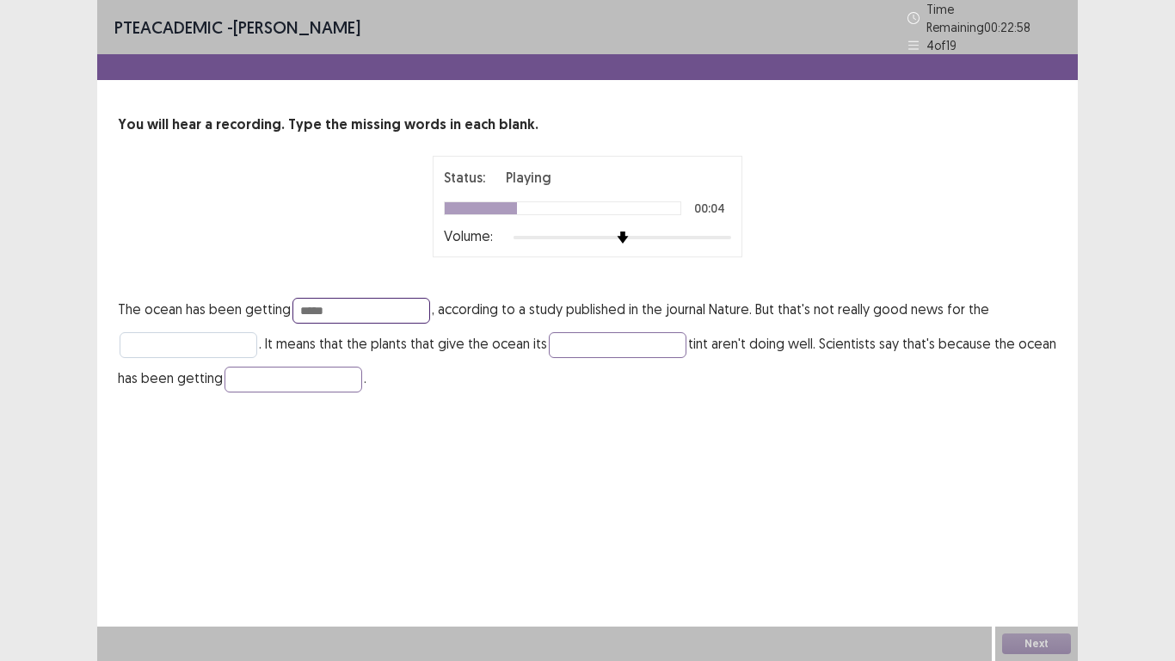
type input "*****"
click at [197, 332] on input "text" at bounding box center [189, 345] width 138 height 26
type input "******"
click at [605, 341] on input "text" at bounding box center [618, 345] width 138 height 26
type input "*****"
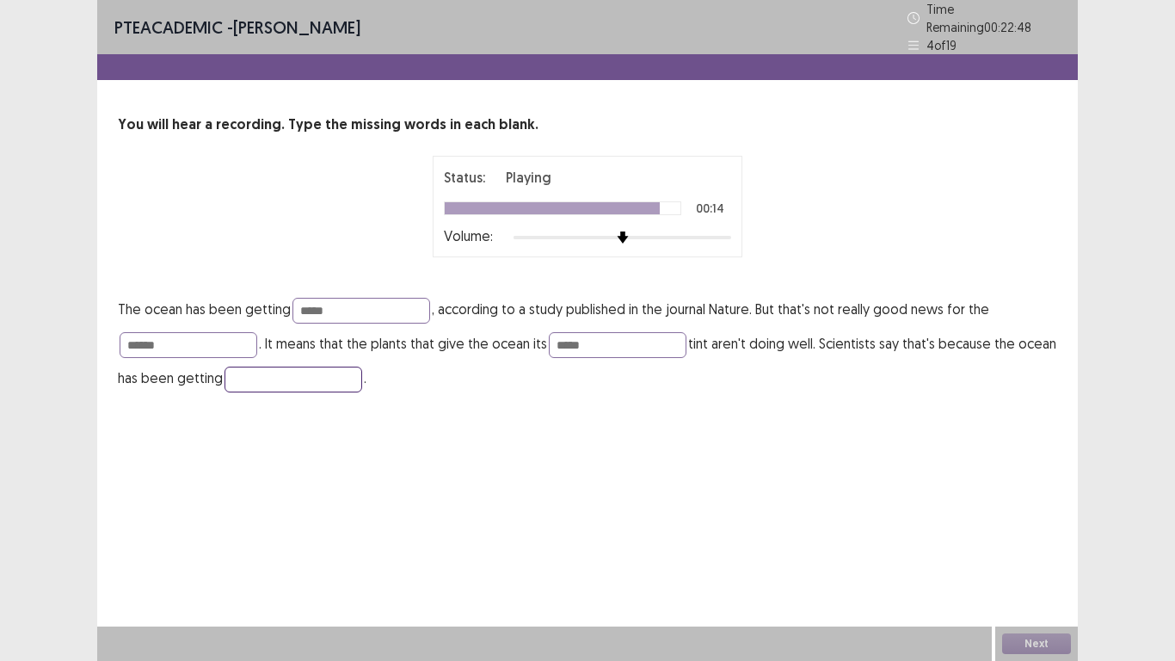
click at [291, 367] on input "text" at bounding box center [294, 380] width 138 height 26
type input "******"
click at [1043, 514] on button "Next" at bounding box center [1036, 643] width 69 height 21
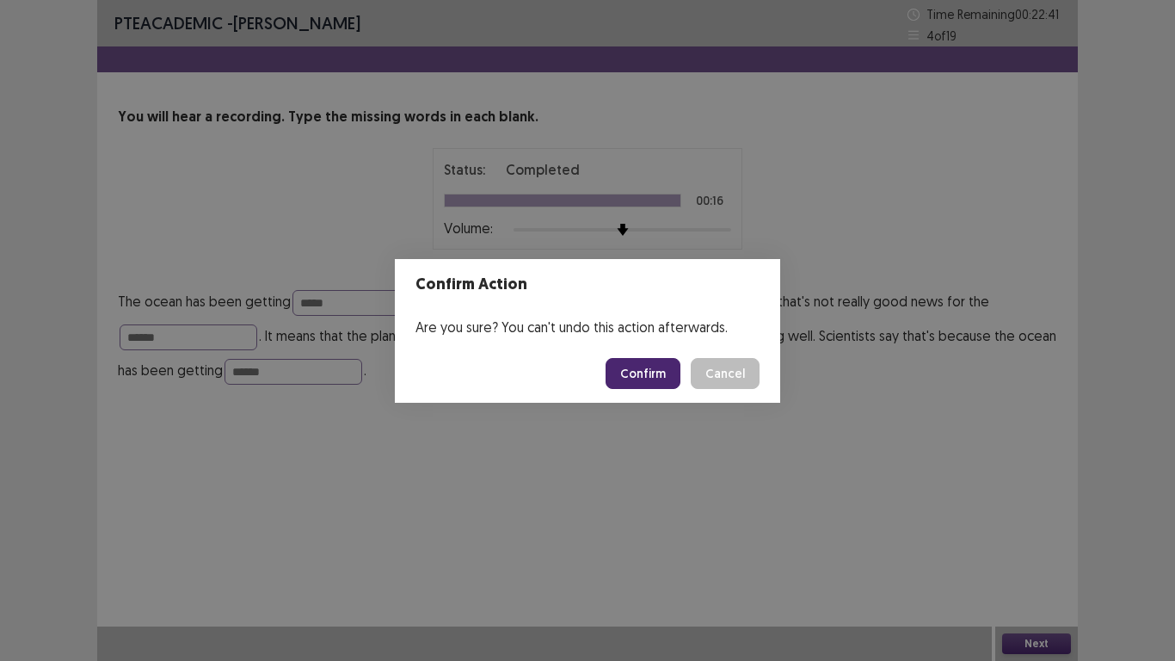
click at [652, 374] on button "Confirm" at bounding box center [643, 373] width 75 height 31
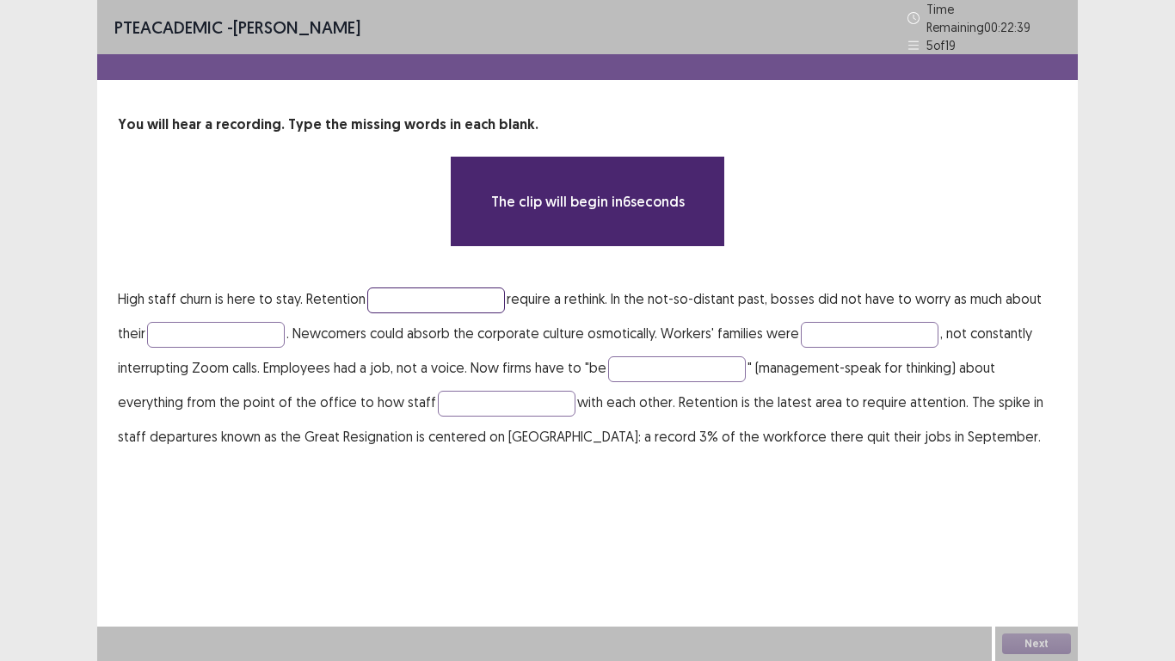
click at [385, 287] on input "text" at bounding box center [436, 300] width 138 height 26
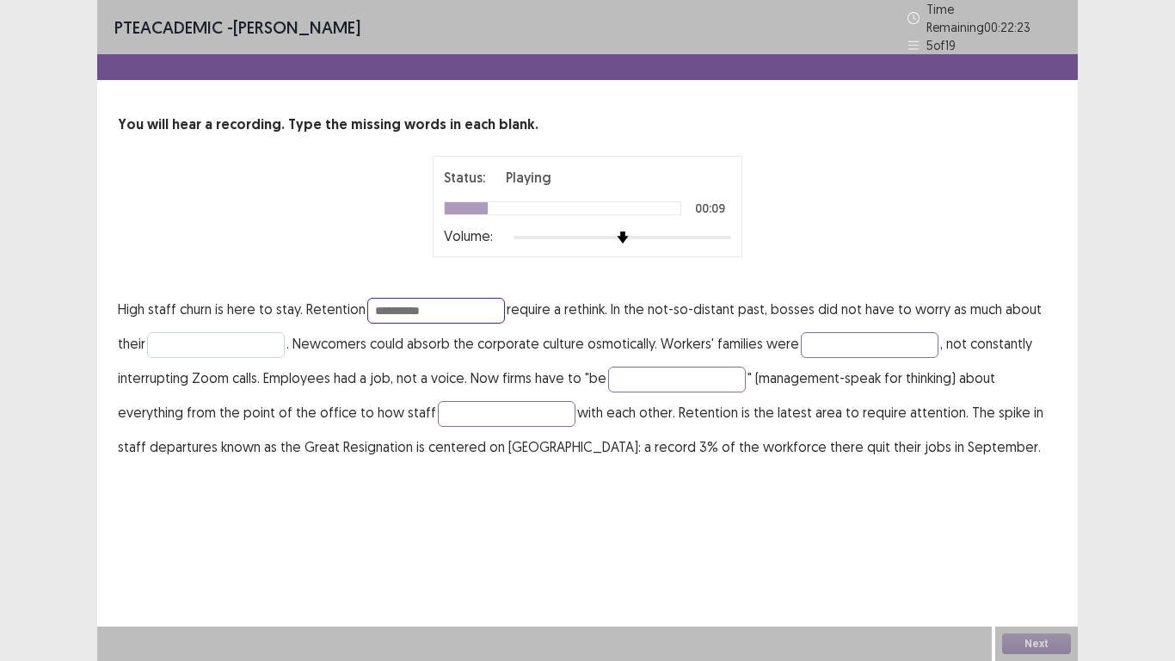
type input "**********"
click at [187, 336] on input "text" at bounding box center [216, 345] width 138 height 26
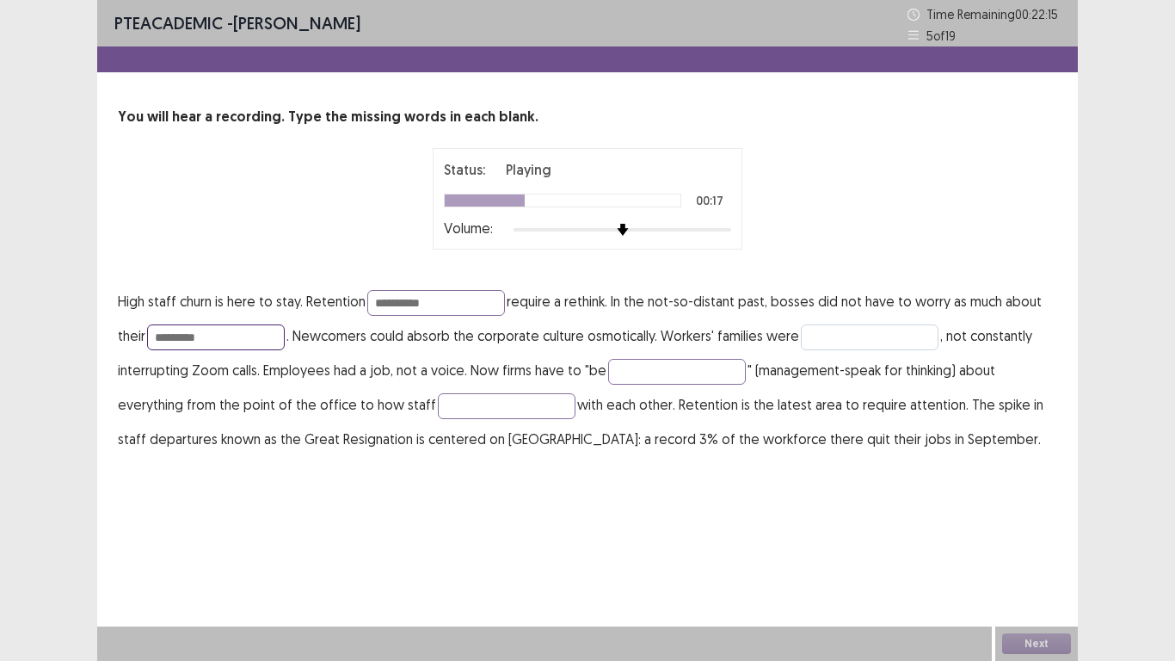
type input "*********"
click at [828, 336] on input "text" at bounding box center [870, 337] width 138 height 26
type input "*********"
click at [675, 367] on input "text" at bounding box center [677, 372] width 138 height 26
type input "**********"
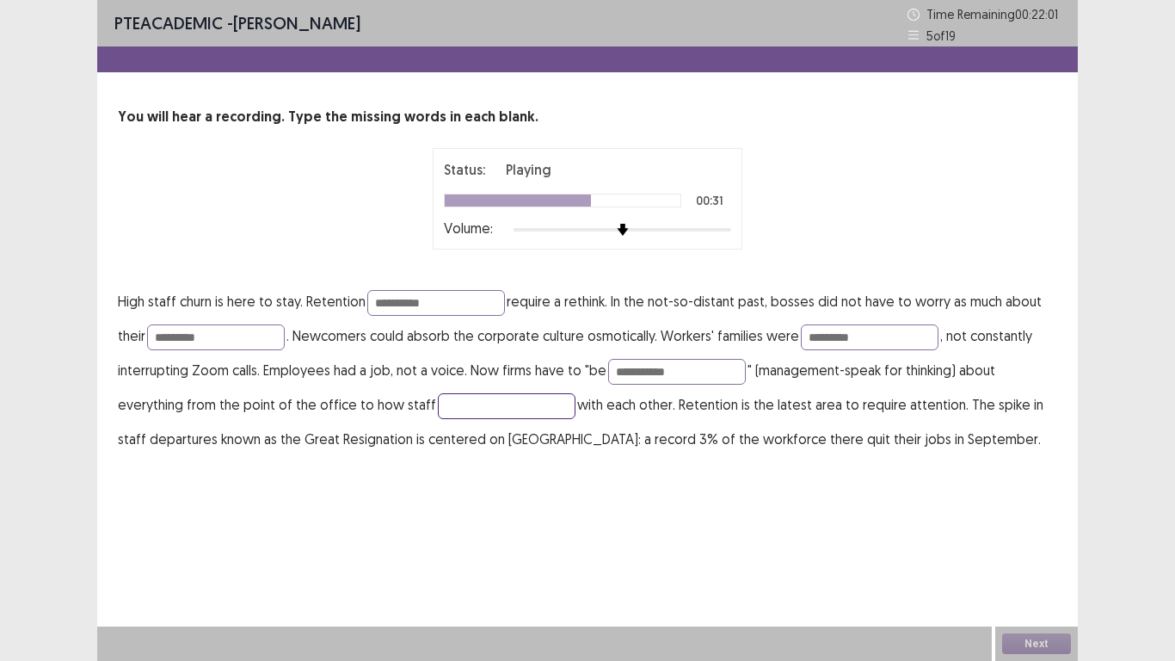
click at [503, 398] on input "text" at bounding box center [507, 406] width 138 height 26
type input "**********"
click at [192, 337] on input "*********" at bounding box center [216, 337] width 138 height 26
type input "********"
click at [689, 373] on input "**********" at bounding box center [677, 372] width 138 height 26
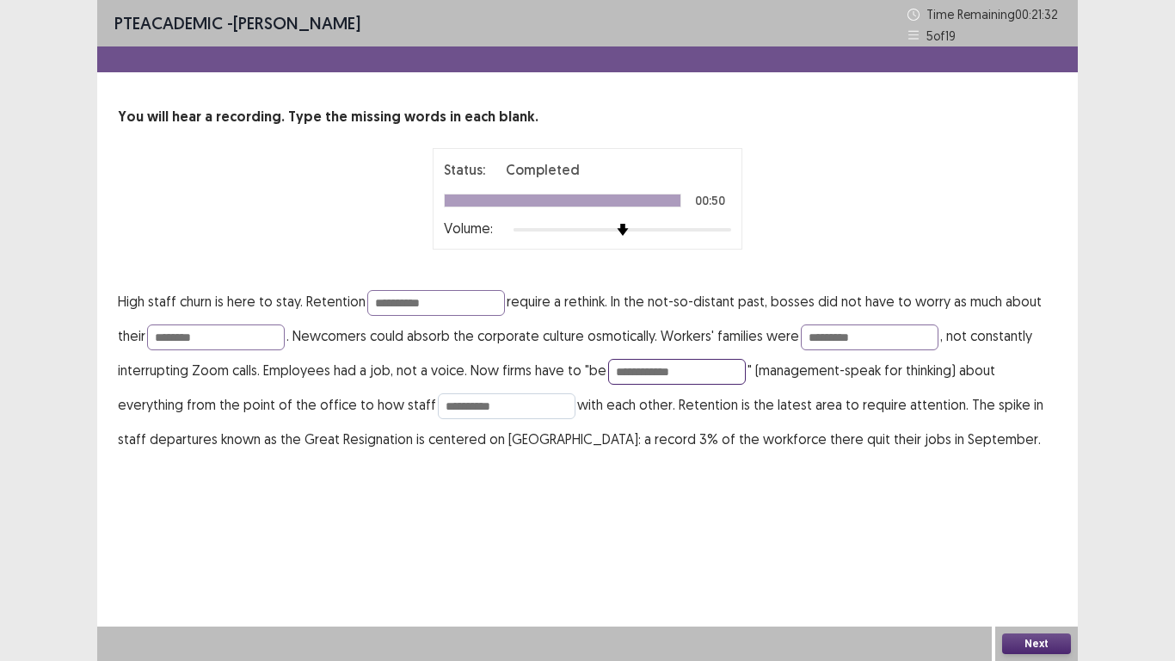
type input "**********"
click at [521, 409] on input "**********" at bounding box center [507, 406] width 138 height 26
type input "**********"
click at [1015, 514] on button "Next" at bounding box center [1036, 643] width 69 height 21
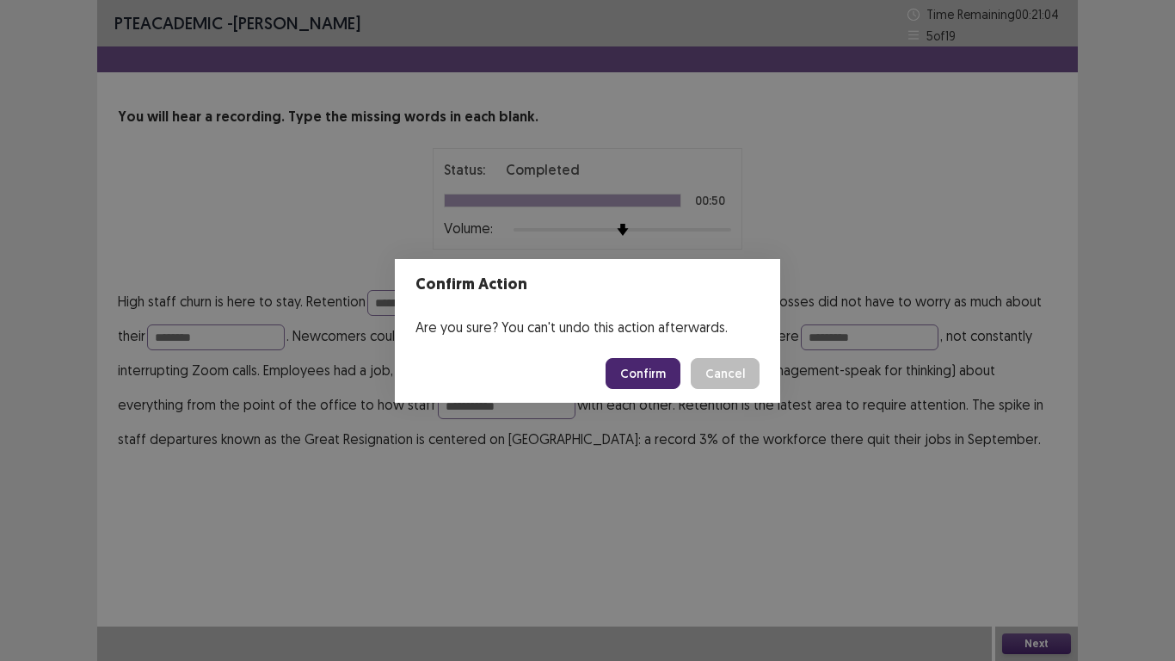
click at [635, 370] on button "Confirm" at bounding box center [643, 373] width 75 height 31
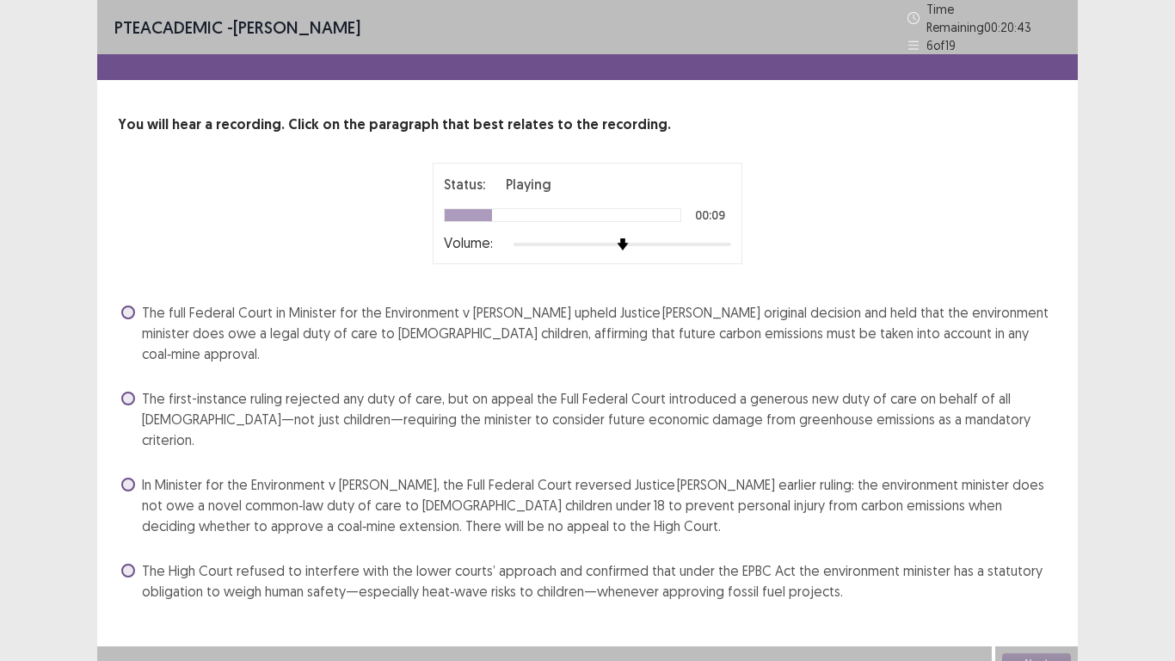
click at [376, 474] on span "In Minister for the Environment v Sharma, the Full Federal Court reversed Justi…" at bounding box center [599, 505] width 915 height 62
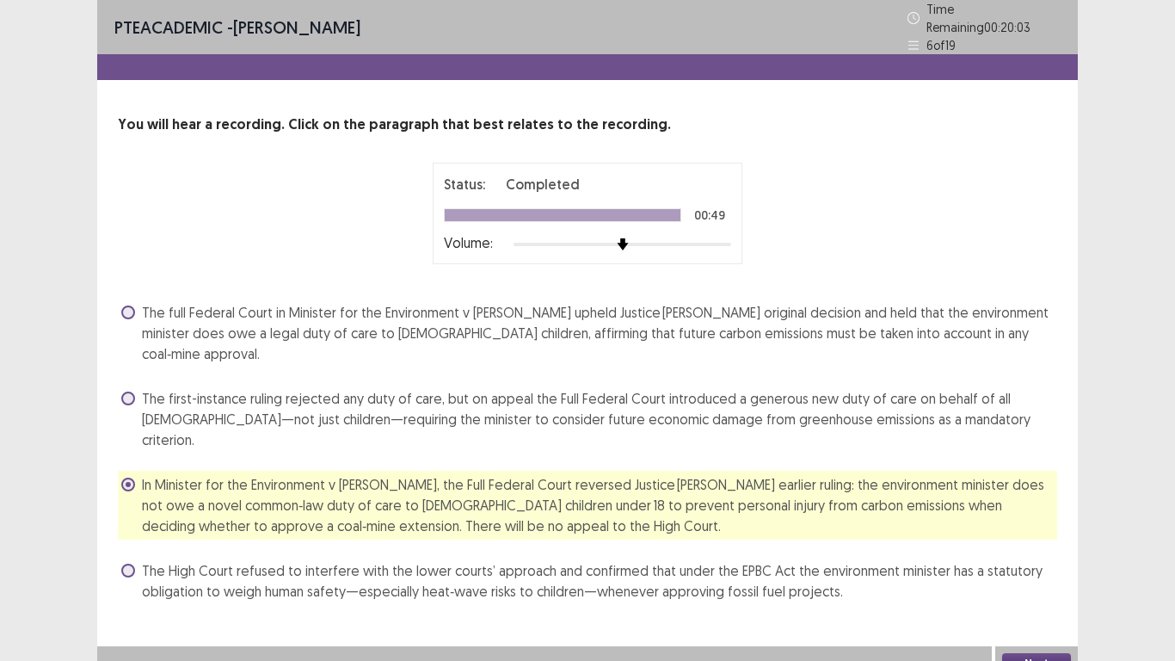
click at [1040, 514] on button "Next" at bounding box center [1036, 663] width 69 height 21
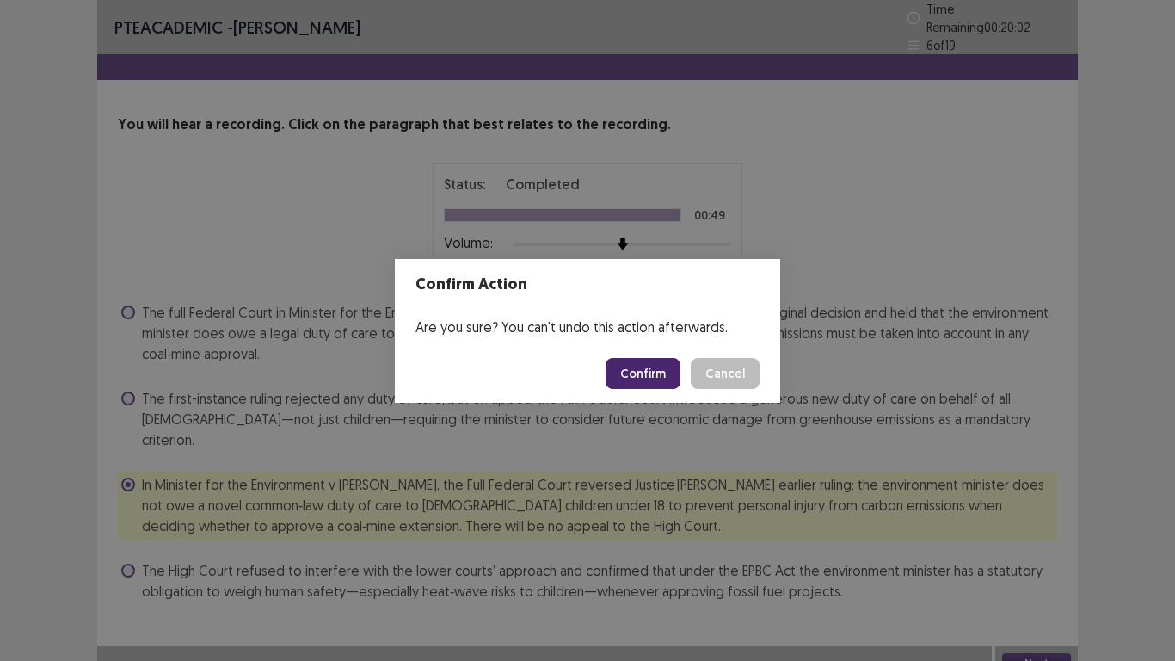
click at [654, 366] on button "Confirm" at bounding box center [643, 373] width 75 height 31
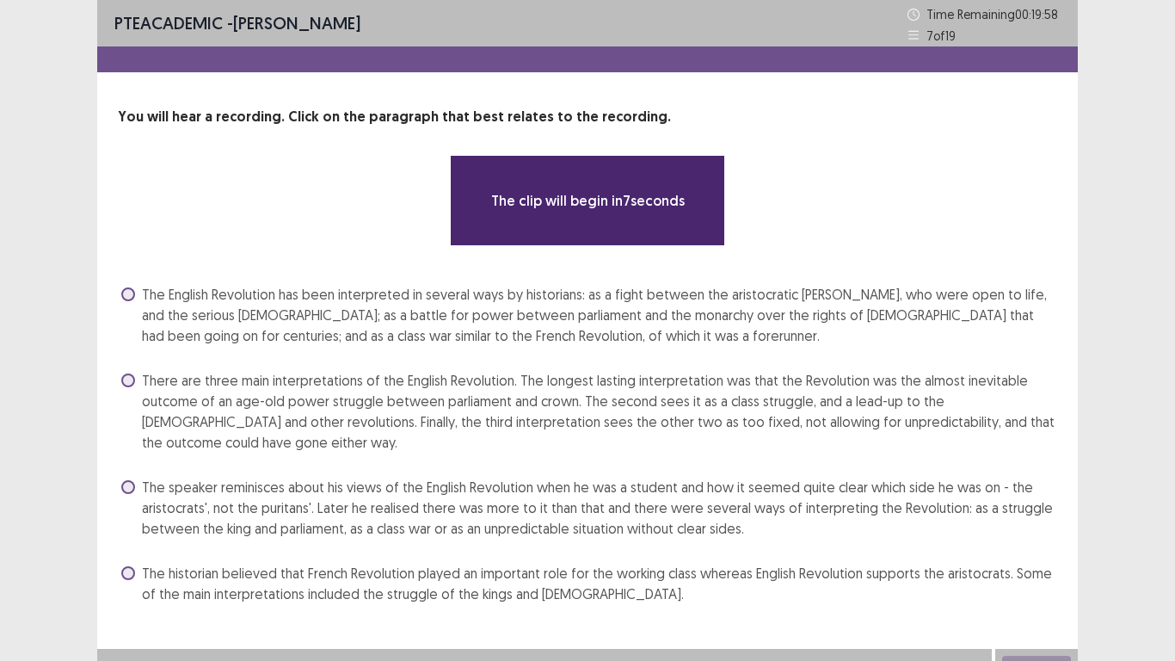
click at [171, 413] on span "There are three main interpretations of the English Revolution. The longest las…" at bounding box center [599, 411] width 915 height 83
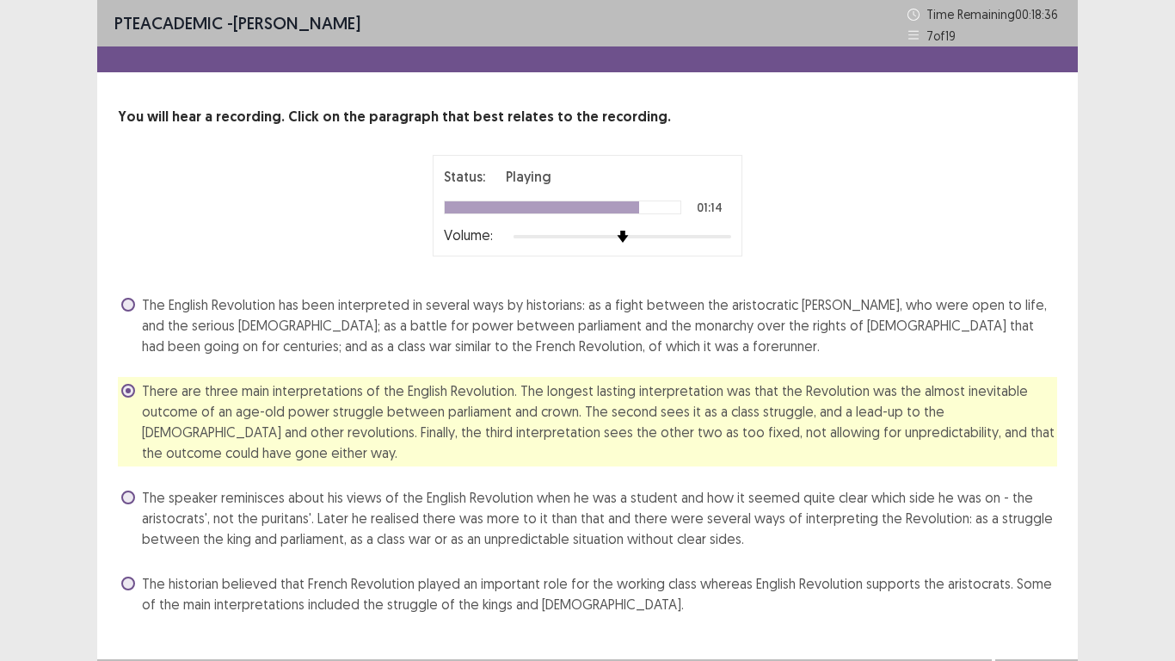
scroll to position [33, 0]
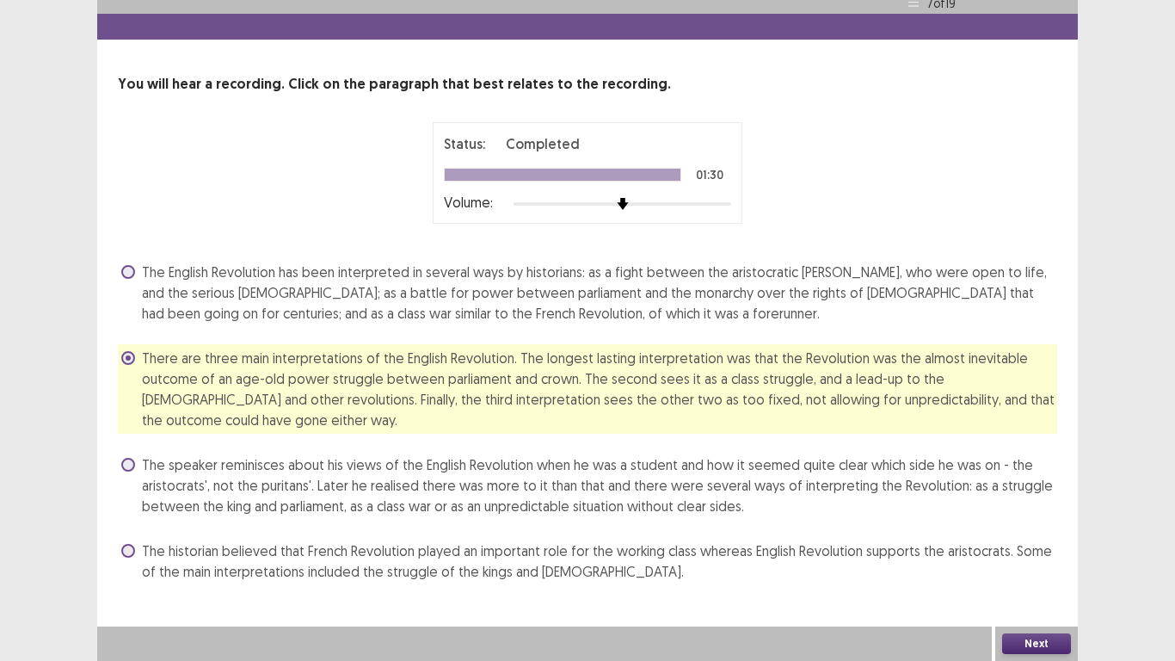
click at [1038, 514] on button "Next" at bounding box center [1036, 643] width 69 height 21
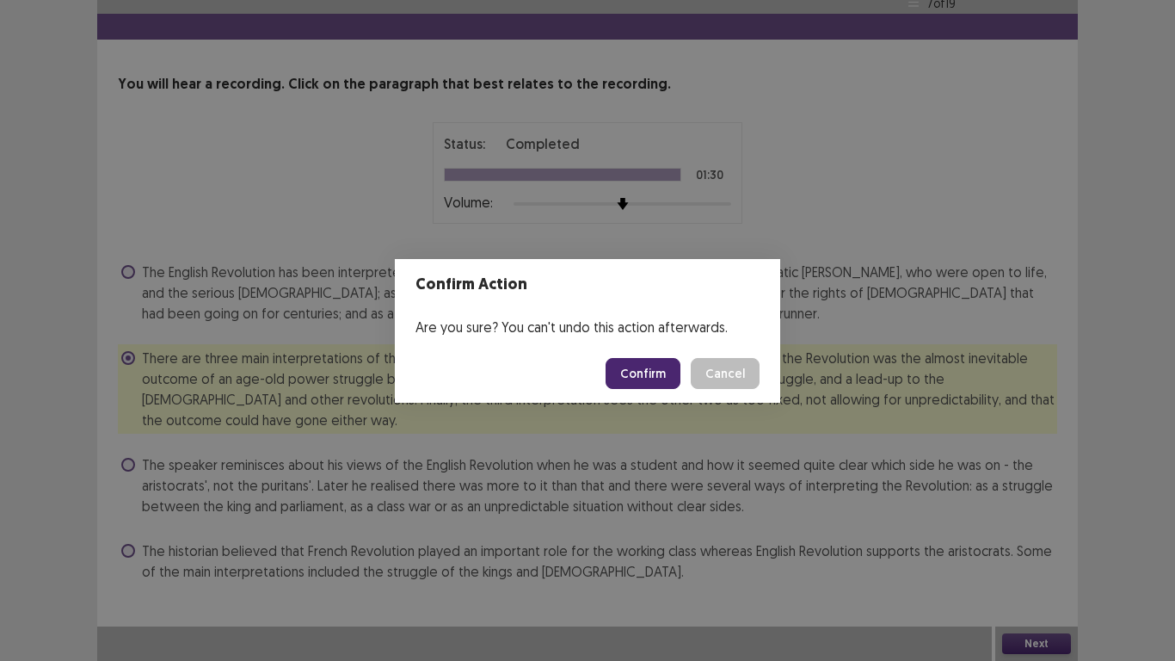
click at [650, 369] on button "Confirm" at bounding box center [643, 373] width 75 height 31
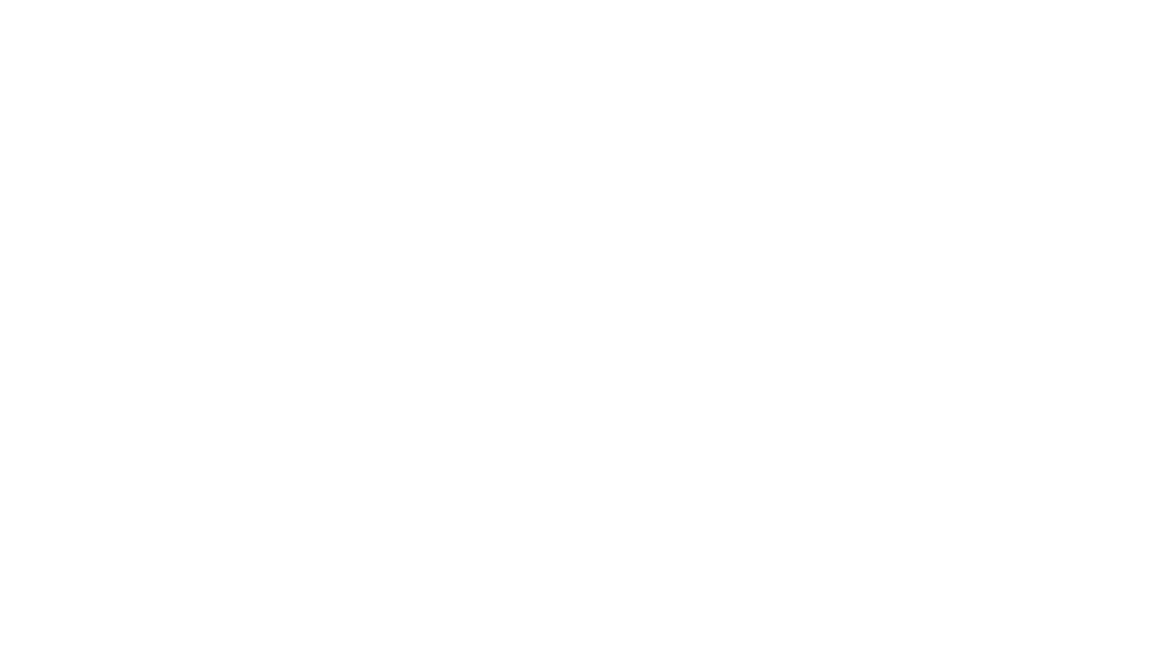
scroll to position [0, 0]
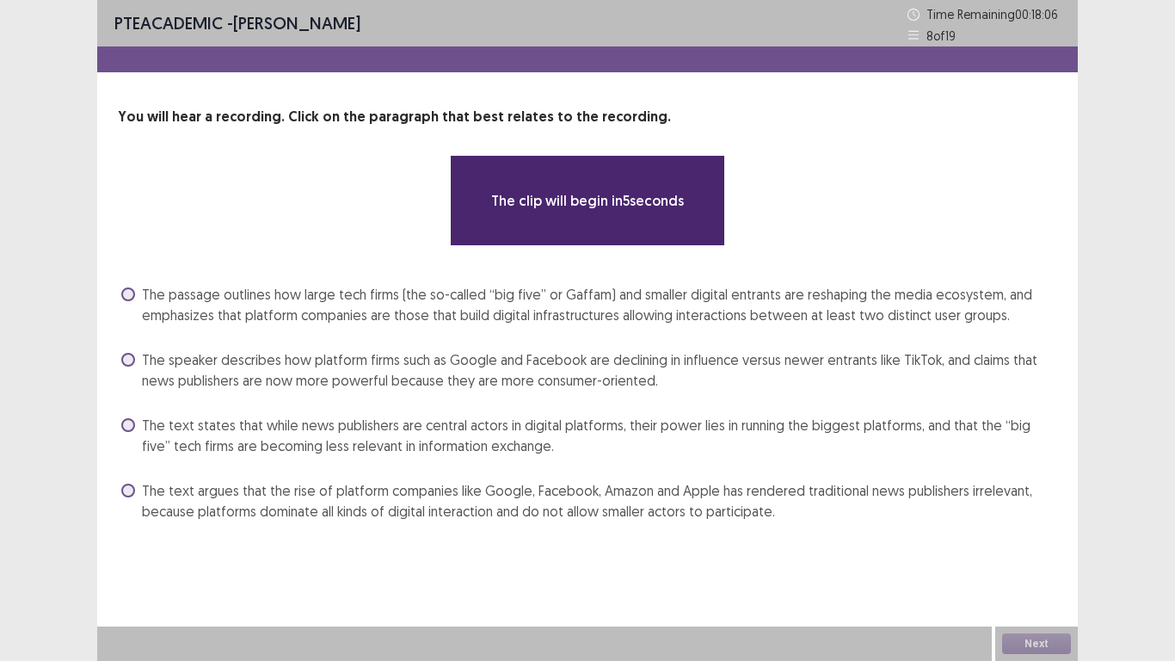
click at [414, 321] on span "The passage outlines how large tech firms (the so-called “big five” or Gaffam) …" at bounding box center [599, 304] width 915 height 41
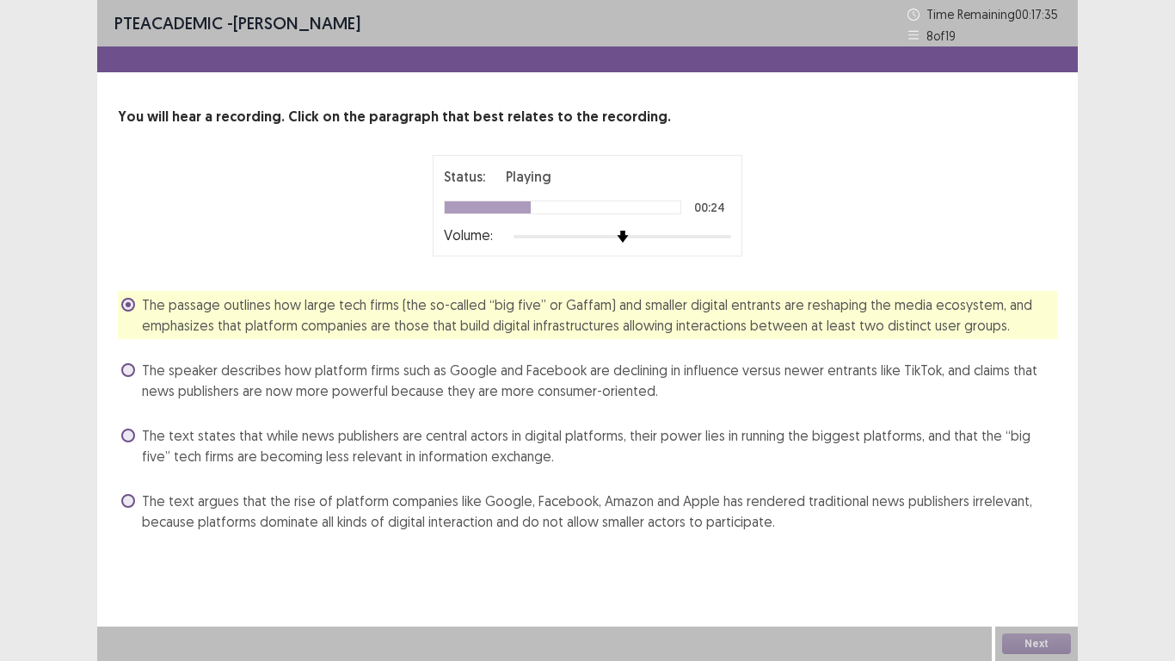
click at [591, 508] on span "The text argues that the rise of platform companies like Google, Facebook, Amaz…" at bounding box center [599, 510] width 915 height 41
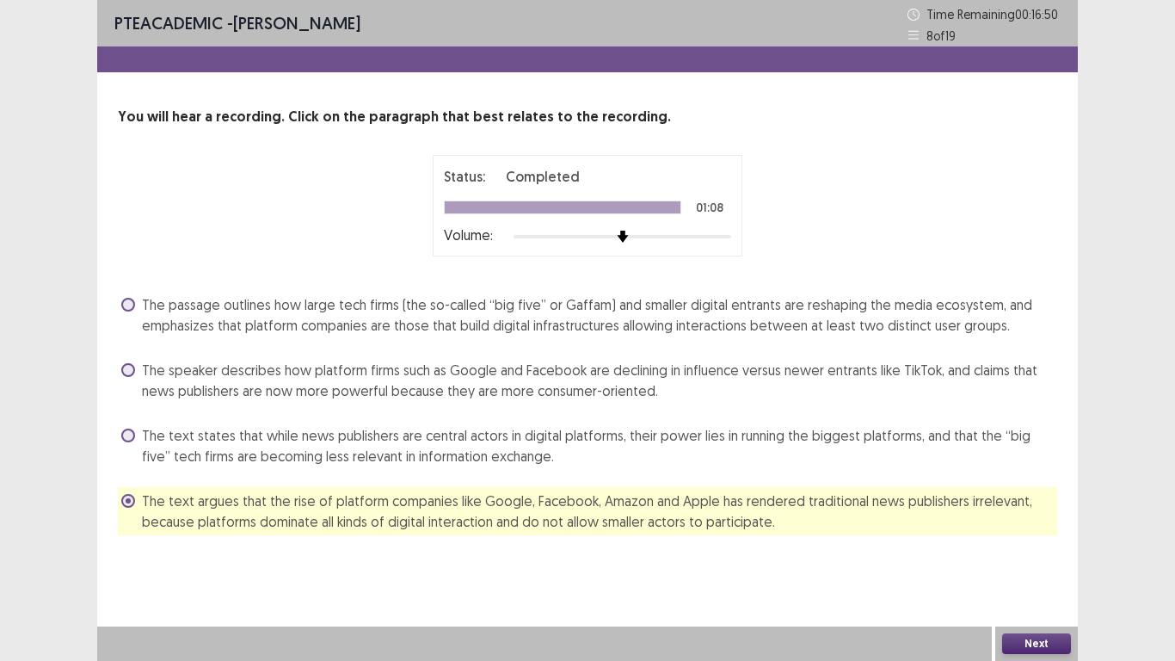
click at [1019, 514] on button "Next" at bounding box center [1036, 643] width 69 height 21
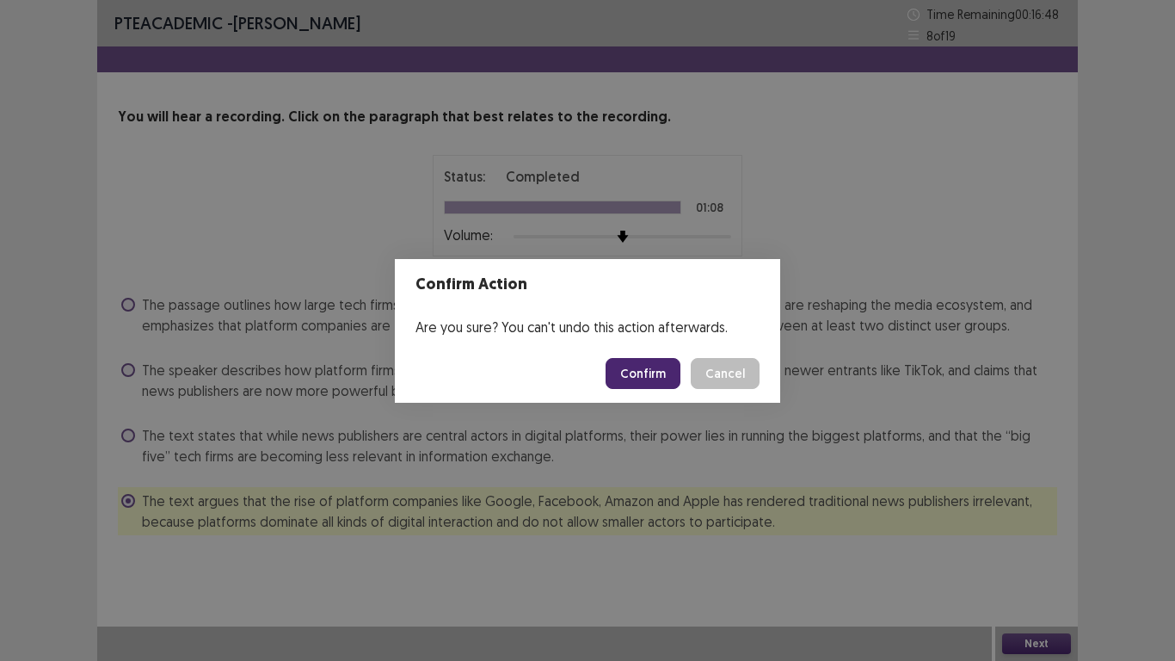
click at [662, 382] on button "Confirm" at bounding box center [643, 373] width 75 height 31
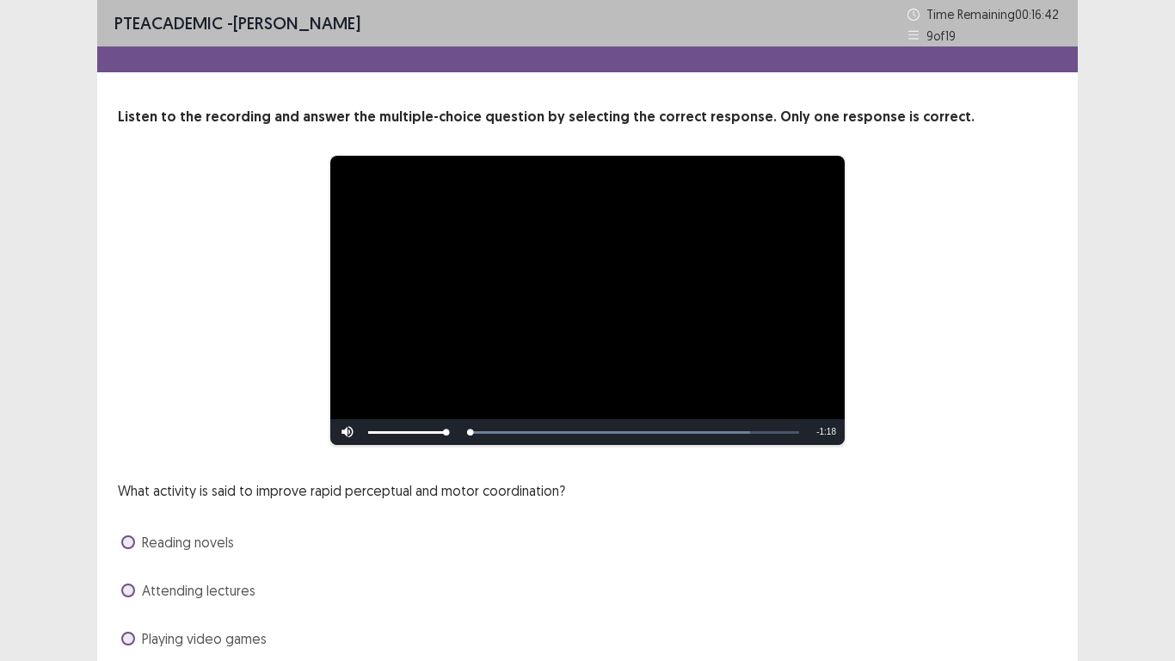
scroll to position [115, 0]
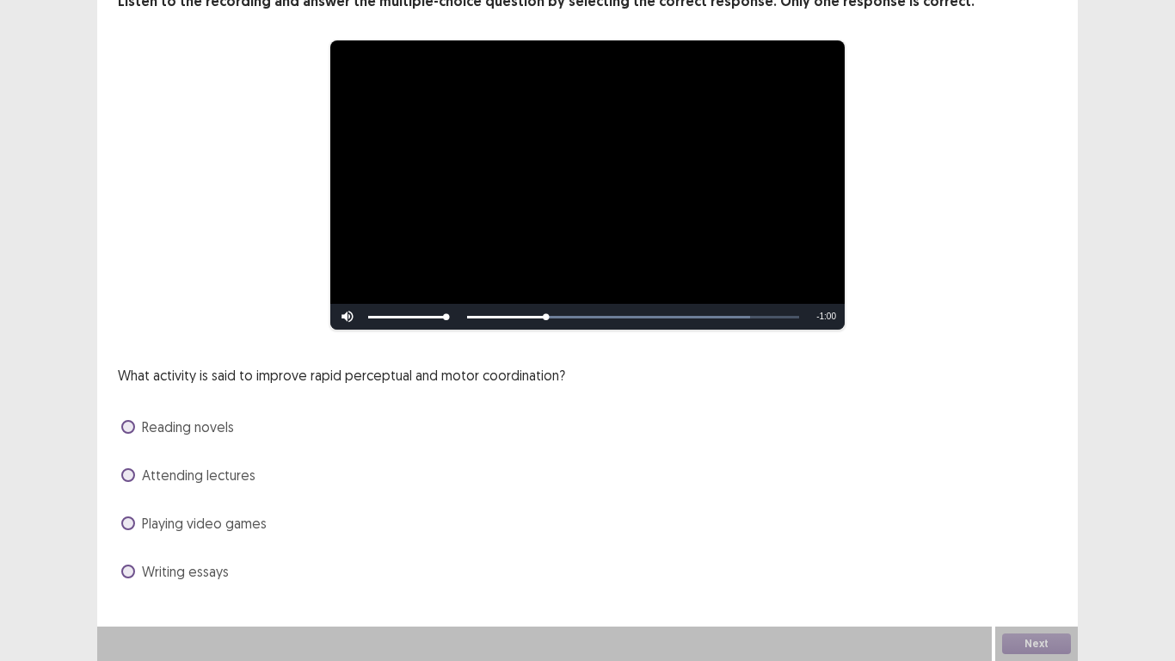
click at [244, 514] on span "Playing video games" at bounding box center [204, 523] width 125 height 21
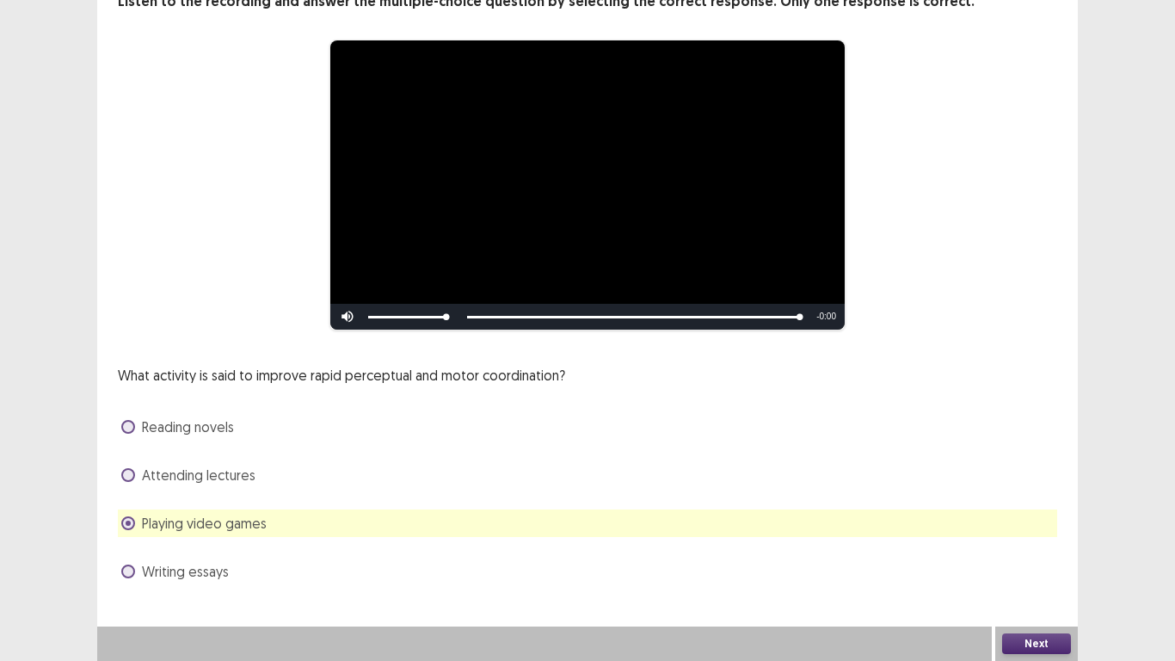
click at [1032, 514] on button "Next" at bounding box center [1036, 643] width 69 height 21
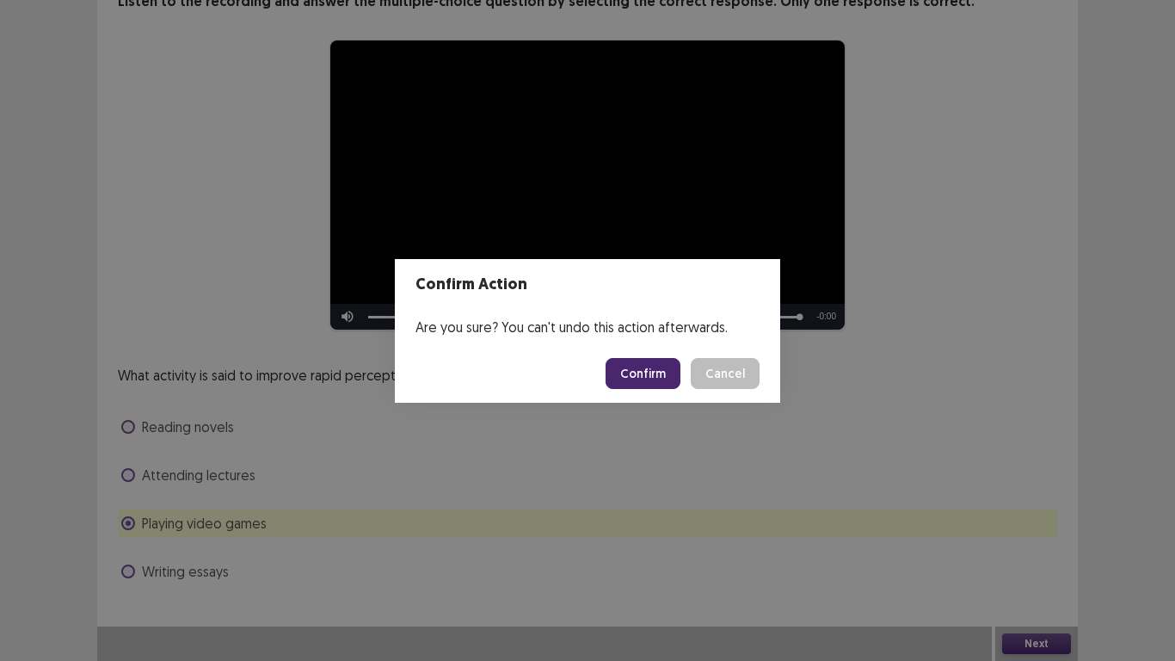
click at [651, 368] on button "Confirm" at bounding box center [643, 373] width 75 height 31
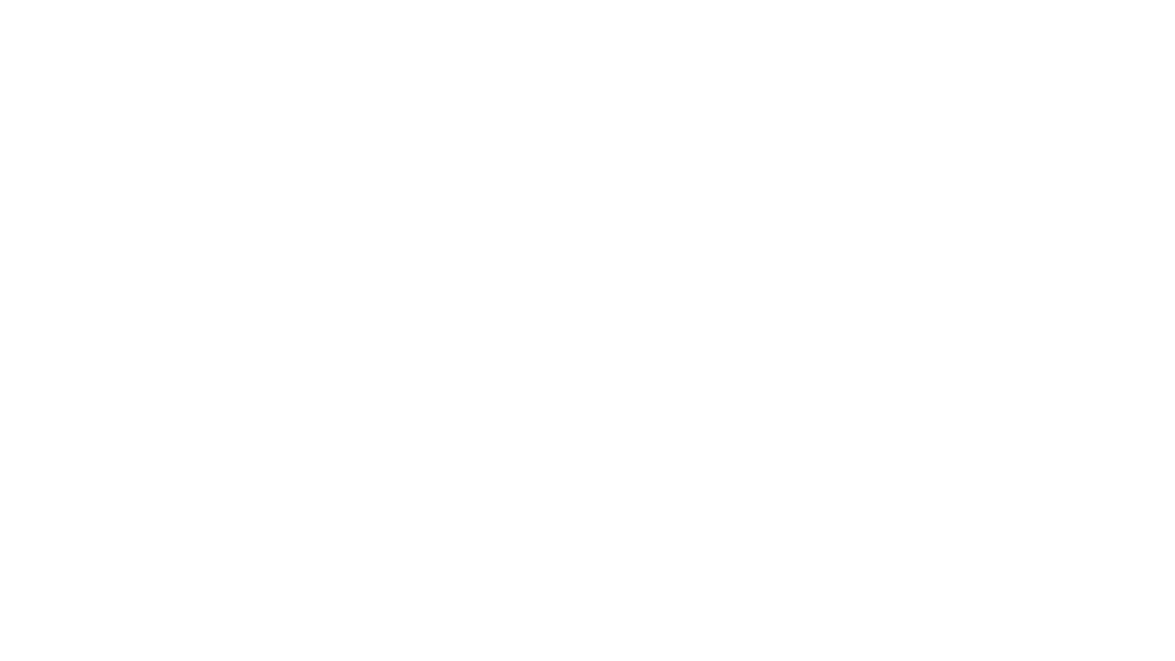
scroll to position [0, 0]
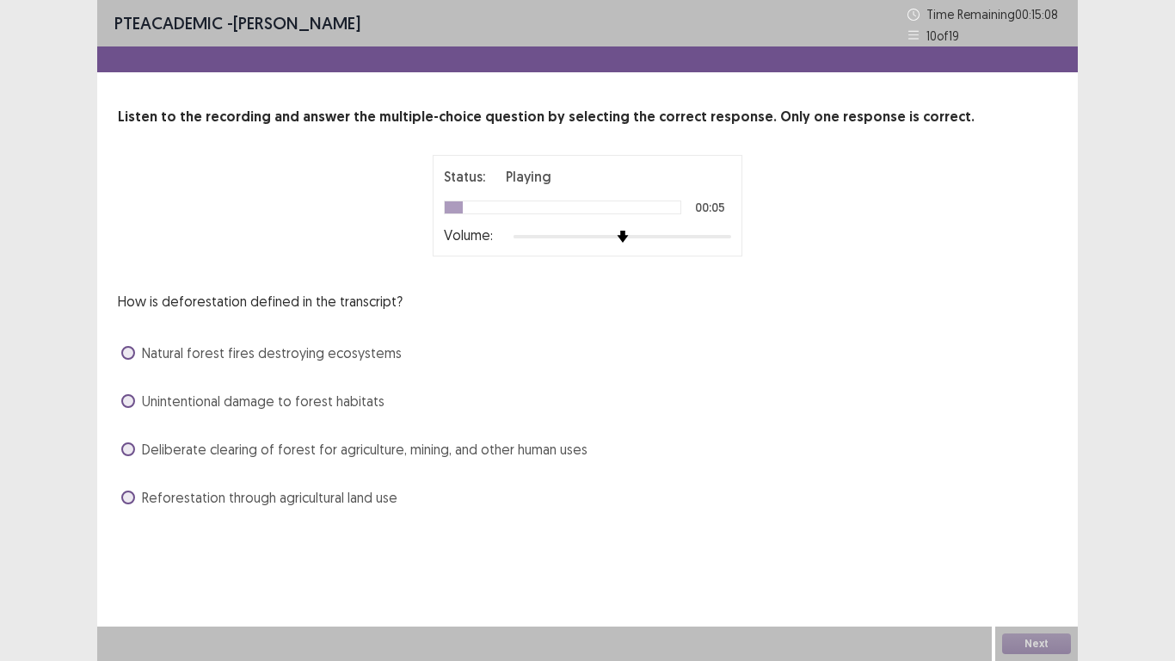
click at [284, 446] on span "Deliberate clearing of forest for agriculture, mining, and other human uses" at bounding box center [365, 449] width 446 height 21
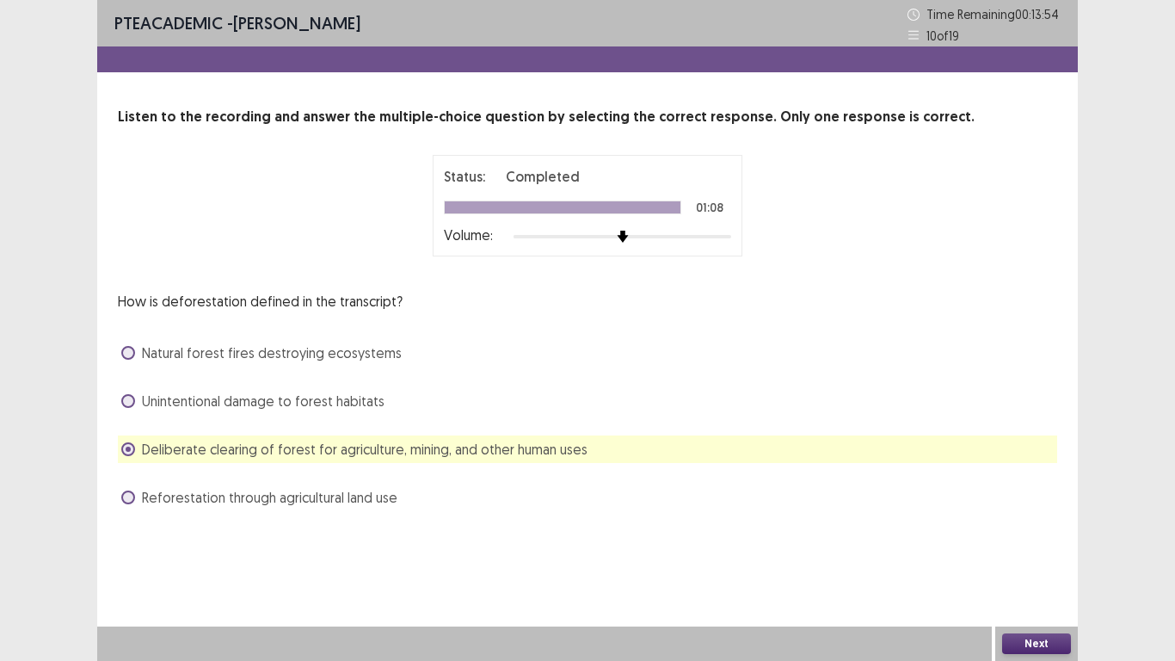
click at [1038, 514] on button "Next" at bounding box center [1036, 643] width 69 height 21
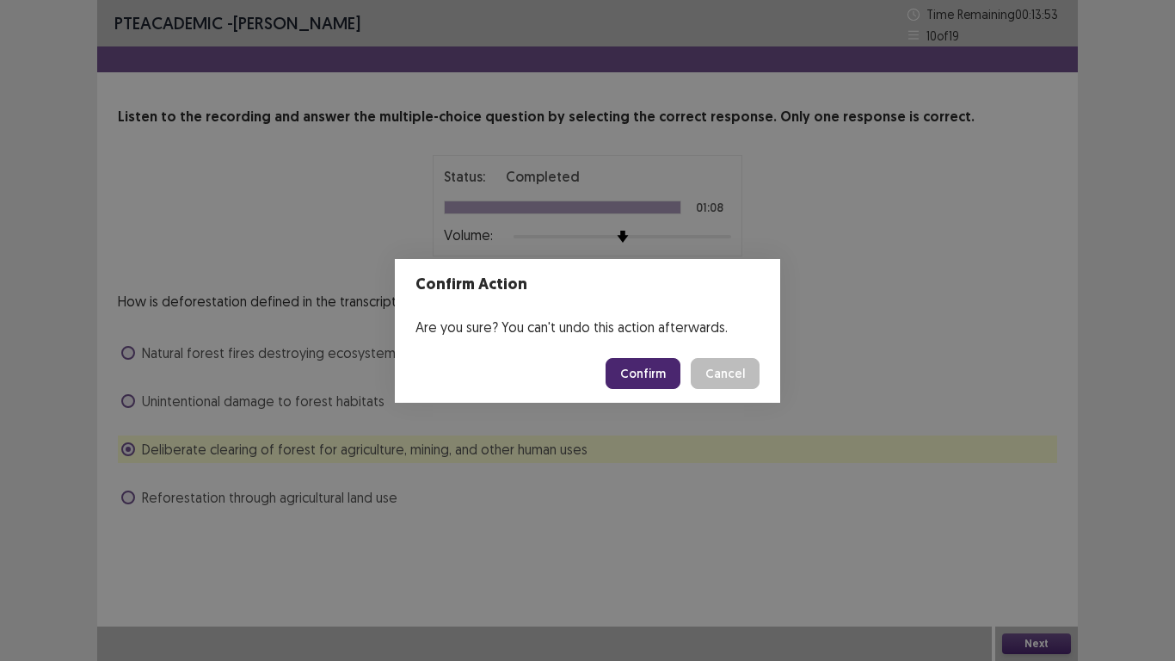
click at [645, 368] on button "Confirm" at bounding box center [643, 373] width 75 height 31
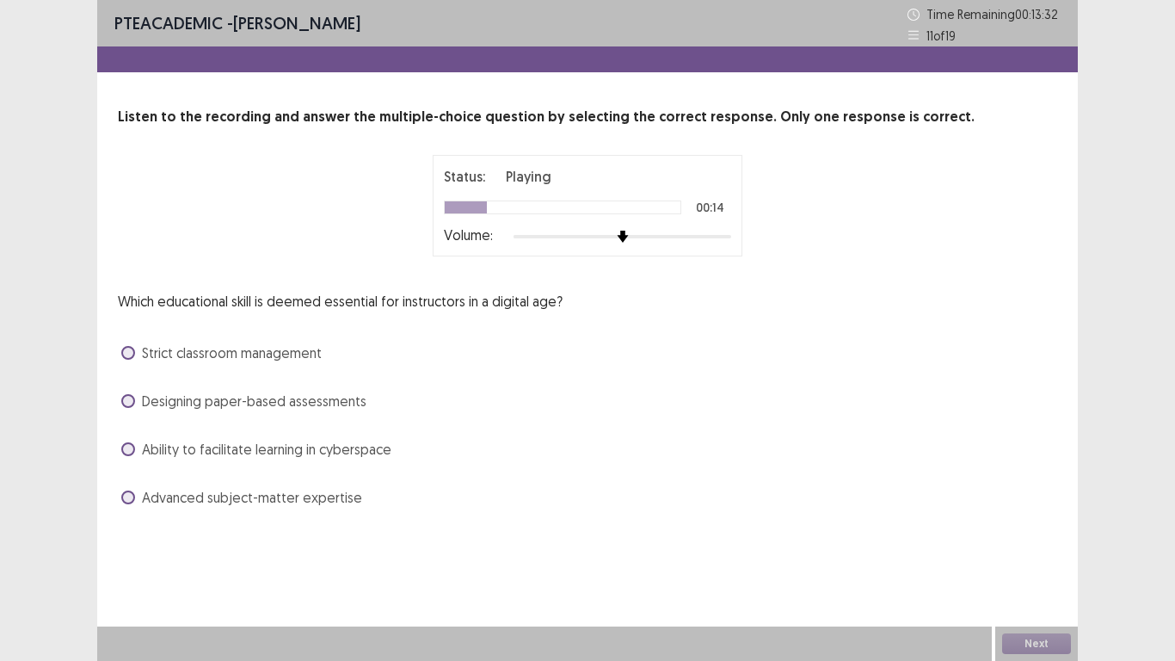
click at [265, 446] on span "Ability to facilitate learning in cyberspace" at bounding box center [266, 449] width 249 height 21
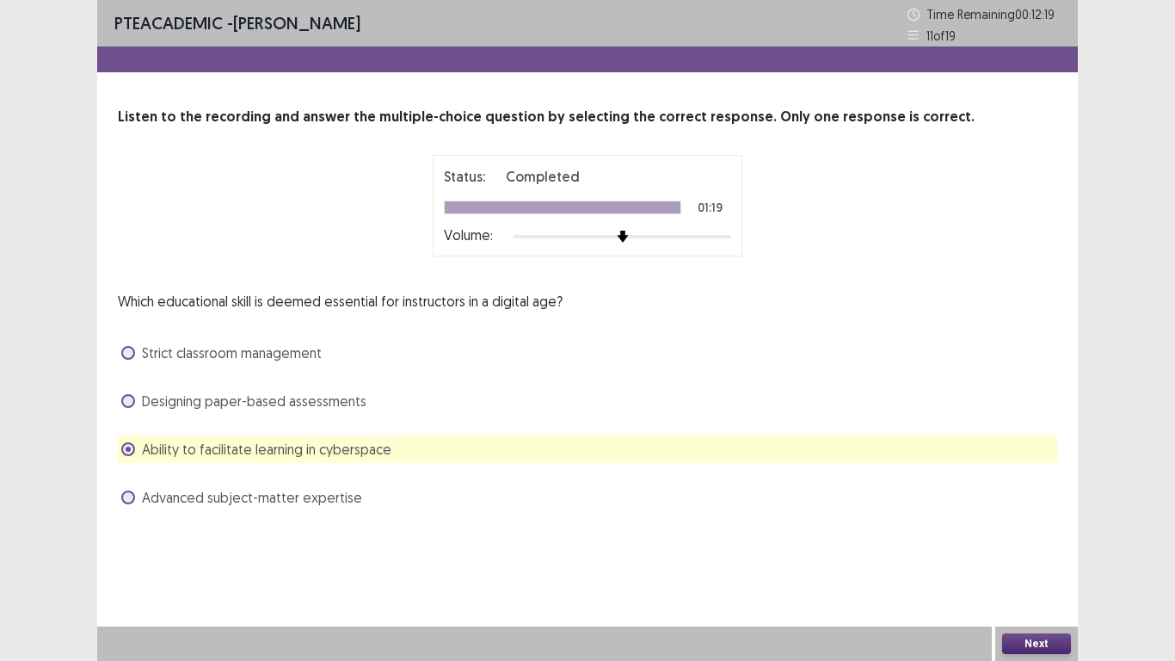
click at [1019, 514] on button "Next" at bounding box center [1036, 643] width 69 height 21
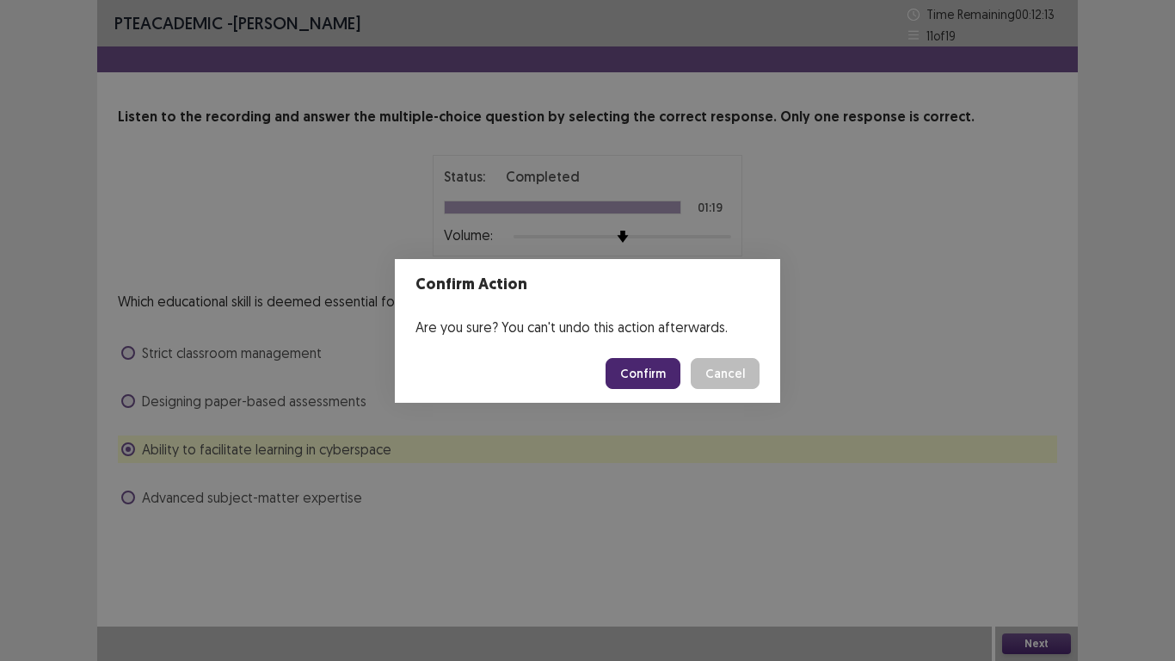
click at [665, 367] on button "Confirm" at bounding box center [643, 373] width 75 height 31
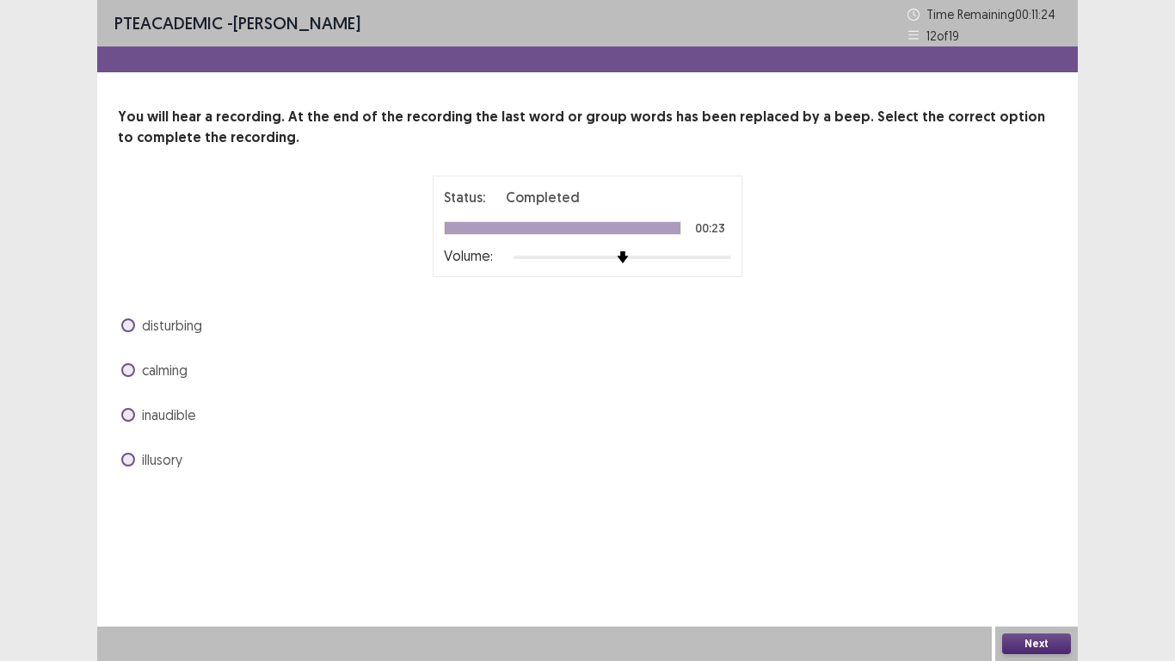
click at [167, 373] on span "calming" at bounding box center [165, 370] width 46 height 21
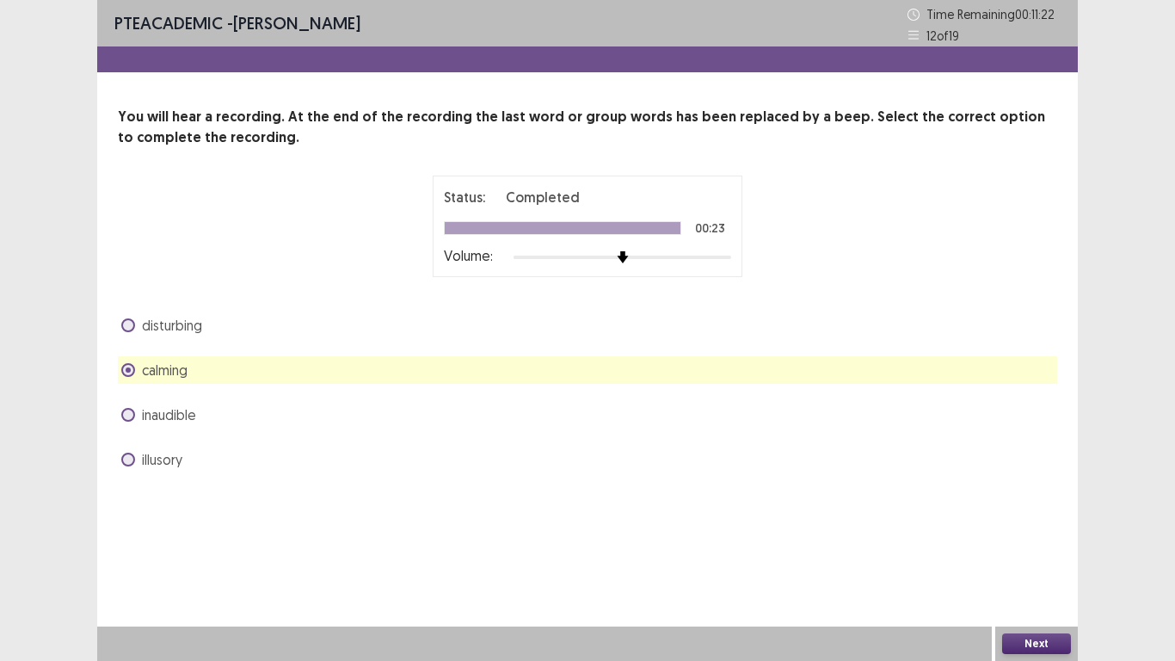
click at [1050, 514] on button "Next" at bounding box center [1036, 643] width 69 height 21
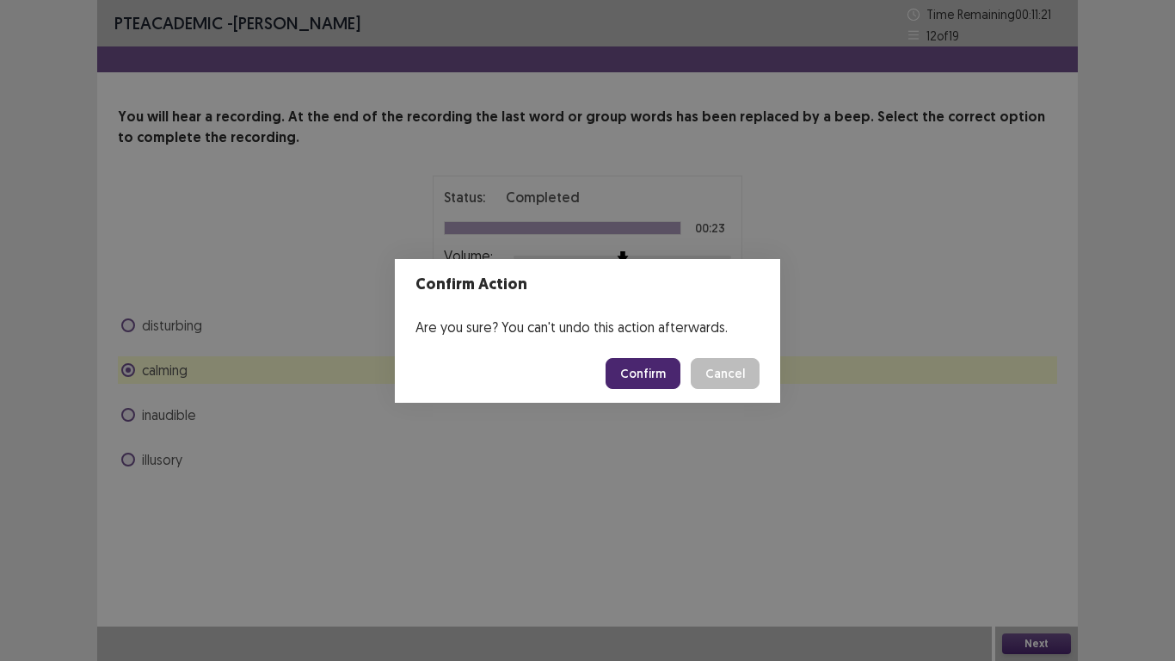
click at [644, 373] on button "Confirm" at bounding box center [643, 373] width 75 height 31
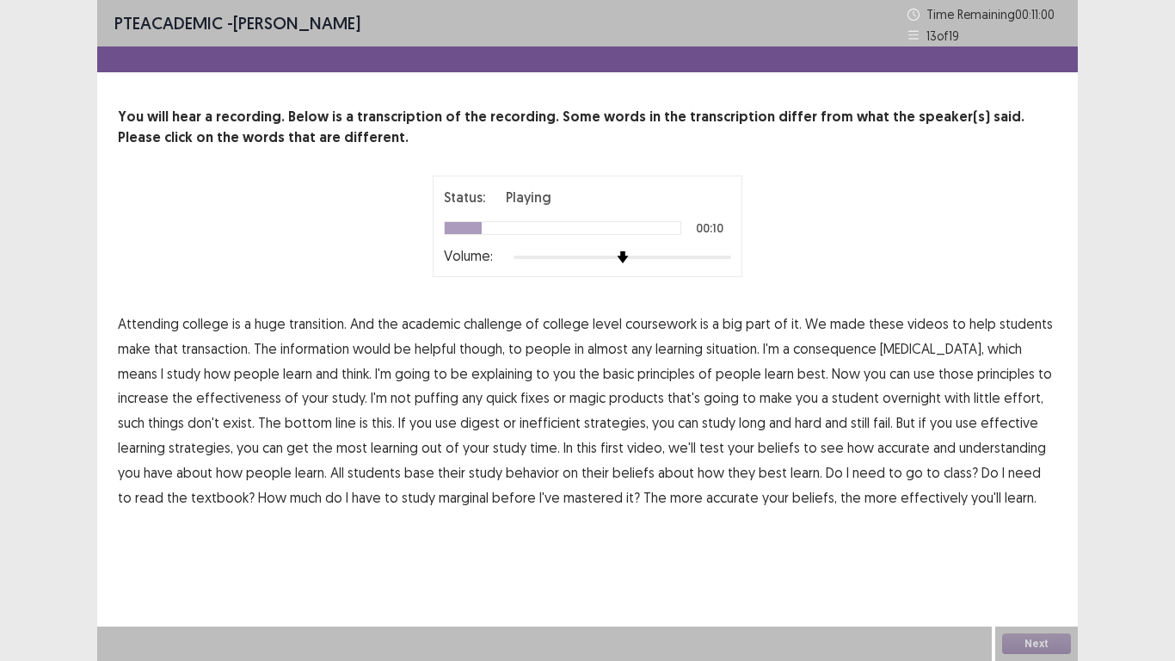
click at [216, 353] on span "transaction." at bounding box center [216, 348] width 69 height 21
click at [812, 352] on span "consequence" at bounding box center [834, 348] width 83 height 21
click at [798, 375] on span "best." at bounding box center [813, 373] width 31 height 21
click at [415, 403] on span "puffing" at bounding box center [437, 397] width 44 height 21
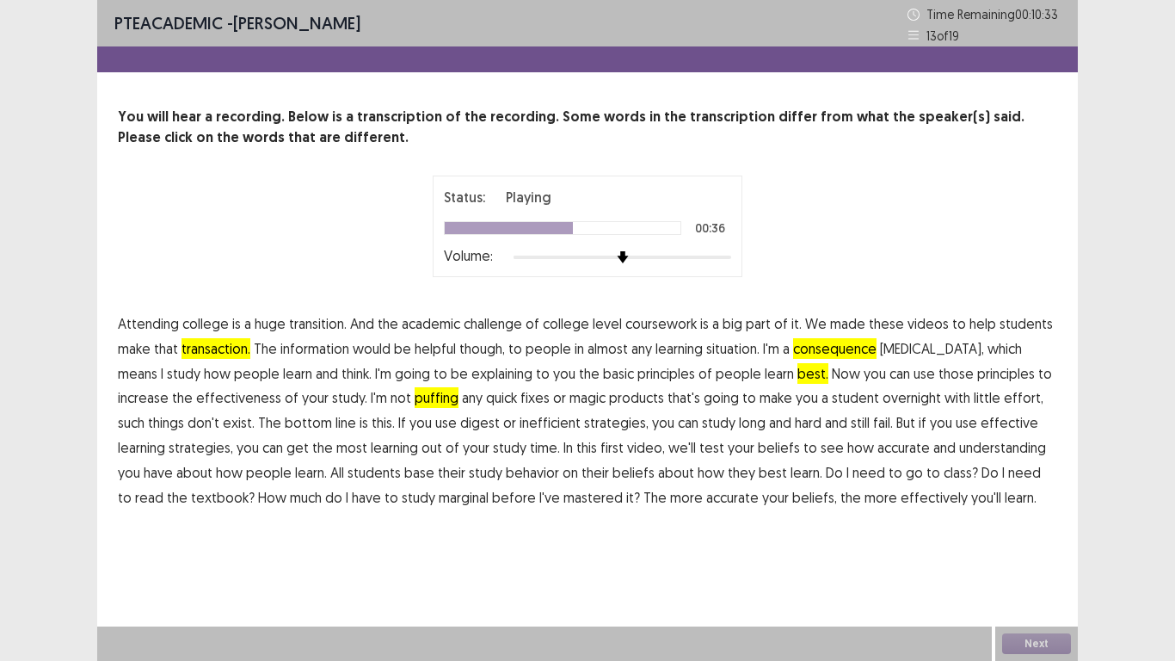
click at [460, 427] on span "digest" at bounding box center [480, 422] width 40 height 21
click at [699, 451] on span "test" at bounding box center [711, 447] width 25 height 21
click at [439, 499] on span "marginal" at bounding box center [464, 497] width 50 height 21
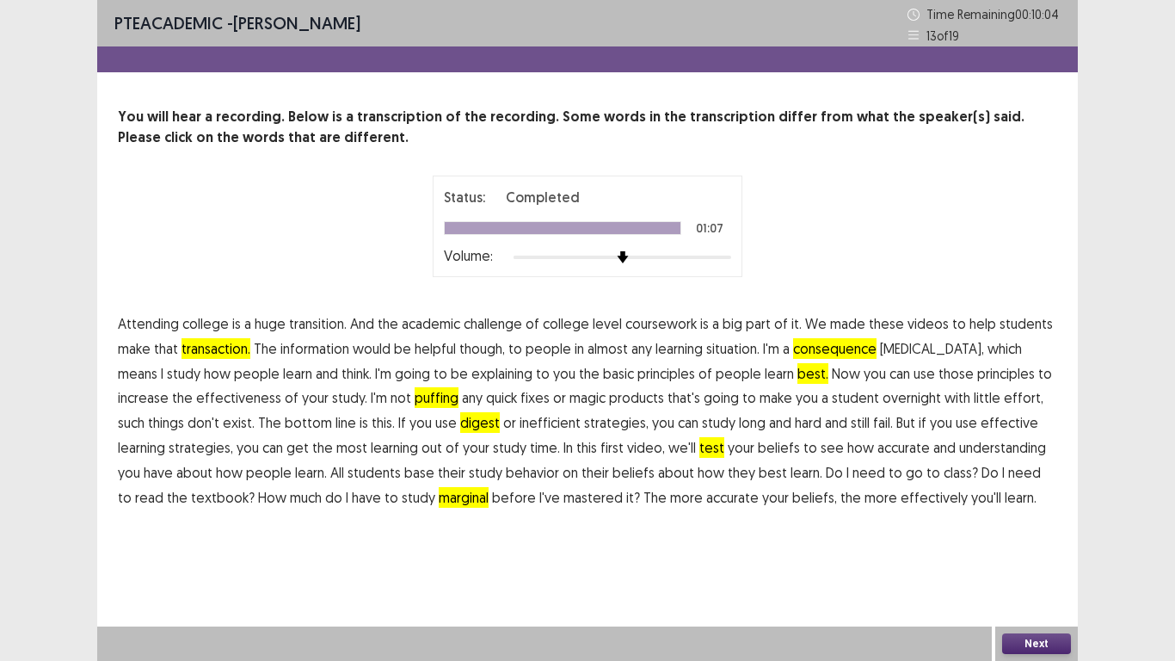
click at [1026, 514] on button "Next" at bounding box center [1036, 643] width 69 height 21
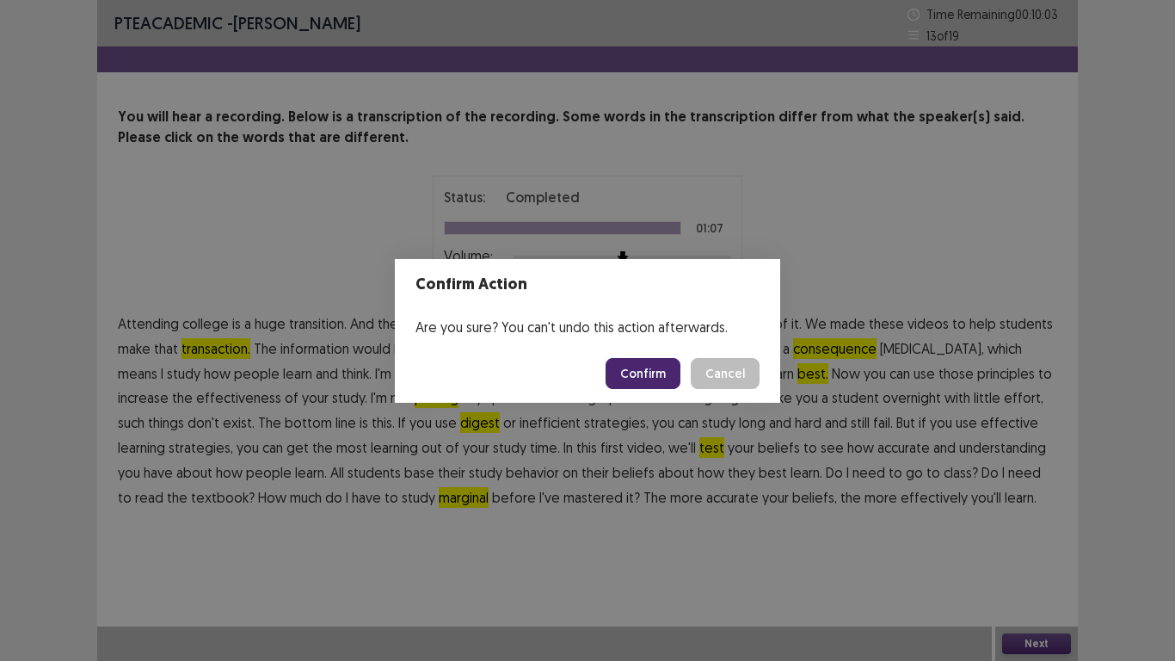
click at [655, 376] on button "Confirm" at bounding box center [643, 373] width 75 height 31
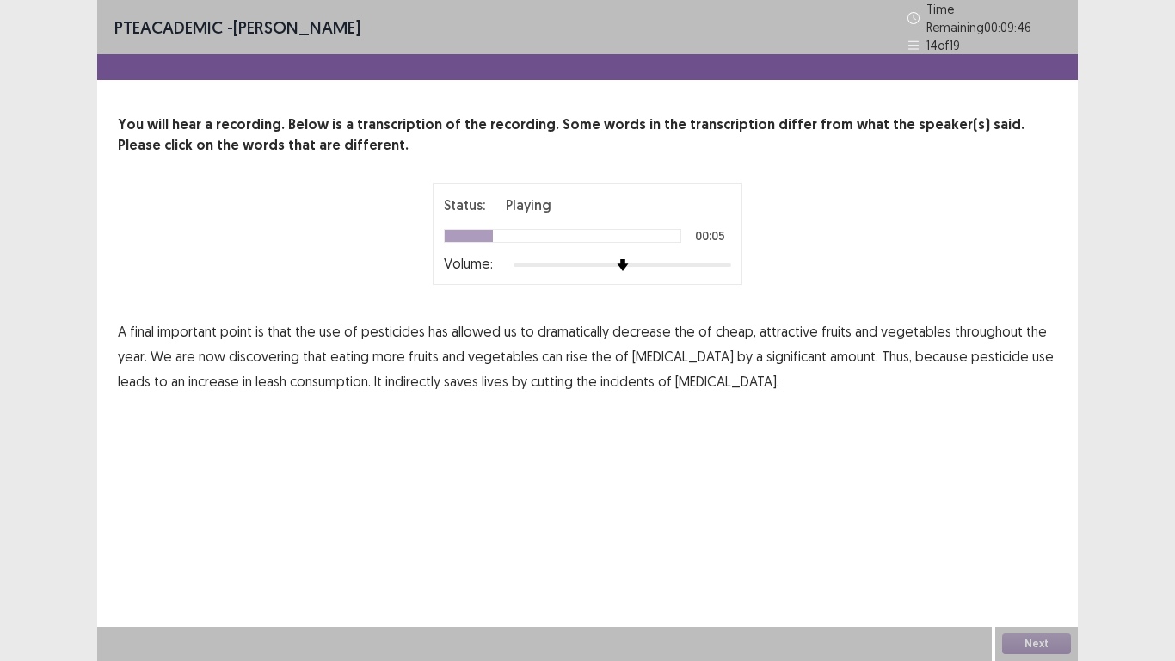
click at [630, 329] on span "decrease" at bounding box center [642, 331] width 59 height 21
click at [571, 349] on span "rise" at bounding box center [577, 356] width 22 height 21
click at [256, 373] on span "leash" at bounding box center [271, 381] width 31 height 21
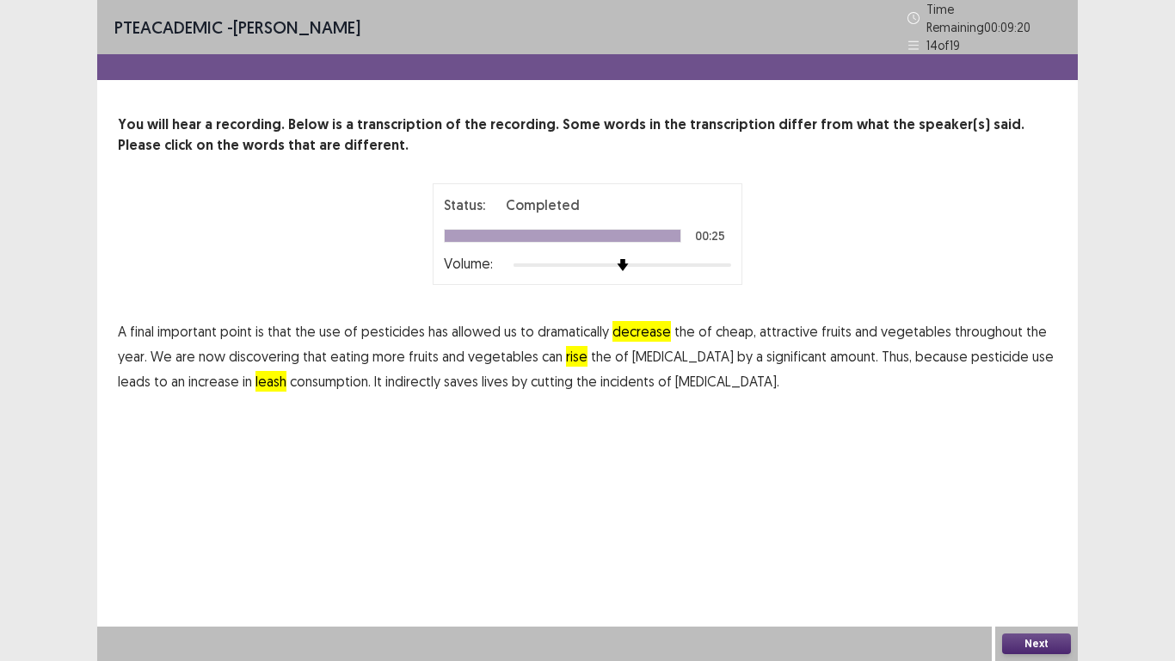
click at [767, 329] on span "attractive" at bounding box center [789, 331] width 59 height 21
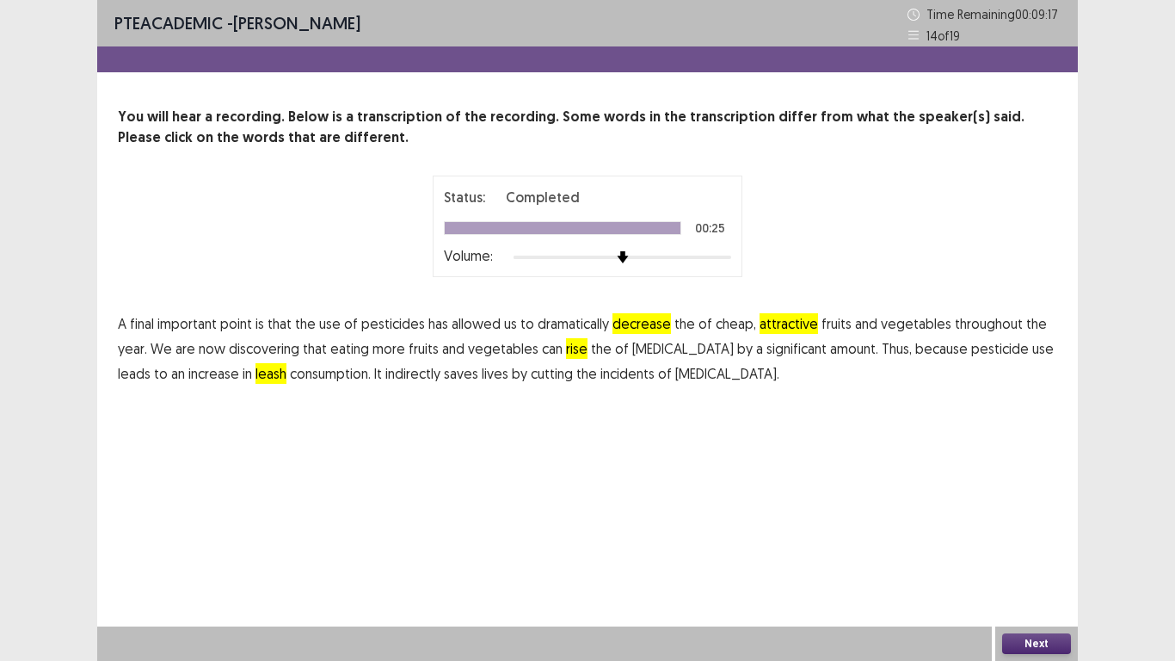
click at [1042, 514] on button "Next" at bounding box center [1036, 643] width 69 height 21
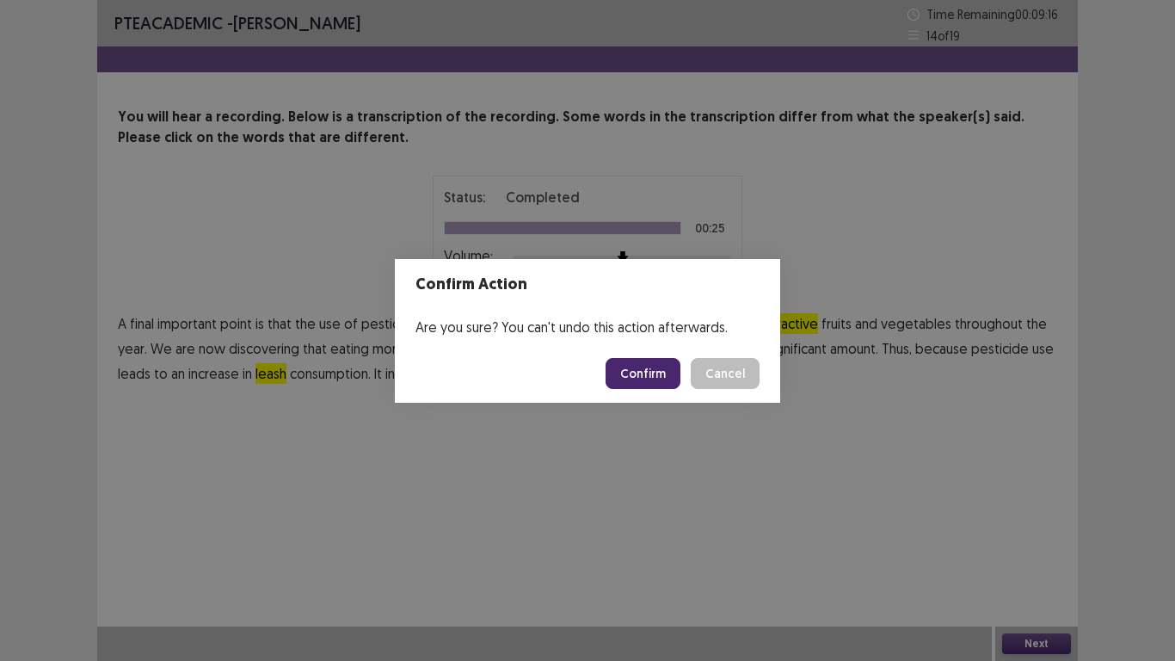
click at [643, 367] on button "Confirm" at bounding box center [643, 373] width 75 height 31
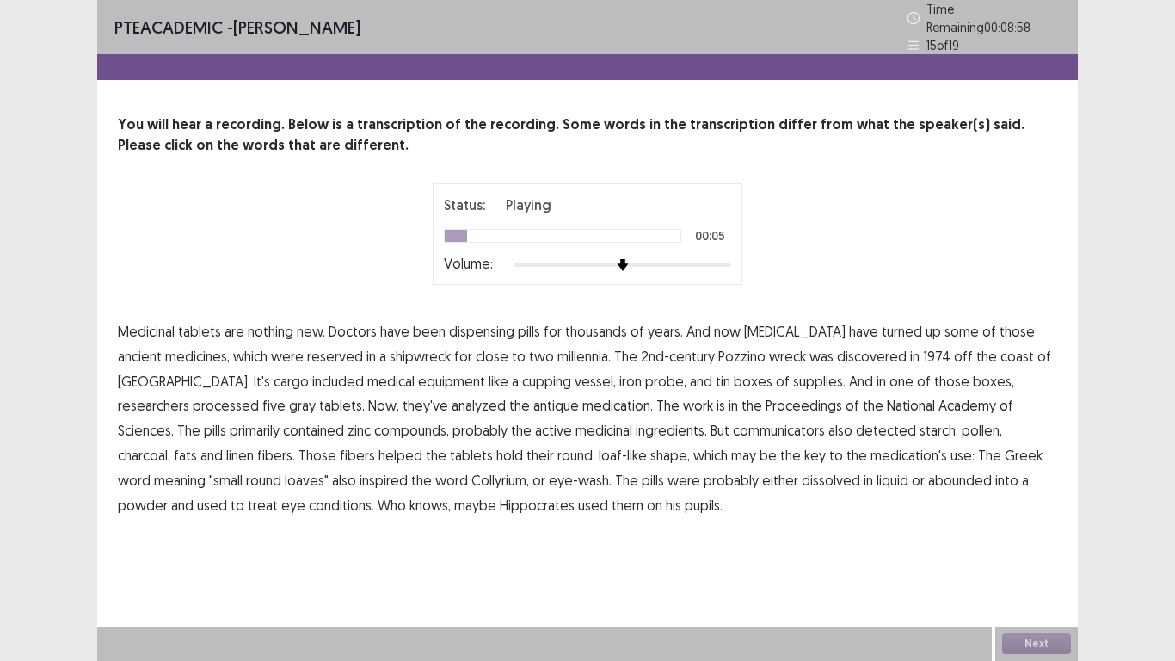
click at [775, 327] on span "cardiologist" at bounding box center [795, 331] width 102 height 21
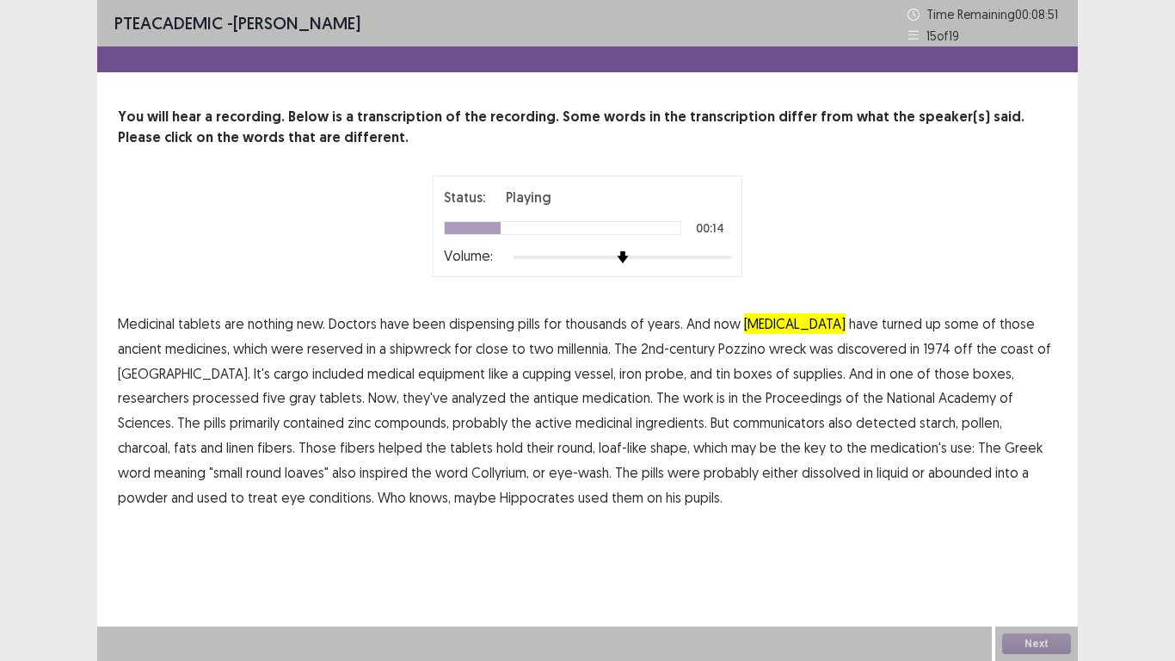
click at [769, 348] on span "wreck" at bounding box center [787, 348] width 37 height 21
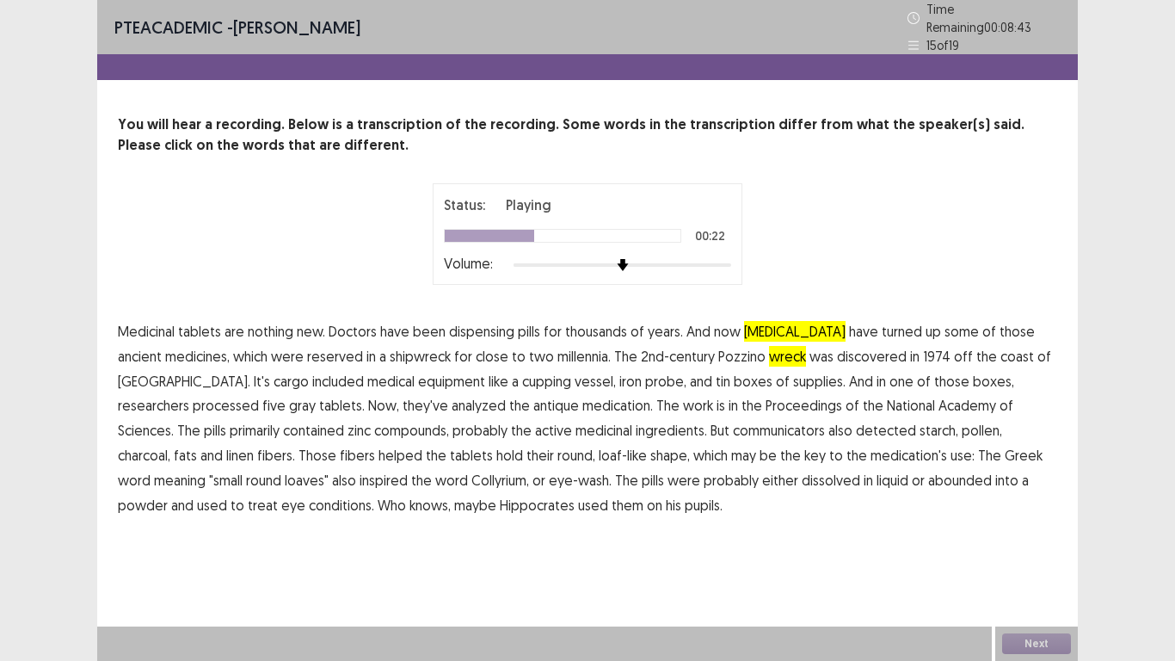
click at [259, 395] on span "processed" at bounding box center [226, 405] width 66 height 21
click at [733, 423] on span "communicators" at bounding box center [779, 430] width 92 height 21
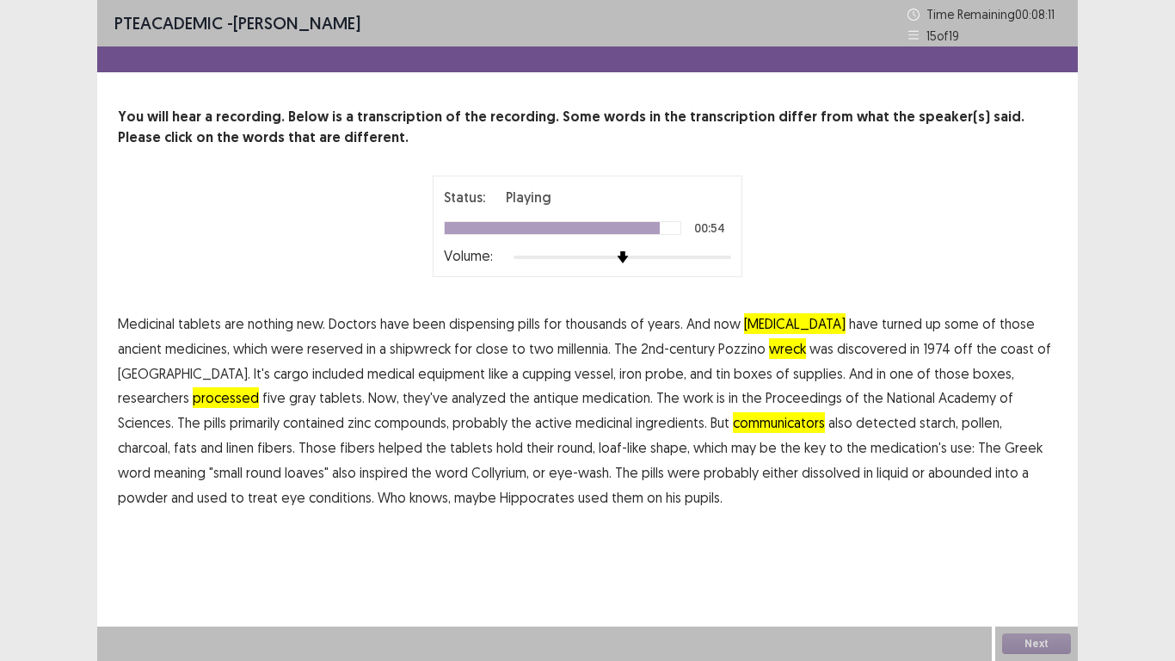
click at [928, 473] on span "abounded" at bounding box center [960, 472] width 64 height 21
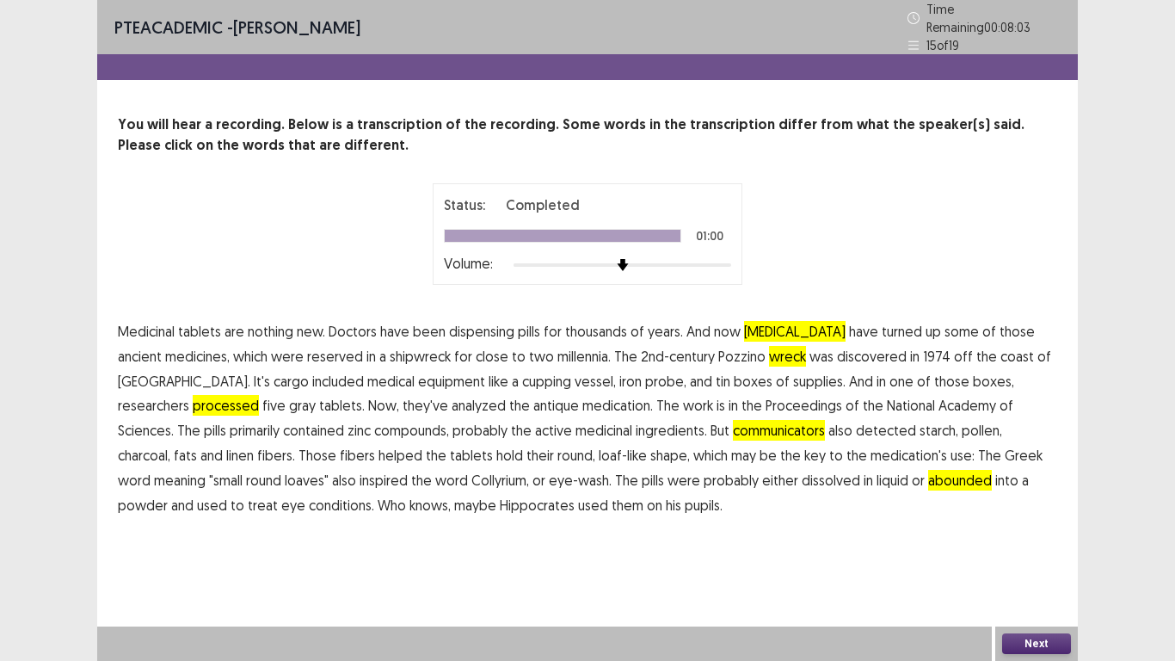
click at [1037, 514] on button "Next" at bounding box center [1036, 643] width 69 height 21
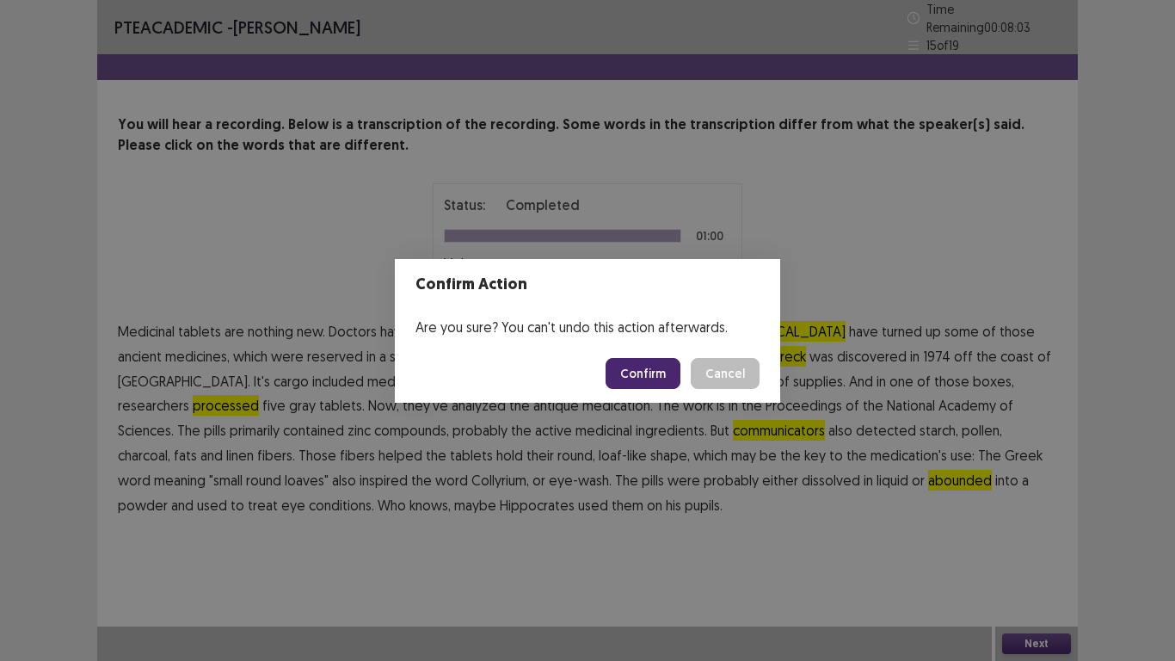
click at [652, 378] on button "Confirm" at bounding box center [643, 373] width 75 height 31
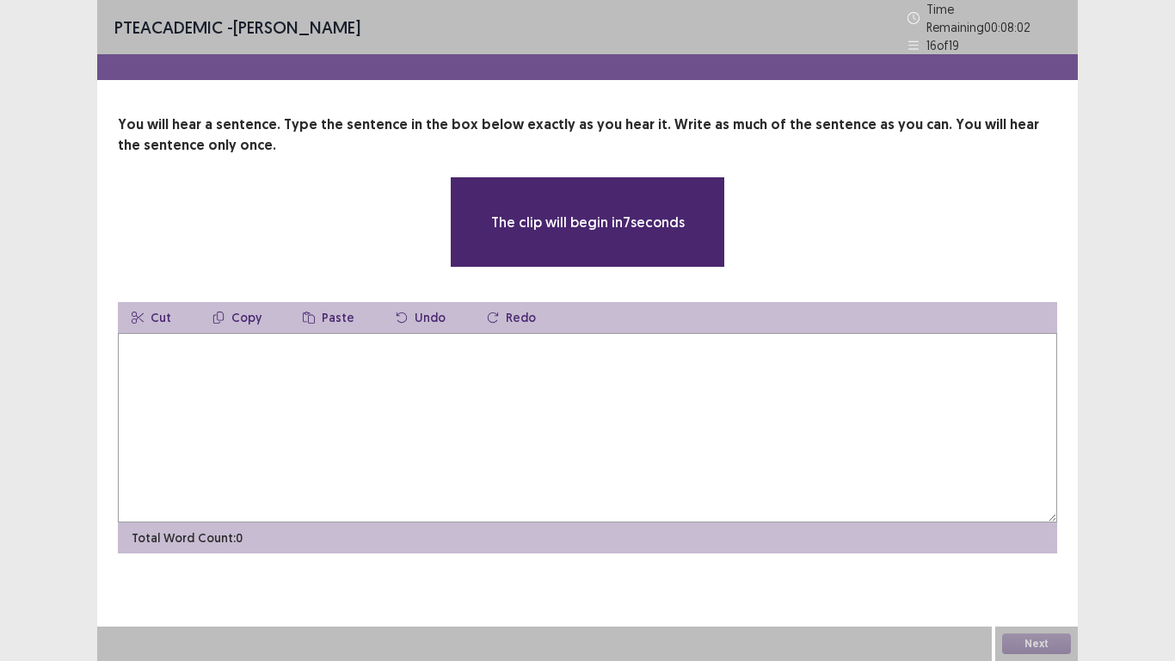
click at [652, 378] on textarea at bounding box center [587, 427] width 939 height 189
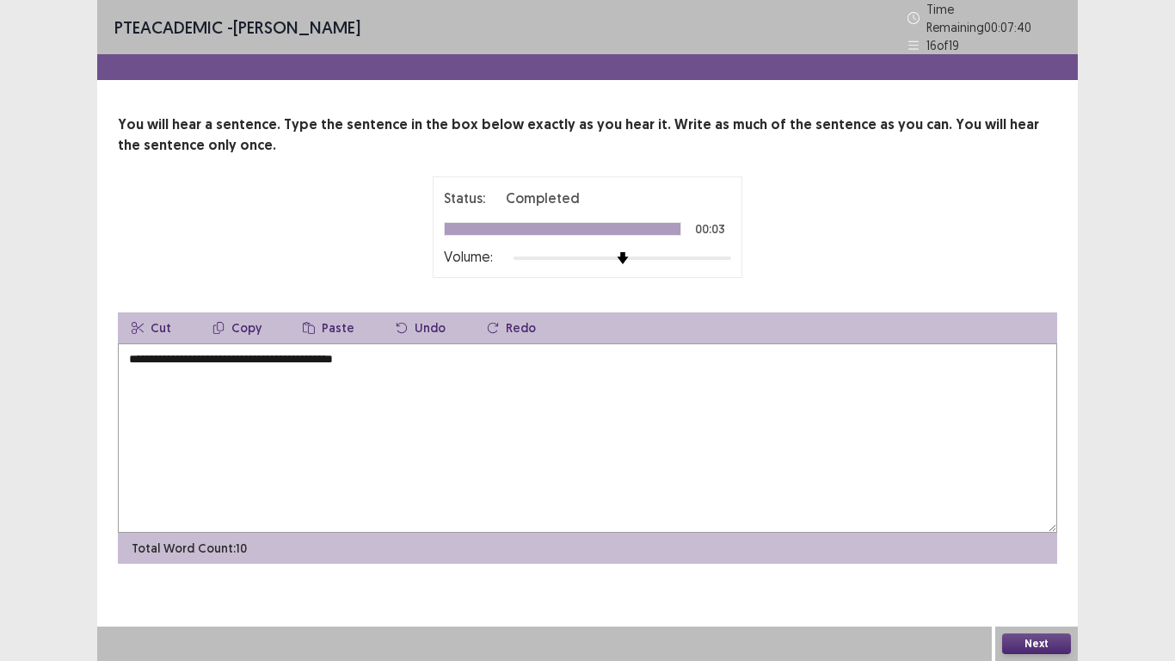
click at [137, 350] on textarea "**********" at bounding box center [587, 437] width 939 height 189
click at [380, 362] on textarea "**********" at bounding box center [587, 437] width 939 height 189
type textarea "**********"
click at [1055, 514] on button "Next" at bounding box center [1036, 643] width 69 height 21
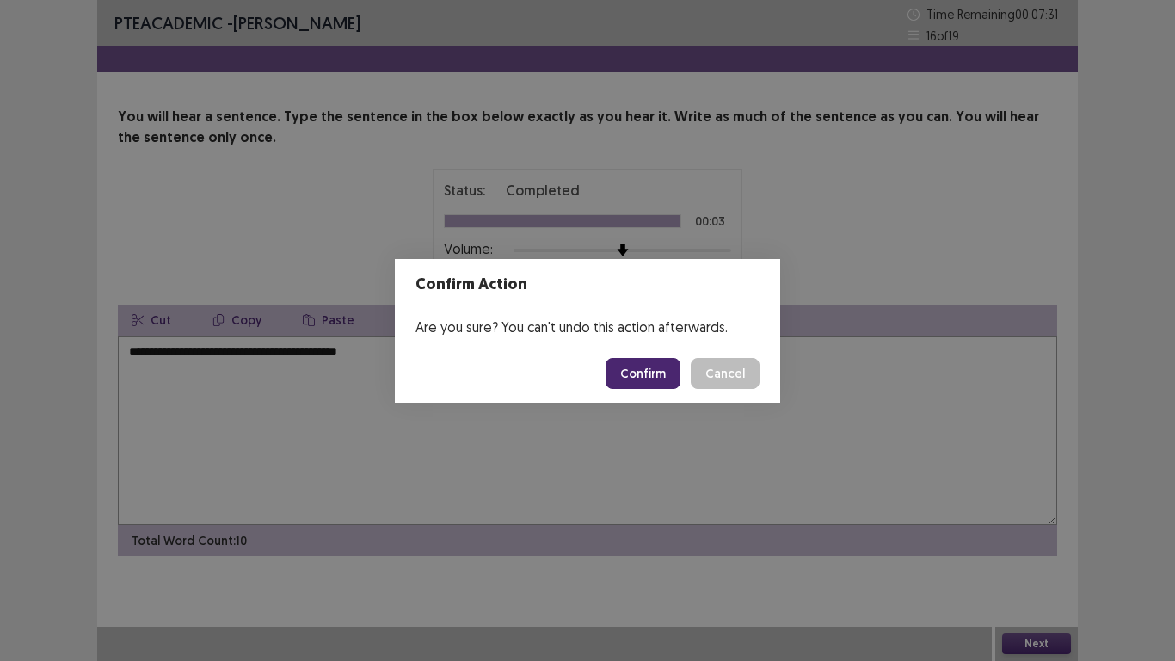
click at [654, 367] on button "Confirm" at bounding box center [643, 373] width 75 height 31
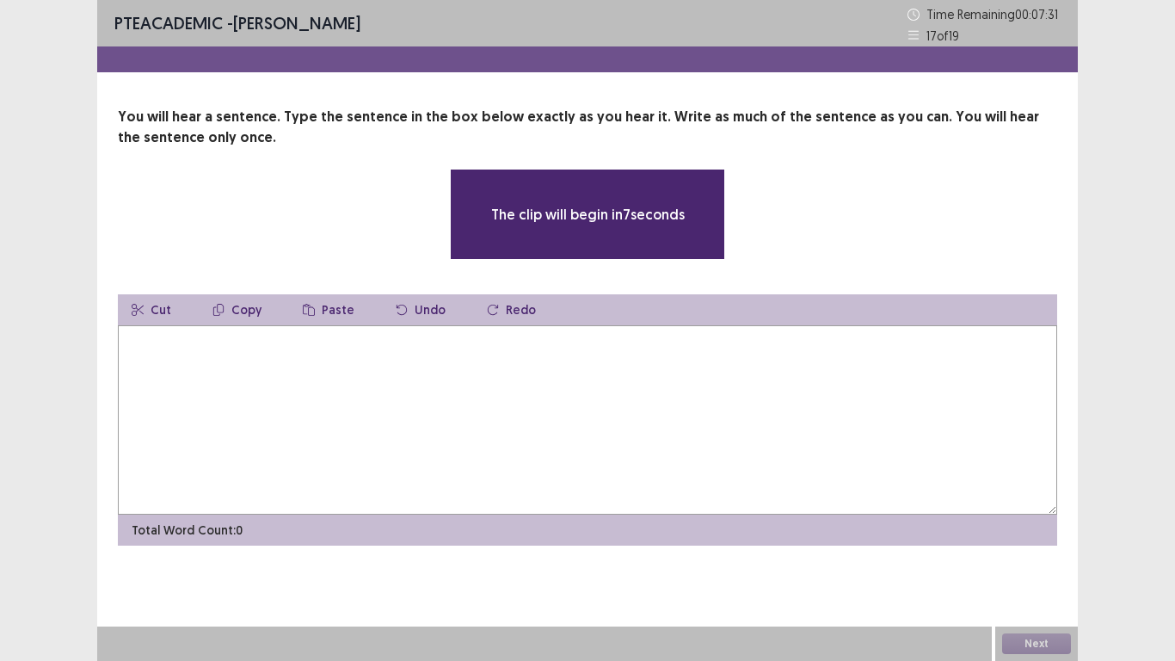
click at [342, 416] on textarea at bounding box center [587, 419] width 939 height 189
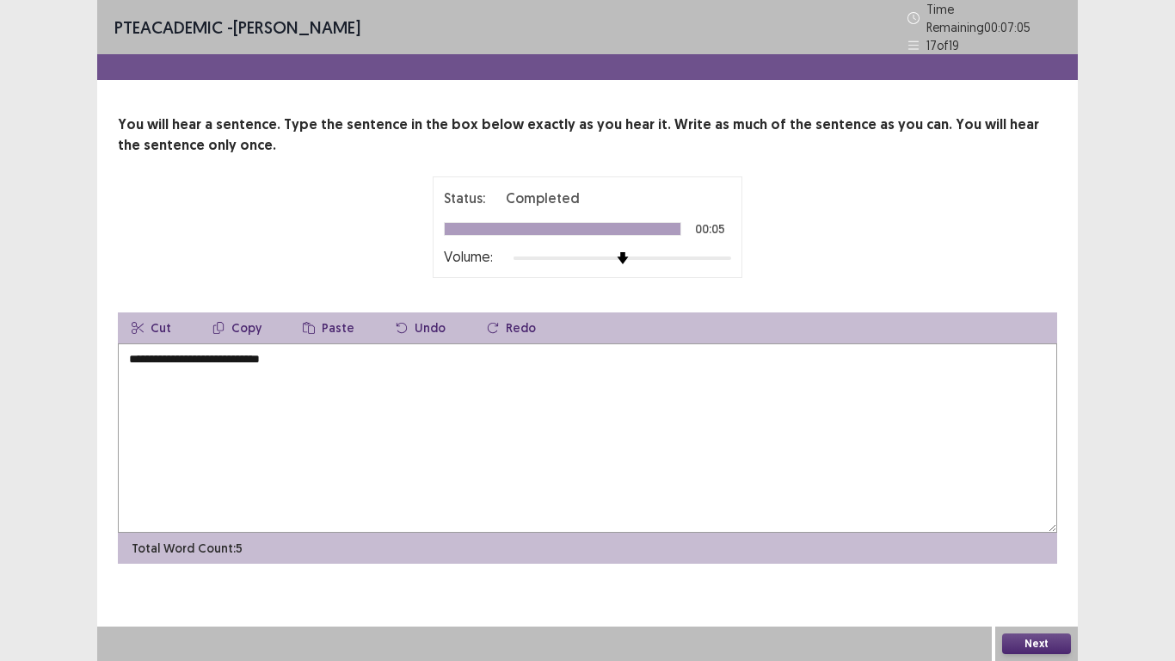
type textarea "**********"
click at [342, 347] on textarea "**********" at bounding box center [587, 437] width 939 height 189
type textarea "**********"
click at [1035, 645] on button "Next" at bounding box center [1036, 643] width 69 height 21
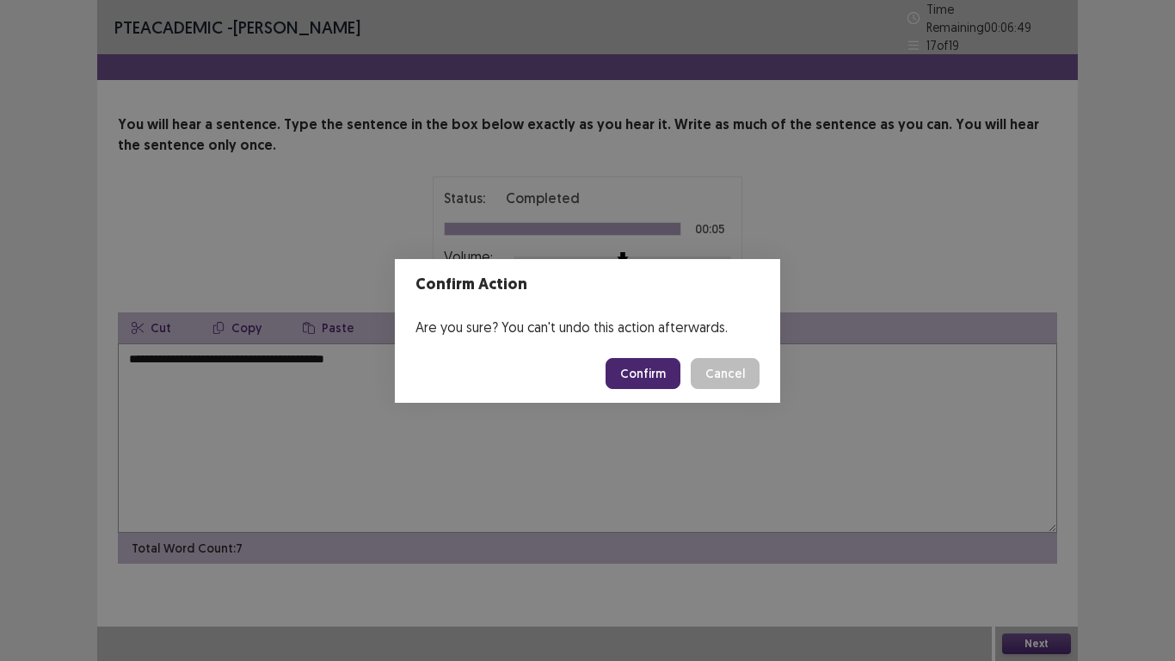
click at [649, 373] on button "Confirm" at bounding box center [643, 373] width 75 height 31
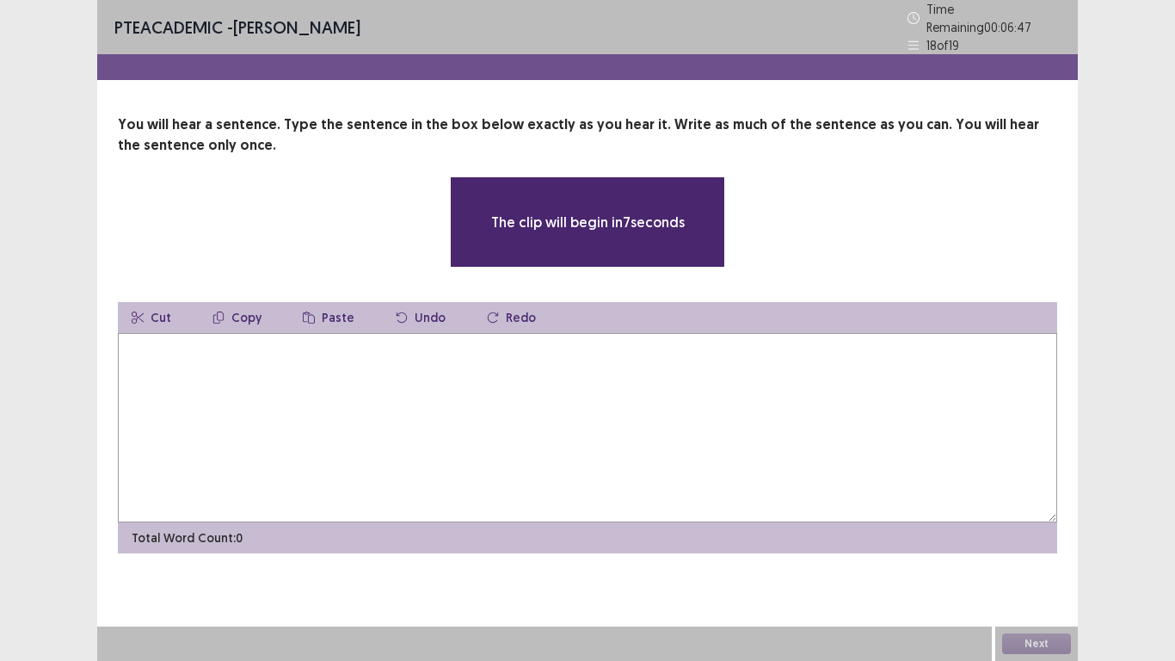
click at [404, 354] on textarea at bounding box center [587, 427] width 939 height 189
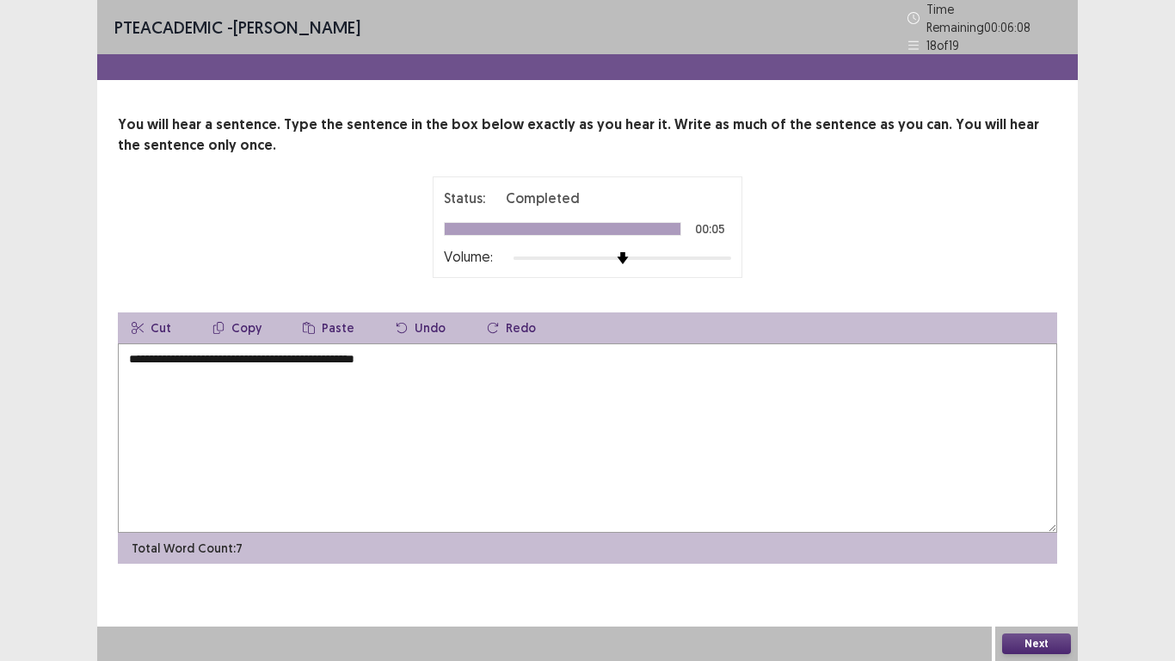
click at [391, 351] on textarea "**********" at bounding box center [587, 437] width 939 height 189
click at [1038, 639] on button "Next" at bounding box center [1036, 643] width 69 height 21
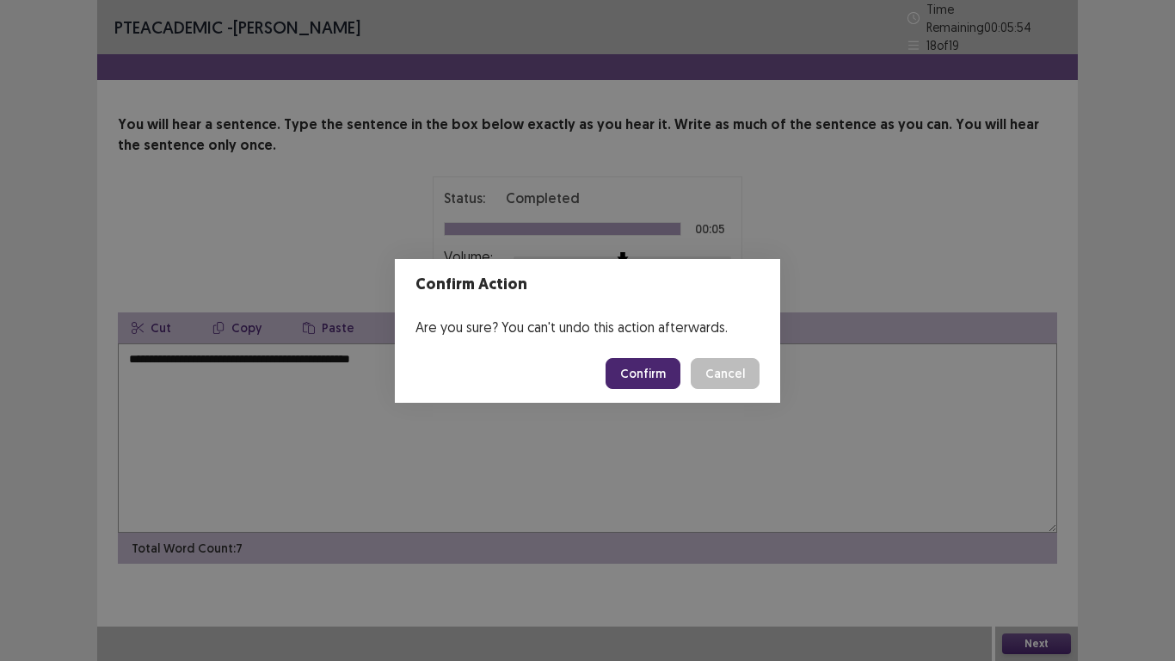
click at [738, 373] on button "Cancel" at bounding box center [725, 373] width 69 height 31
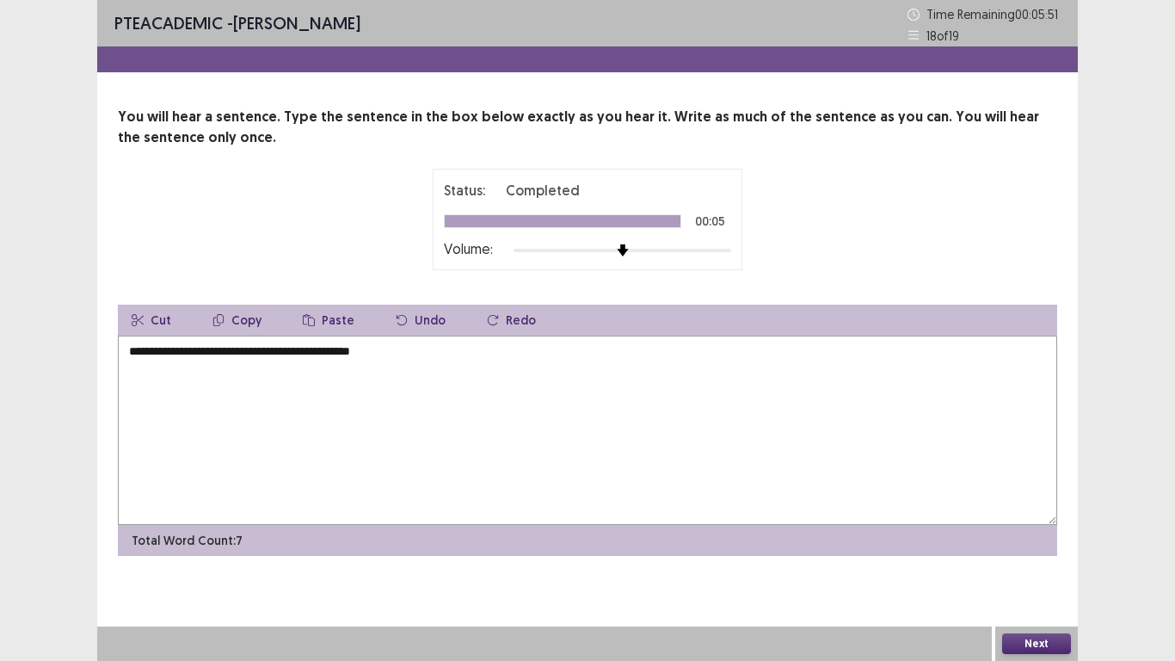
click at [317, 349] on textarea "**********" at bounding box center [587, 430] width 939 height 189
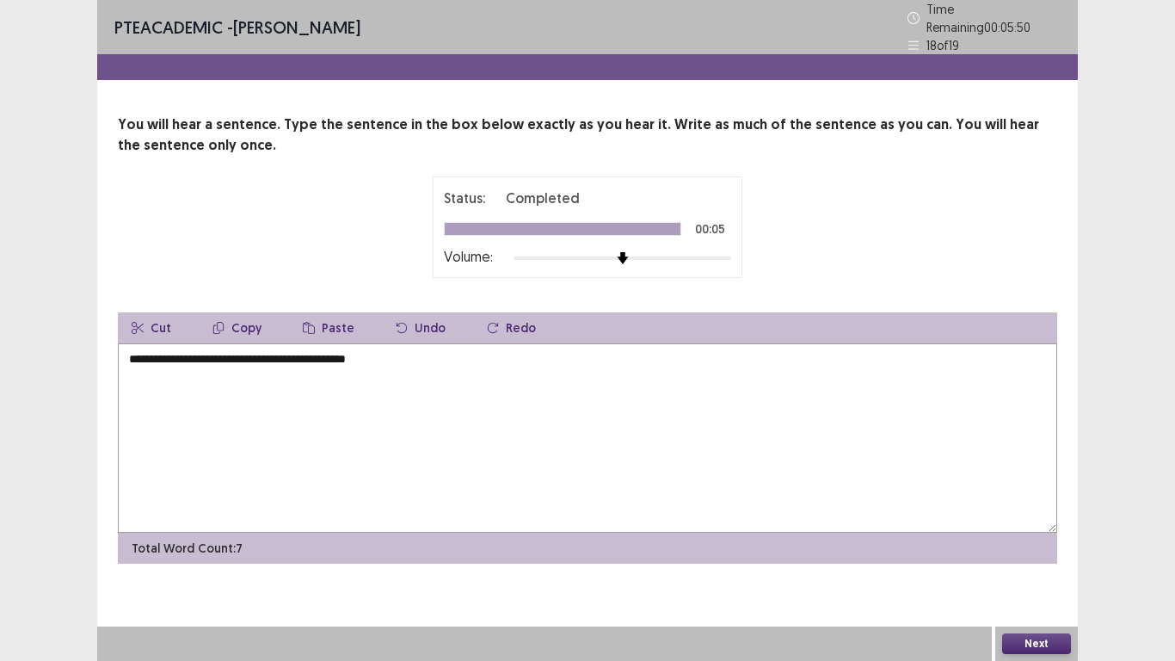
type textarea "**********"
click at [1036, 646] on button "Next" at bounding box center [1036, 643] width 69 height 21
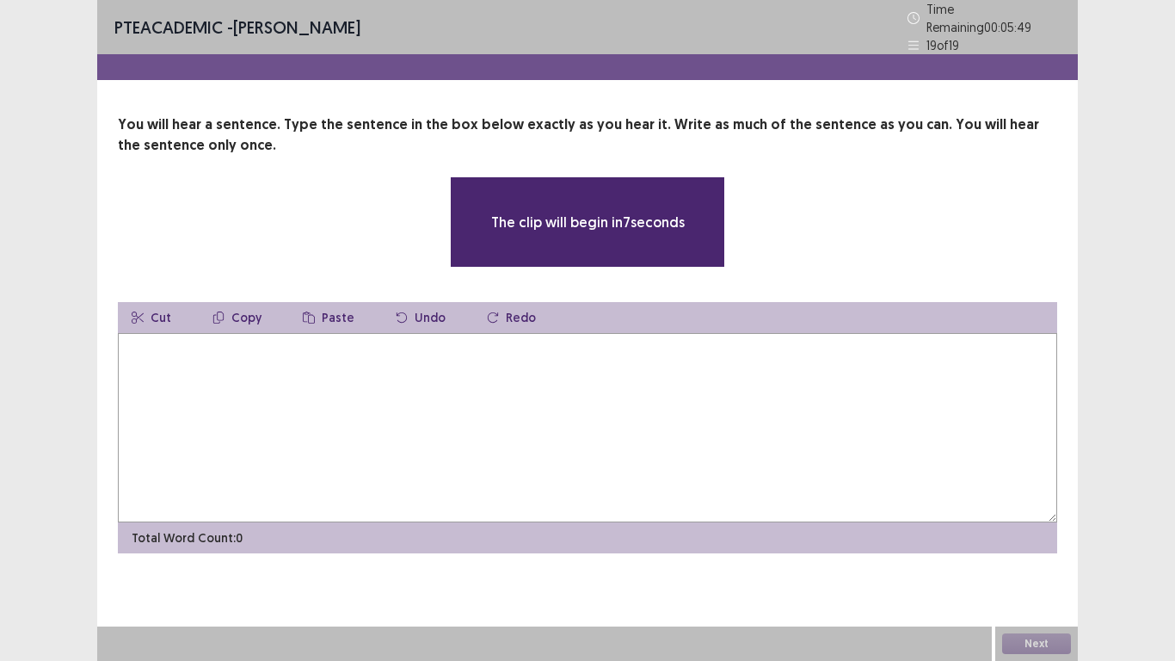
click at [407, 365] on textarea at bounding box center [587, 427] width 939 height 189
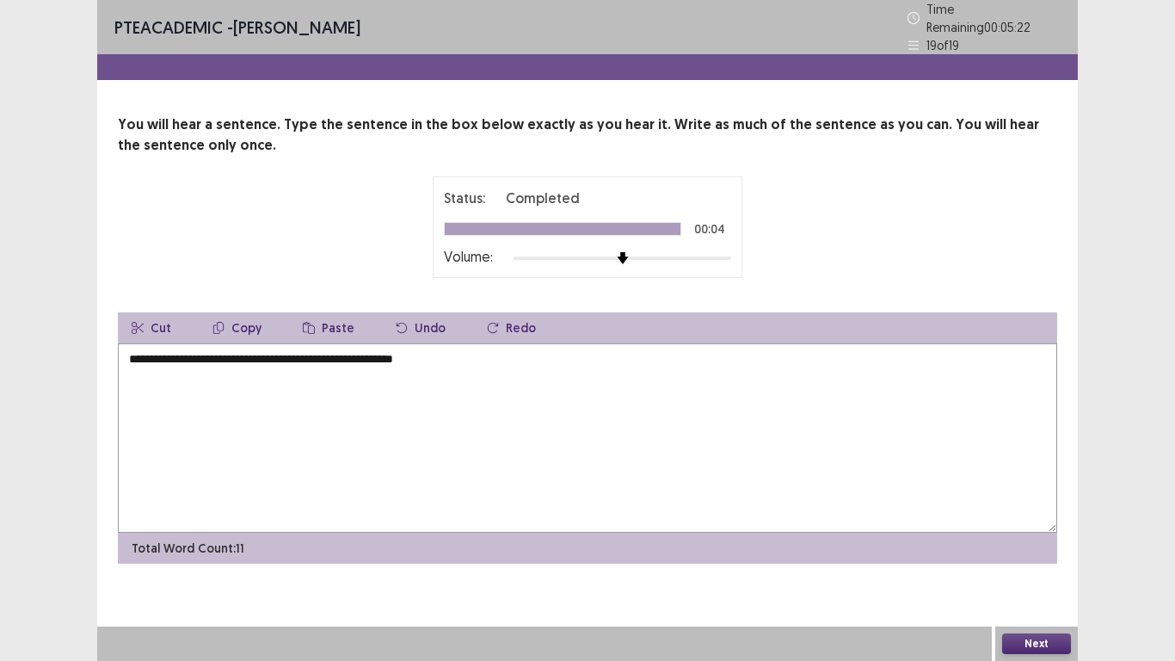
click at [138, 351] on textarea "**********" at bounding box center [587, 437] width 939 height 189
click at [209, 355] on textarea "**********" at bounding box center [587, 437] width 939 height 189
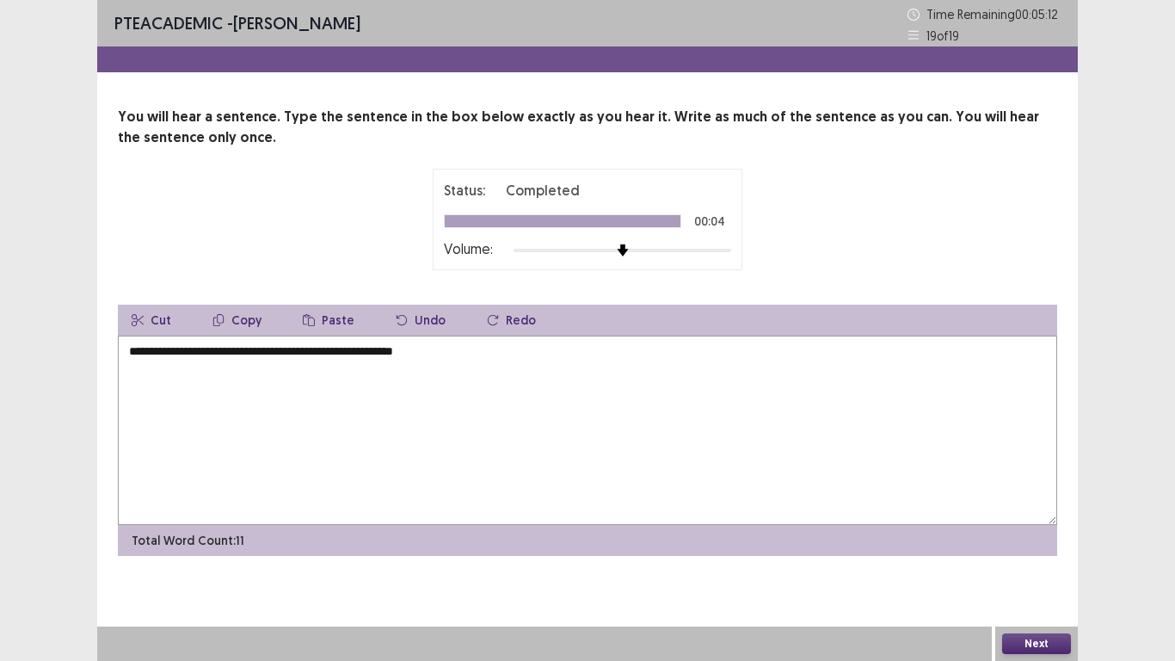
click at [218, 348] on textarea "**********" at bounding box center [587, 430] width 939 height 189
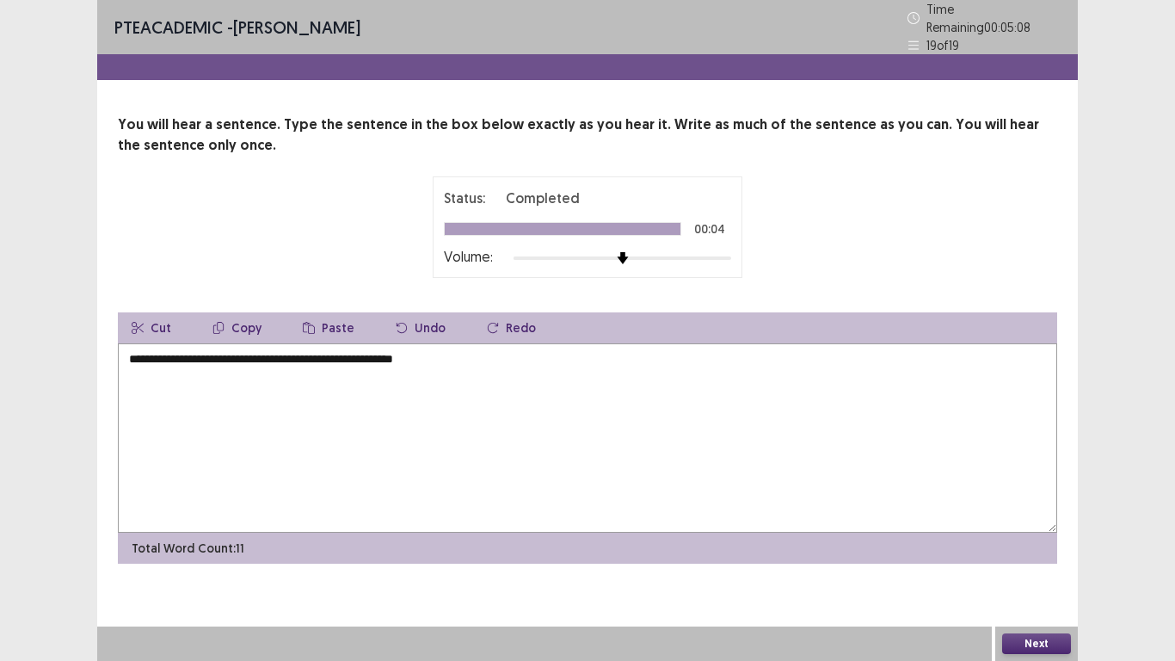
click at [257, 354] on textarea "**********" at bounding box center [587, 437] width 939 height 189
click at [370, 353] on textarea "**********" at bounding box center [587, 437] width 939 height 189
type textarea "**********"
click at [1028, 645] on button "Next" at bounding box center [1036, 643] width 69 height 21
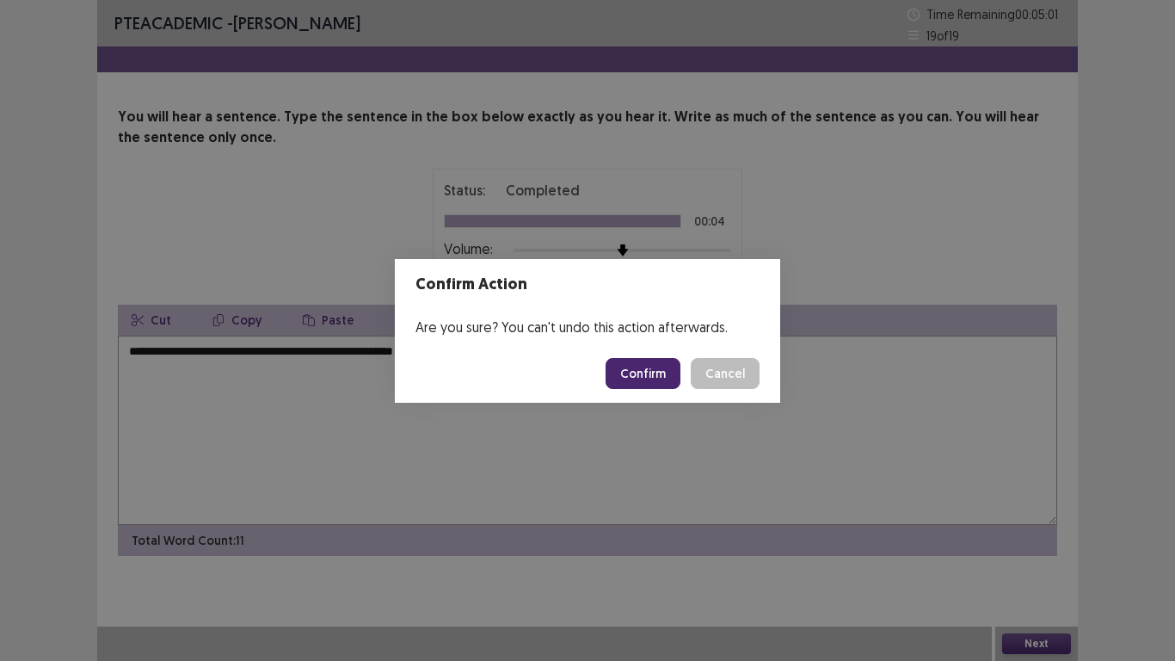
click at [655, 366] on button "Confirm" at bounding box center [643, 373] width 75 height 31
